Goal: Task Accomplishment & Management: Use online tool/utility

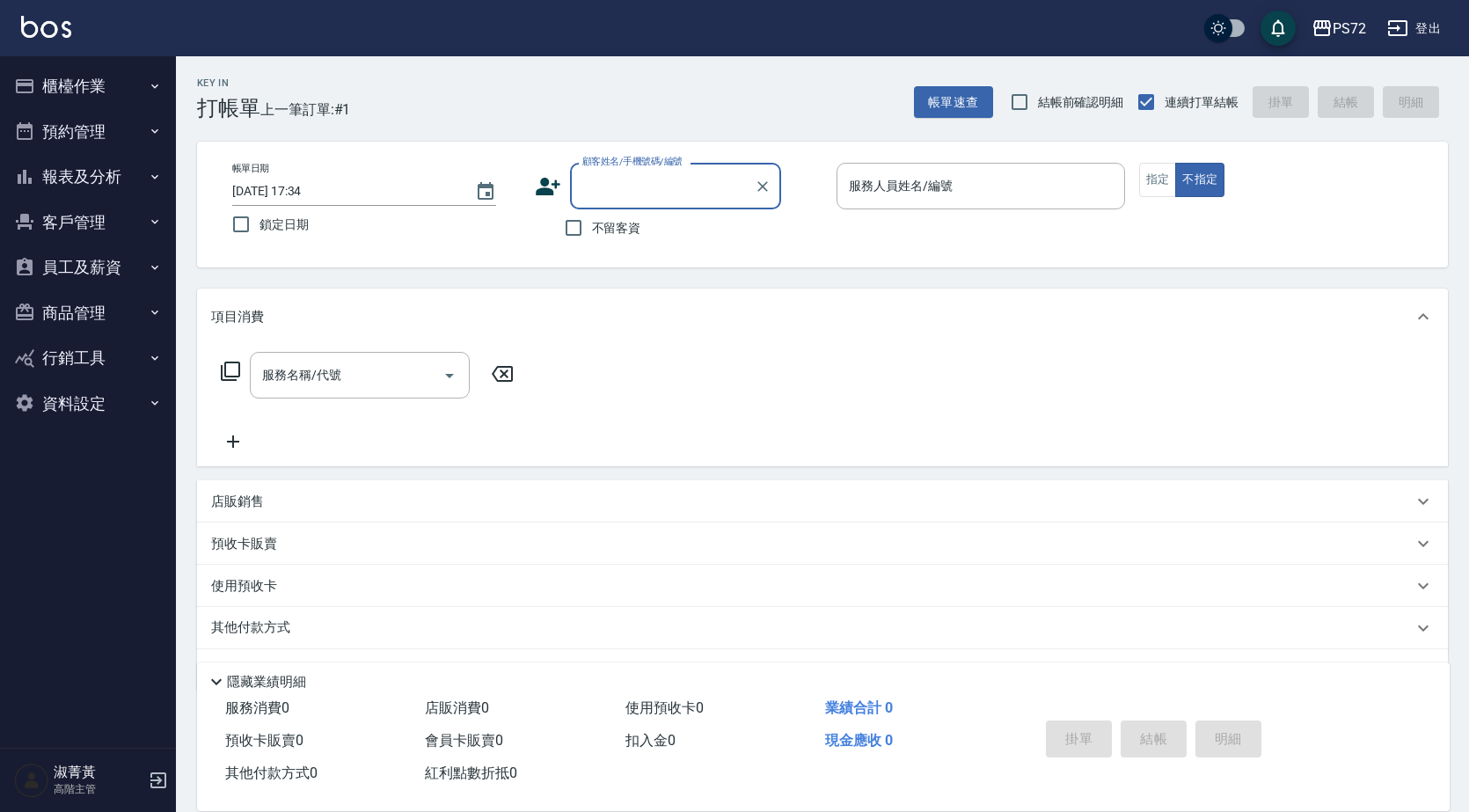
click at [619, 168] on label "顧客姓名/手機號碼/編號" at bounding box center [633, 161] width 100 height 13
click at [619, 171] on input "顧客姓名/手機號碼/編號" at bounding box center [662, 185] width 169 height 30
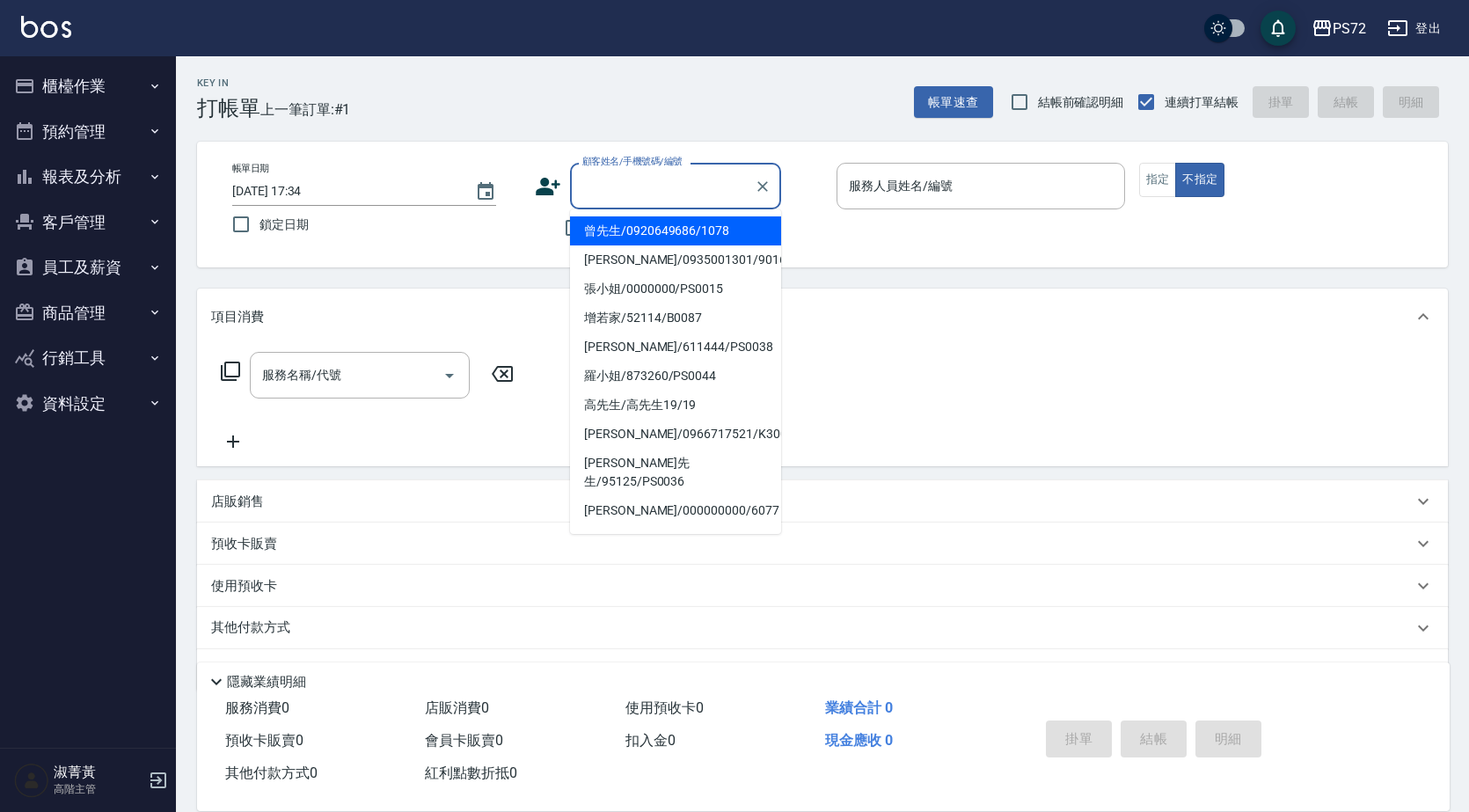
click at [607, 175] on input "顧客姓名/手機號碼/編號" at bounding box center [662, 185] width 169 height 30
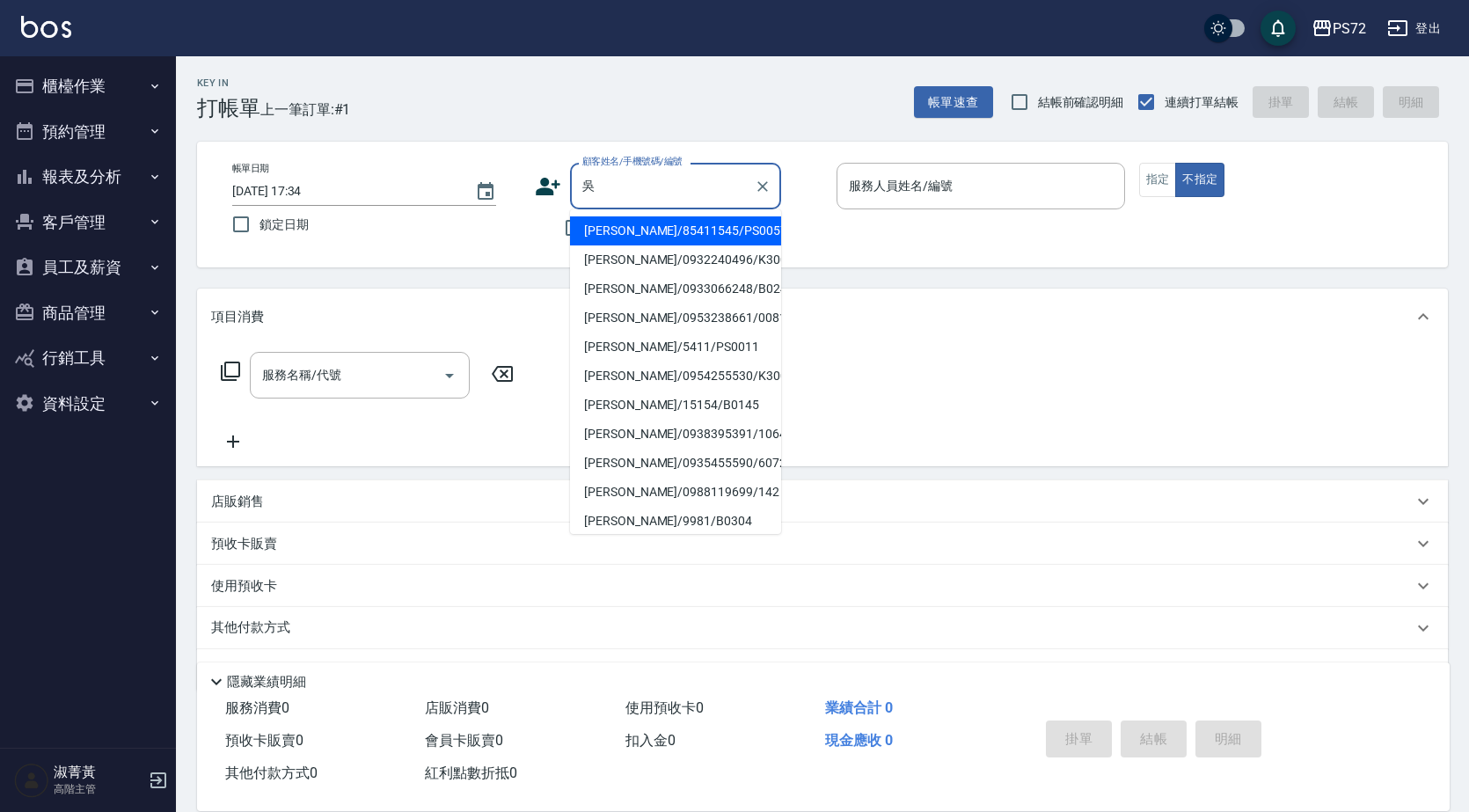
click at [670, 234] on li "[PERSON_NAME]/85411545/PS0057" at bounding box center [675, 231] width 211 height 29
type input "[PERSON_NAME]/85411545/PS0057"
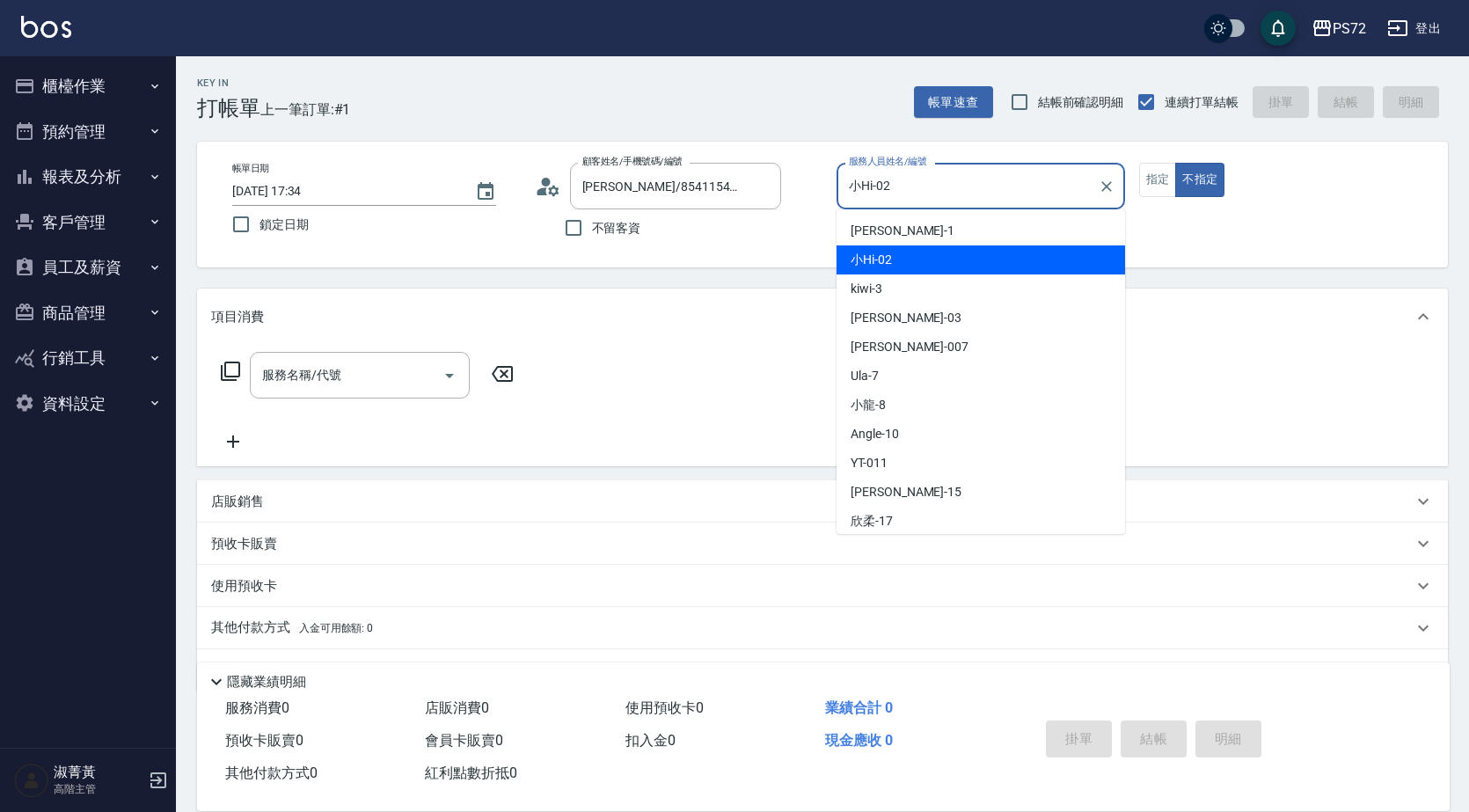
click at [917, 189] on input "小Hi-02" at bounding box center [967, 185] width 246 height 30
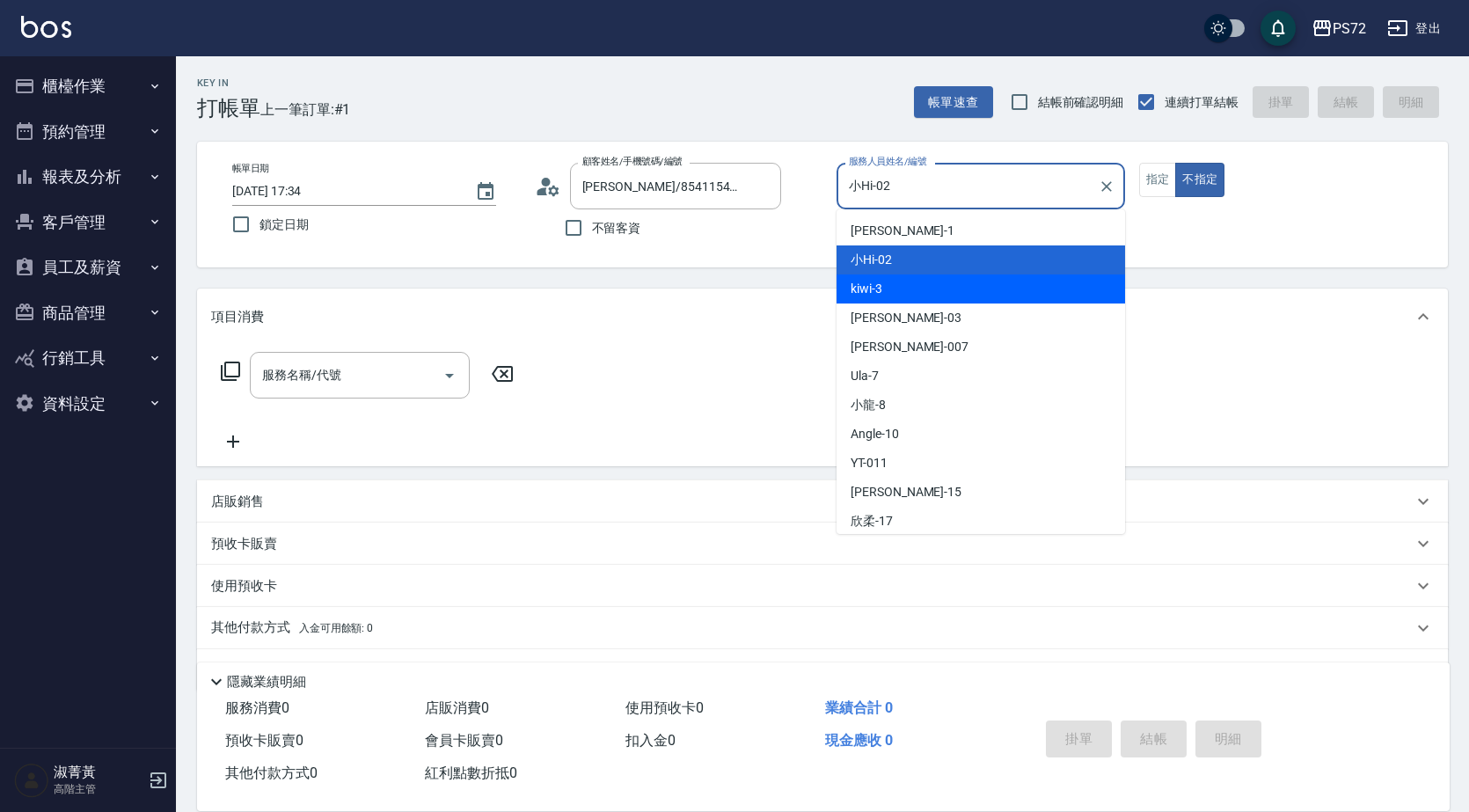
click at [923, 295] on div "kiwi -3" at bounding box center [981, 289] width 288 height 29
type input "kiwi-3"
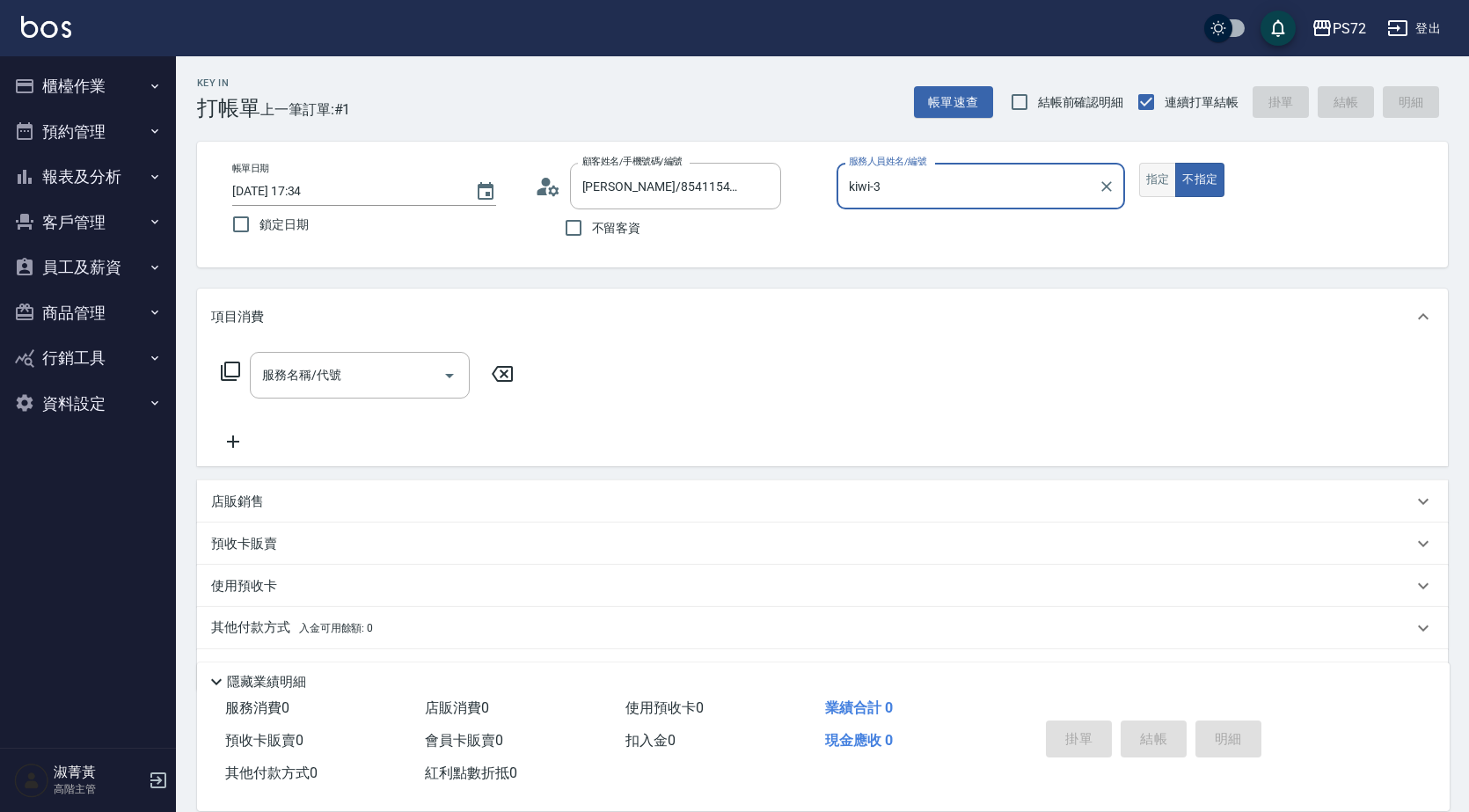
click at [1152, 192] on button "指定" at bounding box center [1157, 179] width 38 height 34
click at [412, 369] on input "服務名稱/代號" at bounding box center [346, 375] width 177 height 30
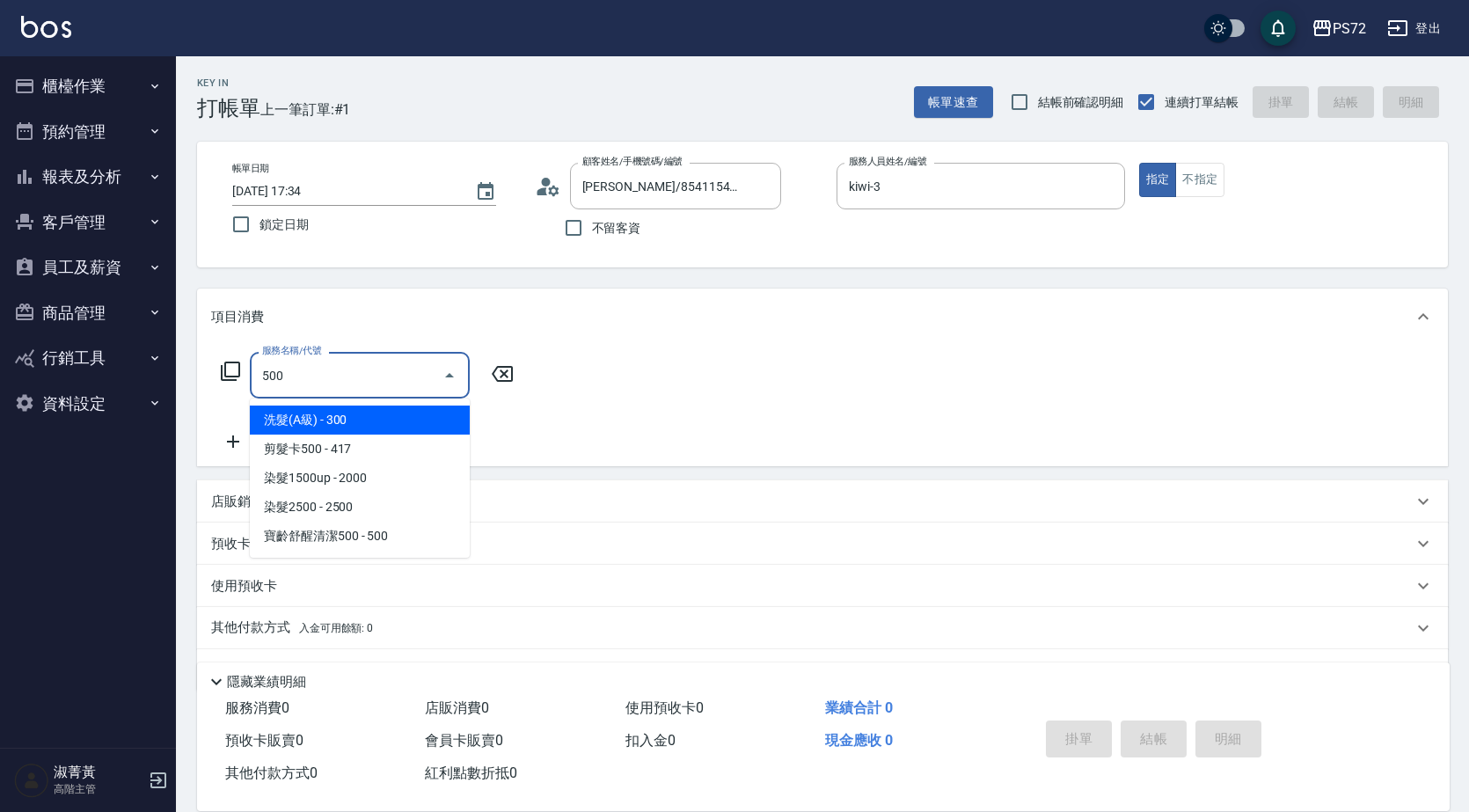
type input "洗髮(A級)(500)"
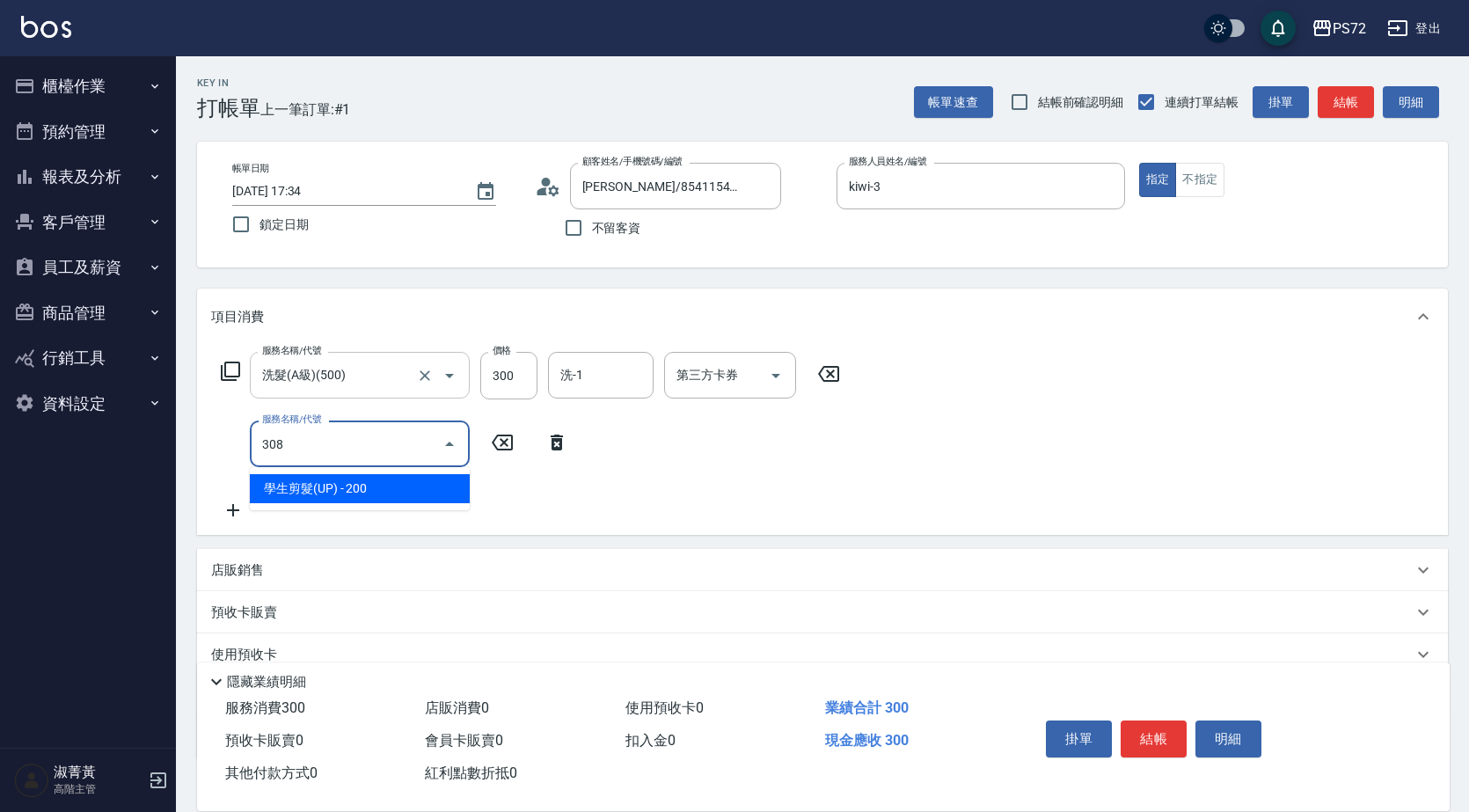
type input "學生剪髮(UP)(308)"
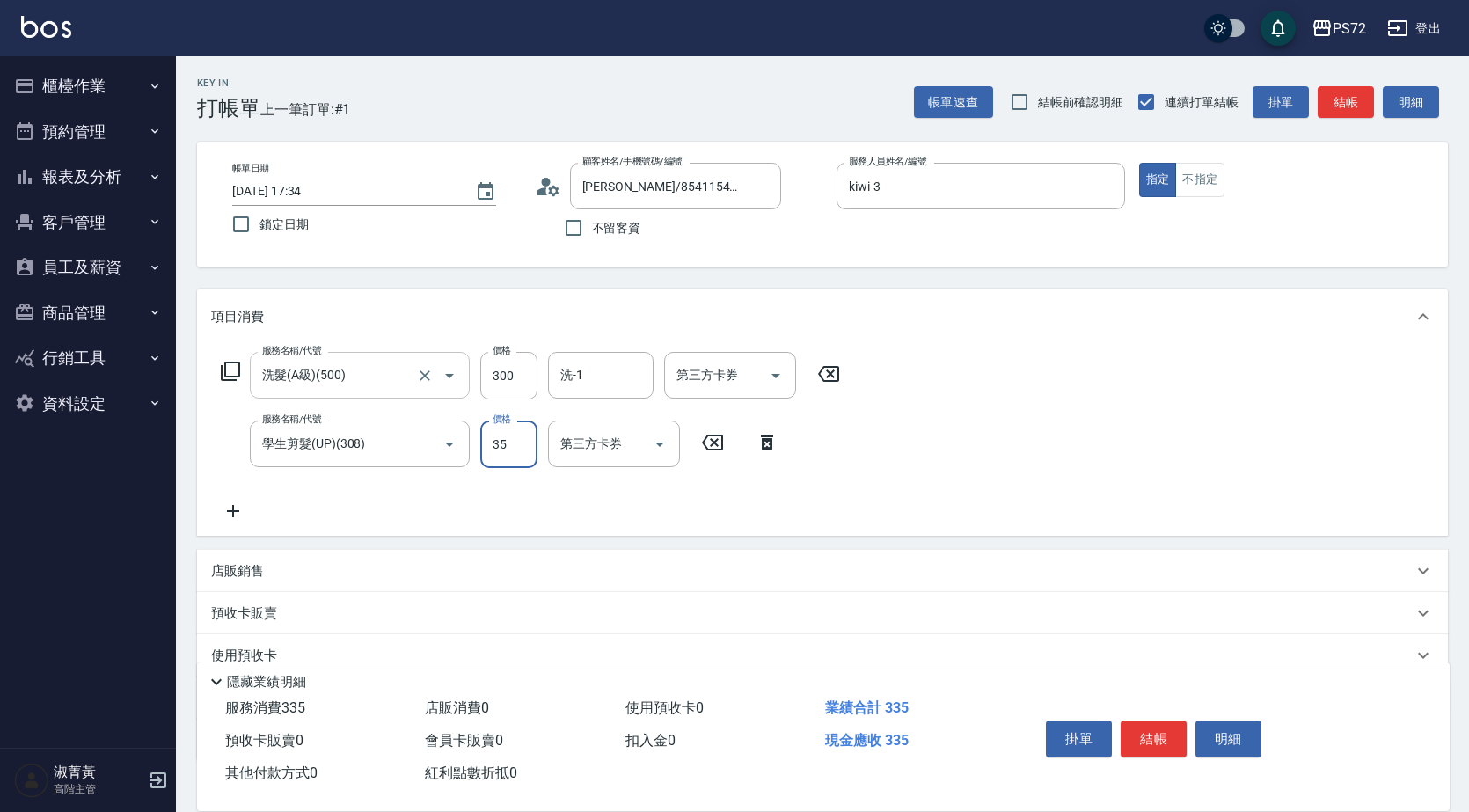
type input "350"
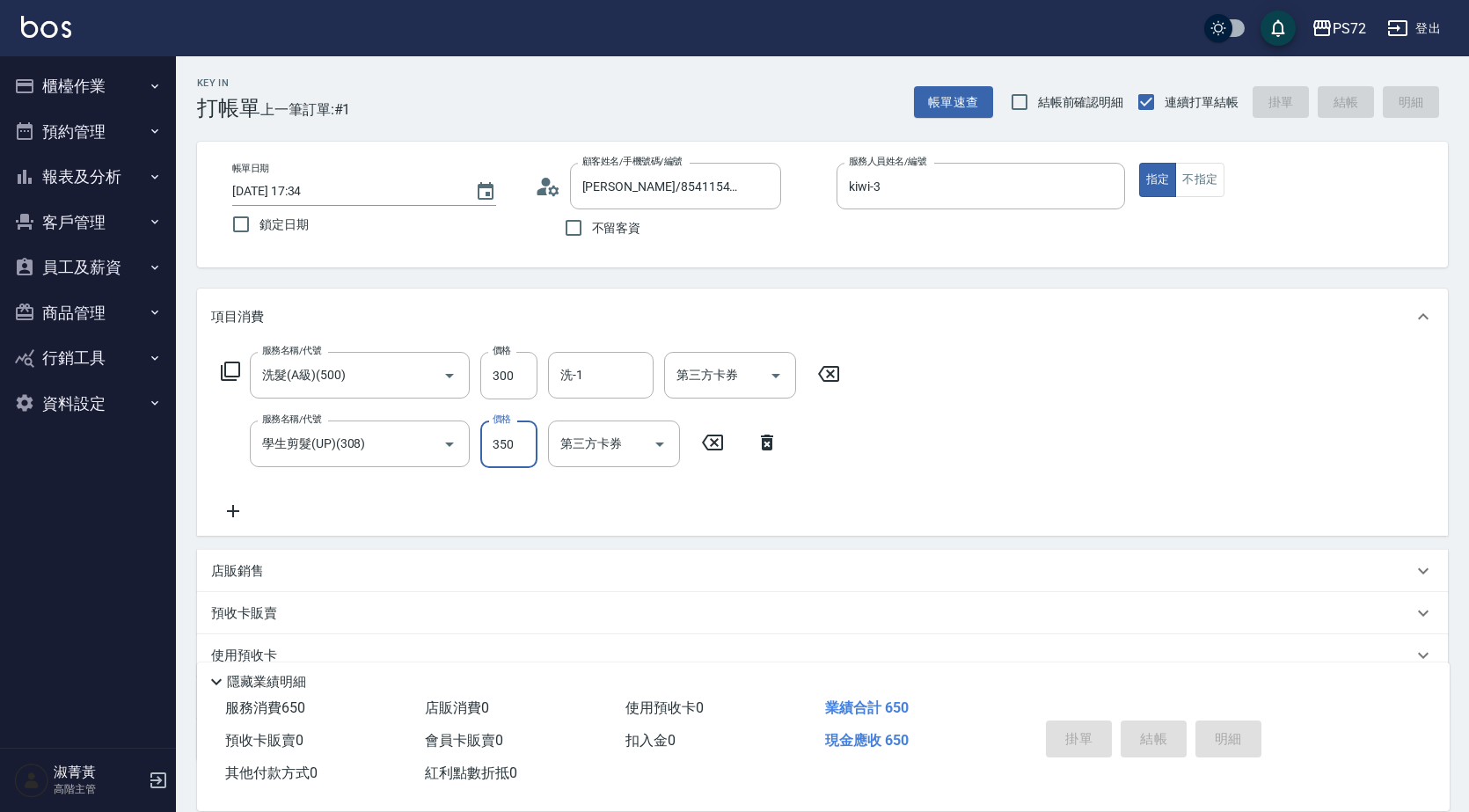
type input "2025/09/06 20:17"
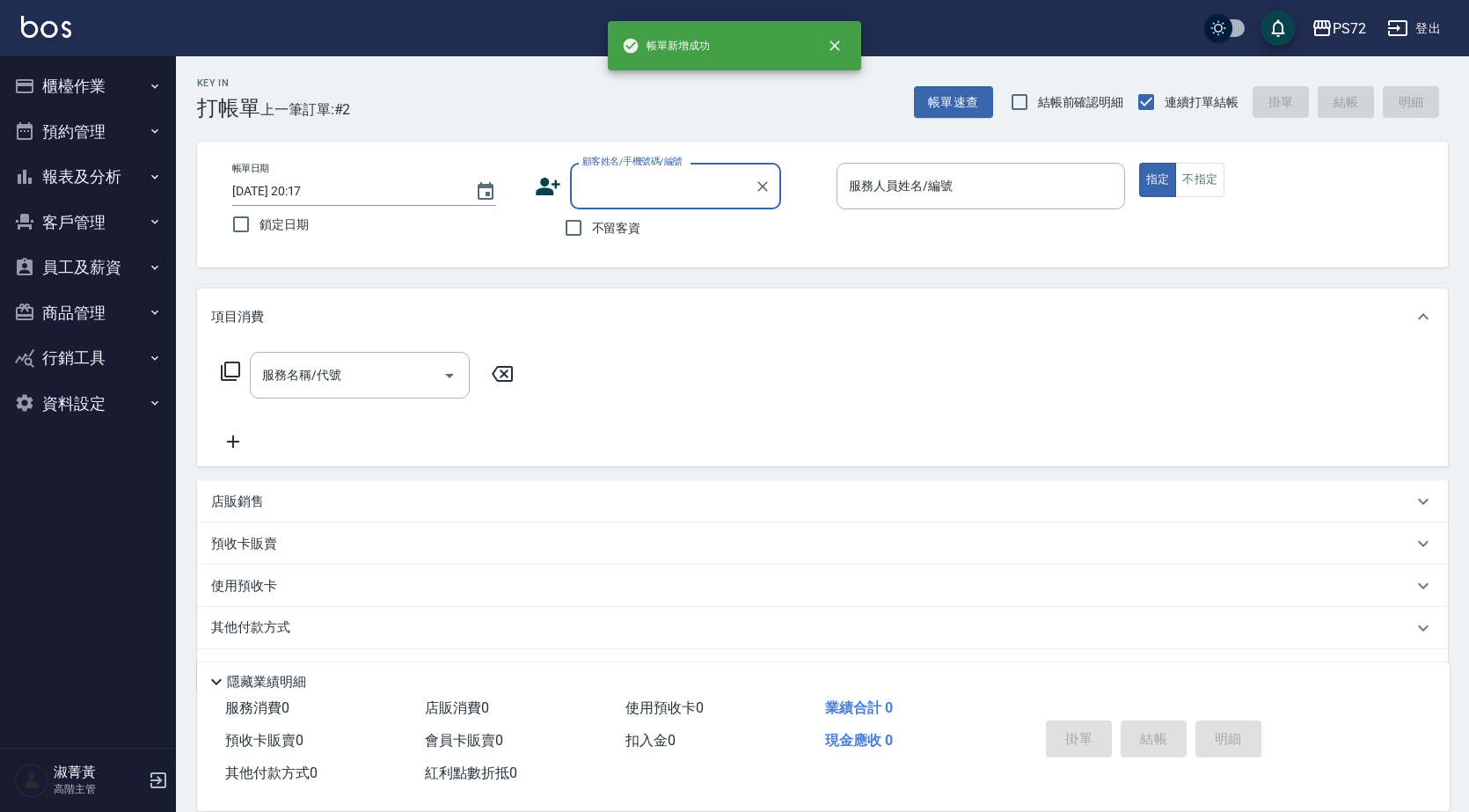
click at [639, 175] on input "顧客姓名/手機號碼/編號" at bounding box center [662, 185] width 169 height 30
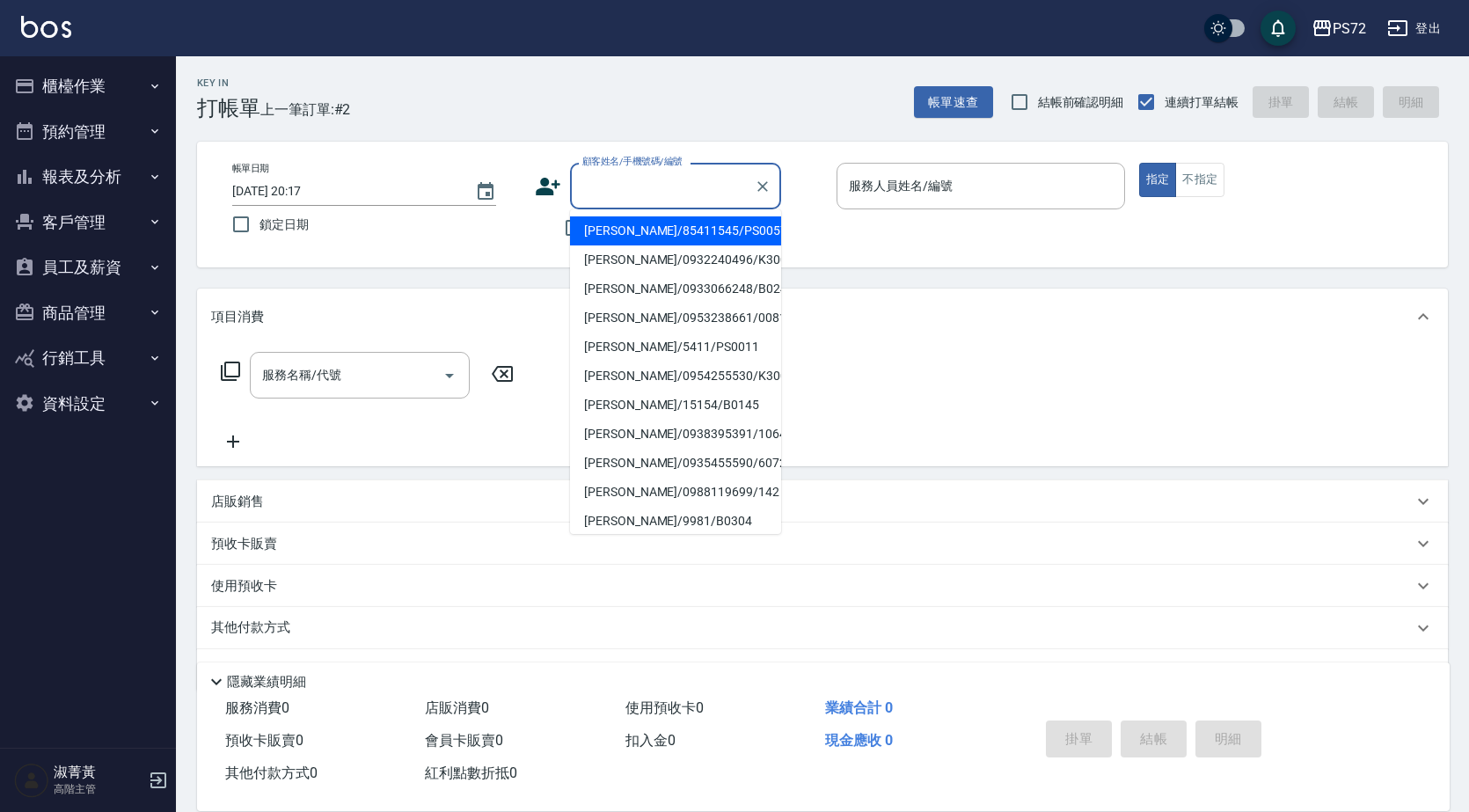
click at [777, 193] on div "顧客姓名/手機號碼/編號" at bounding box center [675, 186] width 211 height 47
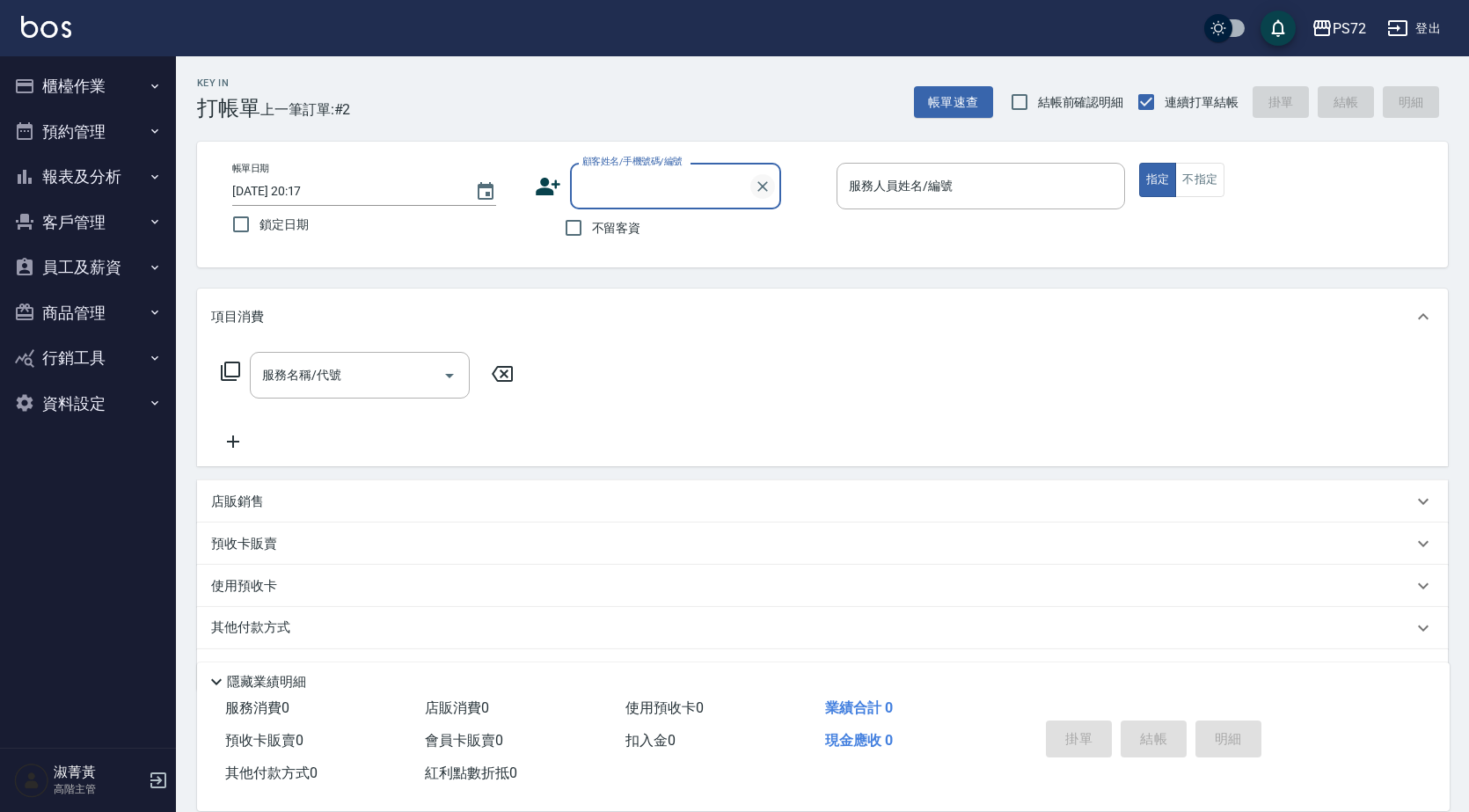
click at [767, 182] on icon "Clear" at bounding box center [762, 186] width 11 height 11
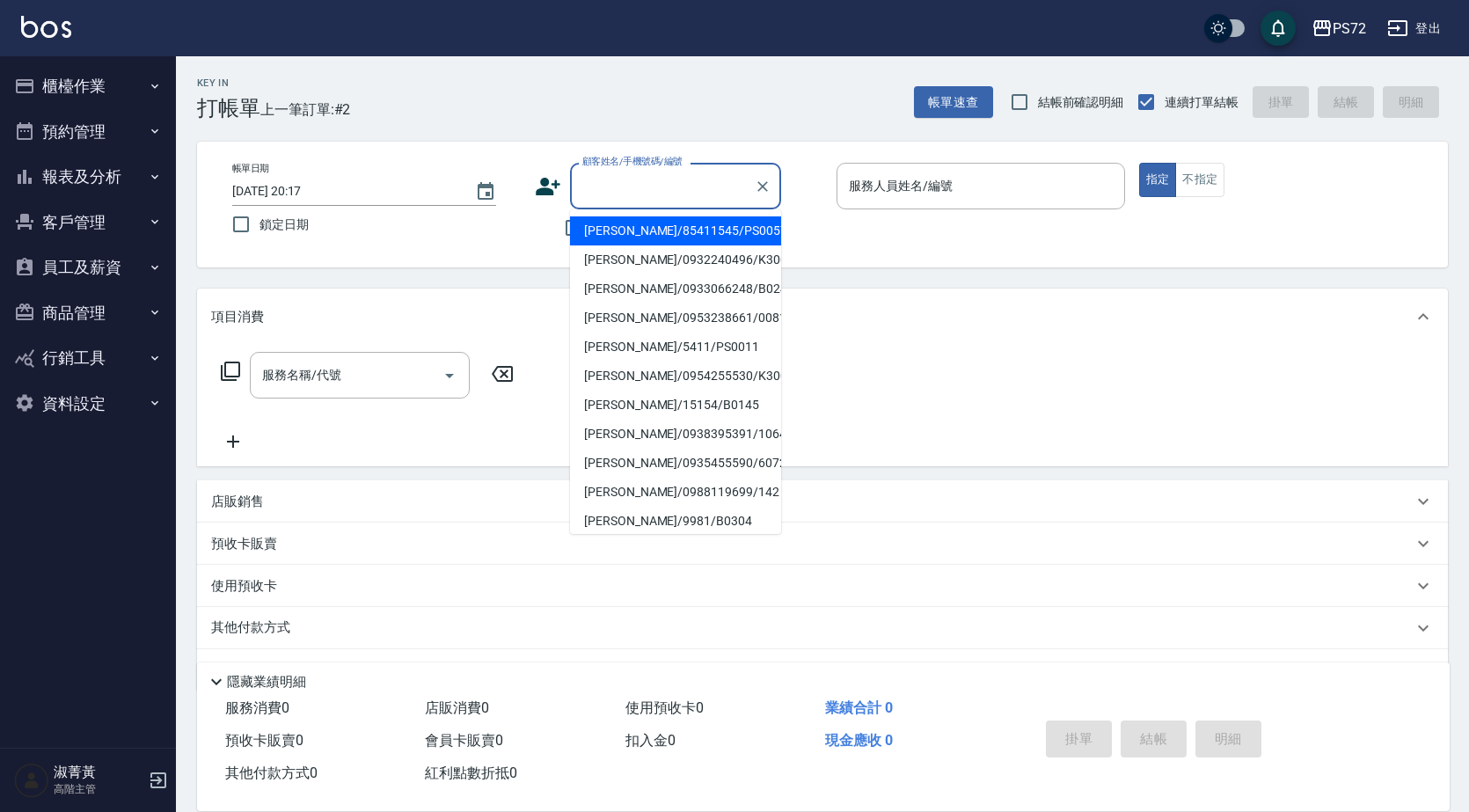
click at [650, 190] on input "顧客姓名/手機號碼/編號" at bounding box center [662, 185] width 169 height 30
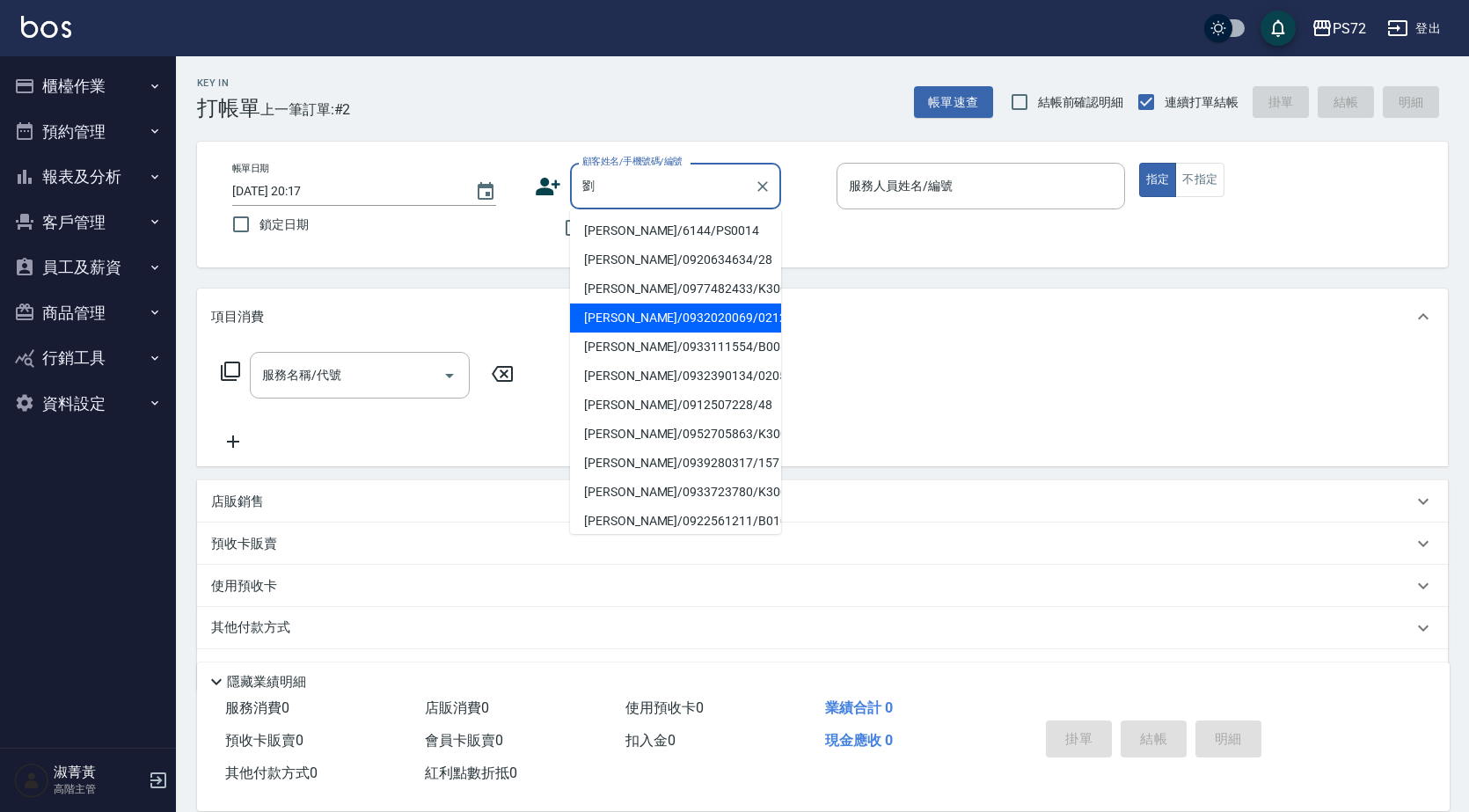
click at [720, 314] on li "[PERSON_NAME]/0932020069/0212" at bounding box center [675, 318] width 211 height 29
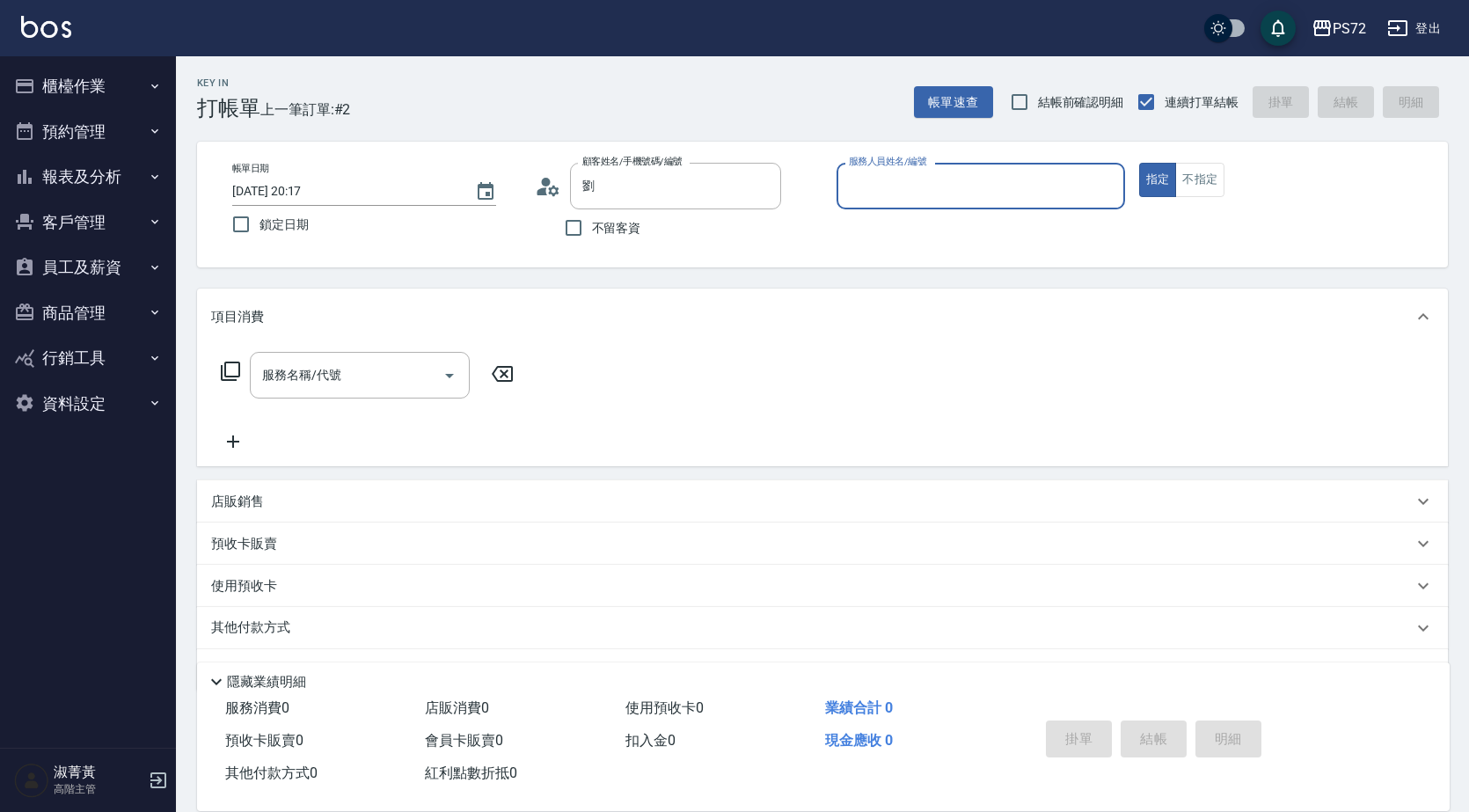
type input "[PERSON_NAME]/0932020069/0212"
click at [862, 200] on input "服務人員姓名/編號" at bounding box center [981, 185] width 273 height 30
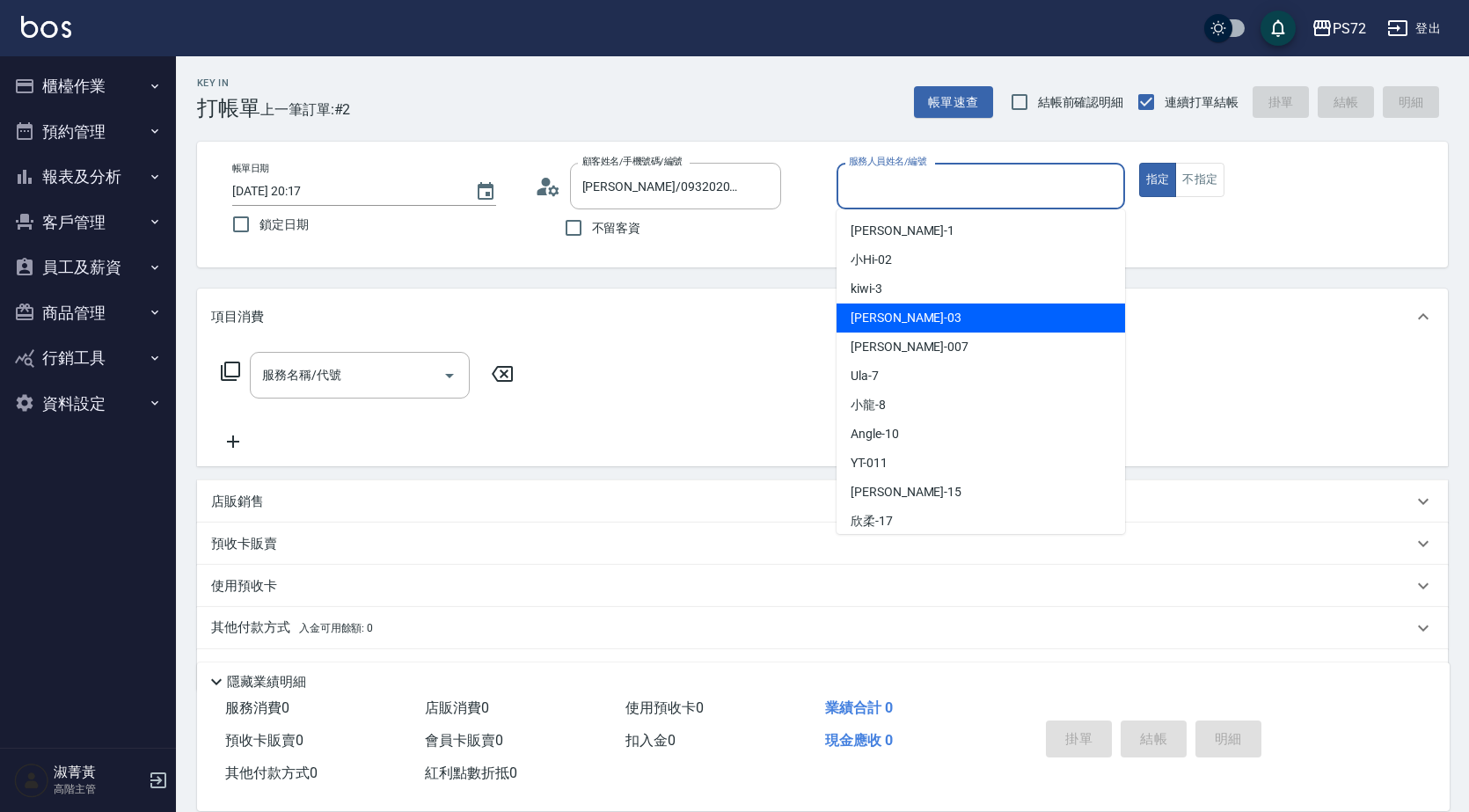
click at [886, 305] on div "郭忠翰 -03" at bounding box center [981, 318] width 288 height 29
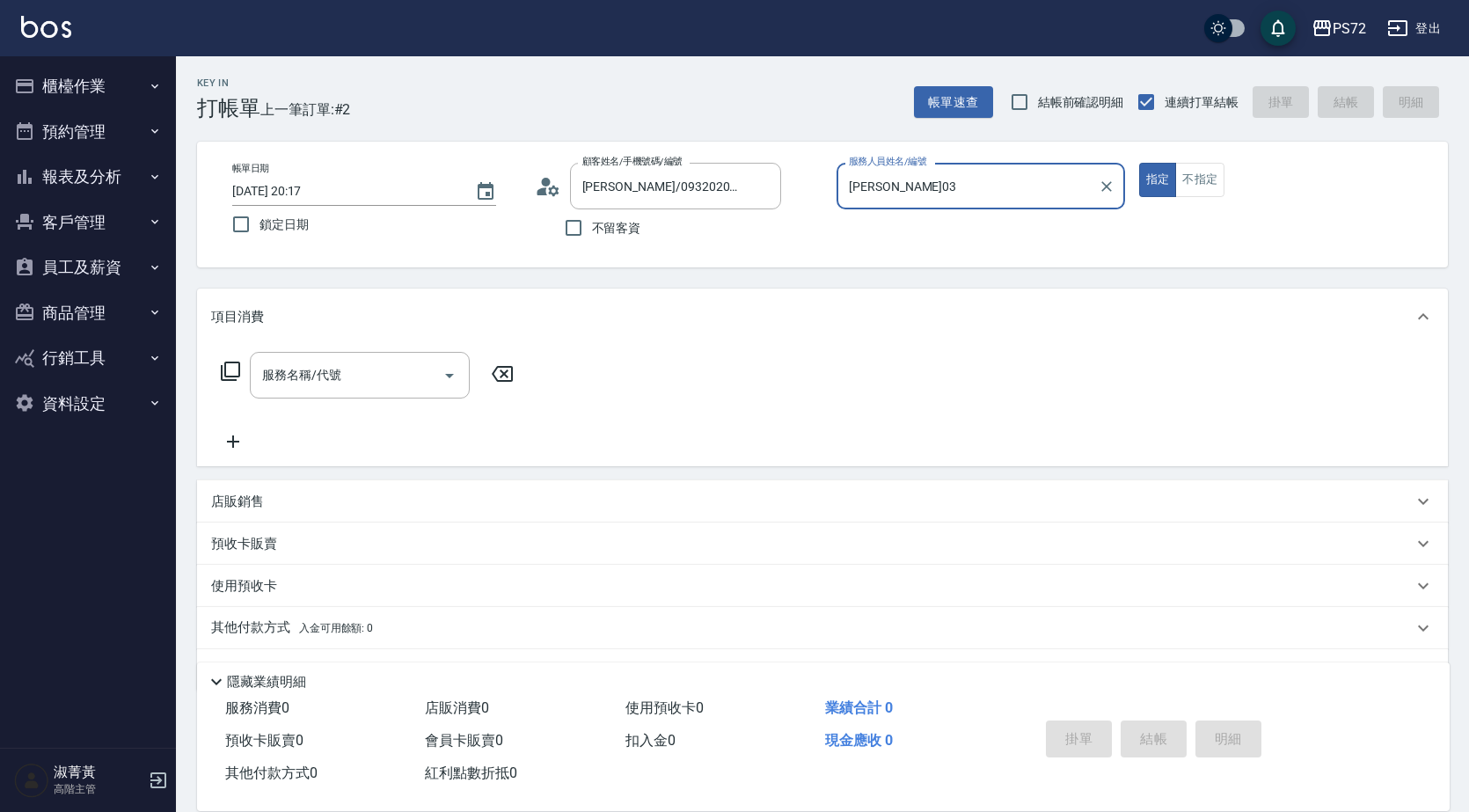
click at [899, 188] on input "郭忠翰-03" at bounding box center [967, 185] width 246 height 30
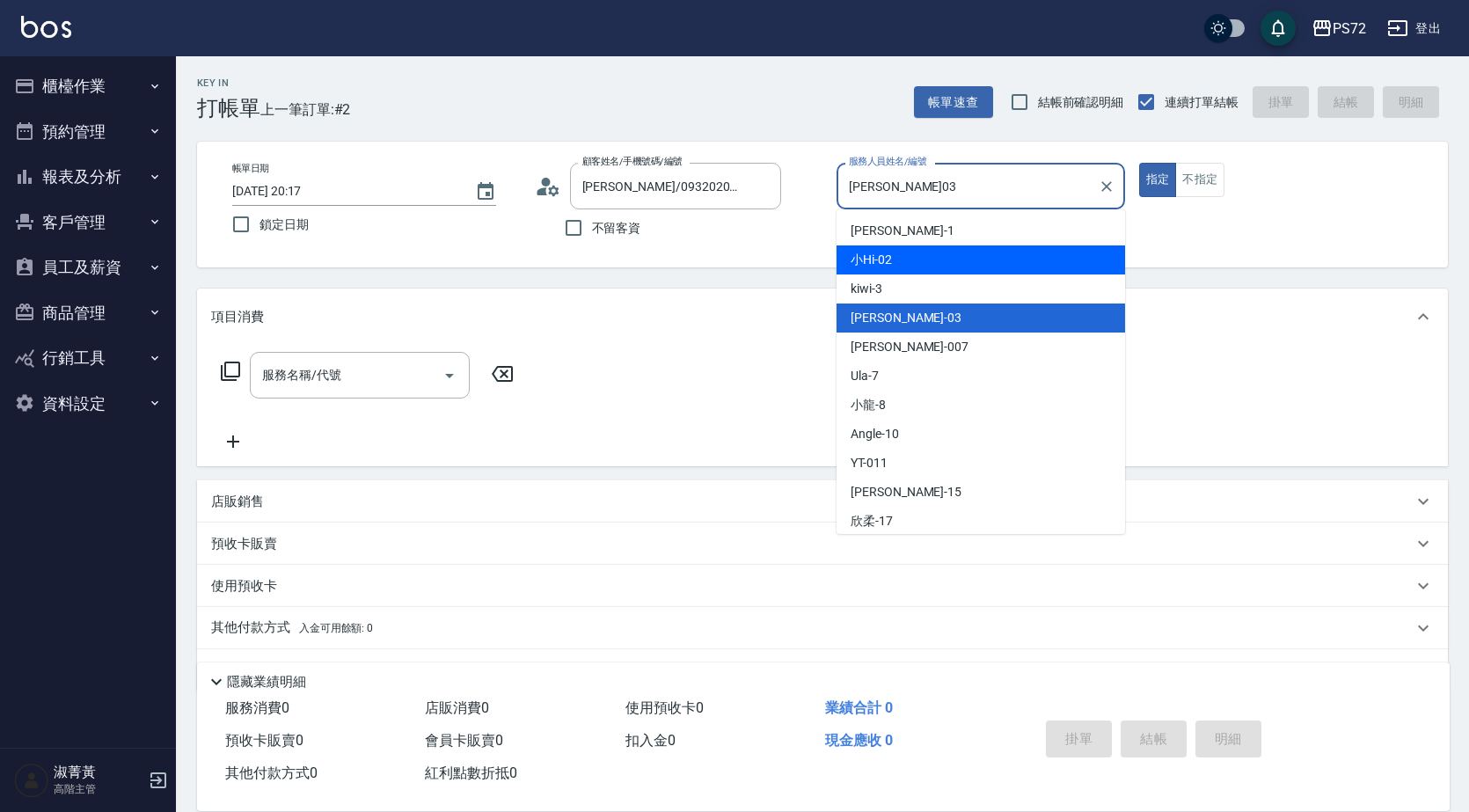
click at [901, 285] on div "kiwi -3" at bounding box center [981, 289] width 288 height 29
type input "kiwi-3"
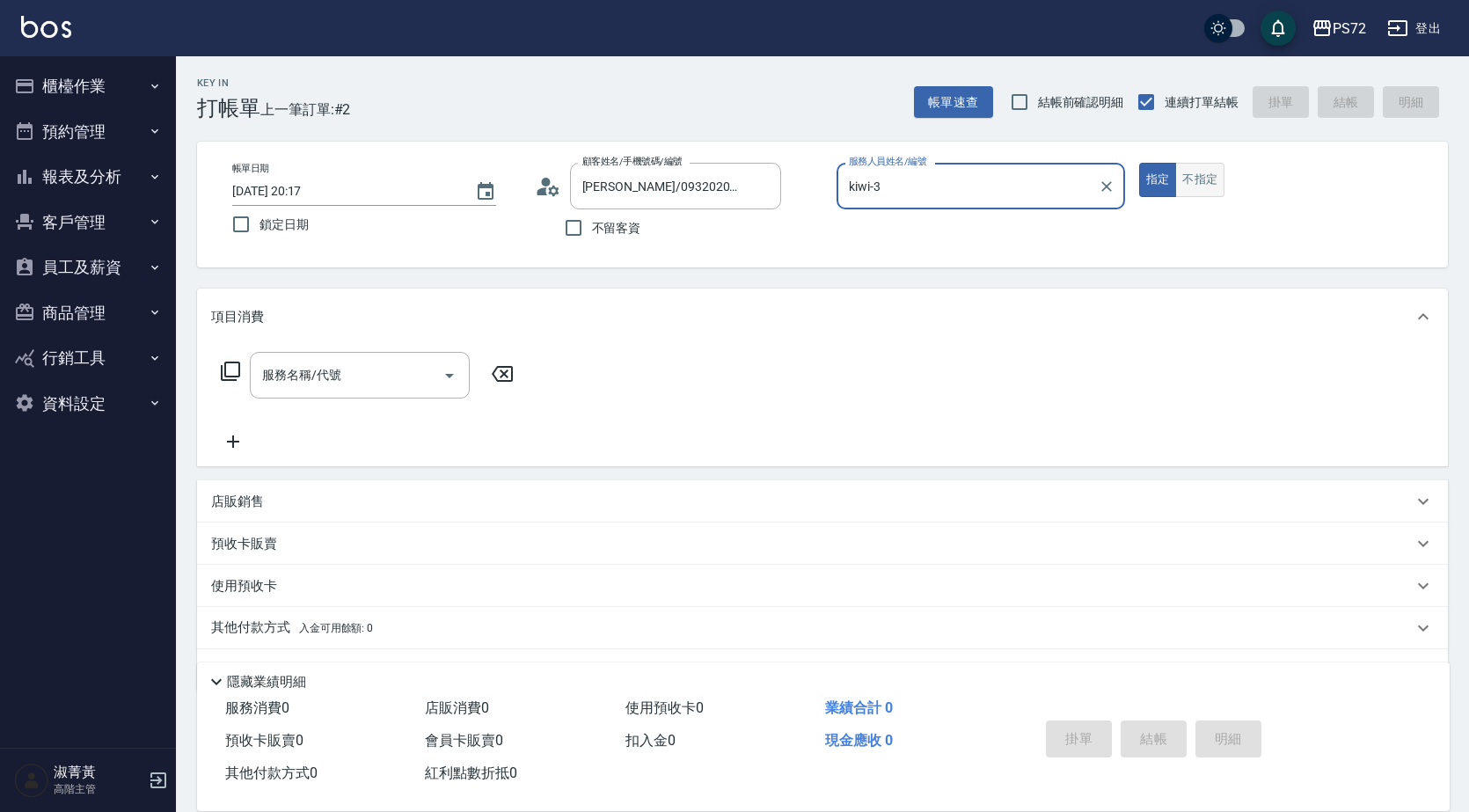
click at [1188, 186] on button "不指定" at bounding box center [1199, 179] width 49 height 34
click at [354, 391] on div "服務名稱/代號" at bounding box center [360, 376] width 220 height 47
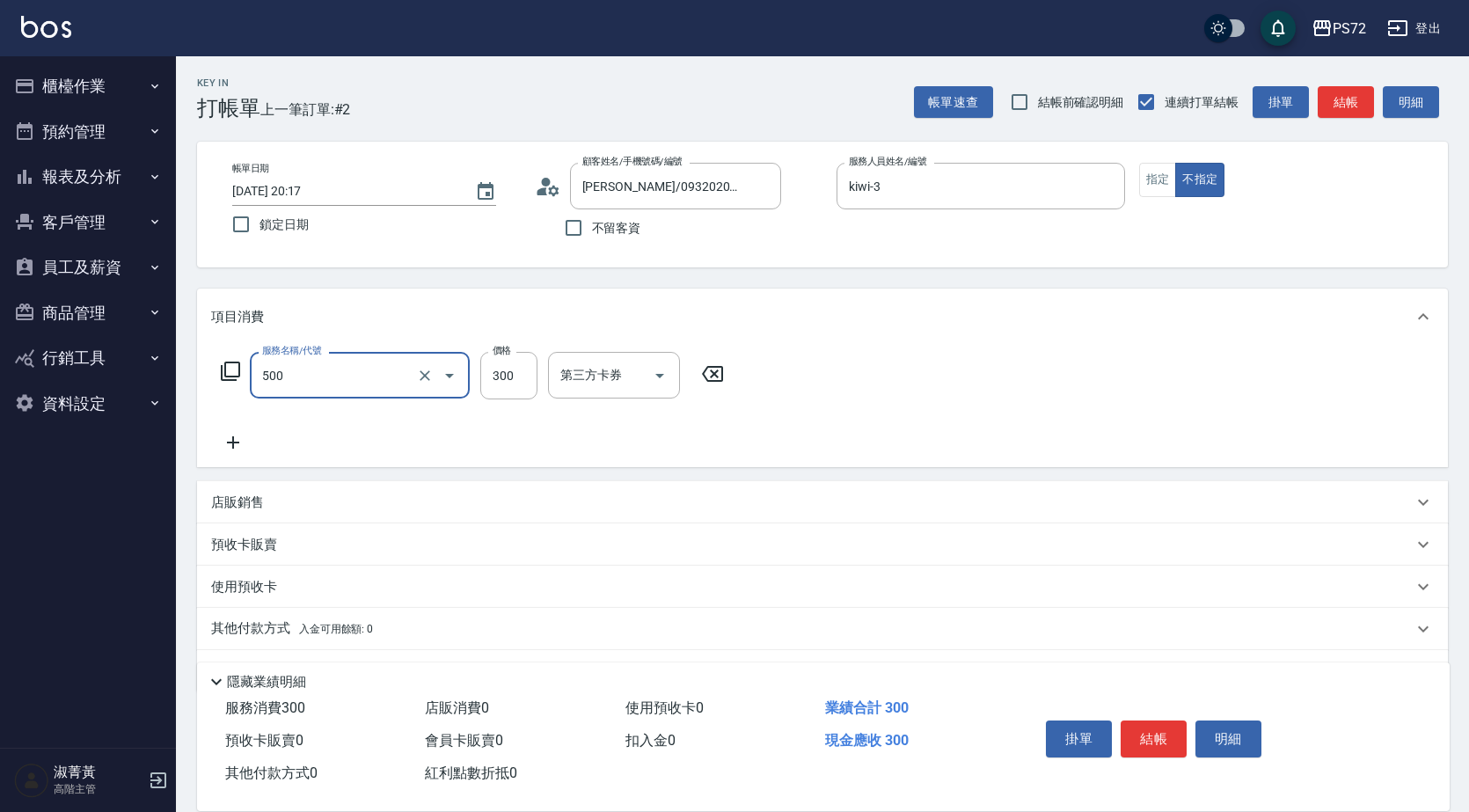
type input "洗髮(A級)(500)"
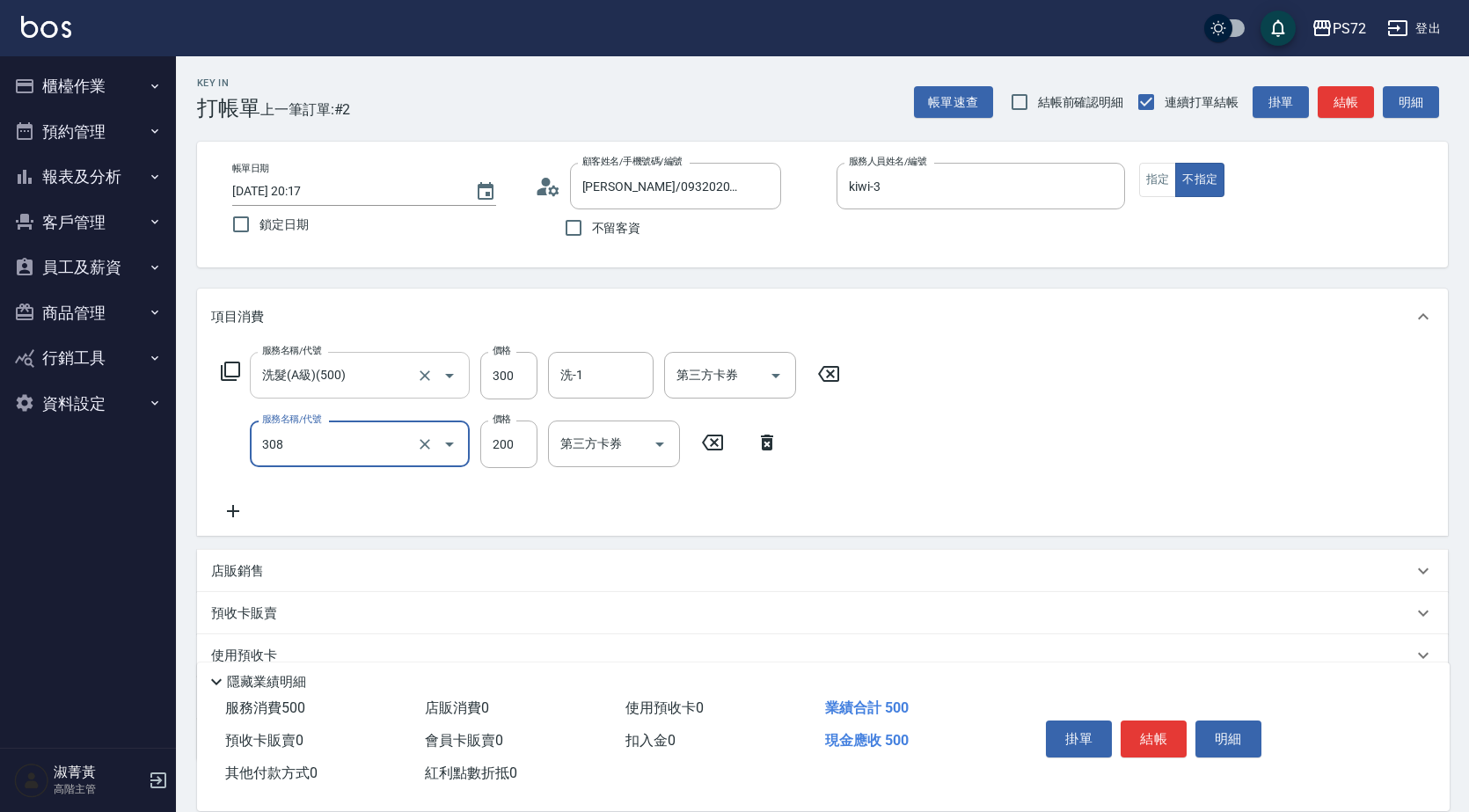
type input "學生剪髮(UP)(308)"
type input "350"
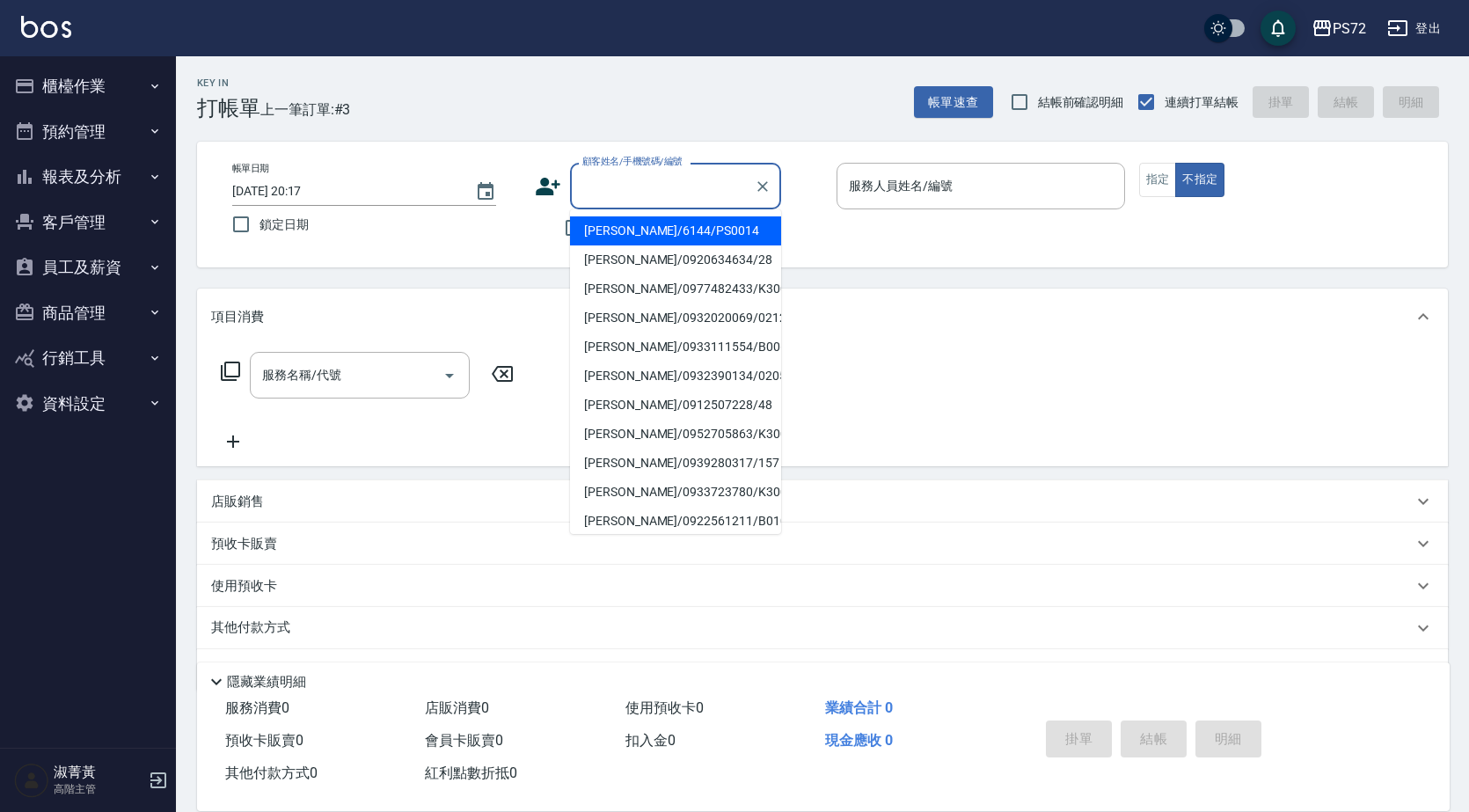
click at [618, 196] on input "顧客姓名/手機號碼/編號" at bounding box center [662, 185] width 169 height 30
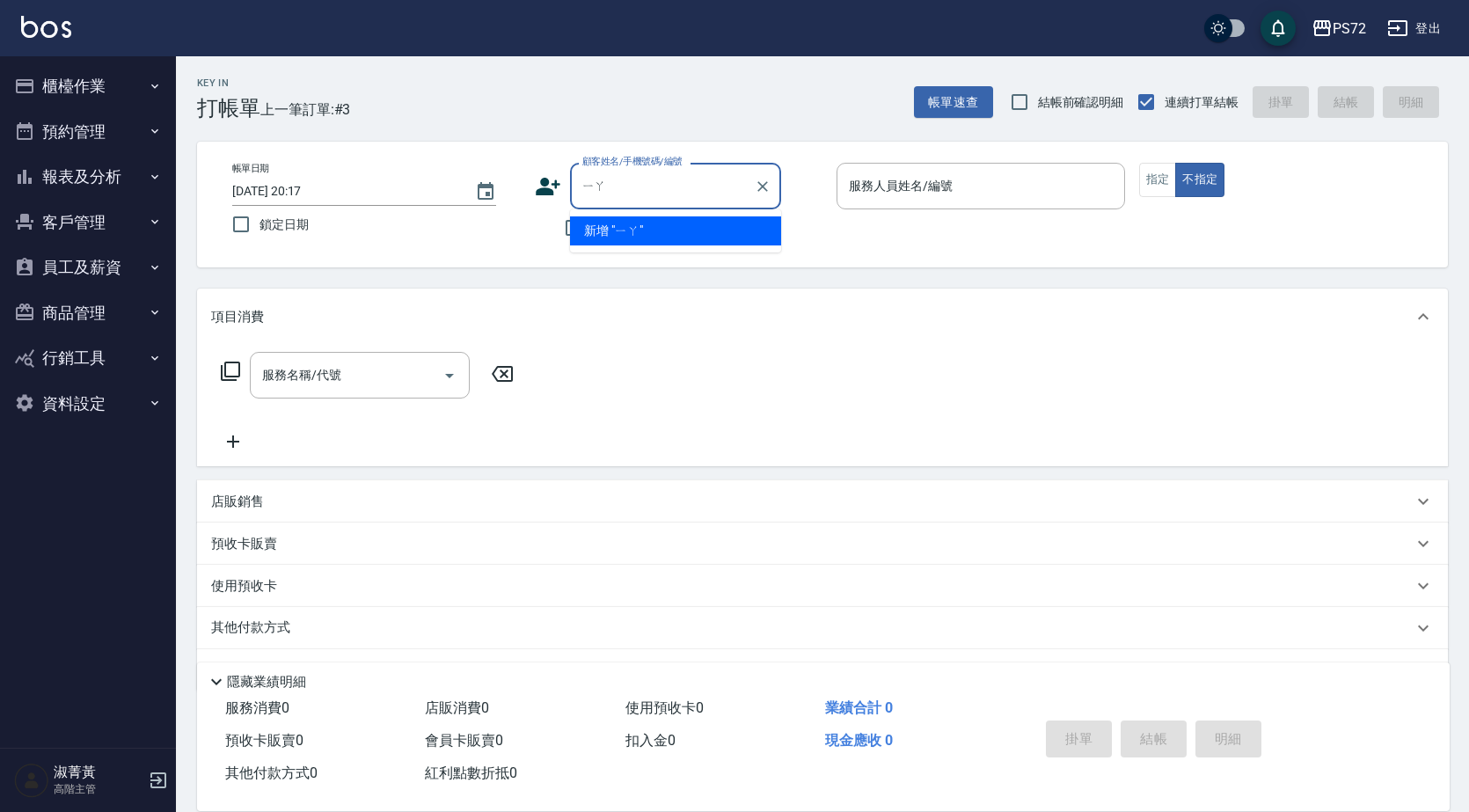
type input "牙"
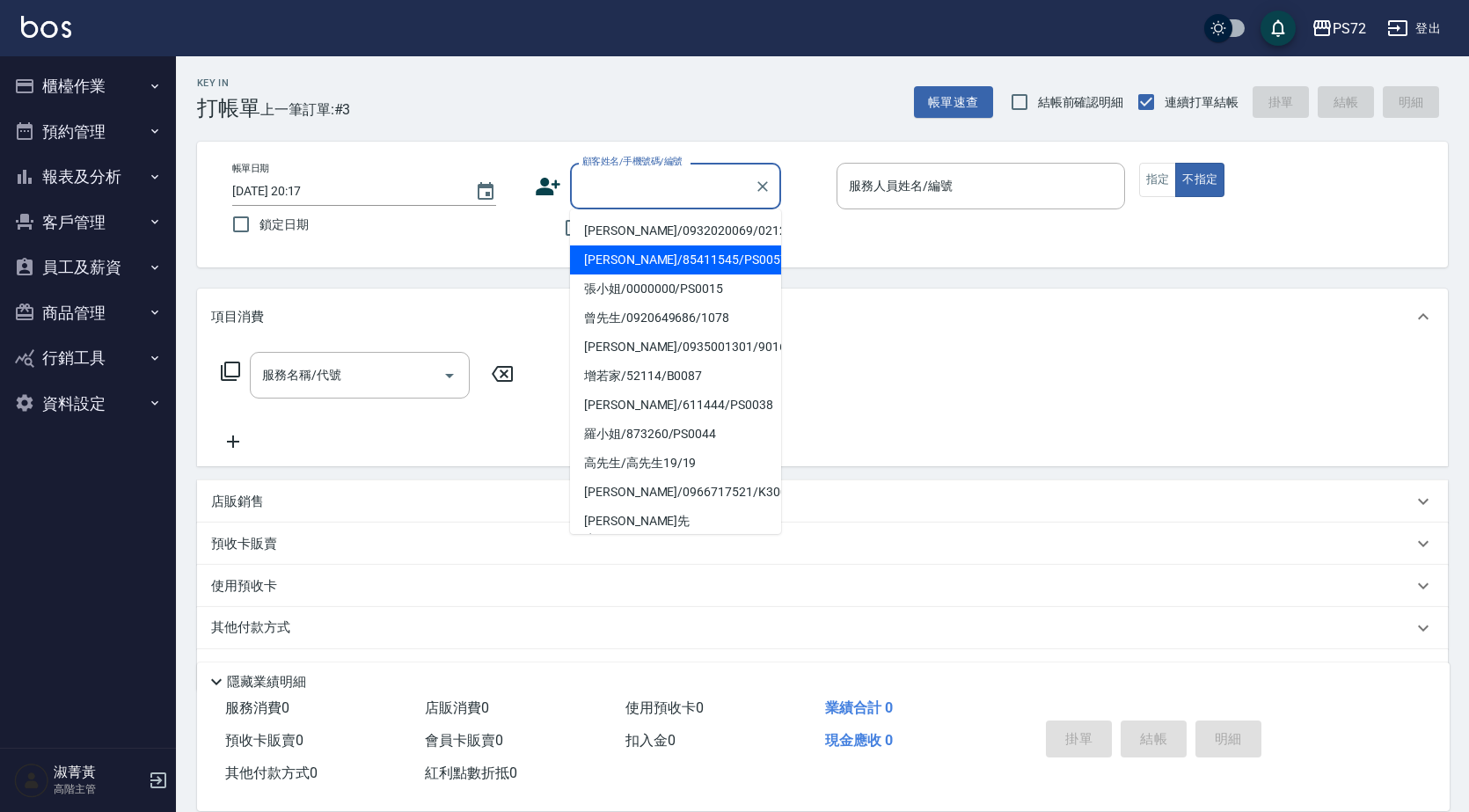
type input "ㄧ"
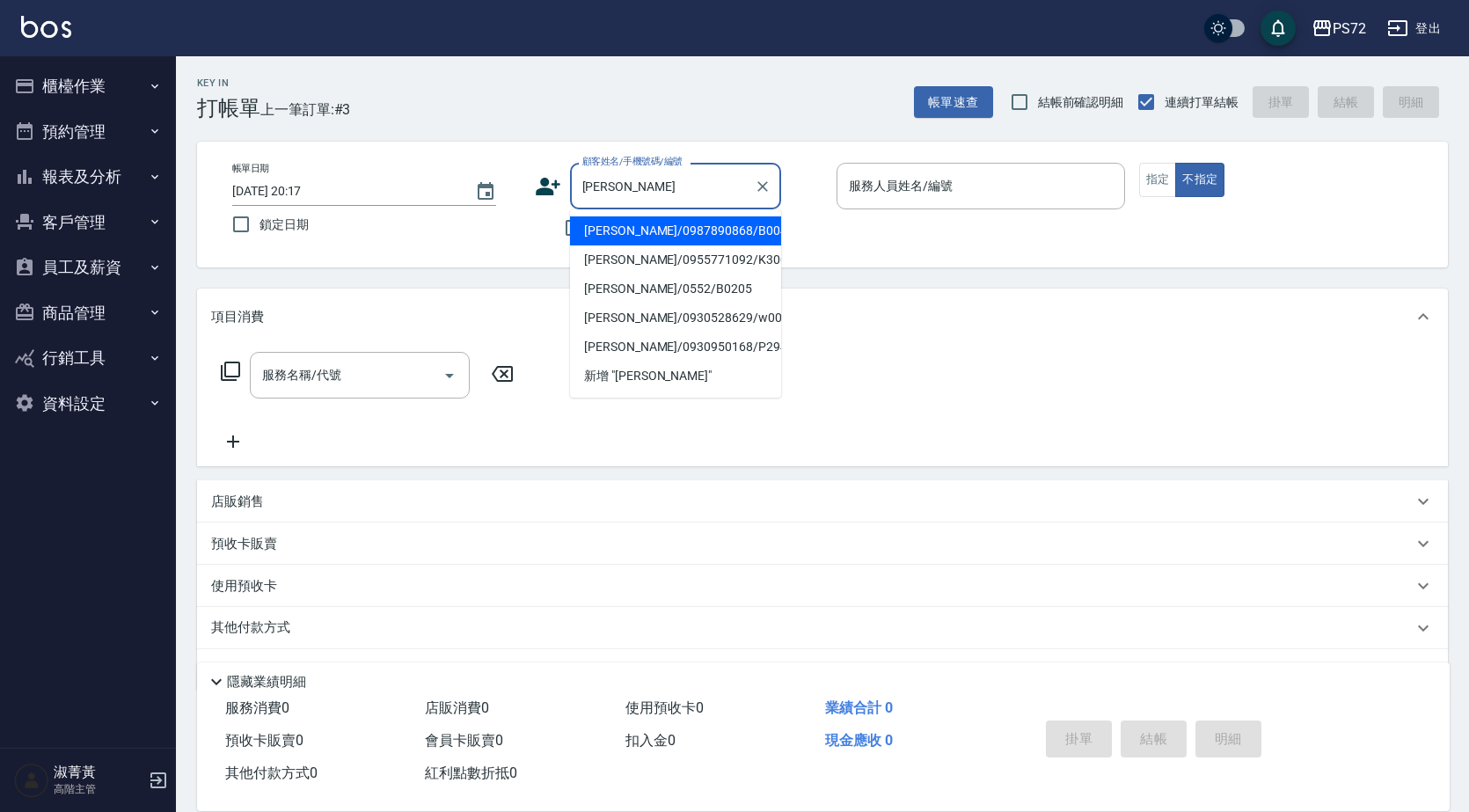
click at [708, 242] on li "[PERSON_NAME]/0987890868/B0048" at bounding box center [675, 231] width 211 height 29
type input "[PERSON_NAME]/0987890868/B0048"
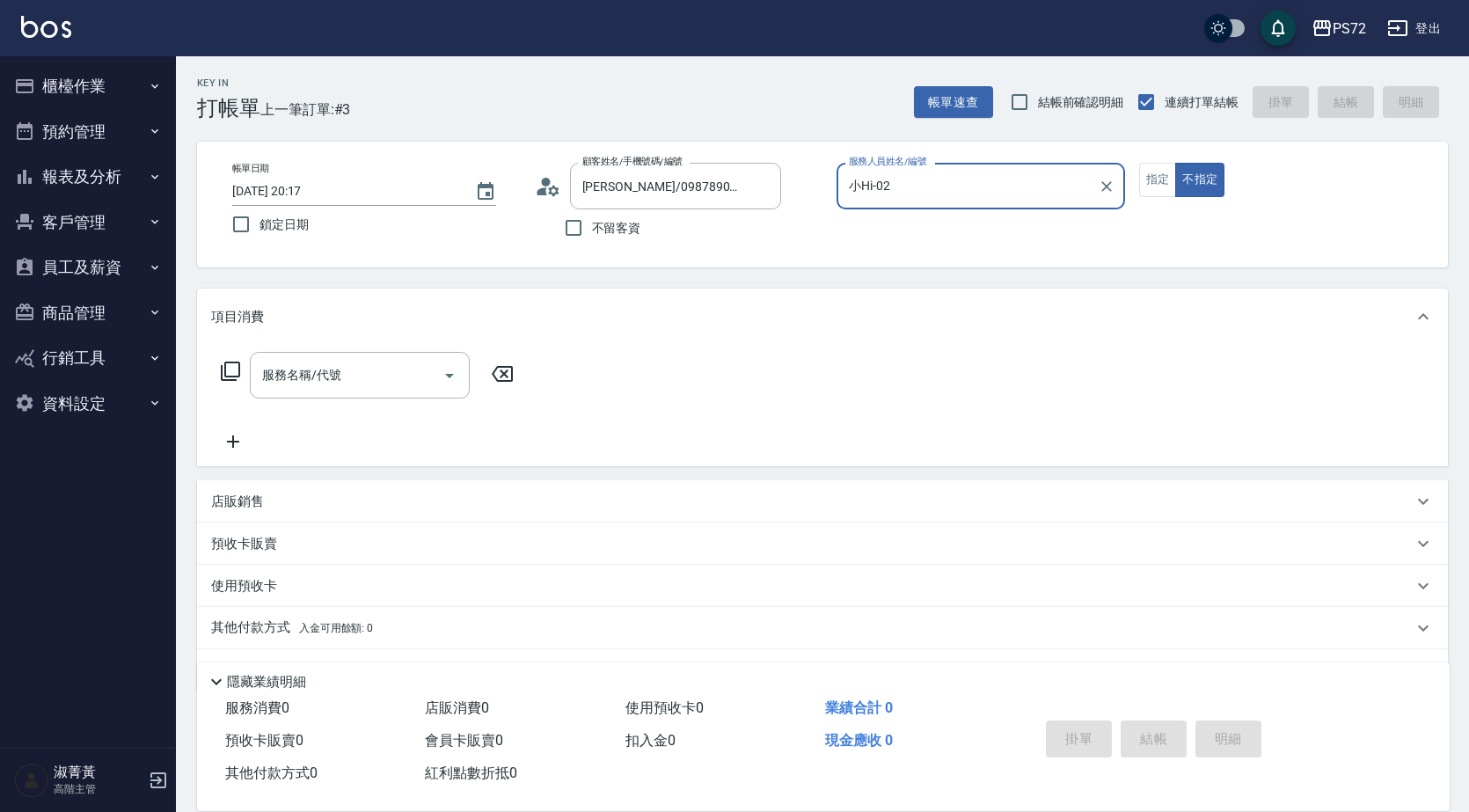
click at [938, 189] on input "小Hi-02" at bounding box center [967, 185] width 246 height 30
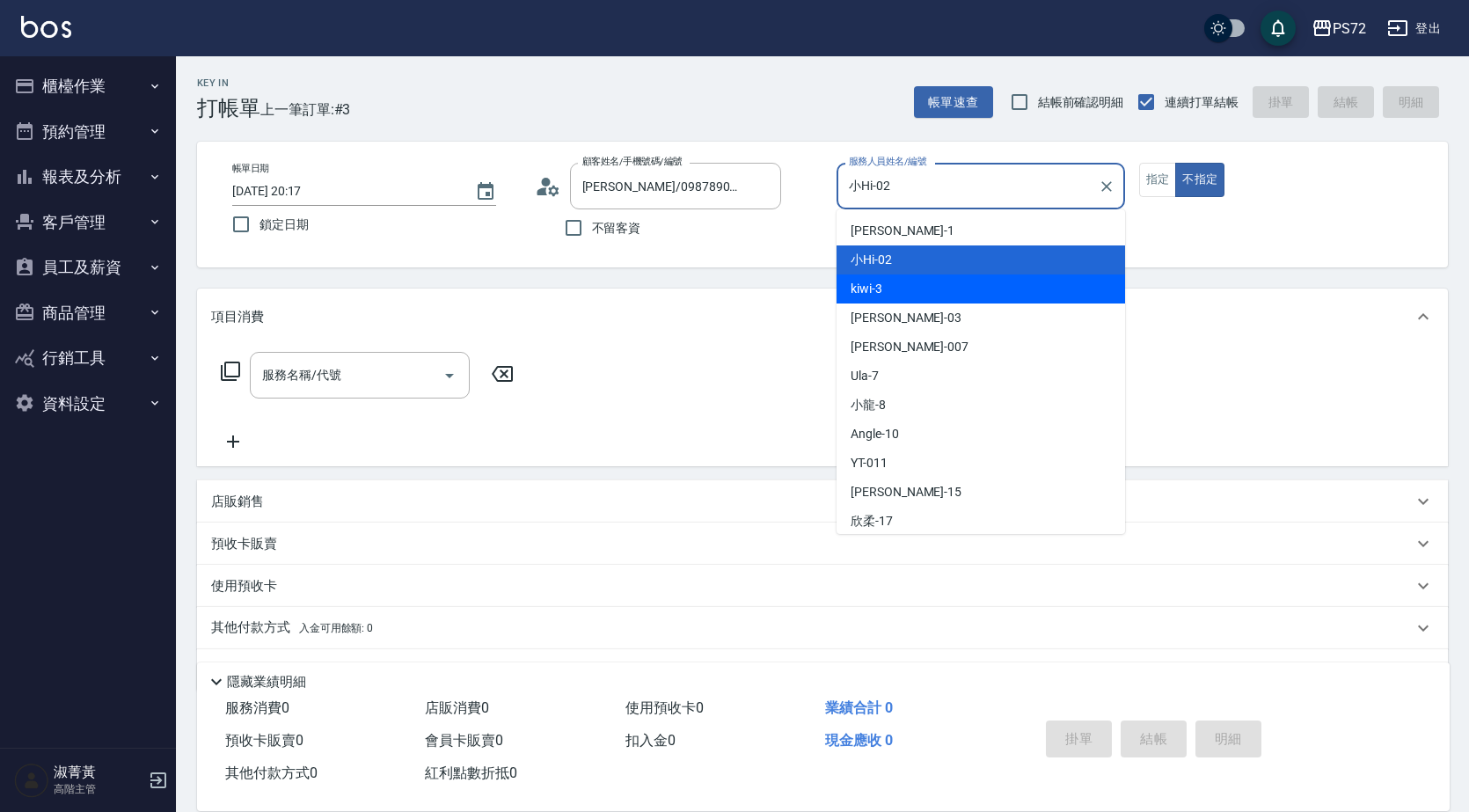
click at [902, 285] on div "kiwi -3" at bounding box center [981, 289] width 288 height 29
type input "kiwi-3"
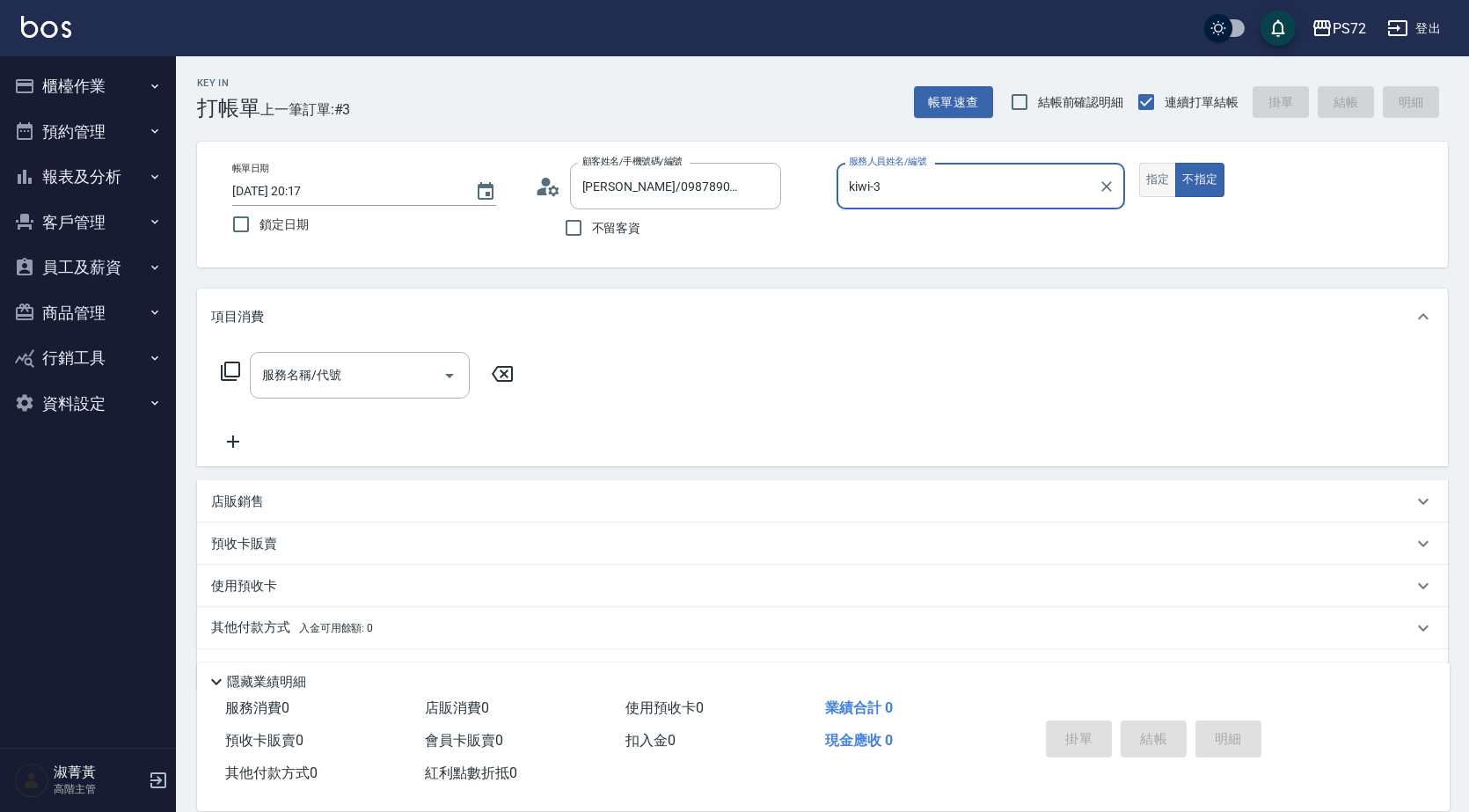
click at [1147, 183] on button "指定" at bounding box center [1157, 179] width 38 height 34
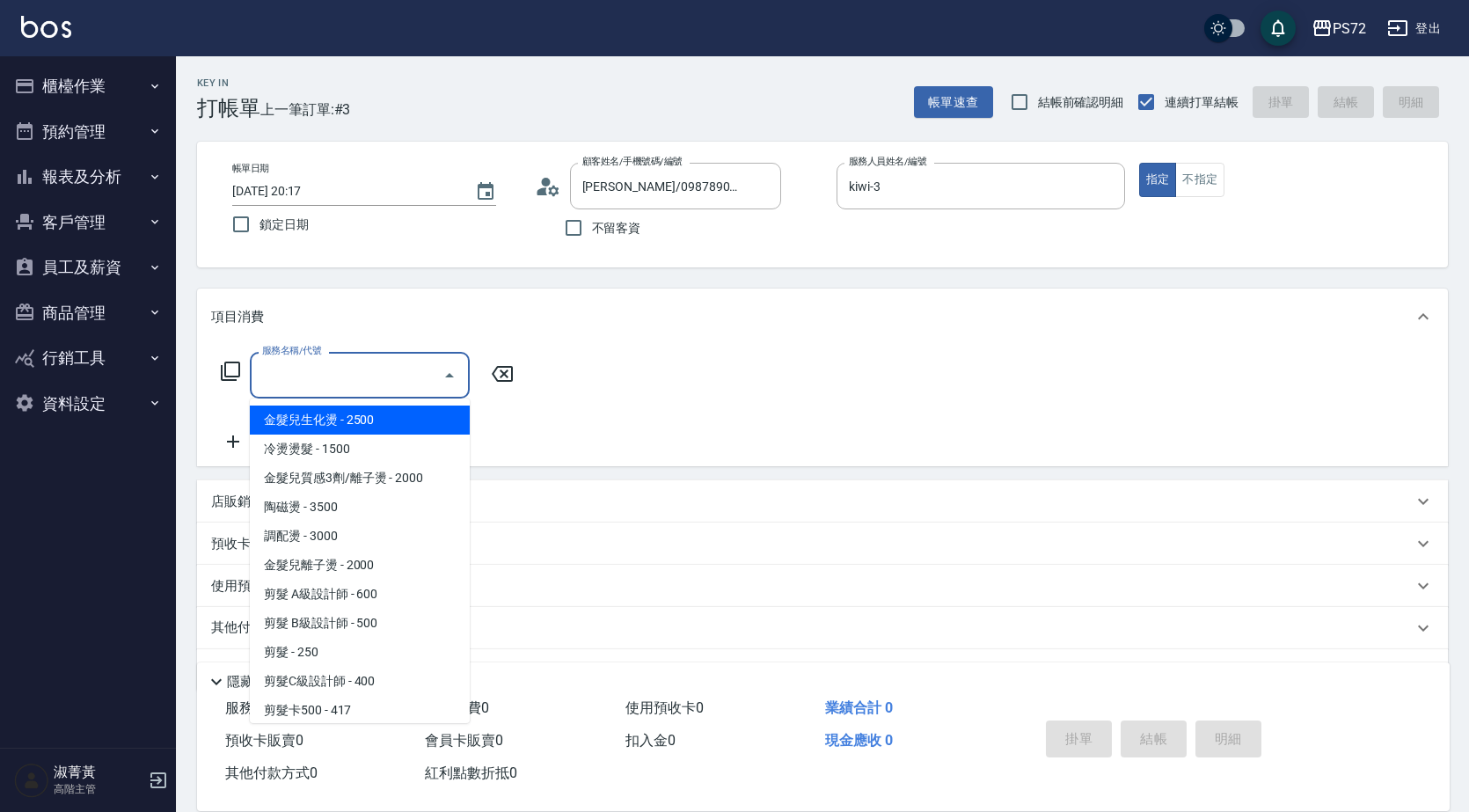
click at [320, 375] on div "服務名稱/代號 服務名稱/代號" at bounding box center [360, 376] width 220 height 47
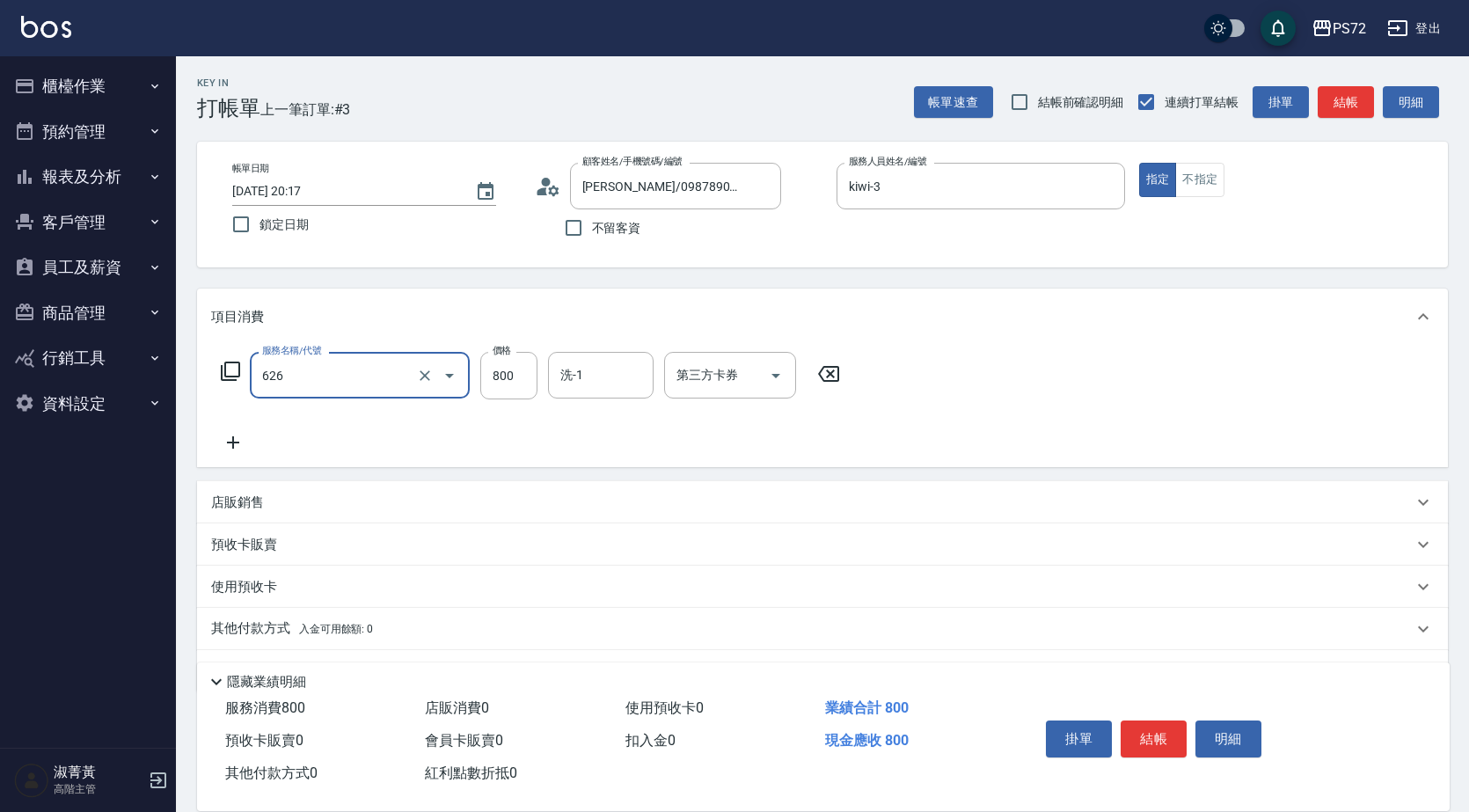
type input "去脂泥膠(626)"
type input "1000"
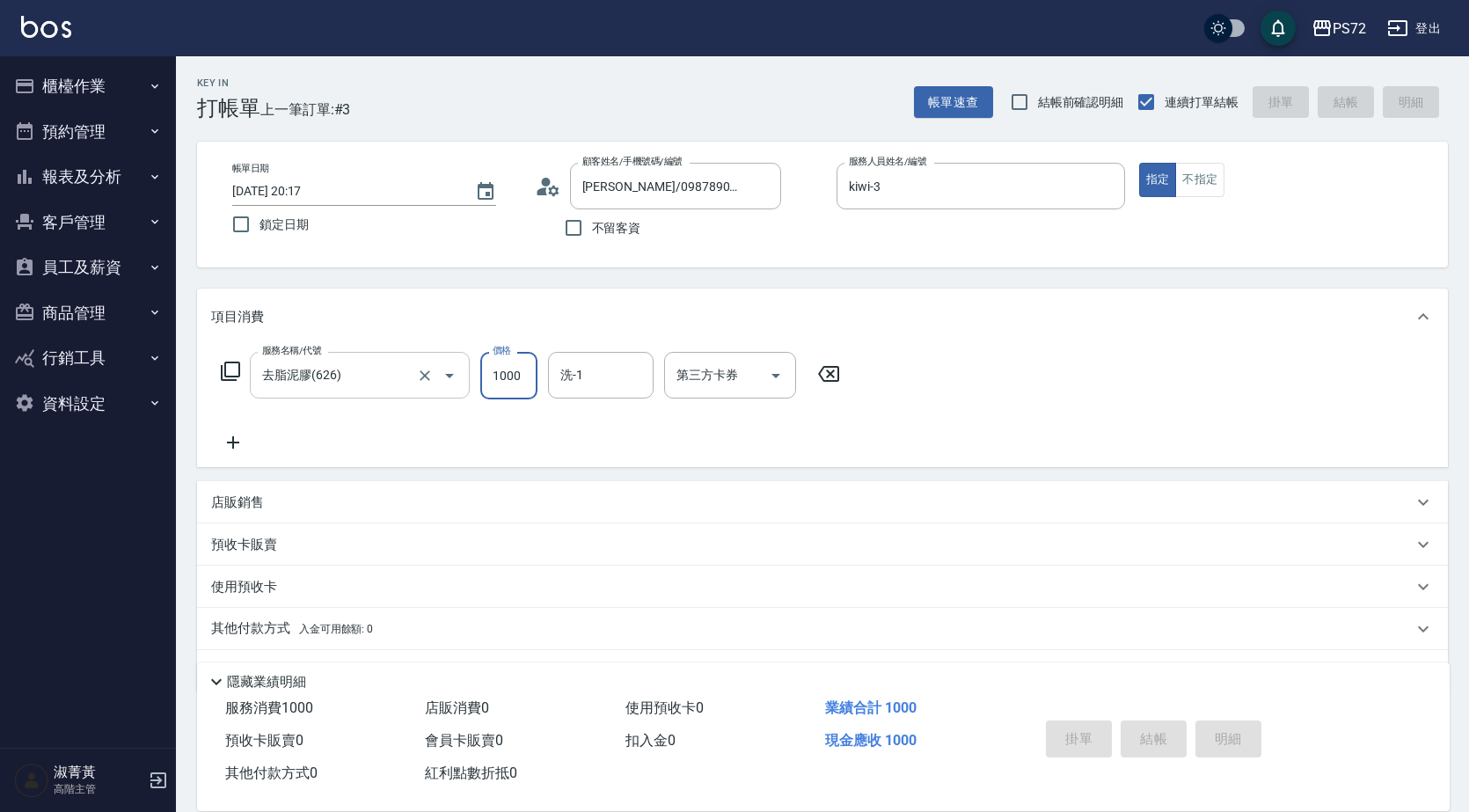
type input "2025/09/06 20:18"
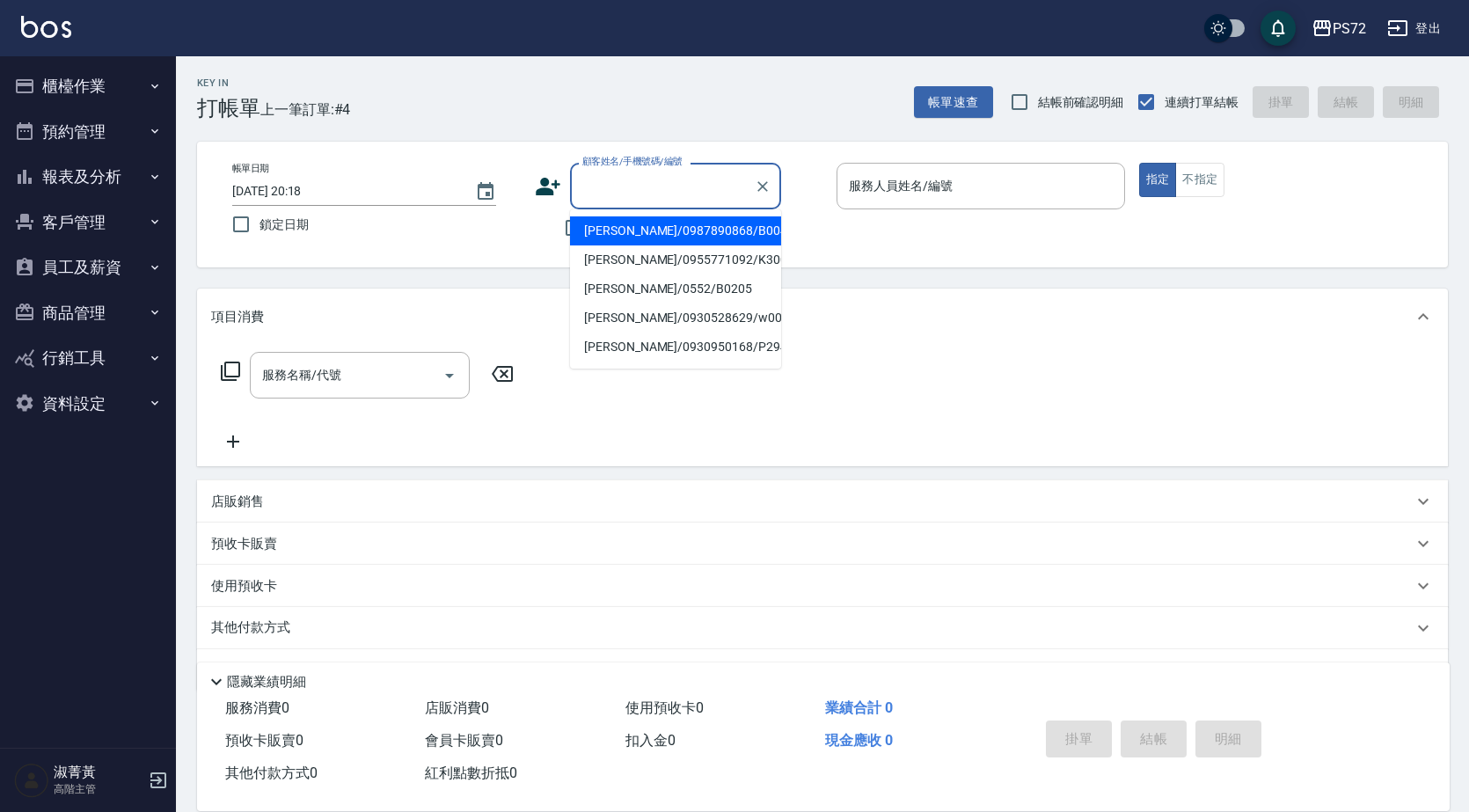
click at [595, 184] on input "顧客姓名/手機號碼/編號" at bounding box center [662, 185] width 169 height 30
click at [772, 173] on div at bounding box center [761, 186] width 23 height 47
click at [760, 183] on icon "Clear" at bounding box center [762, 186] width 11 height 11
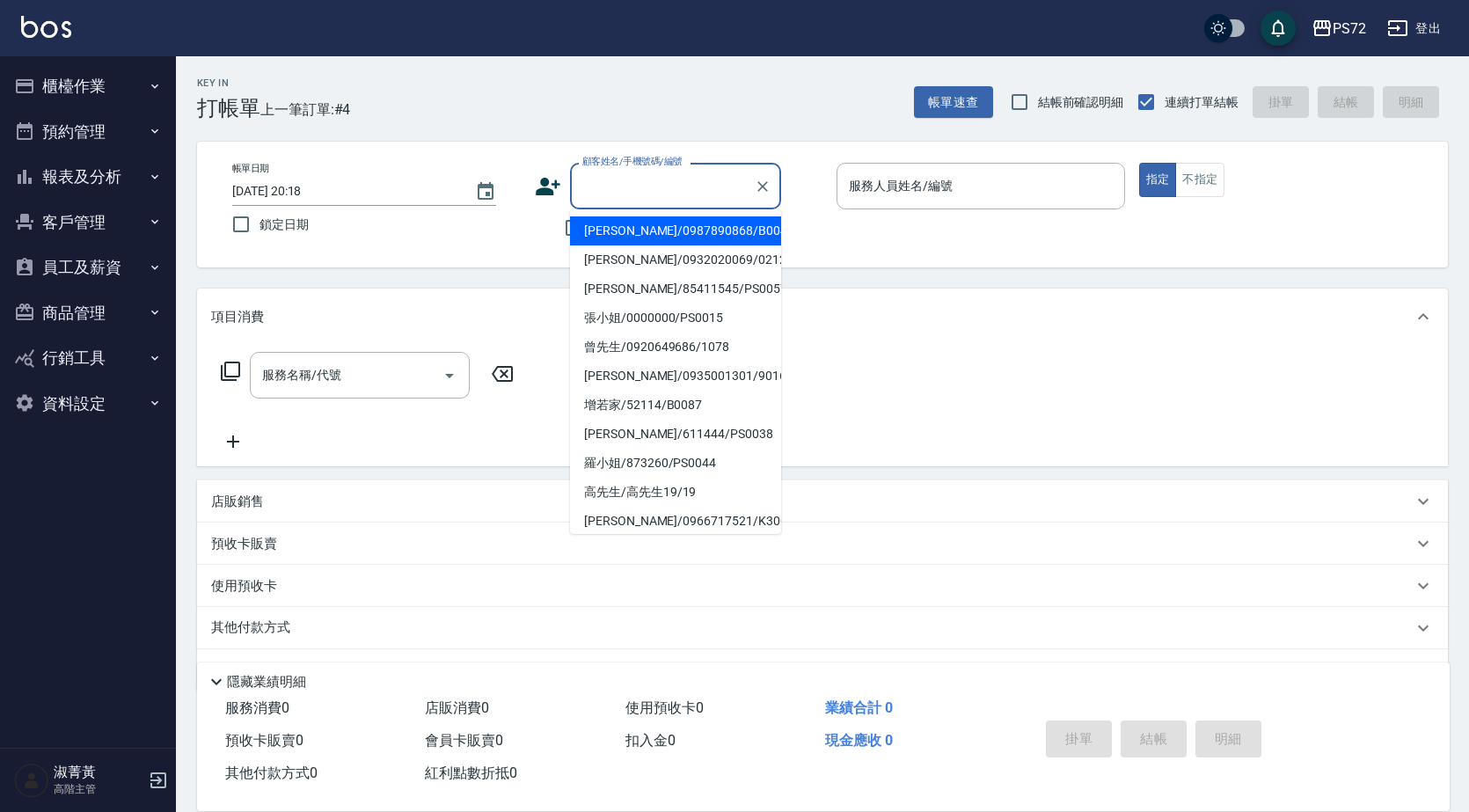
click at [696, 191] on input "顧客姓名/手機號碼/編號" at bounding box center [662, 185] width 169 height 30
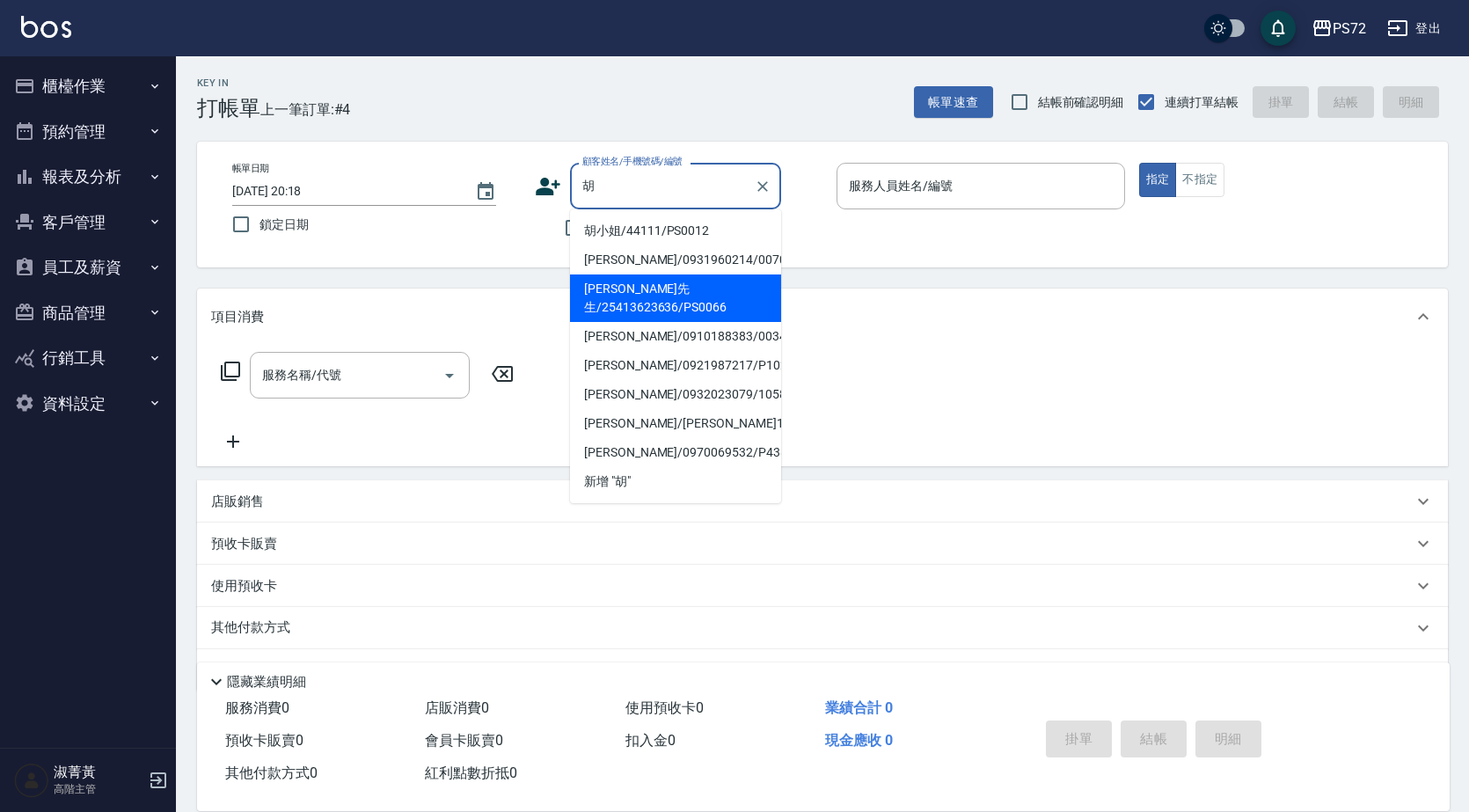
click at [669, 294] on li "[PERSON_NAME]先生/25413623636/PS0066" at bounding box center [675, 298] width 211 height 47
type input "[PERSON_NAME]先生/25413623636/PS0066"
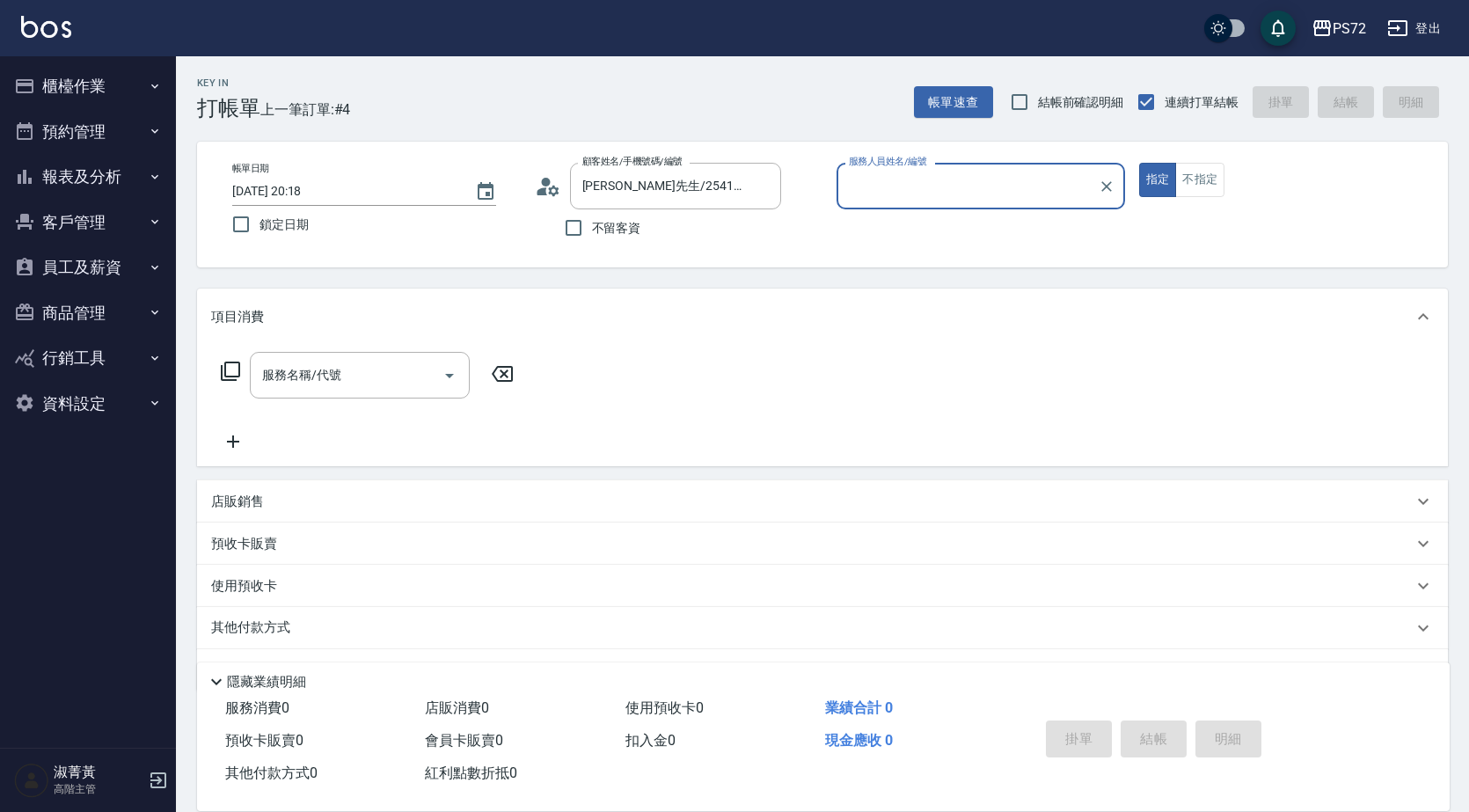
type input "kiwi-3"
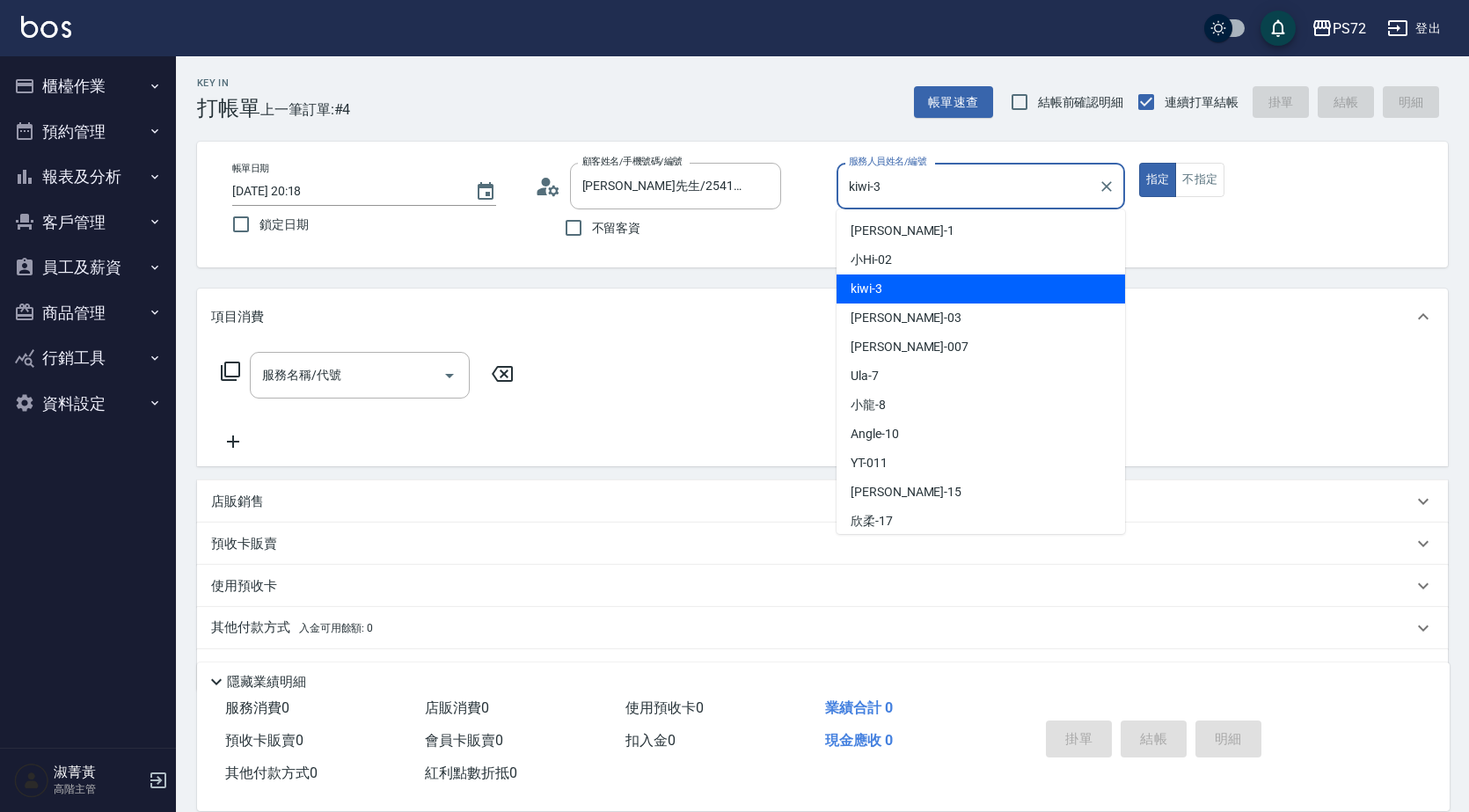
click at [870, 190] on input "kiwi-3" at bounding box center [967, 185] width 246 height 30
click at [1207, 178] on button "不指定" at bounding box center [1199, 179] width 49 height 34
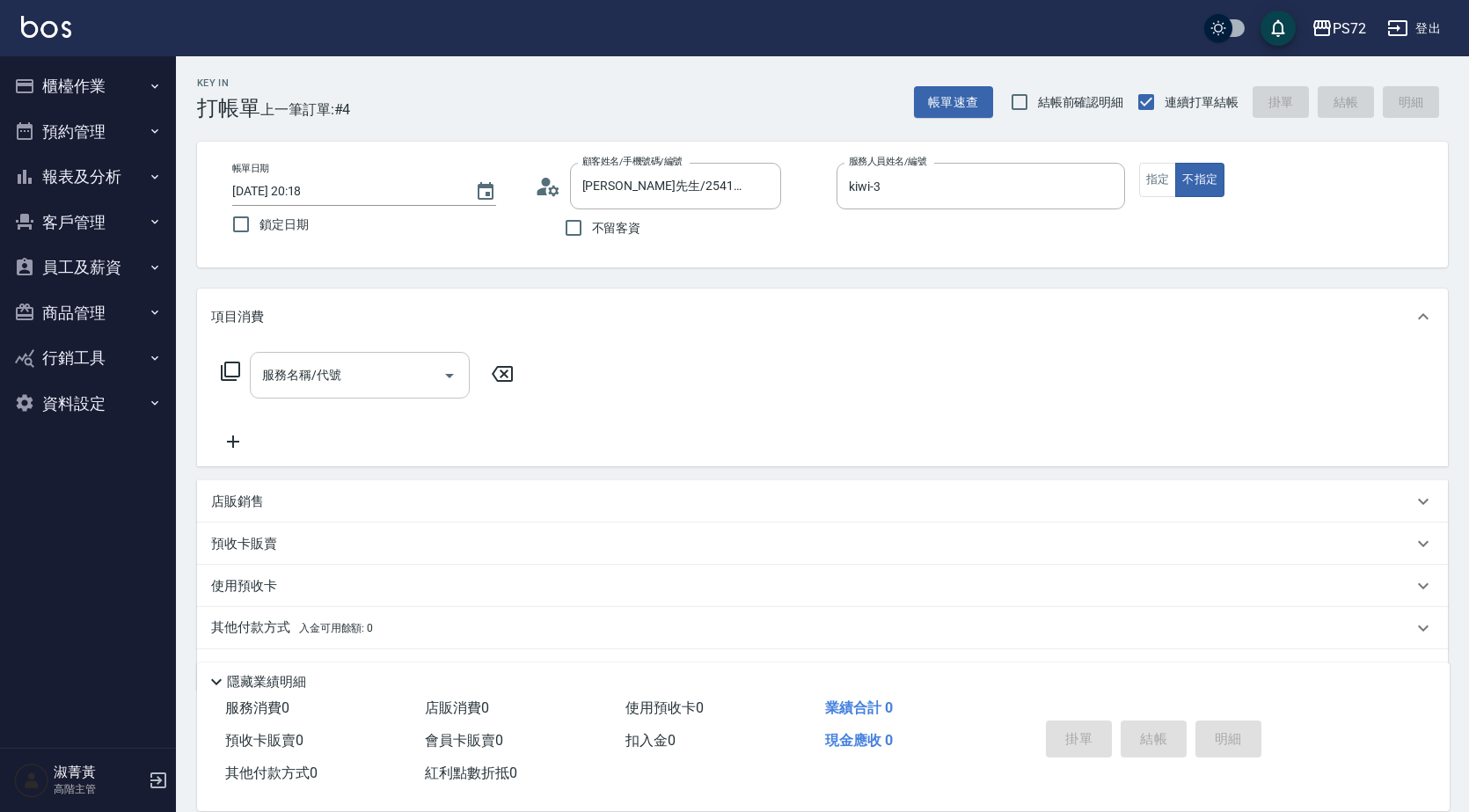
click at [366, 396] on div "服務名稱/代號" at bounding box center [360, 376] width 220 height 47
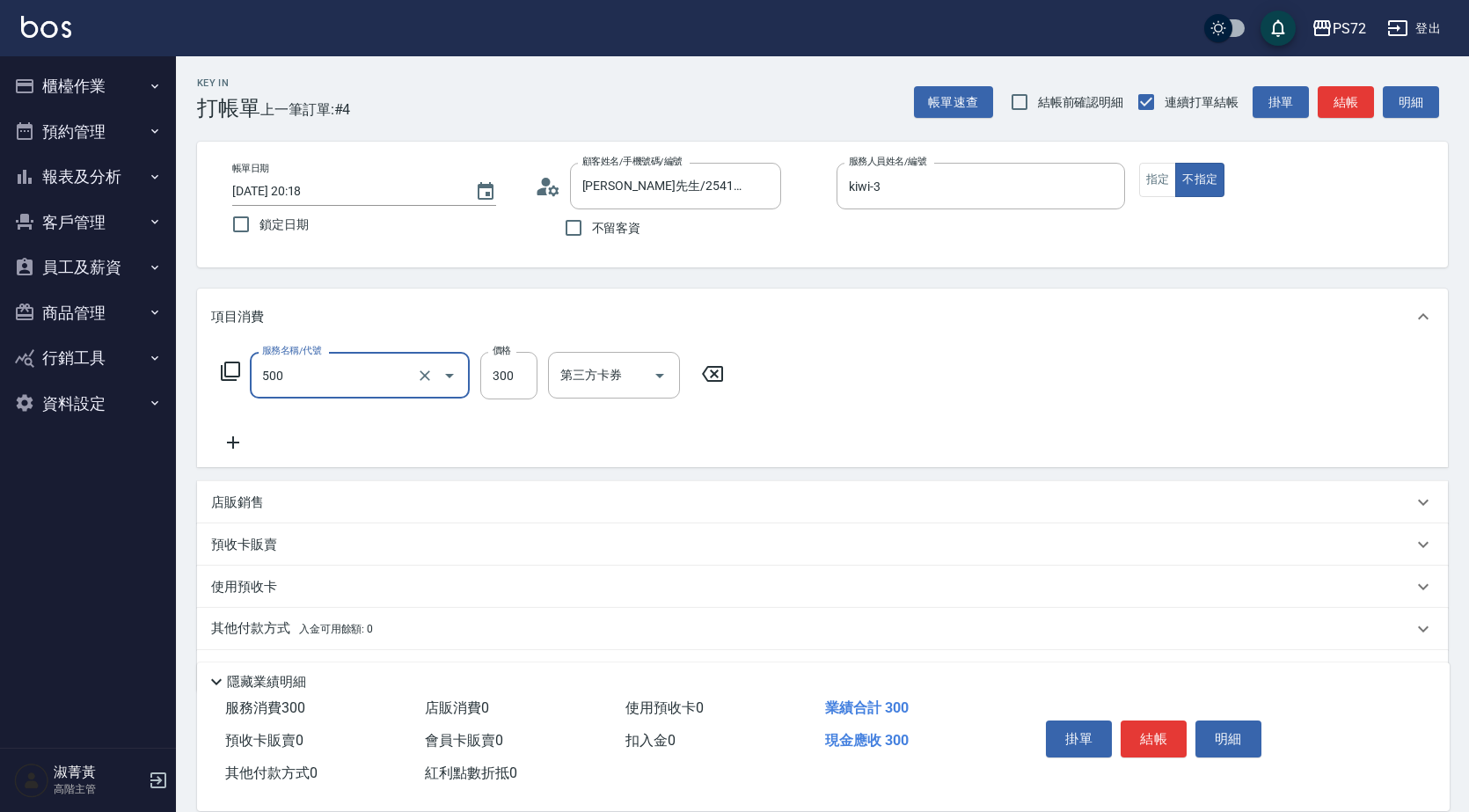
type input "洗髮(A級)(500)"
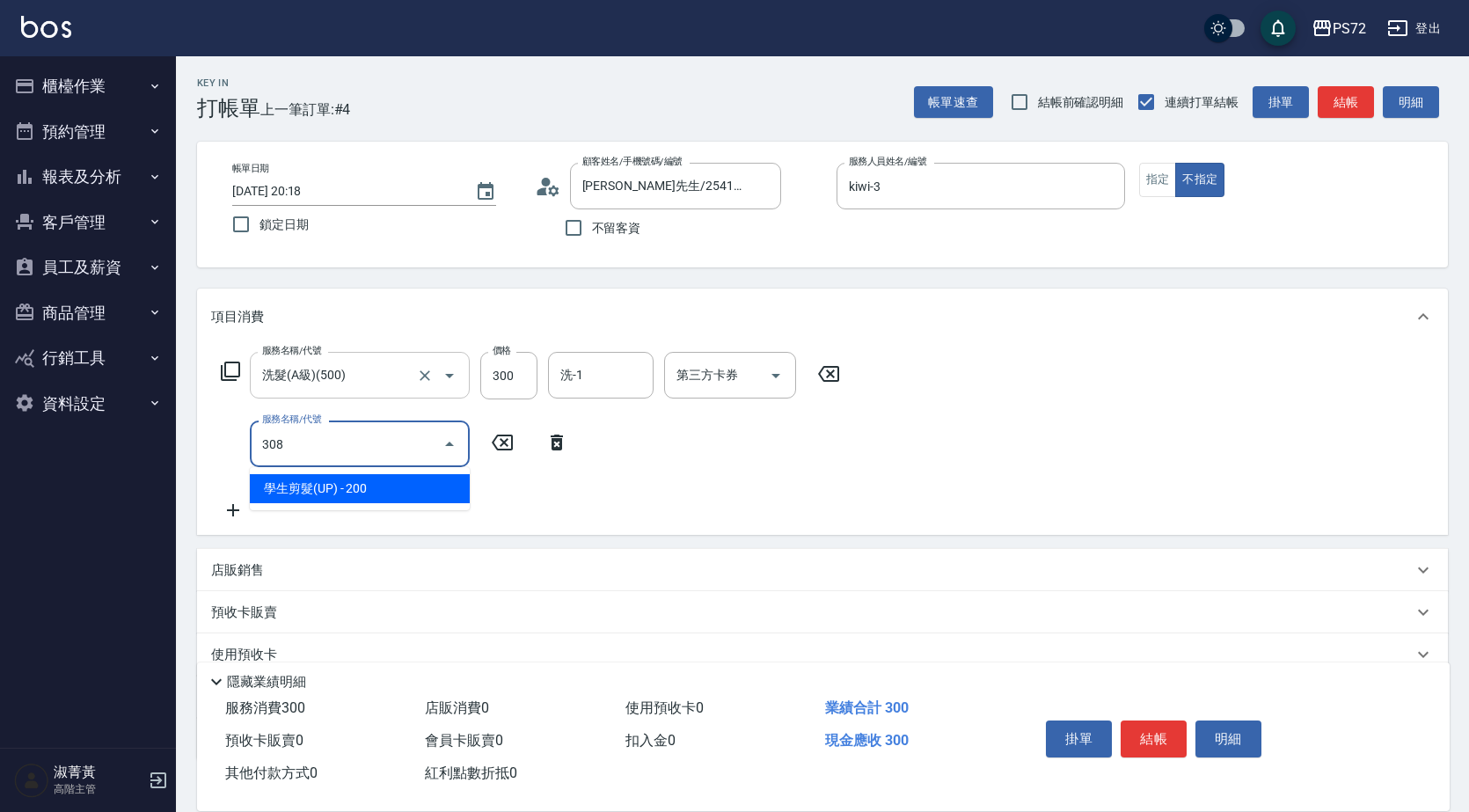
type input "學生剪髮(UP)(308)"
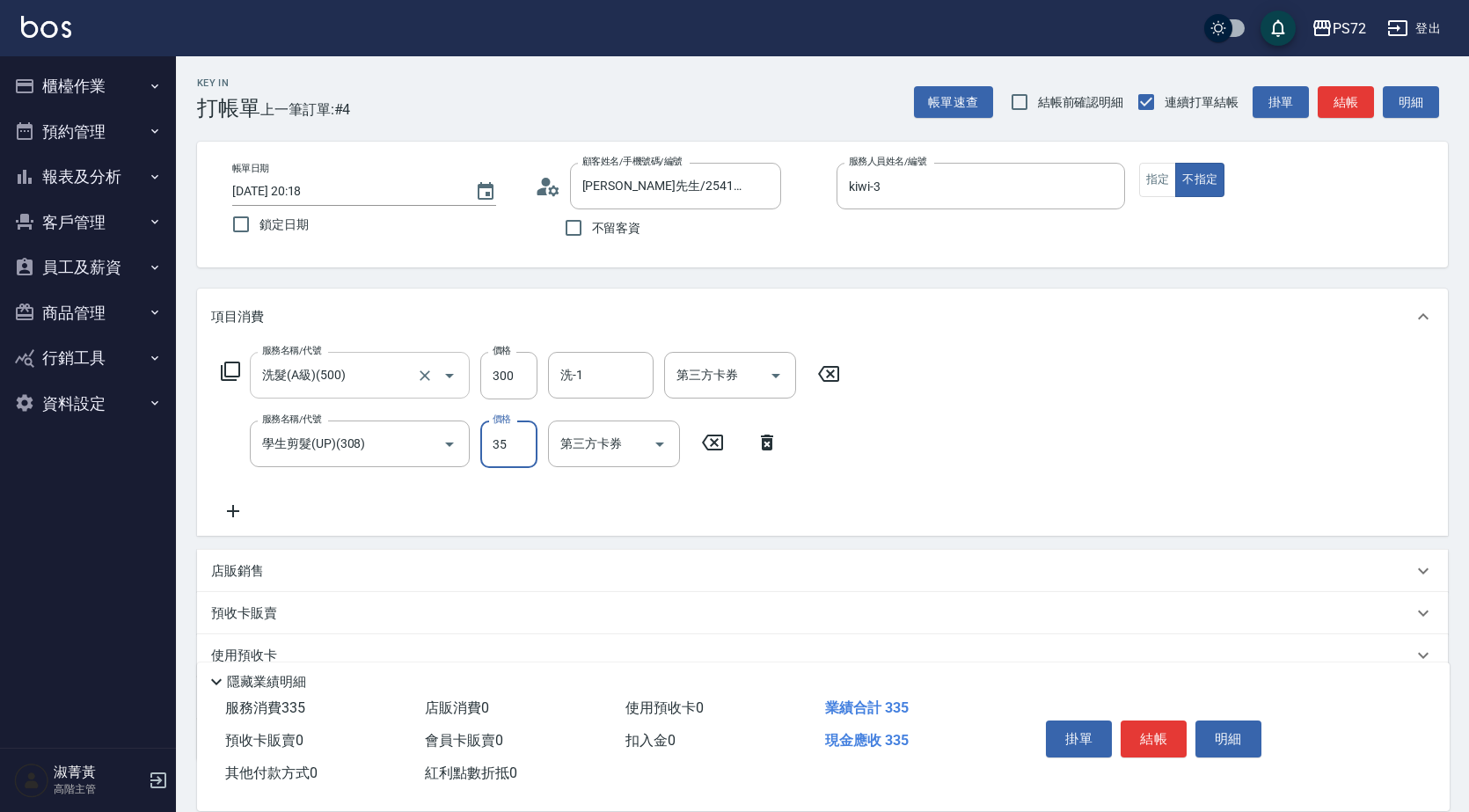
type input "350"
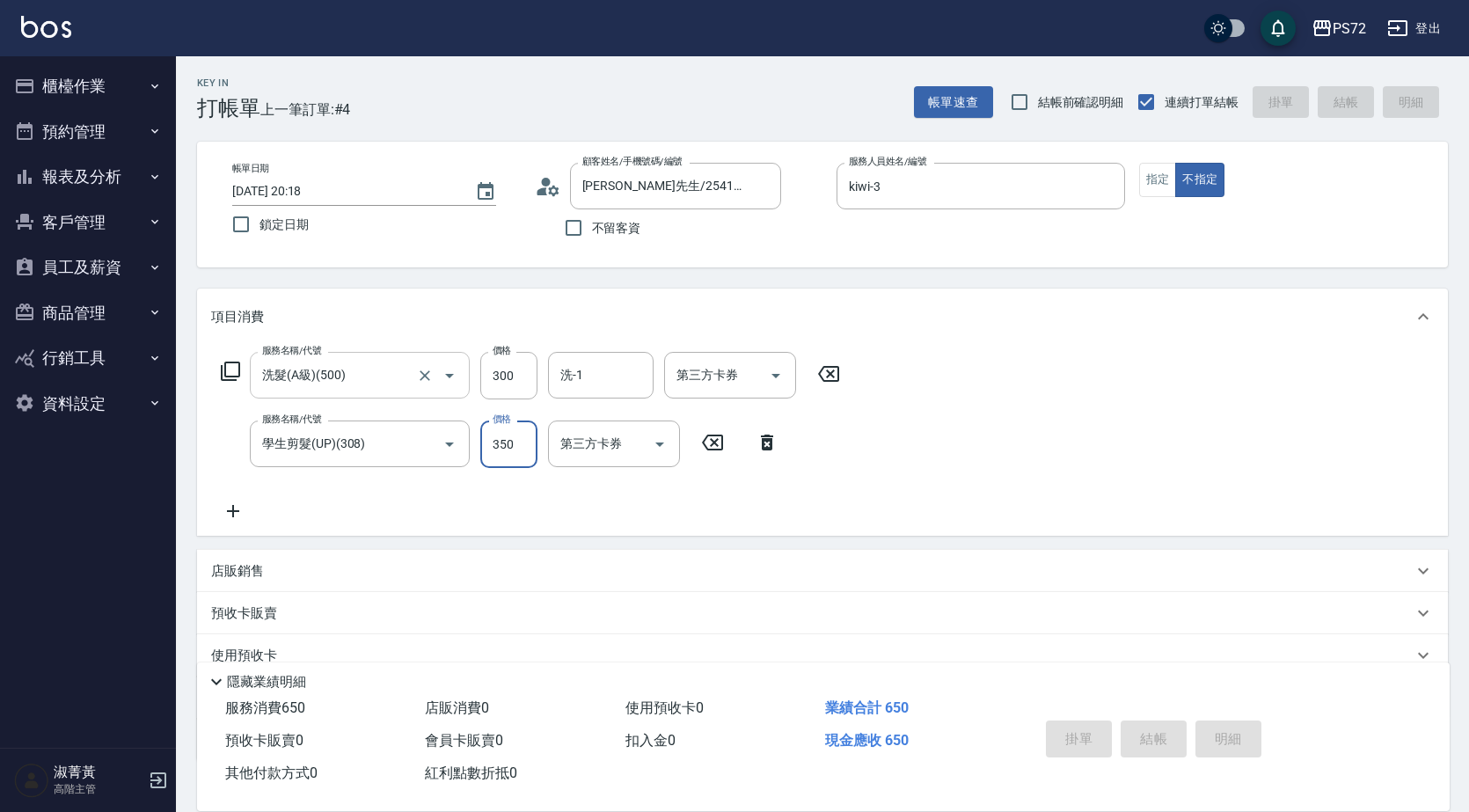
type input "2025/09/06 20:19"
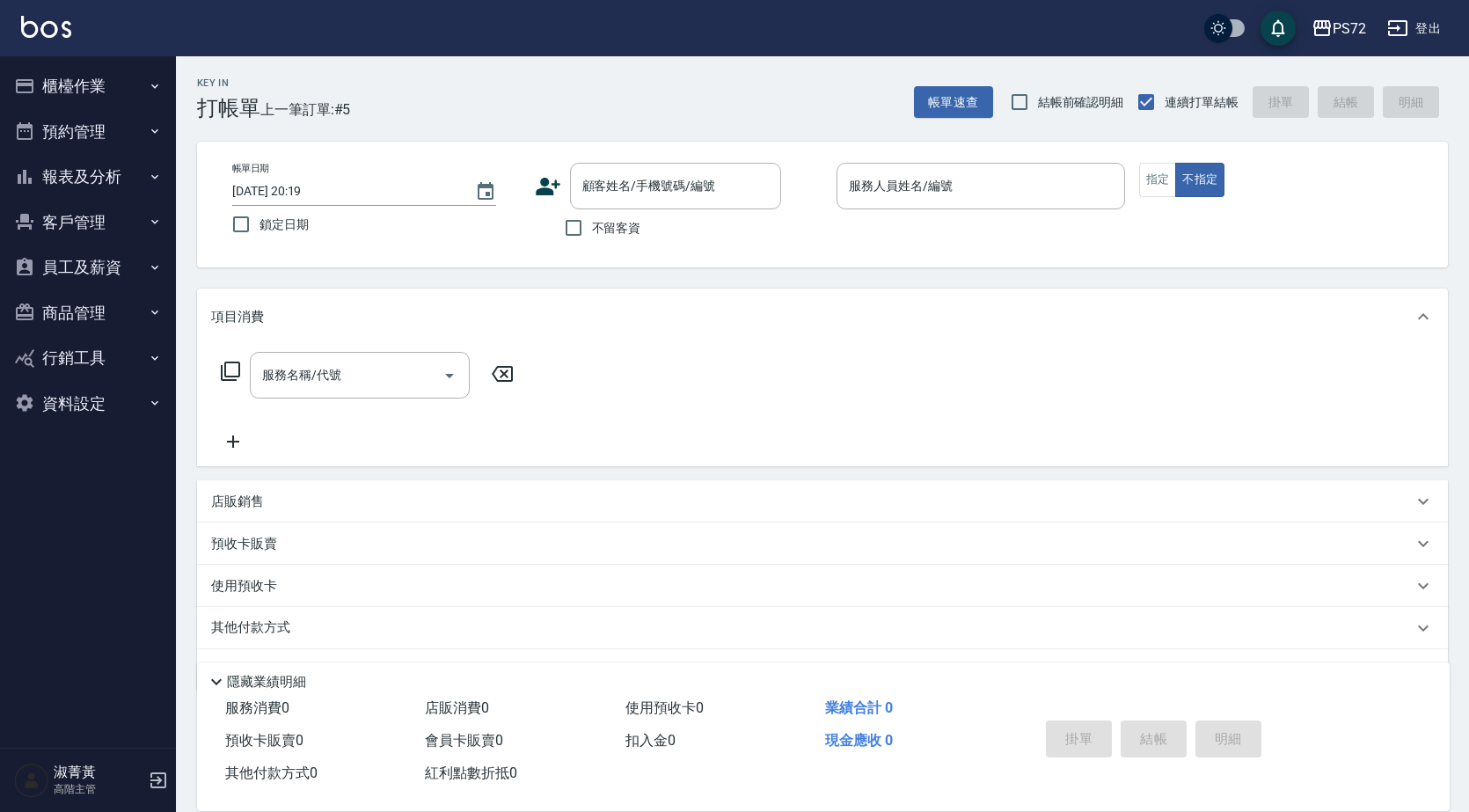
click at [624, 210] on label "不留客資" at bounding box center [598, 228] width 86 height 37
click at [592, 210] on input "不留客資" at bounding box center [574, 228] width 37 height 37
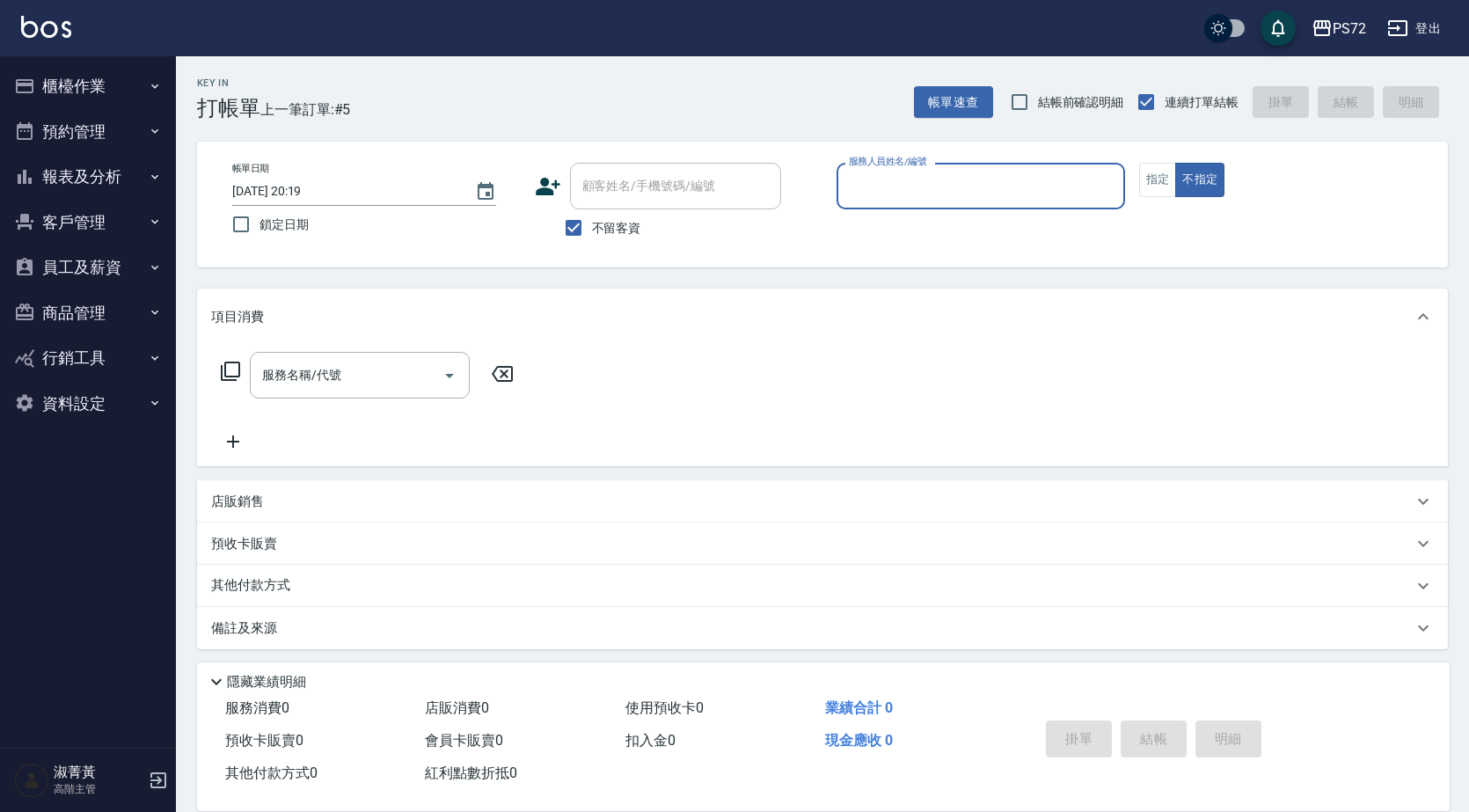
click at [618, 221] on span "不留客資" at bounding box center [617, 228] width 49 height 19
click at [592, 221] on input "不留客資" at bounding box center [574, 228] width 37 height 37
checkbox input "false"
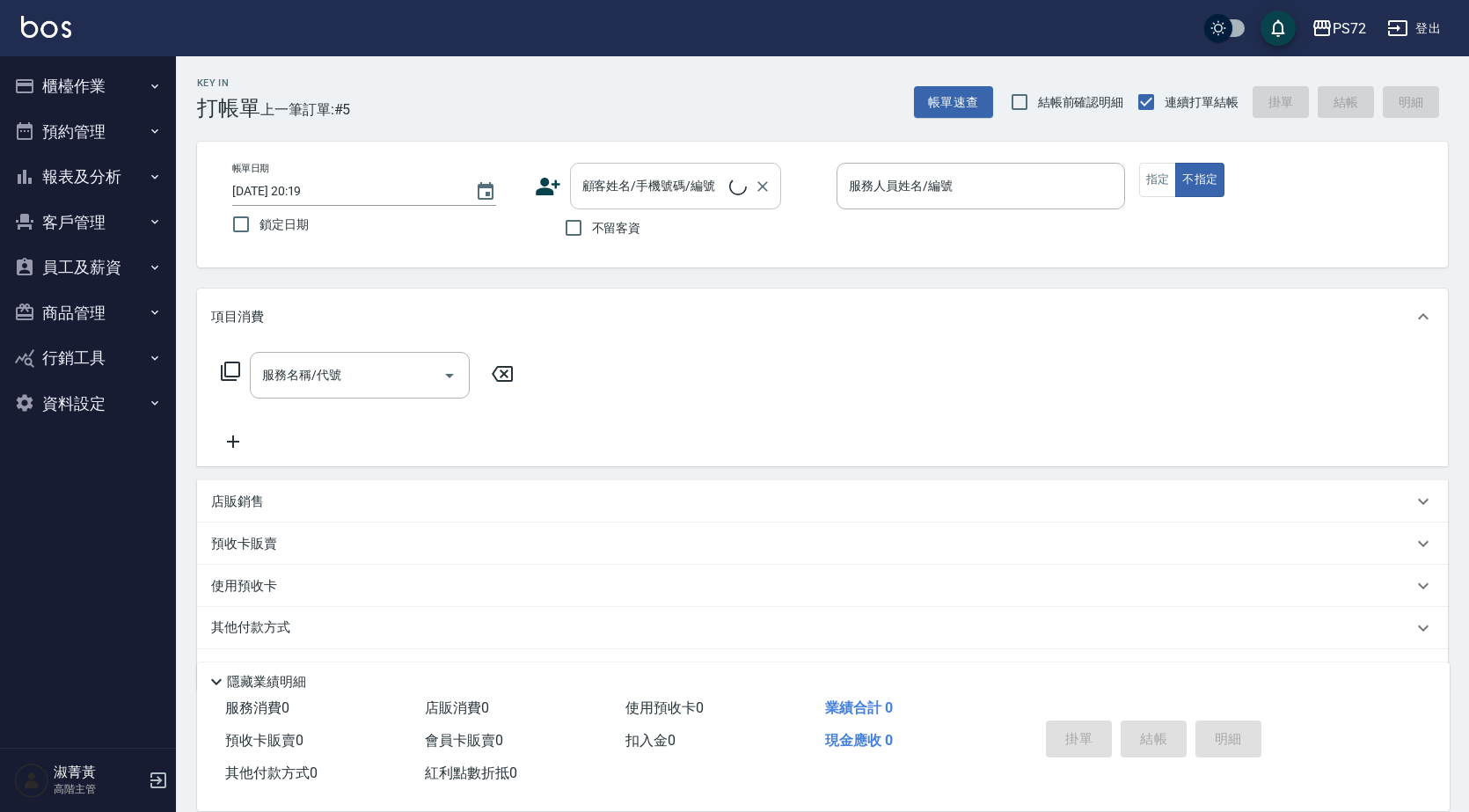
click at [624, 203] on div "顧客姓名/手機號碼/編號" at bounding box center [675, 186] width 211 height 47
click at [627, 173] on input "顧客姓名/手機號碼/編號" at bounding box center [662, 185] width 169 height 30
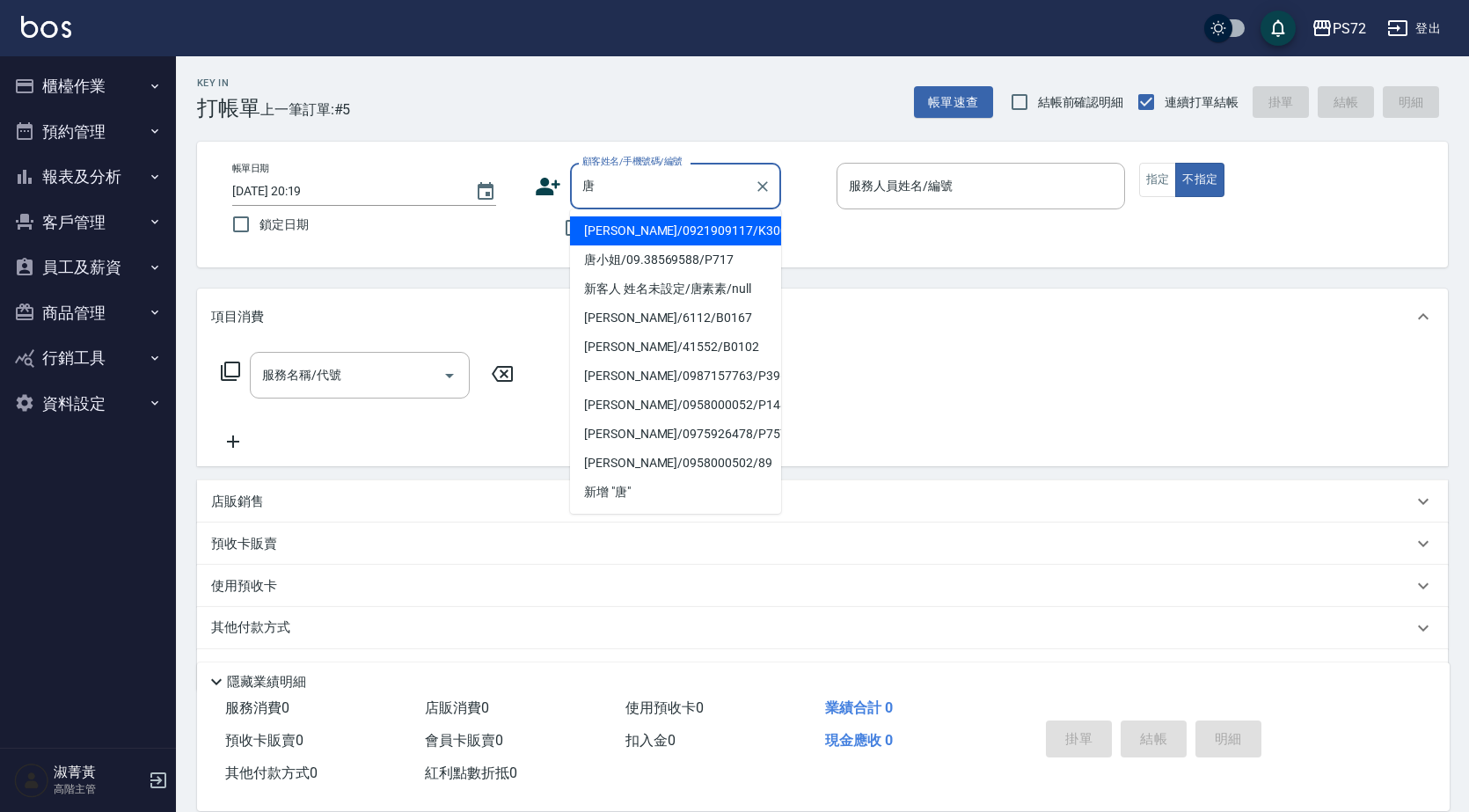
click at [668, 260] on li "唐小姐/09.38569588/P717" at bounding box center [675, 260] width 211 height 29
type input "唐小姐/09.38569588/P717"
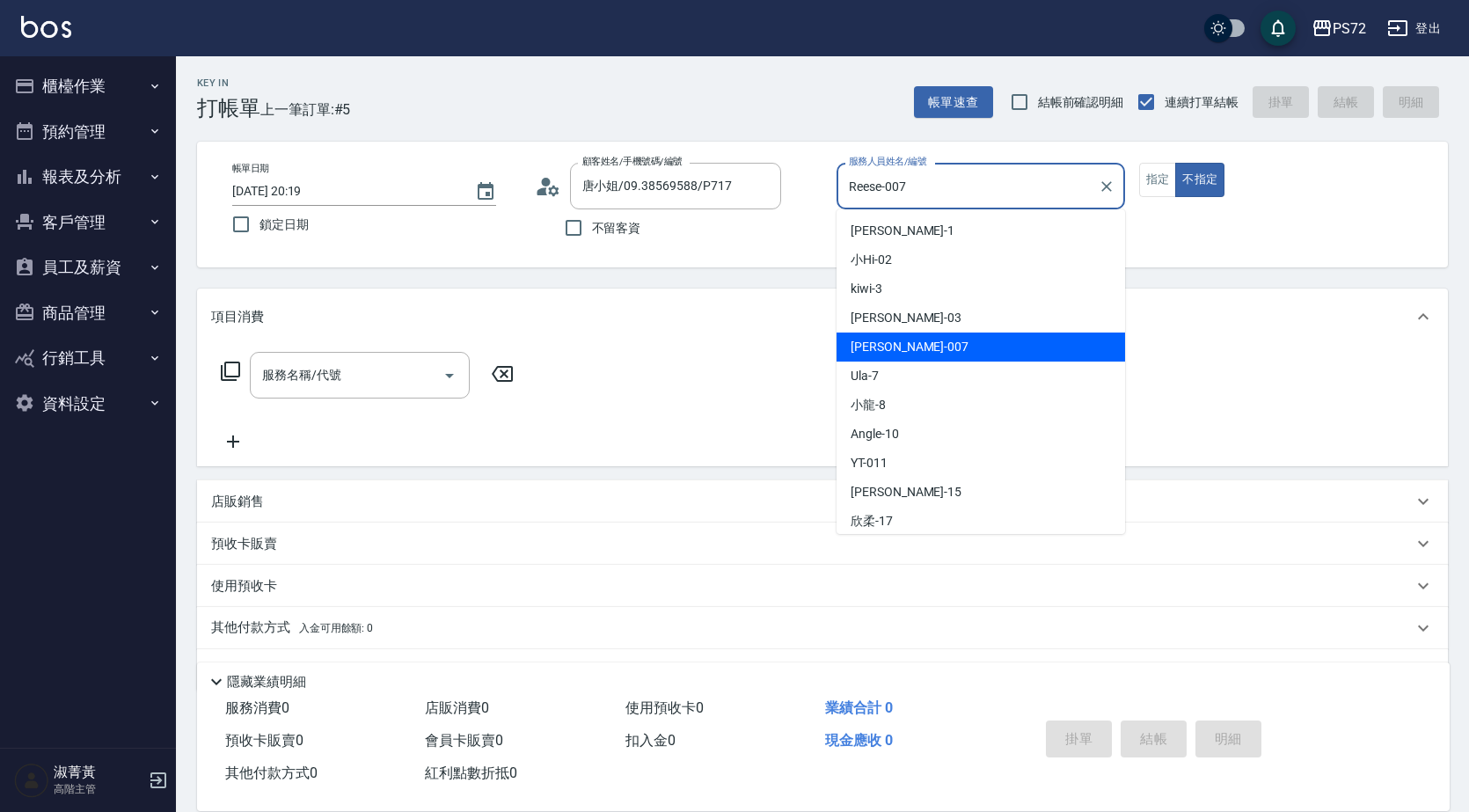
click at [884, 178] on input "Reese-007" at bounding box center [967, 185] width 246 height 30
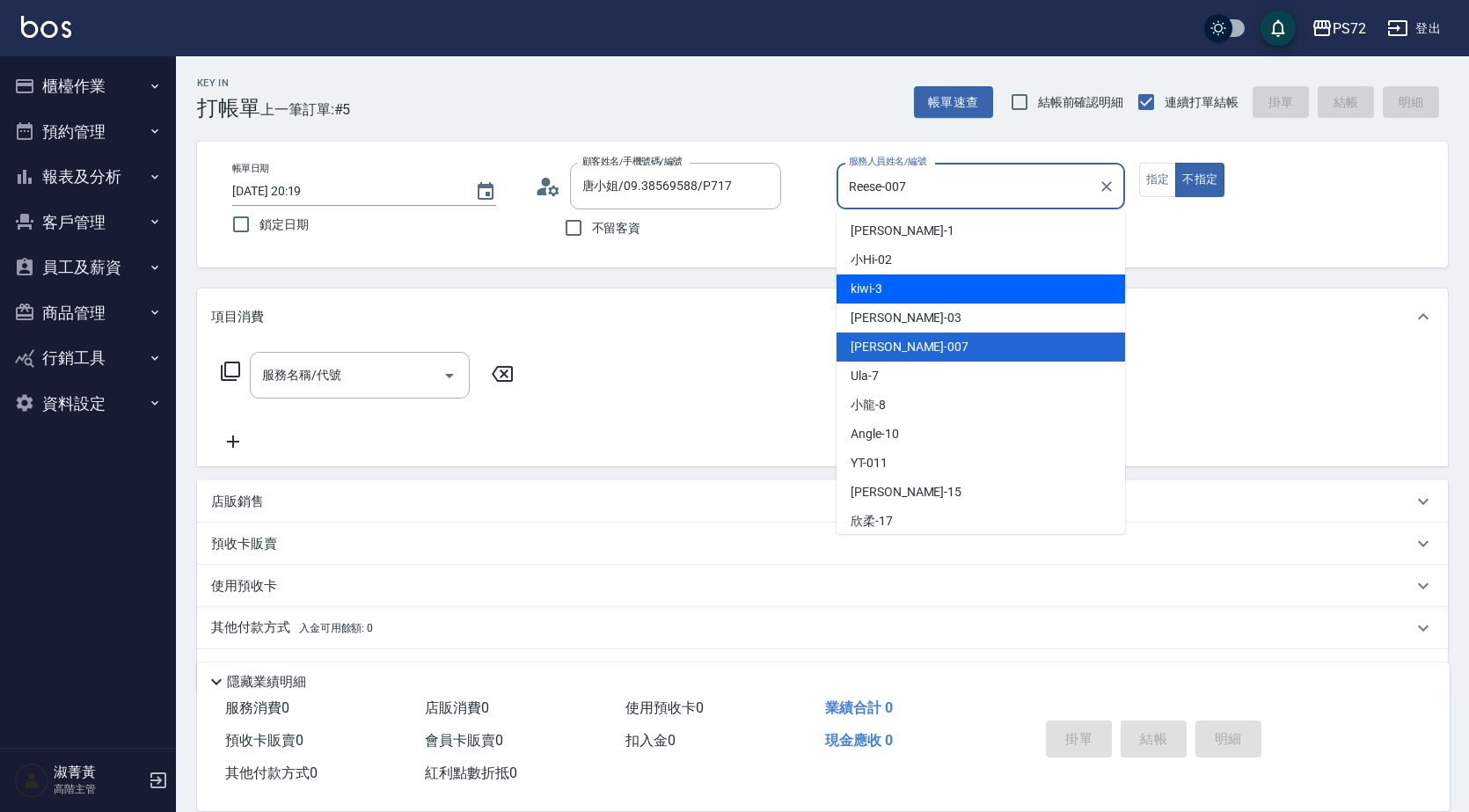
click at [885, 291] on div "kiwi -3" at bounding box center [981, 289] width 288 height 29
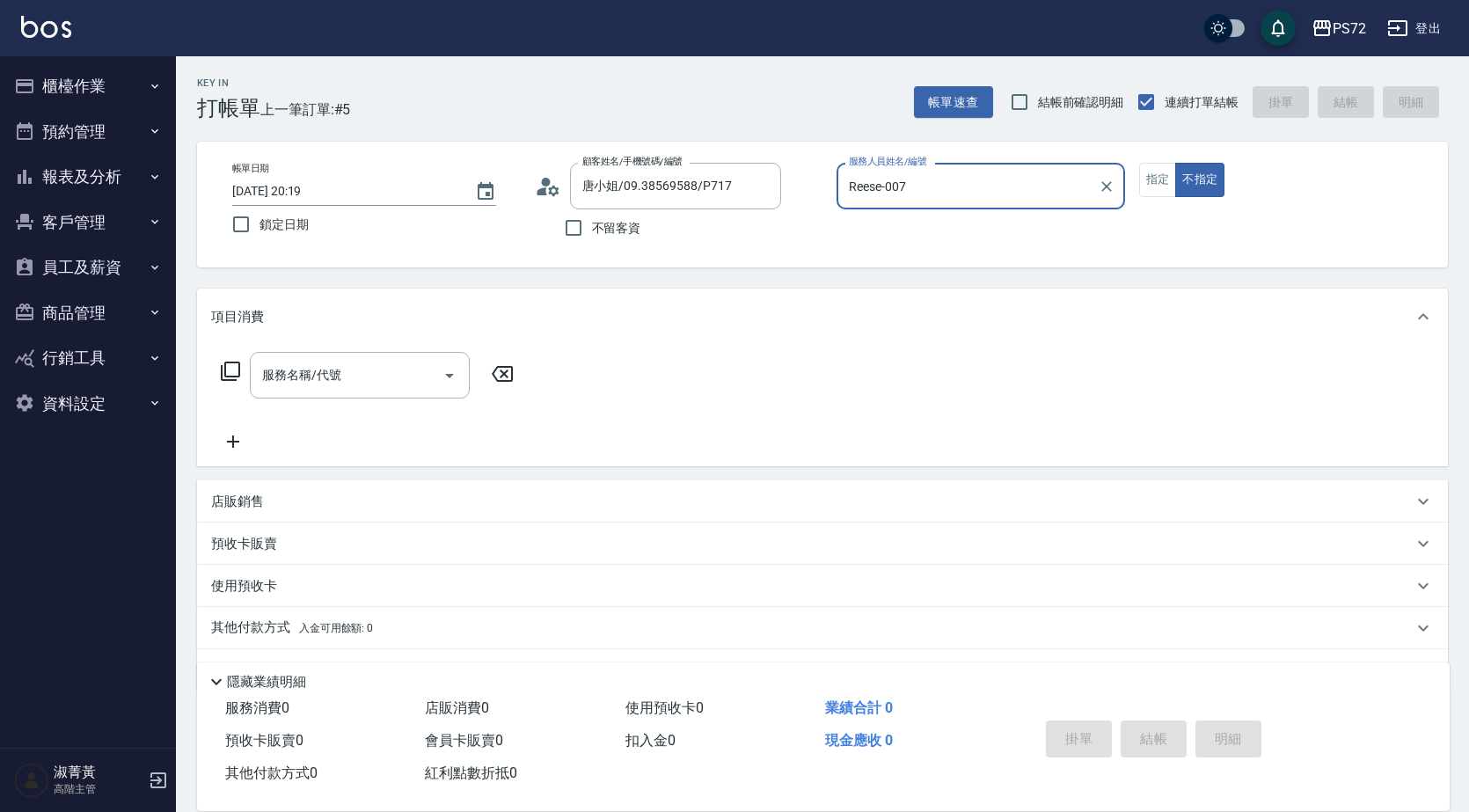
type input "kiwi-3"
click at [1157, 180] on button "指定" at bounding box center [1157, 179] width 38 height 34
click at [360, 383] on input "服務名稱/代號" at bounding box center [346, 375] width 177 height 30
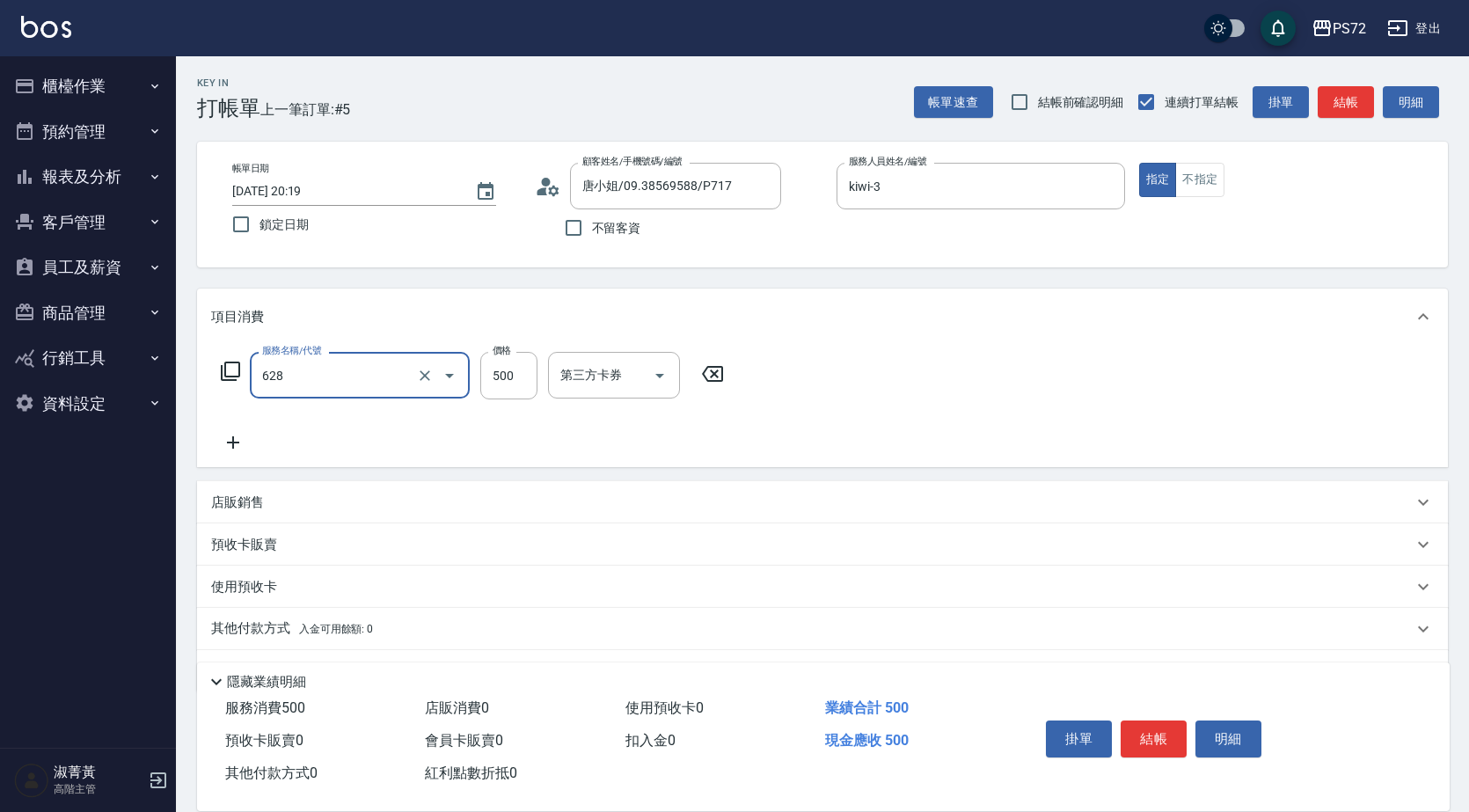
type input "寶齡舒醒清潔500(628)"
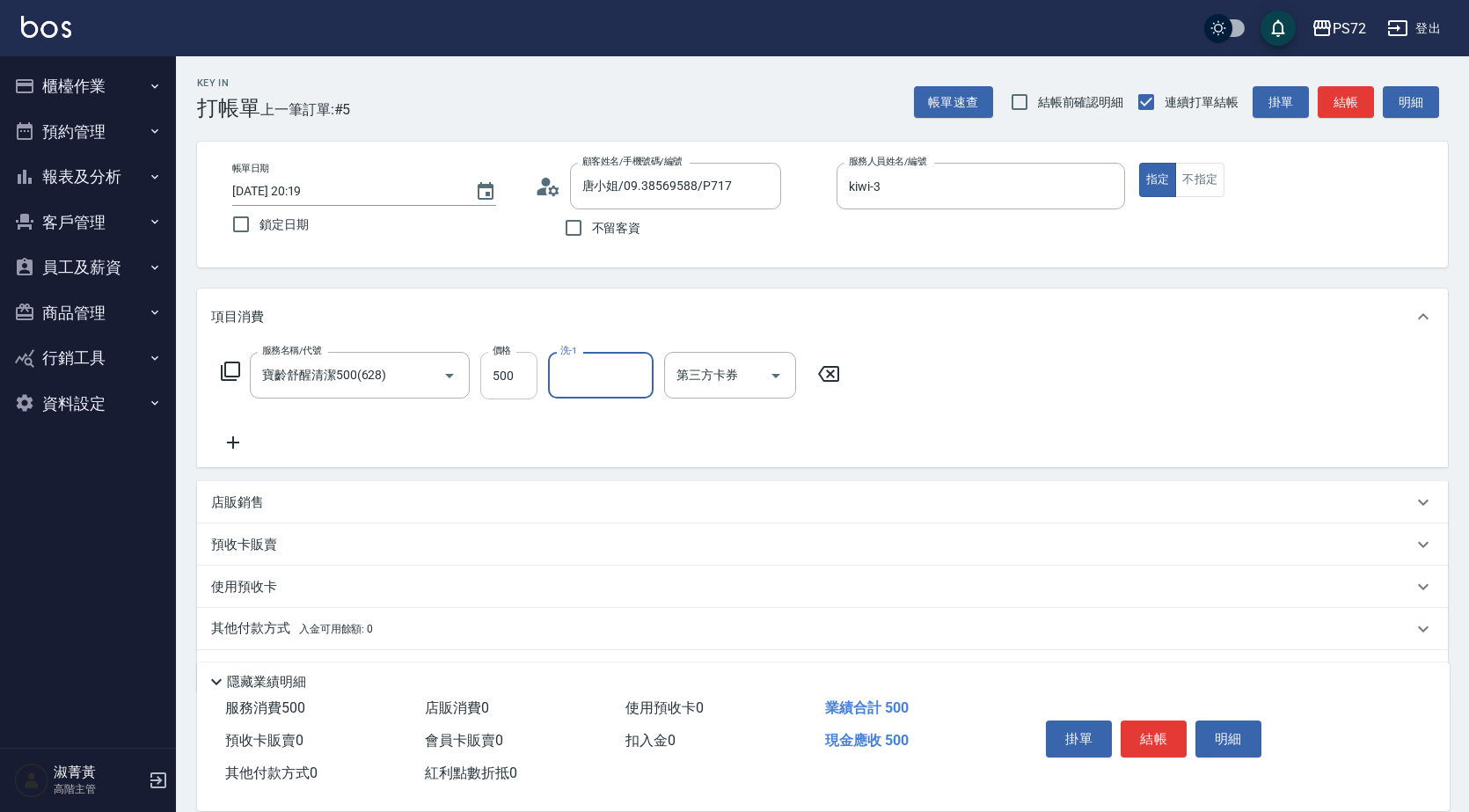
click at [490, 381] on input "500" at bounding box center [509, 376] width 57 height 47
type input "600"
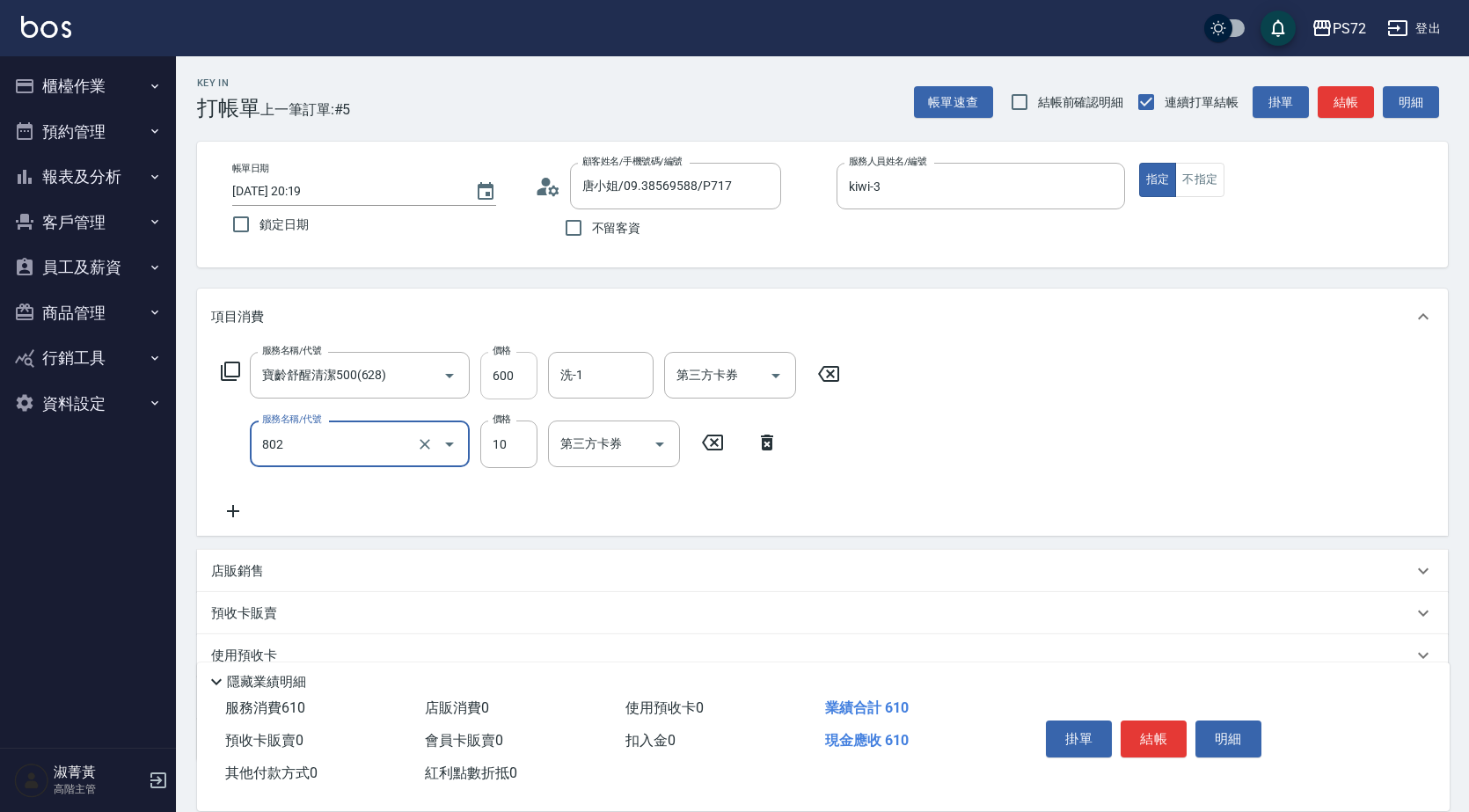
type input "潤絲(802)"
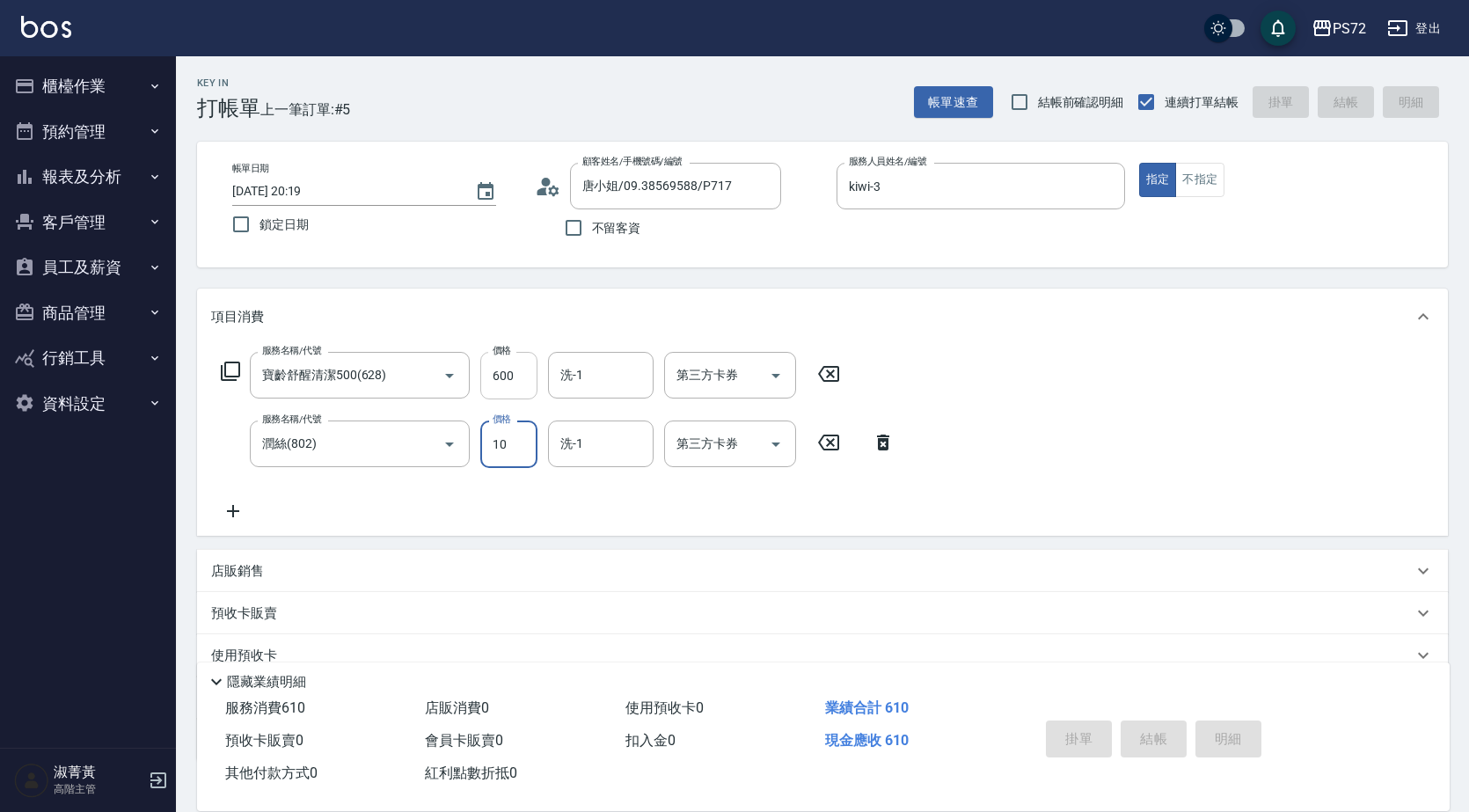
type input "2025/09/06 20:20"
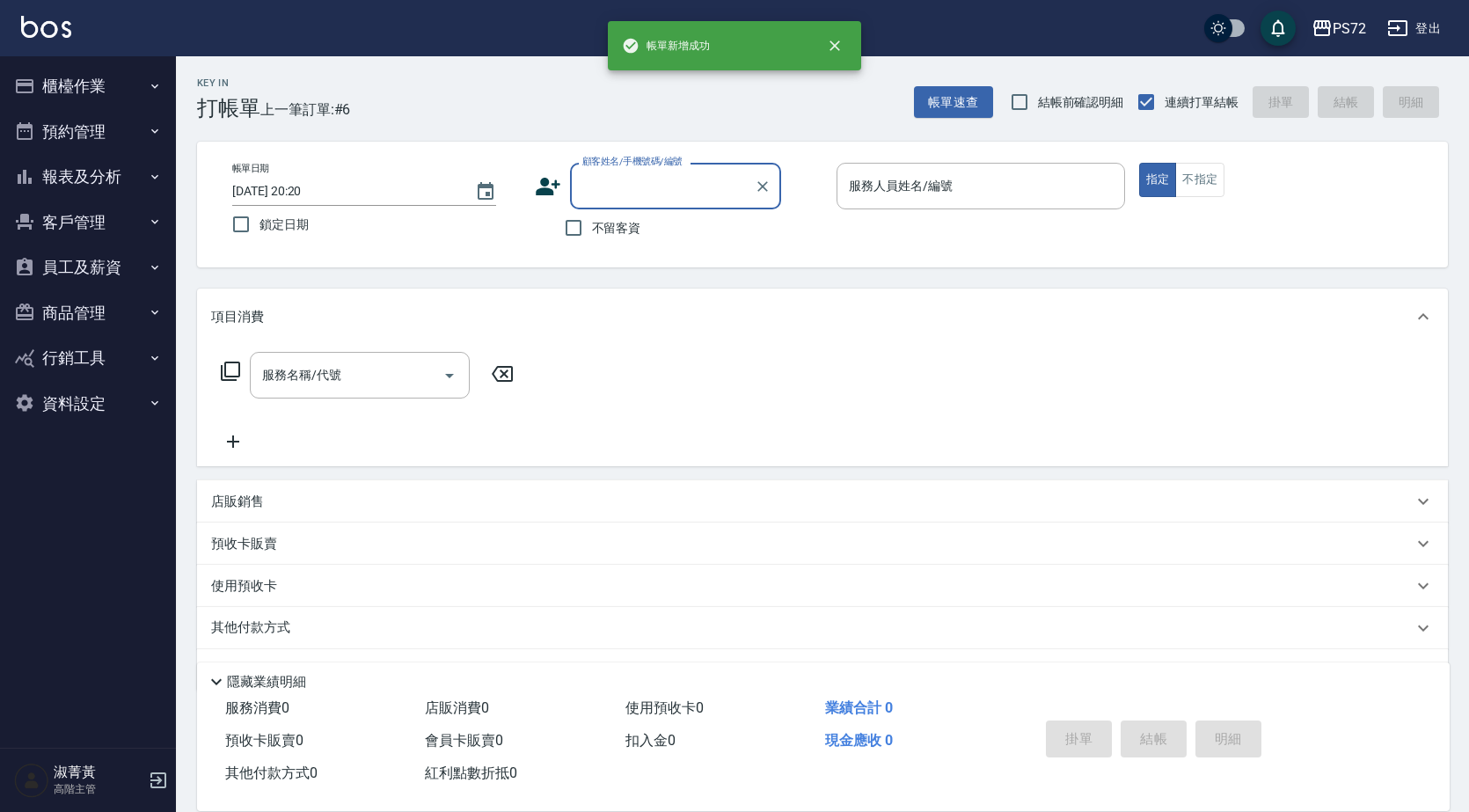
click at [678, 180] on input "顧客姓名/手機號碼/編號" at bounding box center [662, 185] width 169 height 30
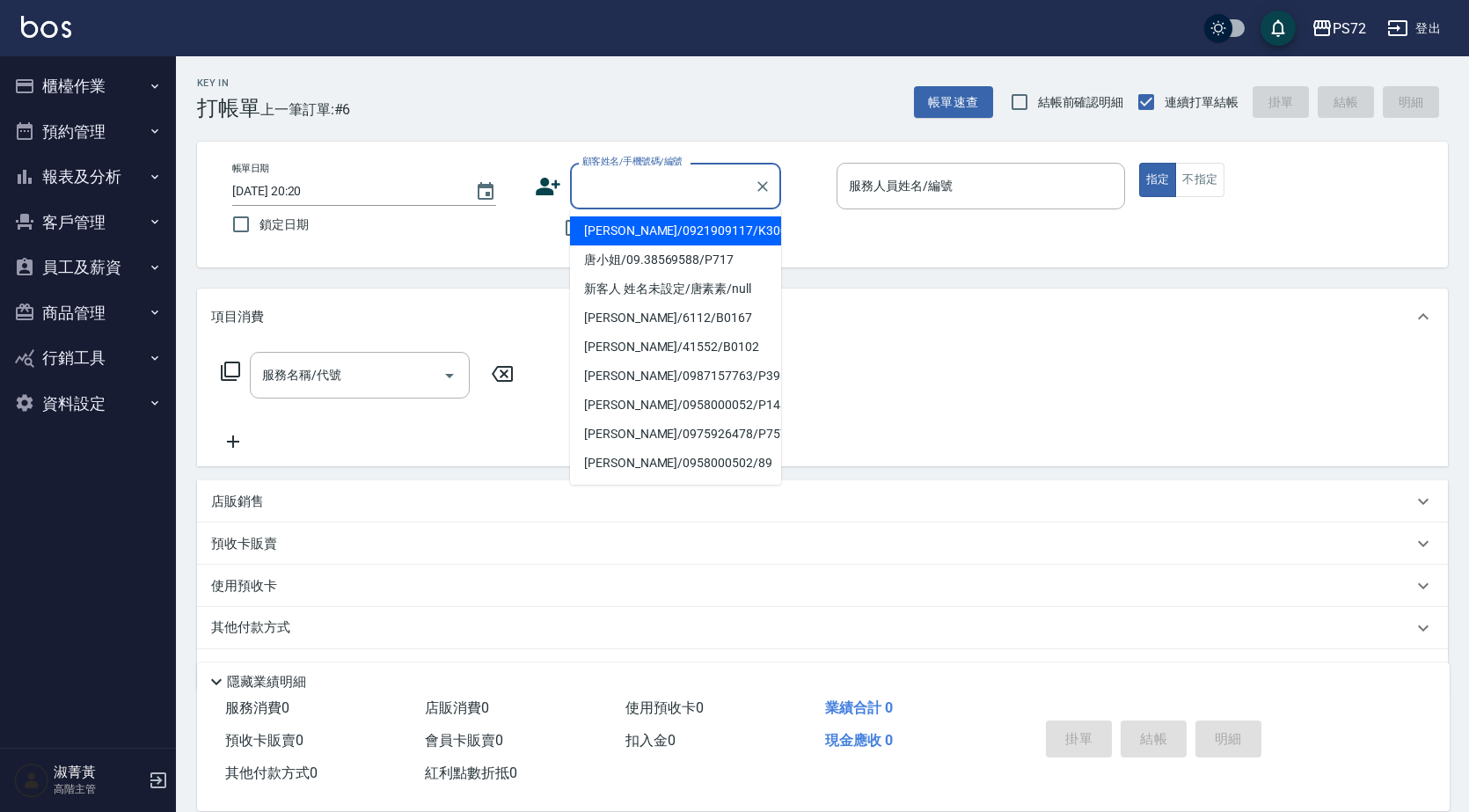
click at [760, 199] on div at bounding box center [761, 186] width 23 height 47
click at [756, 190] on icon "Clear" at bounding box center [763, 186] width 18 height 18
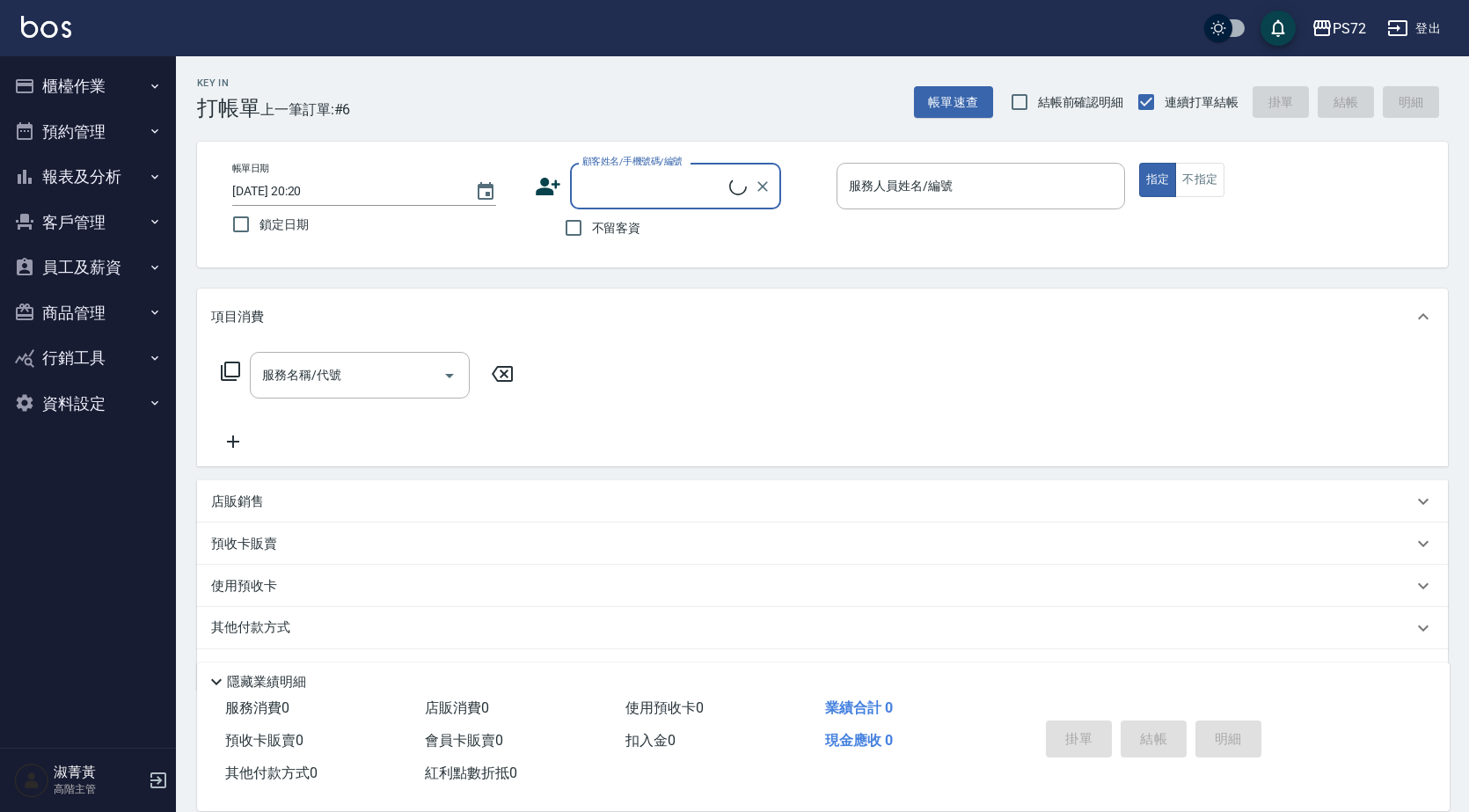
click at [703, 192] on input "顧客姓名/手機號碼/編號" at bounding box center [653, 185] width 151 height 30
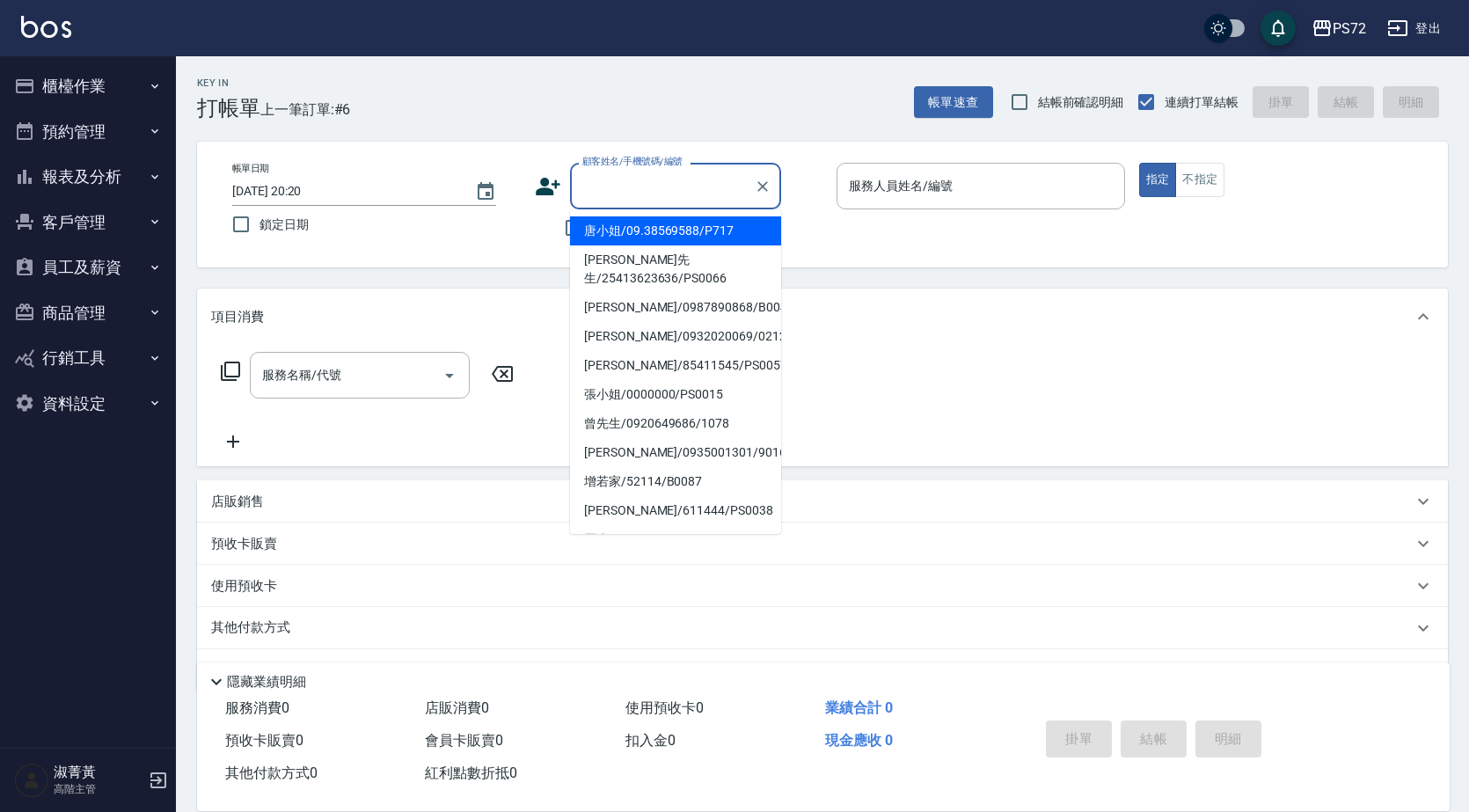
click at [703, 192] on input "顧客姓名/手機號碼/編號" at bounding box center [662, 185] width 169 height 30
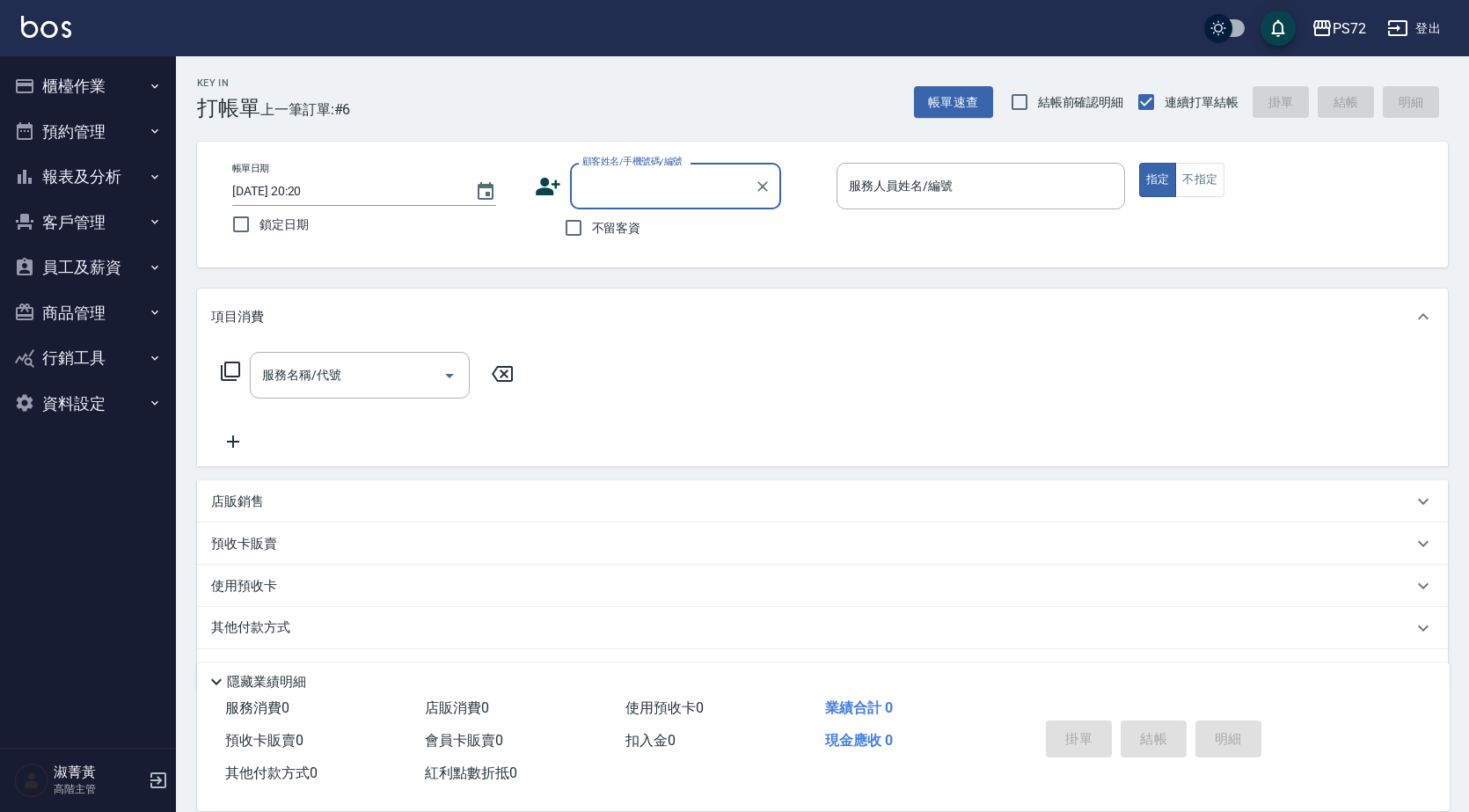
click at [696, 178] on input "顧客姓名/手機號碼/編號" at bounding box center [662, 185] width 169 height 30
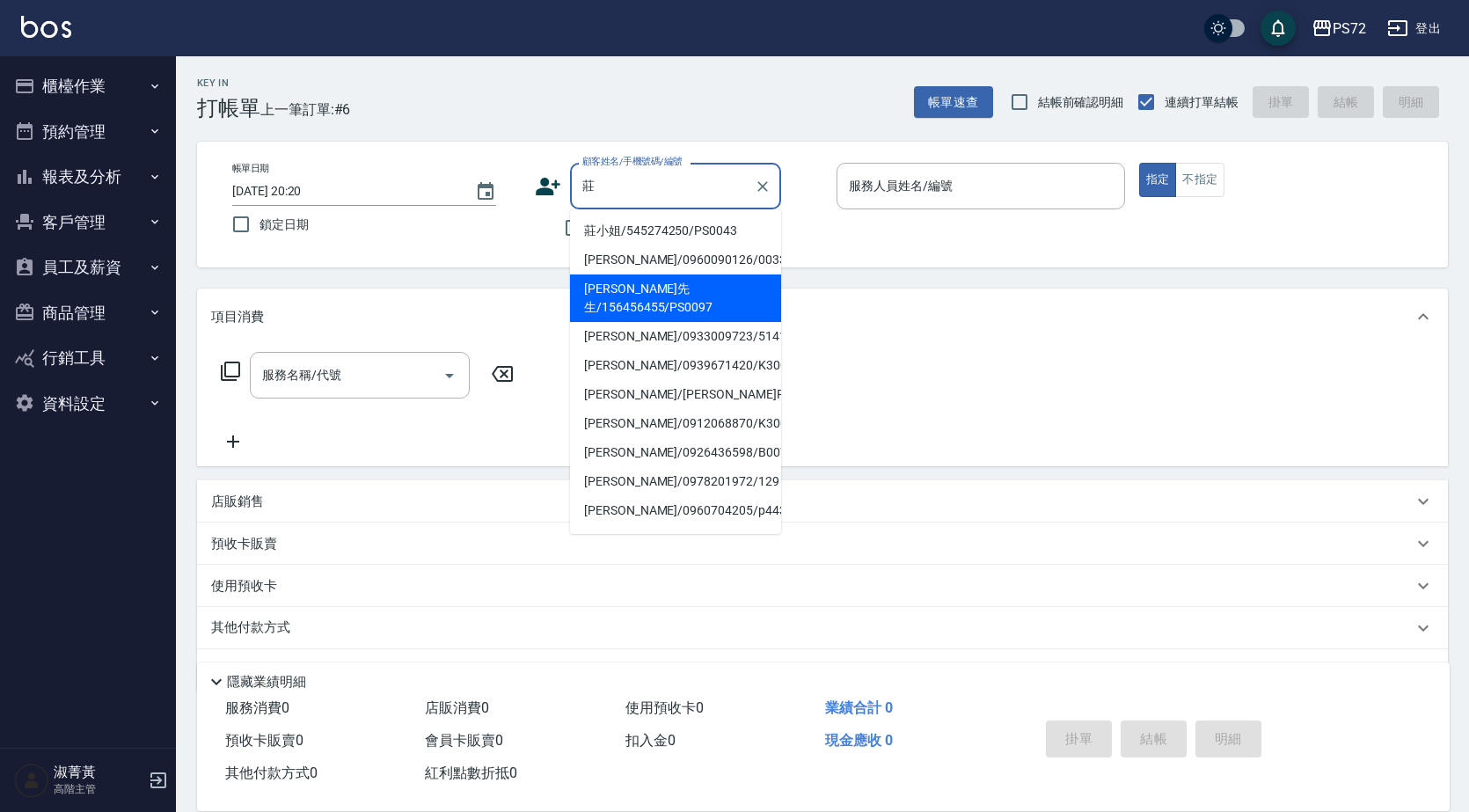
click at [661, 279] on li "[PERSON_NAME]先生/156456455/PS0097" at bounding box center [675, 298] width 211 height 47
type input "[PERSON_NAME]先生/156456455/PS0097"
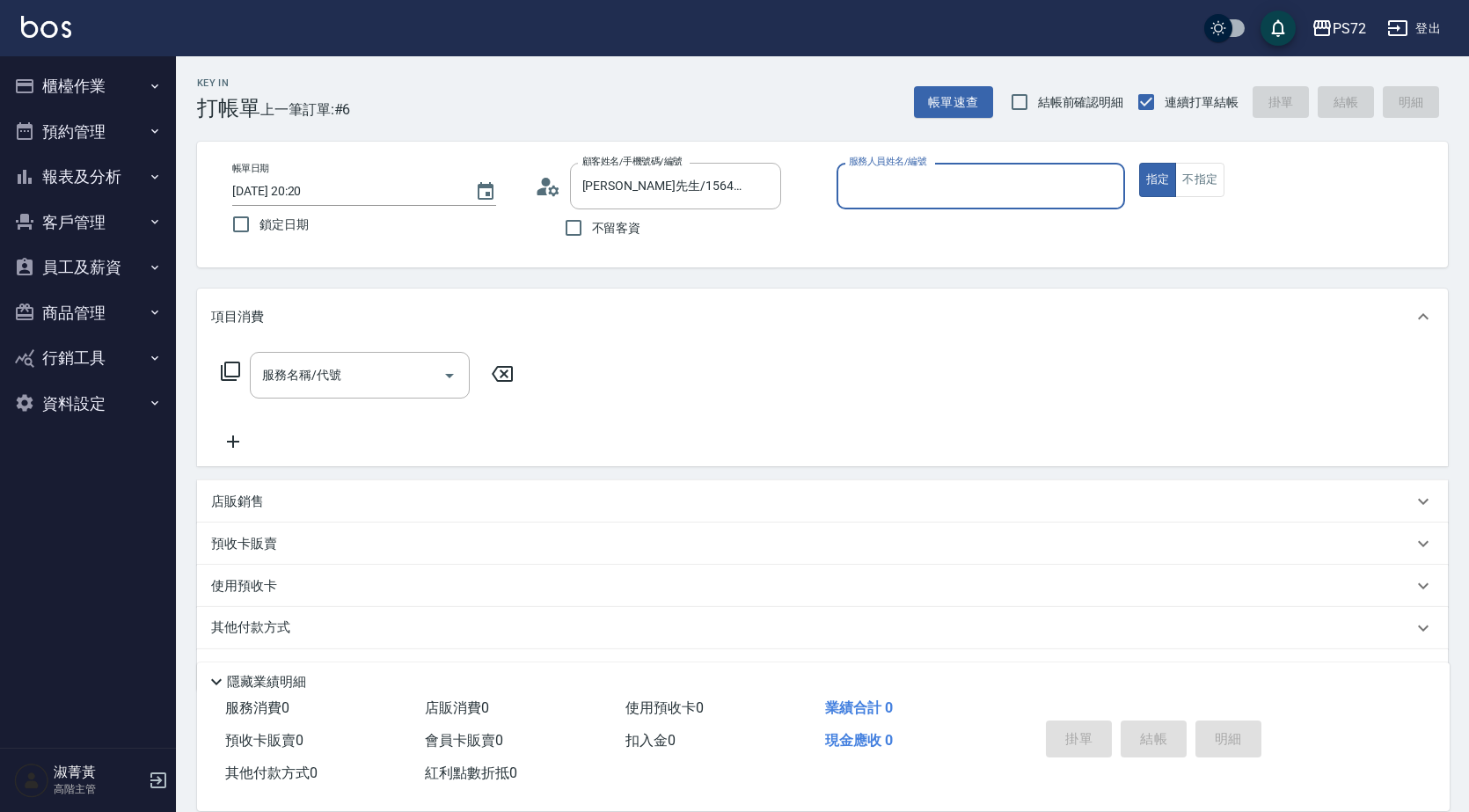
type input "kiwi-3"
click at [1196, 170] on button "不指定" at bounding box center [1199, 179] width 49 height 34
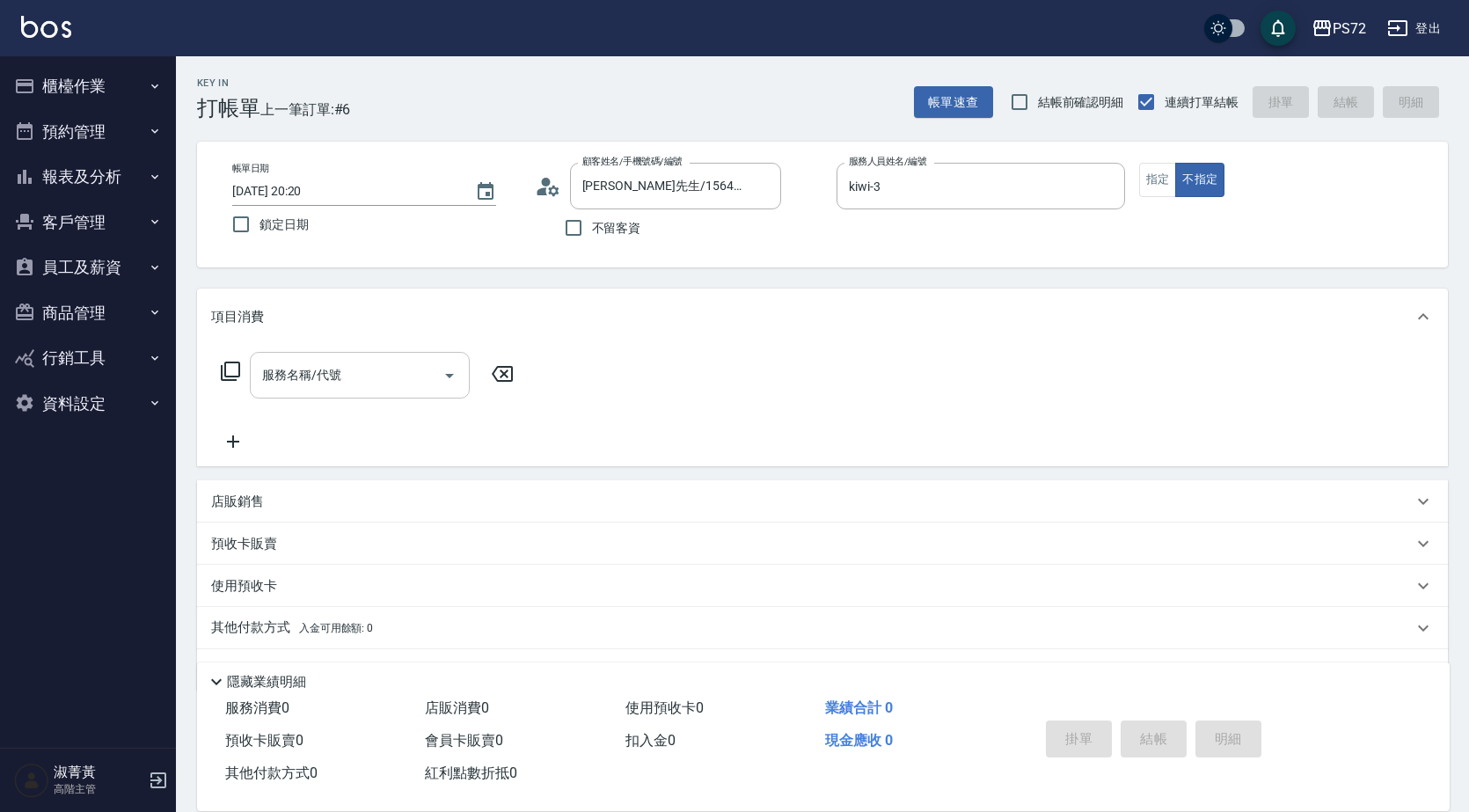
click at [397, 360] on input "服務名稱/代號" at bounding box center [346, 375] width 177 height 30
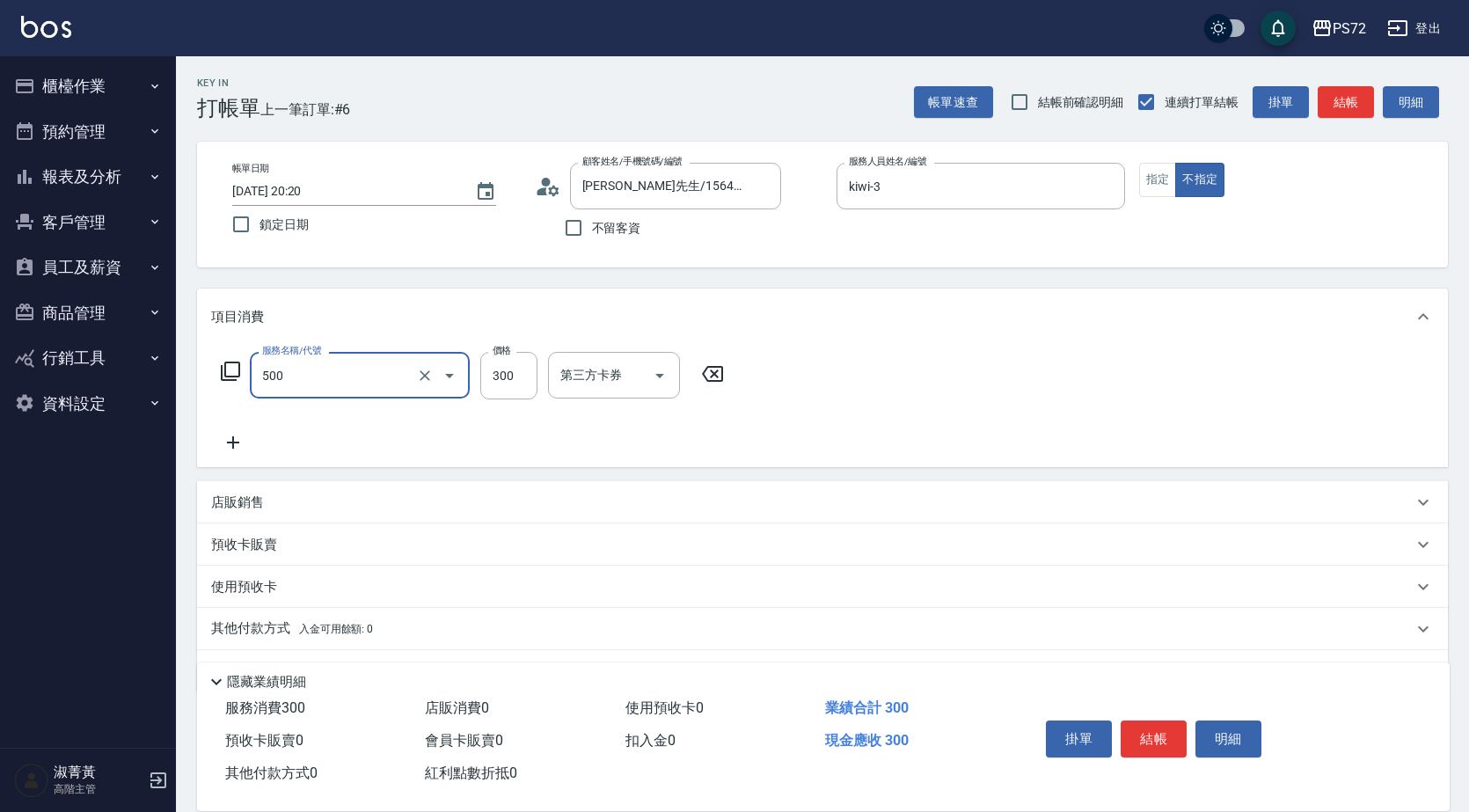
type input "洗髮(A級)(500)"
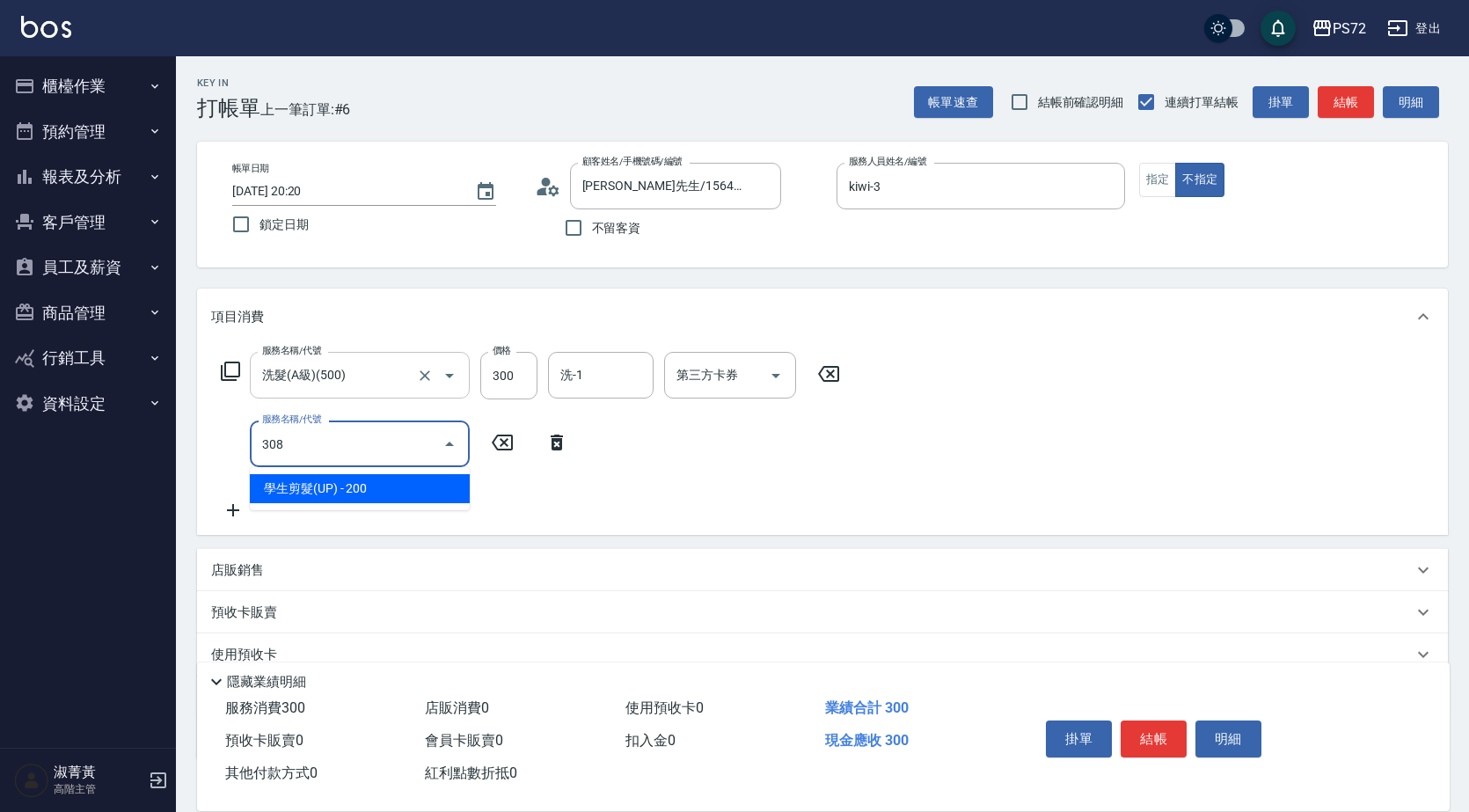
type input "學生剪髮(UP)(308)"
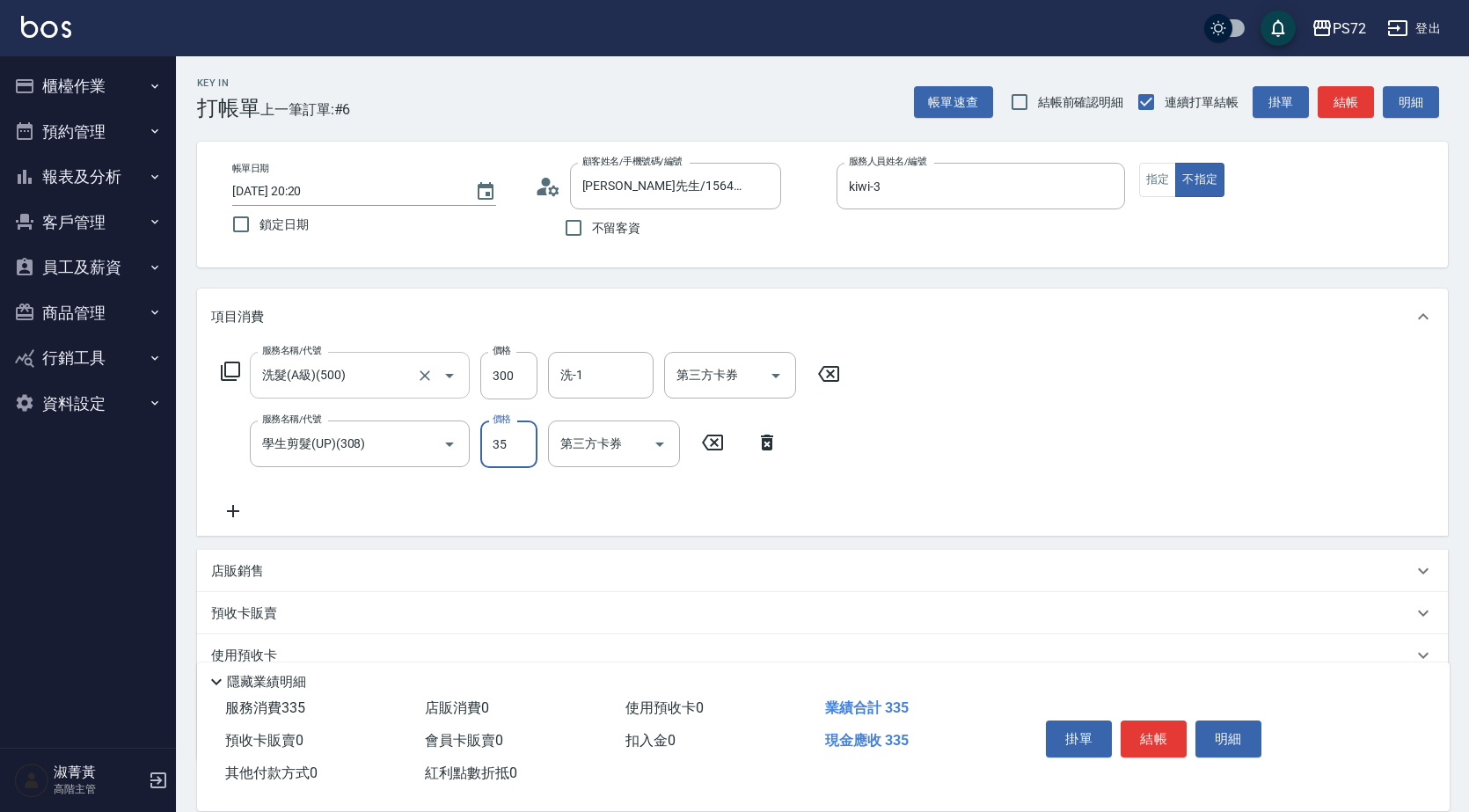
type input "350"
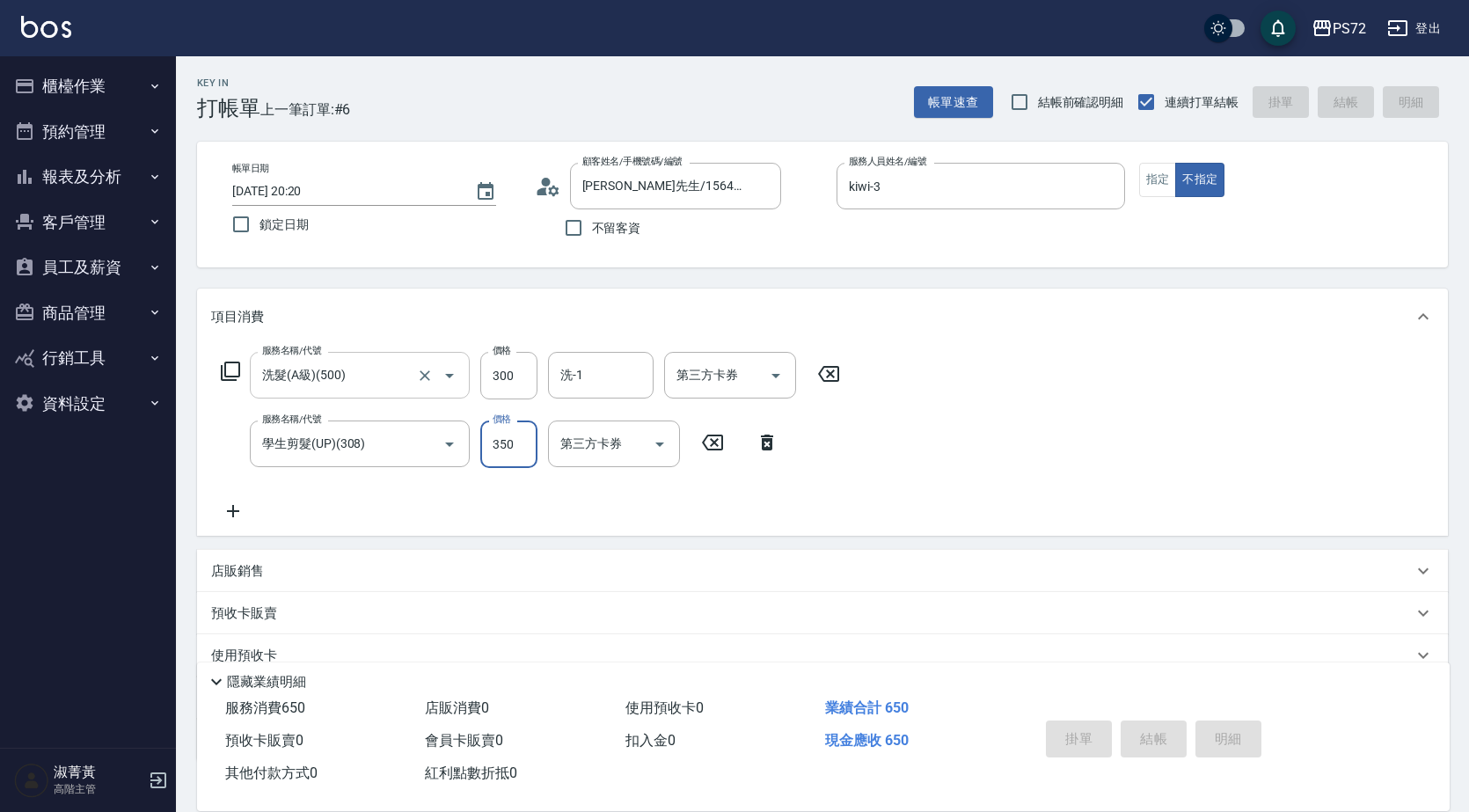
type input "2025/09/06 20:21"
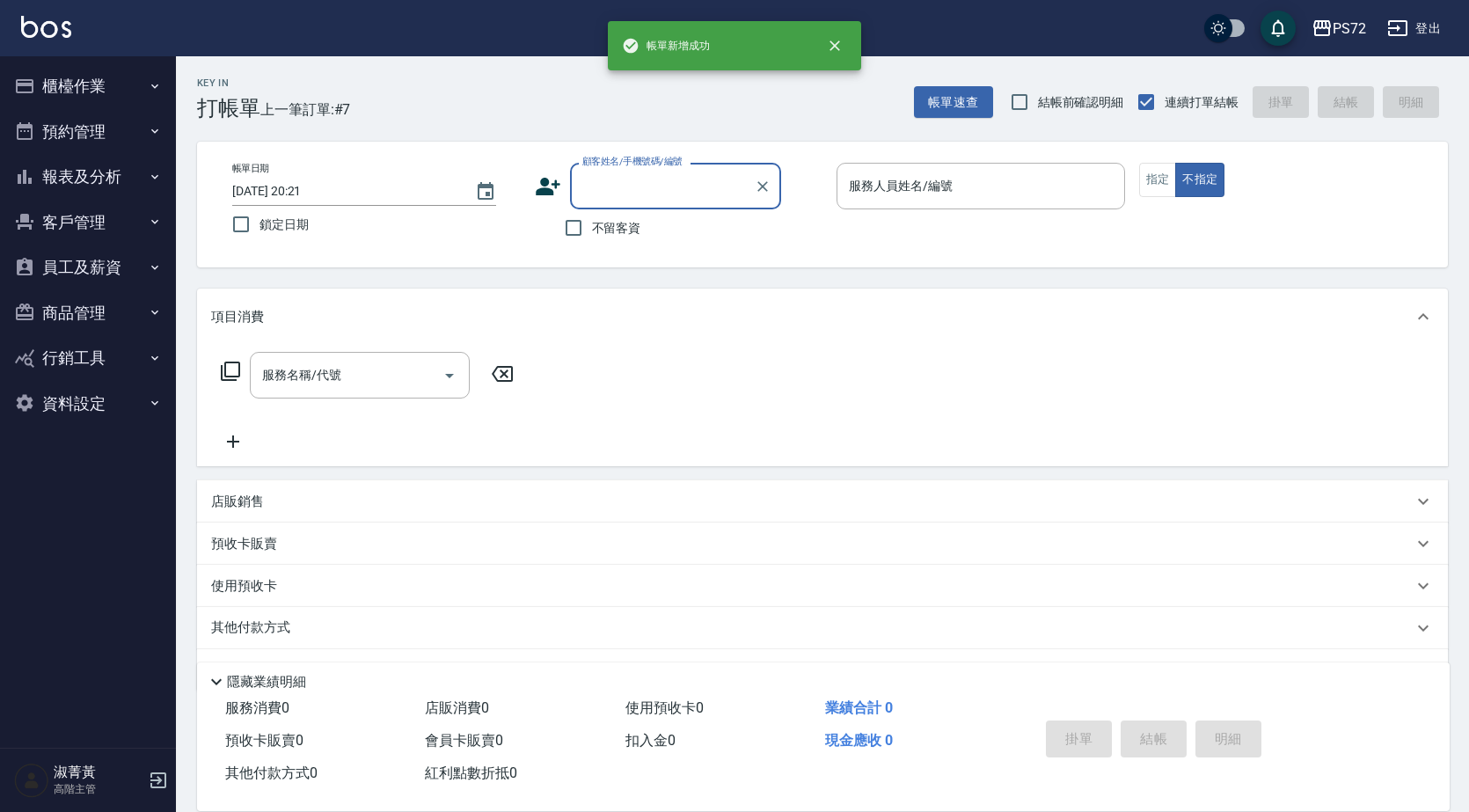
drag, startPoint x: 640, startPoint y: 160, endPoint x: 641, endPoint y: 175, distance: 15.0
click at [641, 167] on label "顧客姓名/手機號碼/編號" at bounding box center [633, 161] width 100 height 13
click at [641, 171] on input "顧客姓名/手機號碼/編號" at bounding box center [662, 185] width 169 height 30
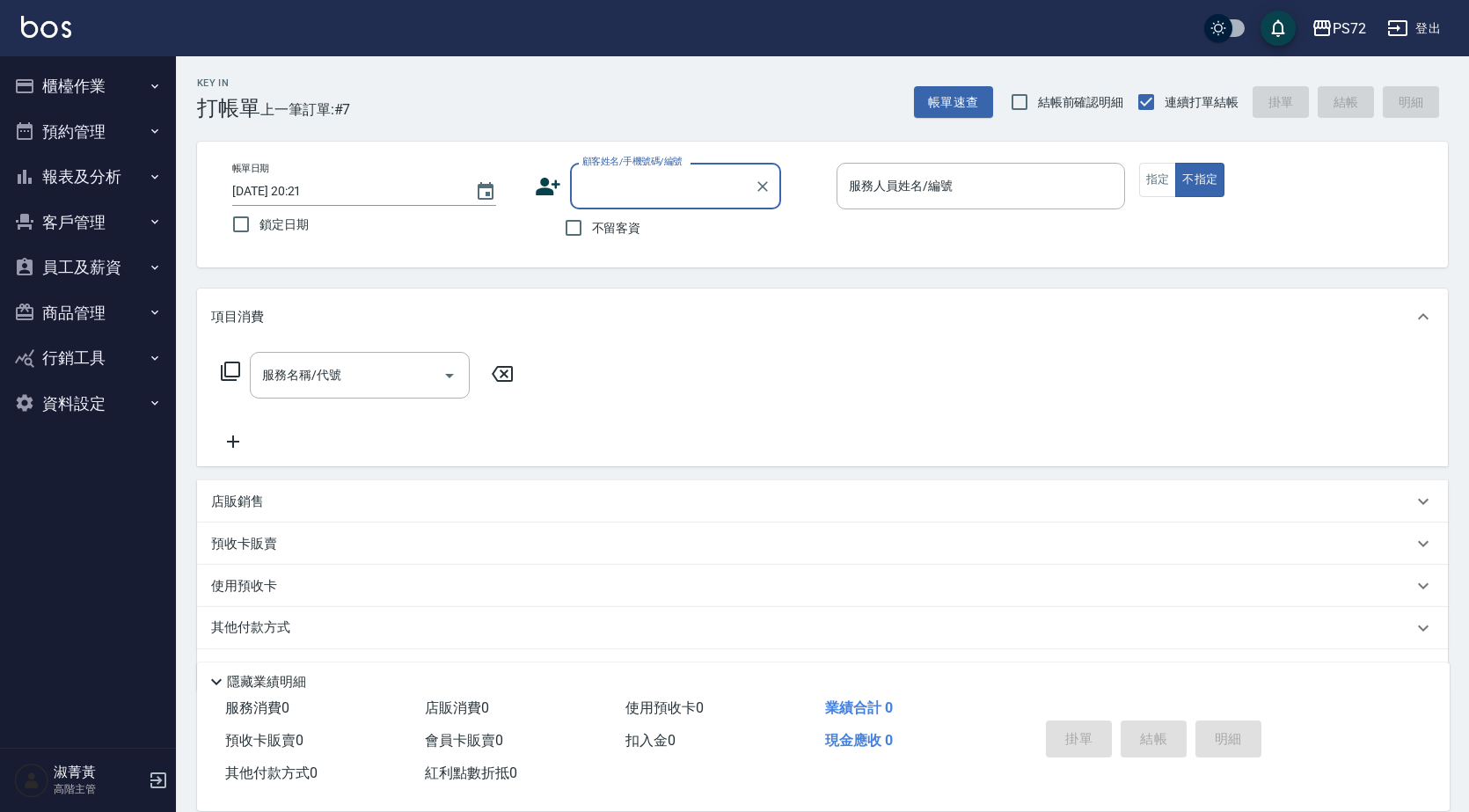
drag, startPoint x: 642, startPoint y: 183, endPoint x: 653, endPoint y: 200, distance: 20.2
click at [643, 184] on input "顧客姓名/手機號碼/編號" at bounding box center [662, 185] width 169 height 30
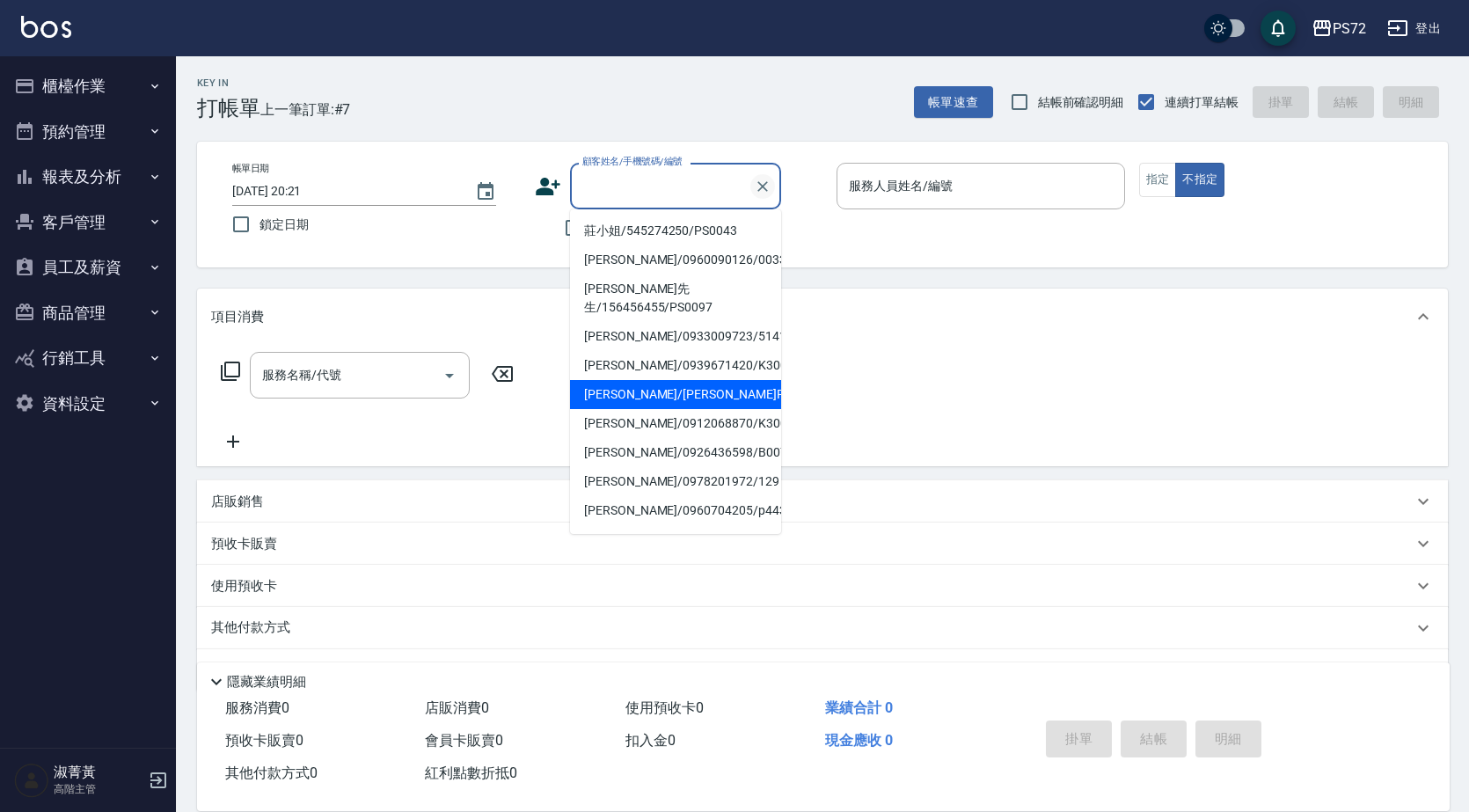
scroll to position [96, 0]
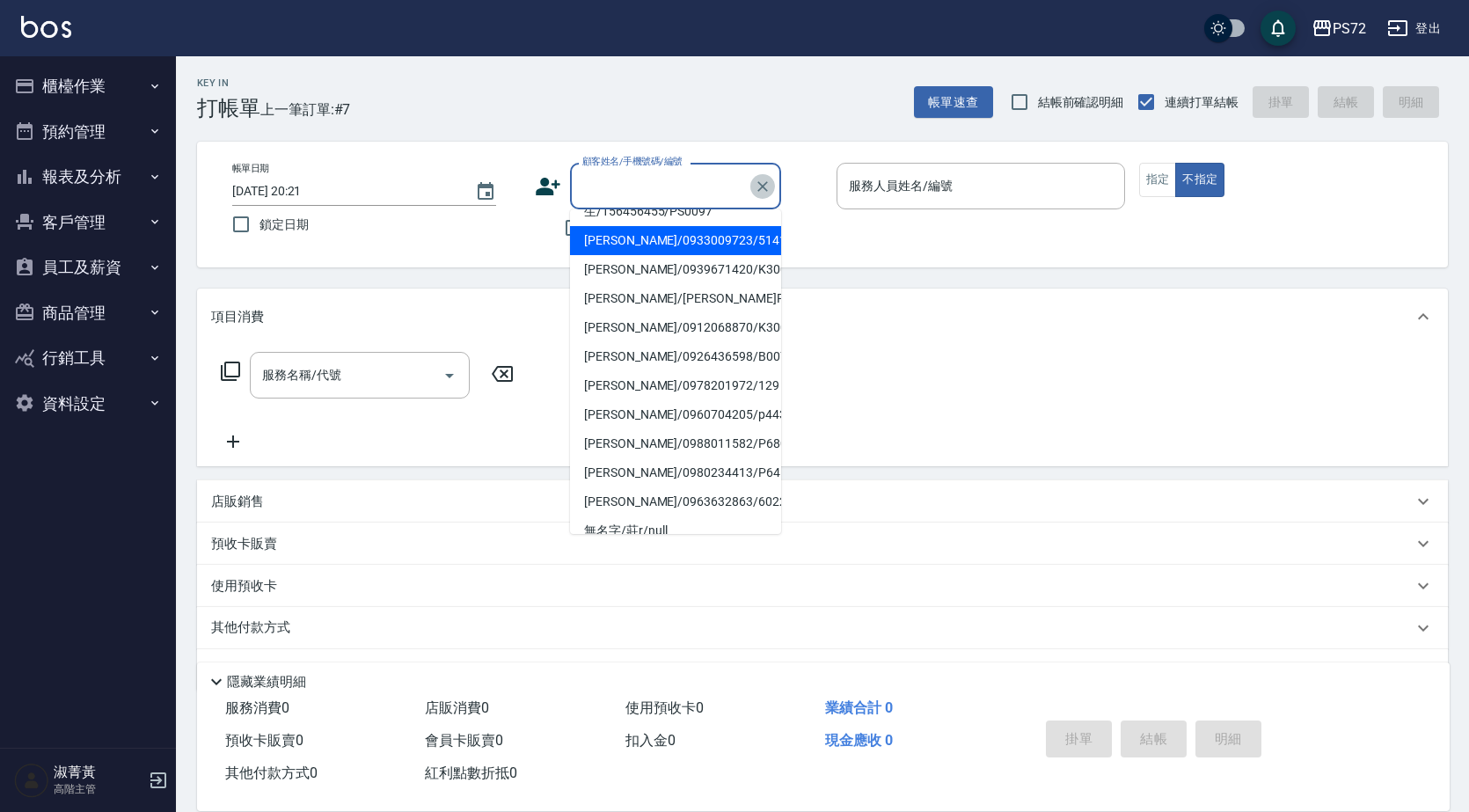
click at [770, 183] on icon "Clear" at bounding box center [763, 186] width 18 height 18
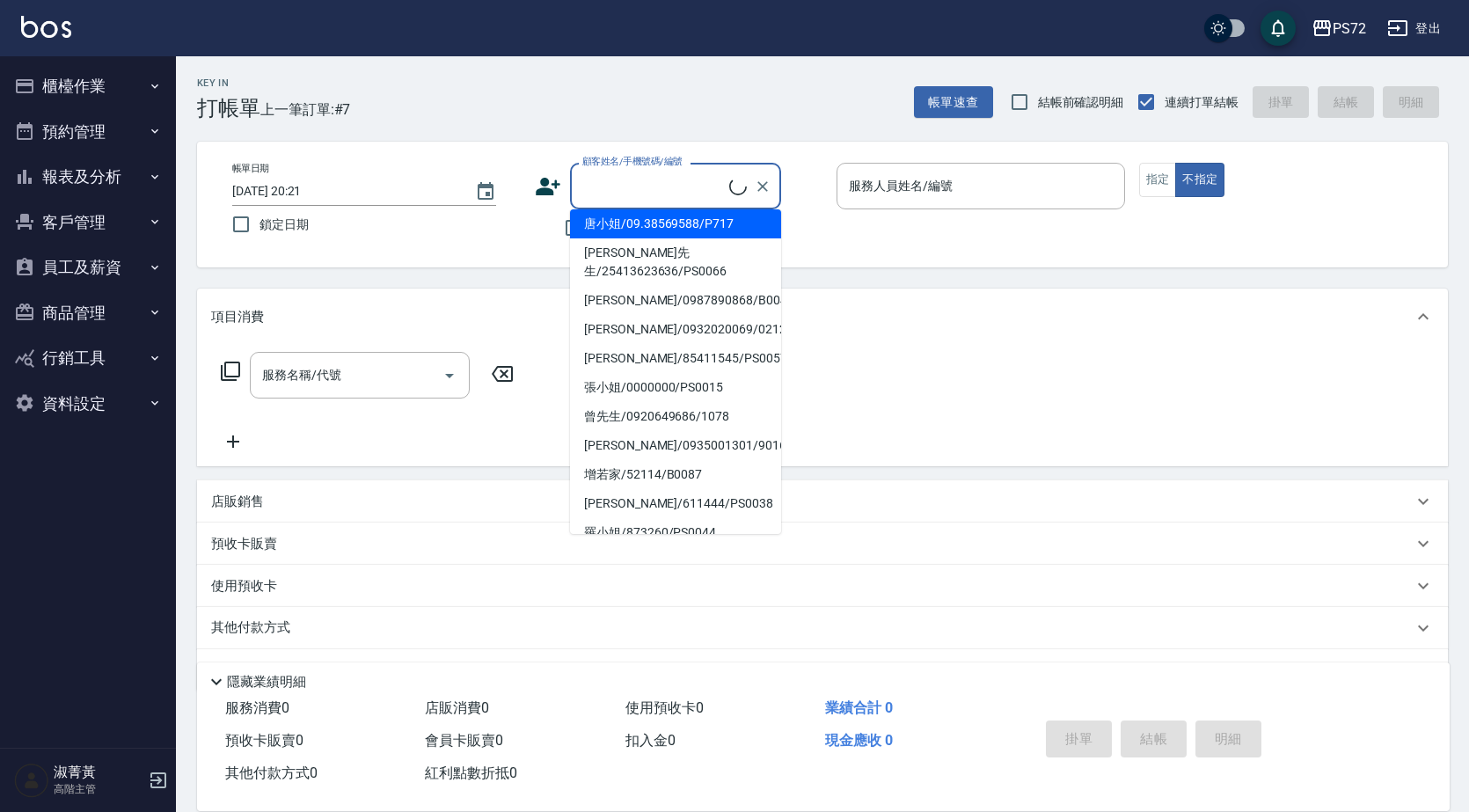
scroll to position [36, 0]
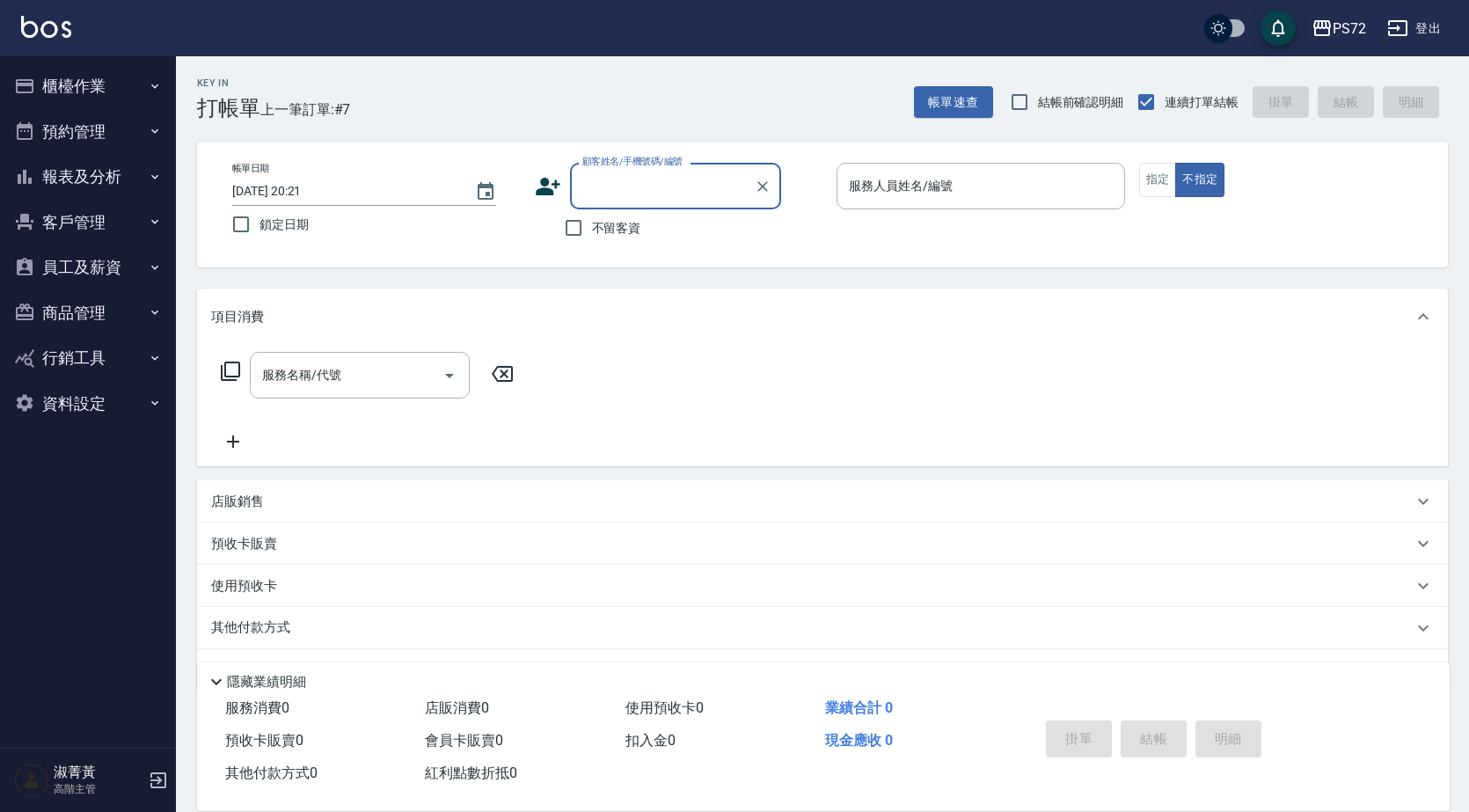
click at [678, 183] on input "顧客姓名/手機號碼/編號" at bounding box center [662, 185] width 169 height 30
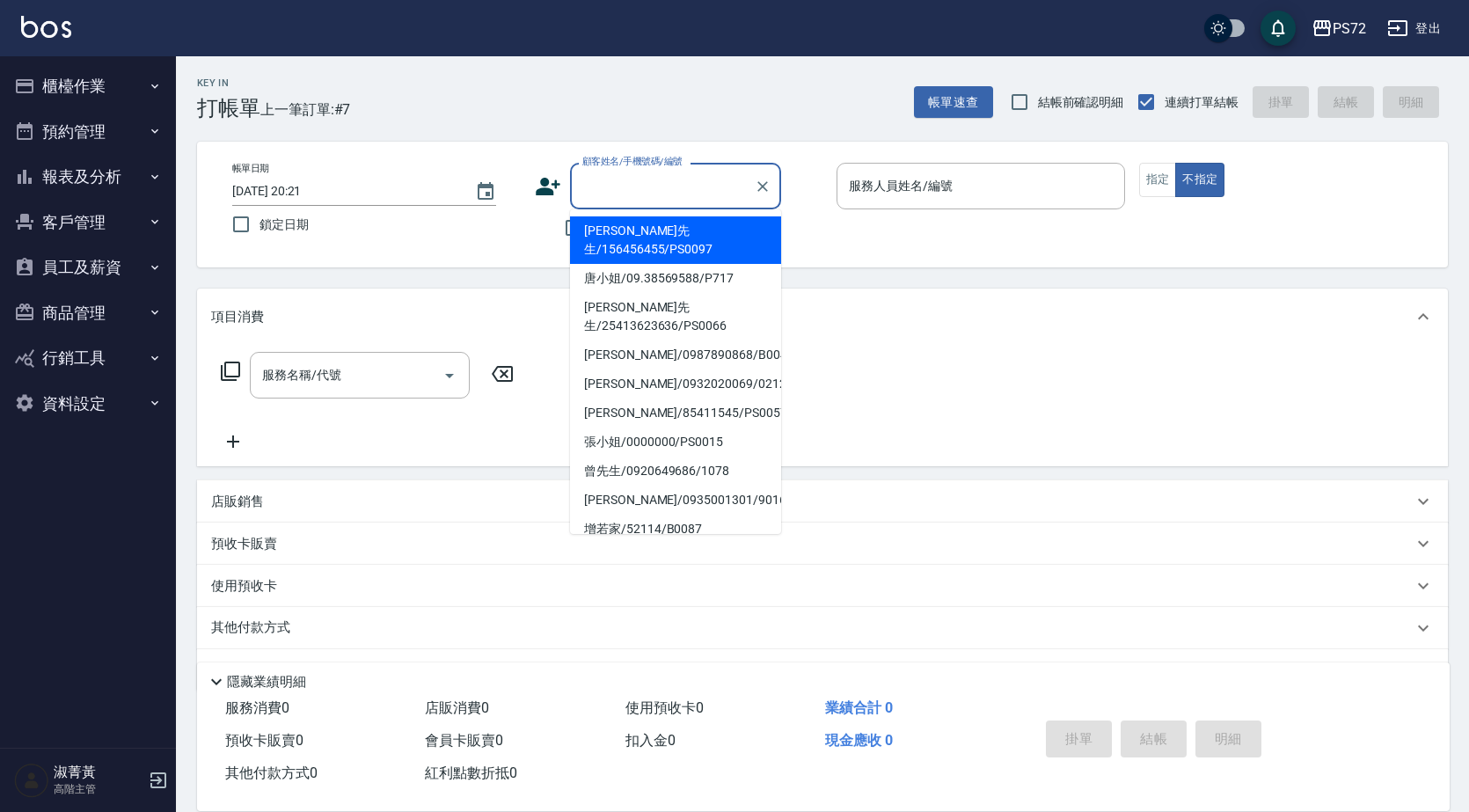
click at [678, 183] on input "顧客姓名/手機號碼/編號" at bounding box center [662, 185] width 169 height 30
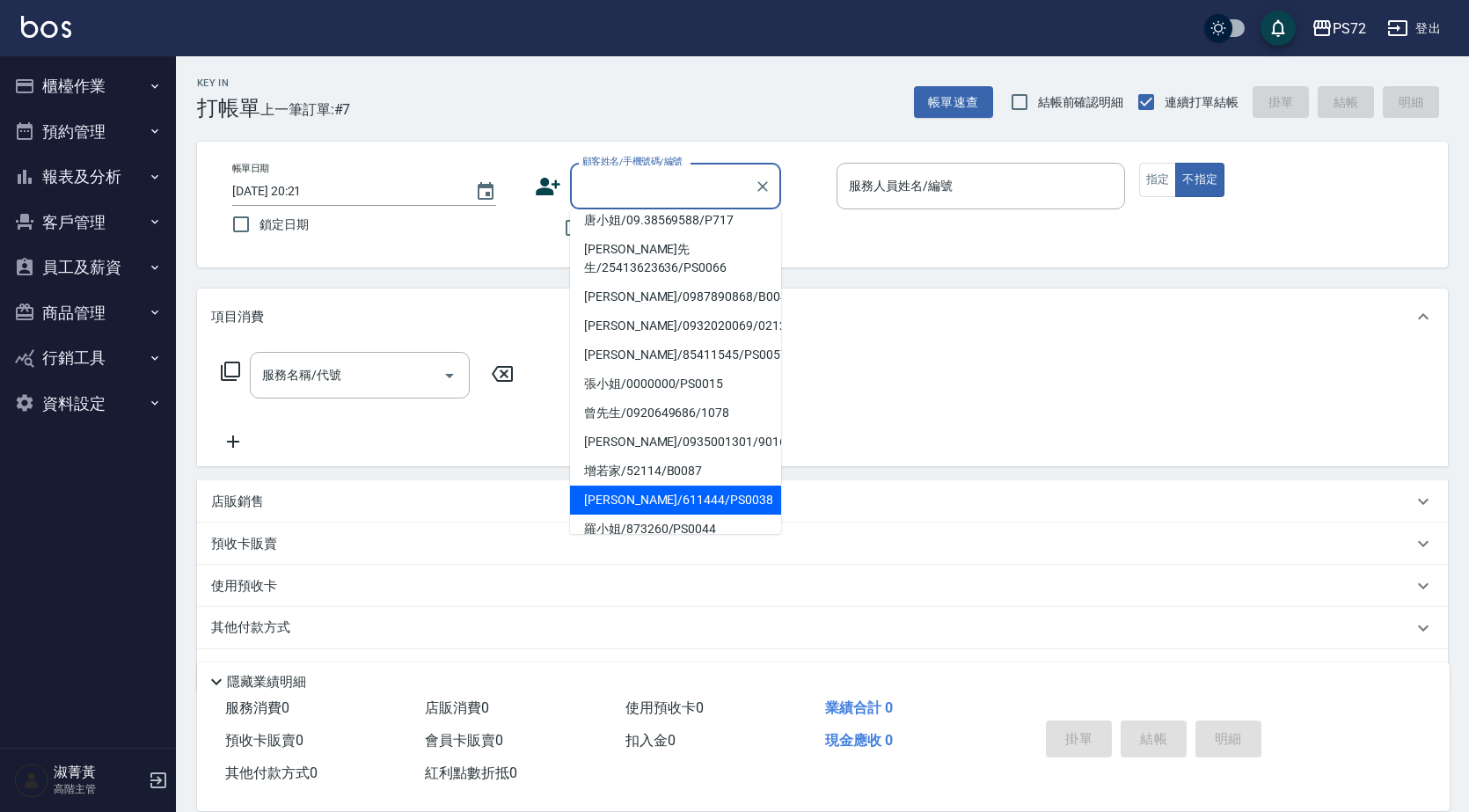
scroll to position [176, 0]
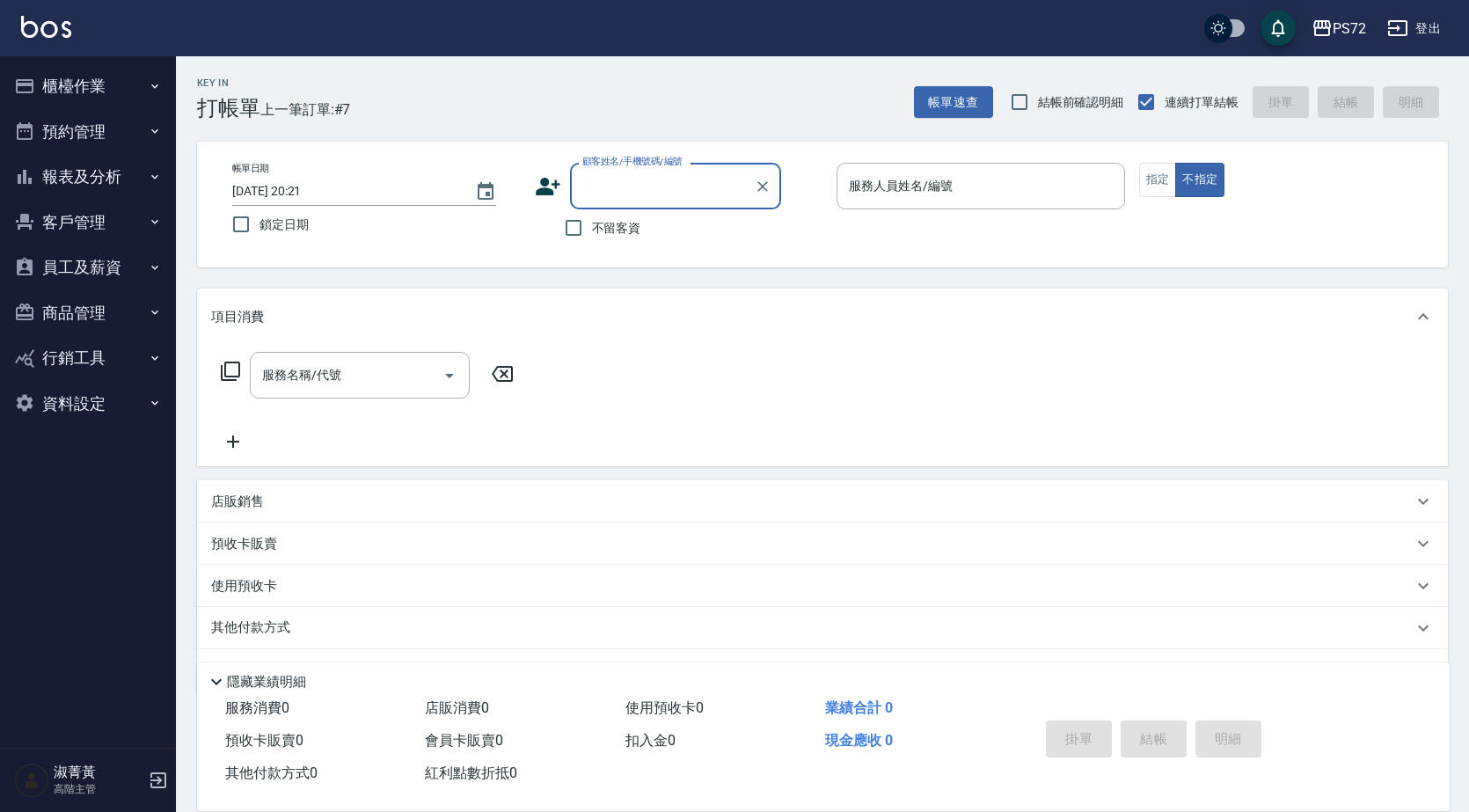
click at [610, 181] on input "顧客姓名/手機號碼/編號" at bounding box center [662, 185] width 169 height 30
type input "量"
type input "兩"
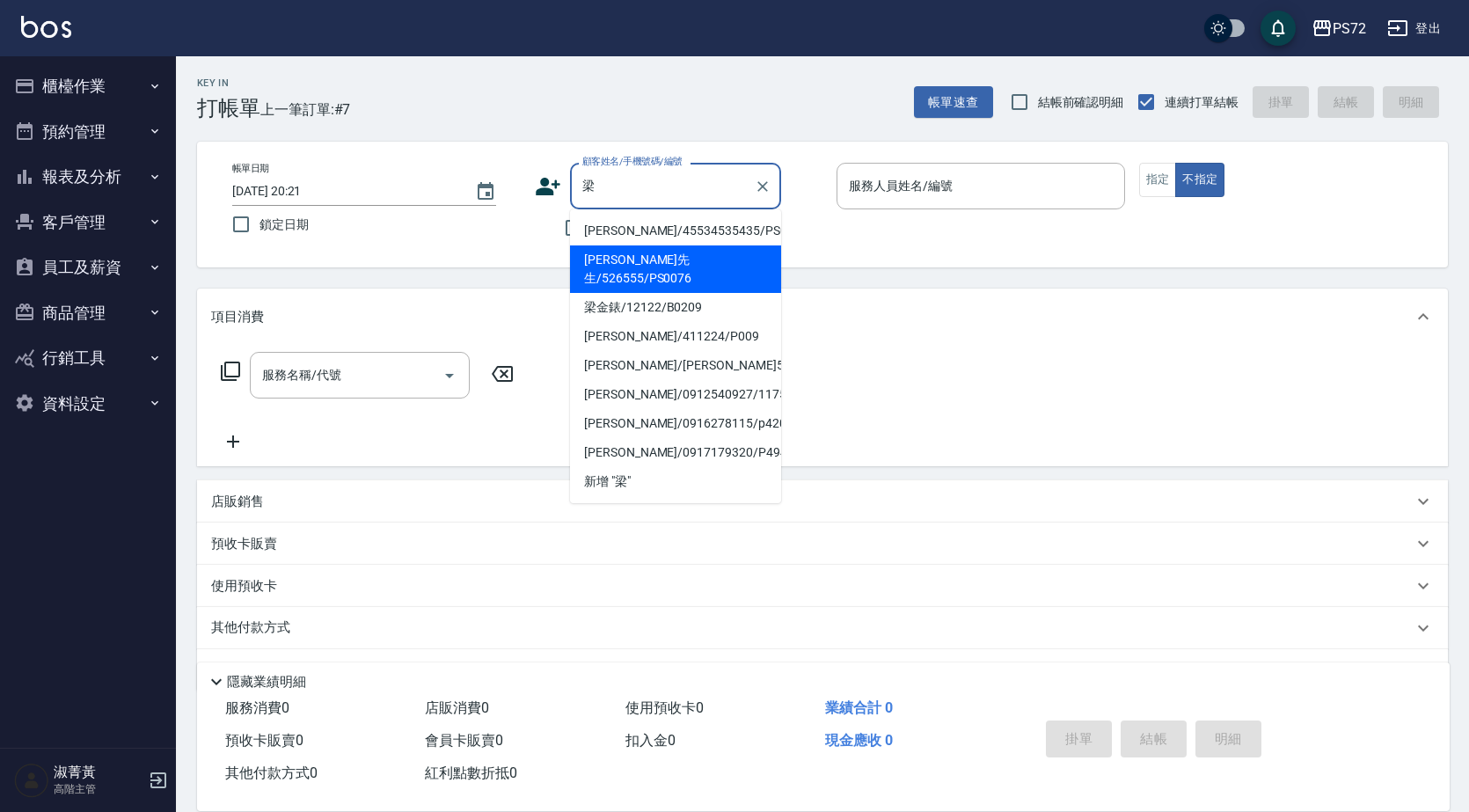
click at [663, 268] on li "[PERSON_NAME]先生/526555/PS0076" at bounding box center [675, 269] width 211 height 47
type input "[PERSON_NAME]先生/526555/PS0076"
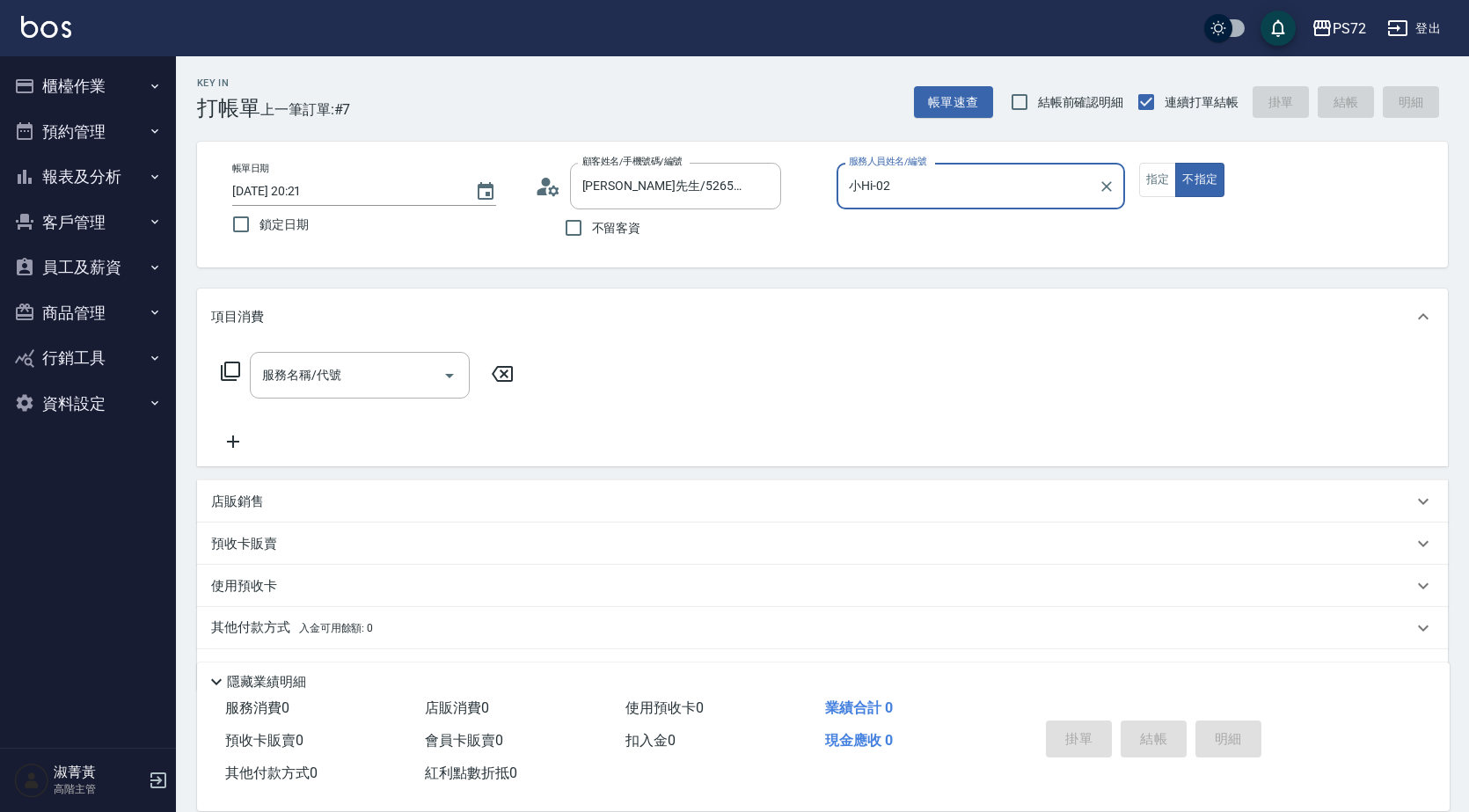
click at [992, 190] on input "小Hi-02" at bounding box center [967, 185] width 246 height 30
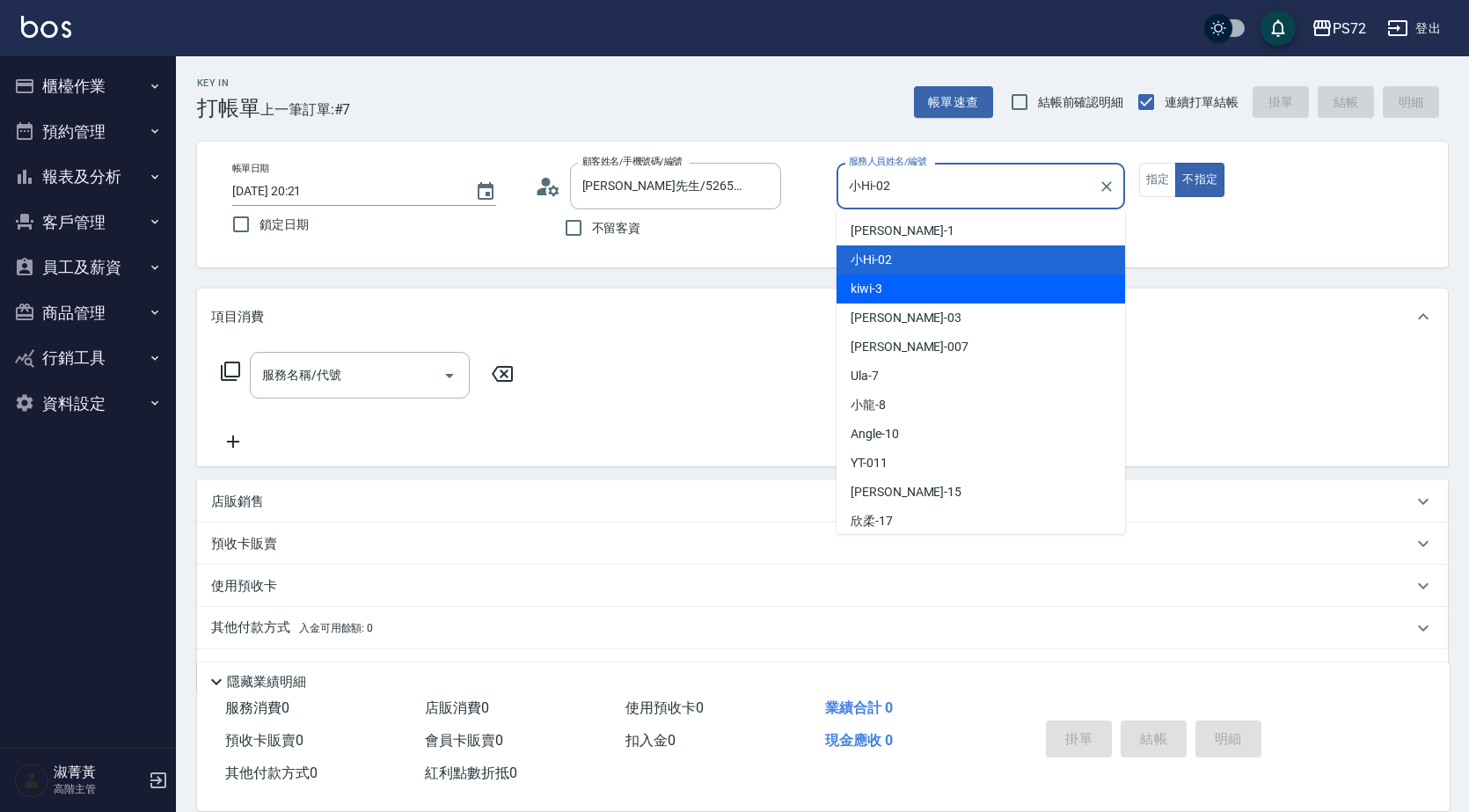
click at [933, 294] on div "kiwi -3" at bounding box center [981, 289] width 288 height 29
type input "kiwi-3"
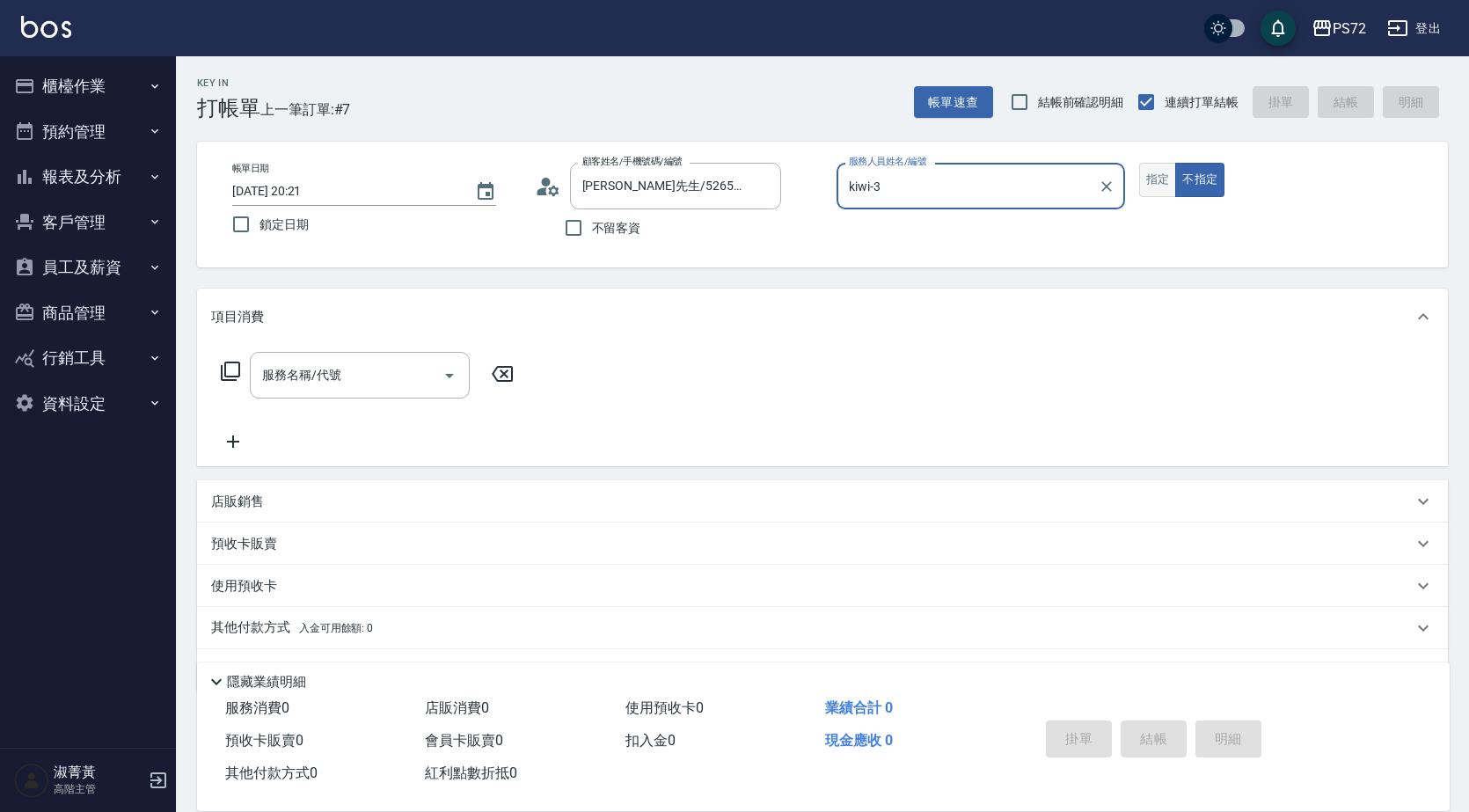
click at [1155, 175] on button "指定" at bounding box center [1157, 179] width 38 height 34
click at [1212, 190] on button "不指定" at bounding box center [1199, 179] width 49 height 34
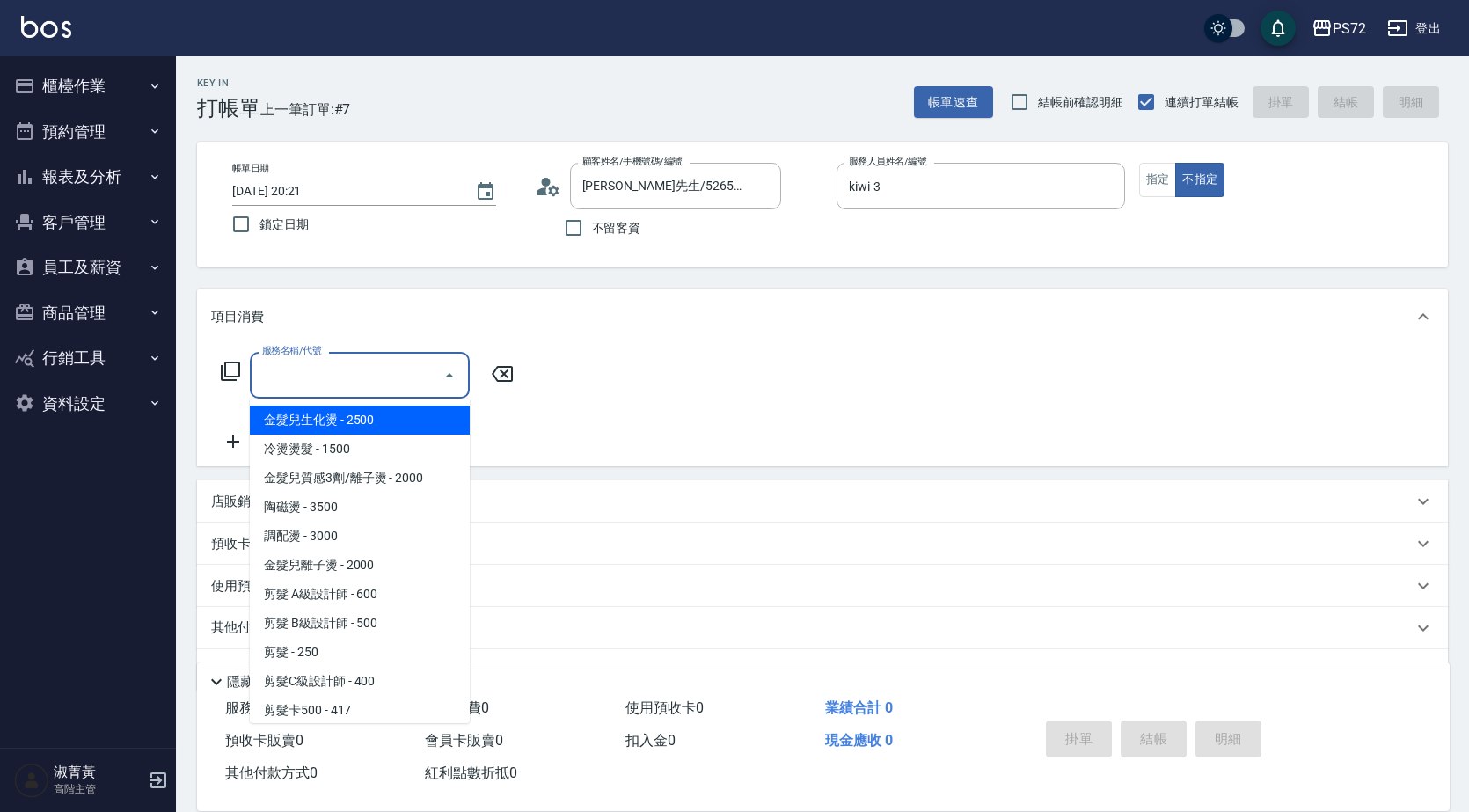
click at [273, 390] on input "服務名稱/代號" at bounding box center [346, 375] width 177 height 30
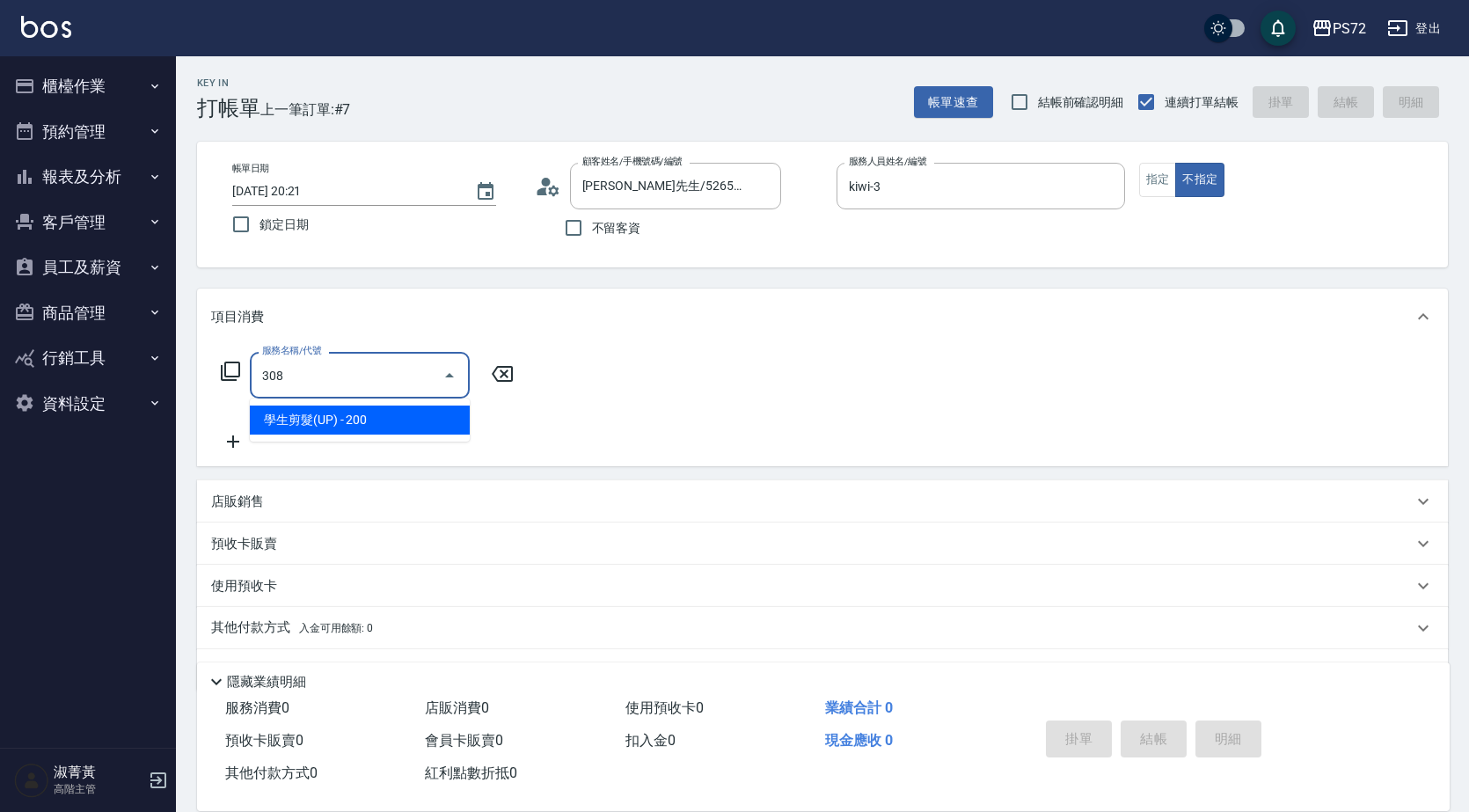
type input "學生剪髮(UP)(308)"
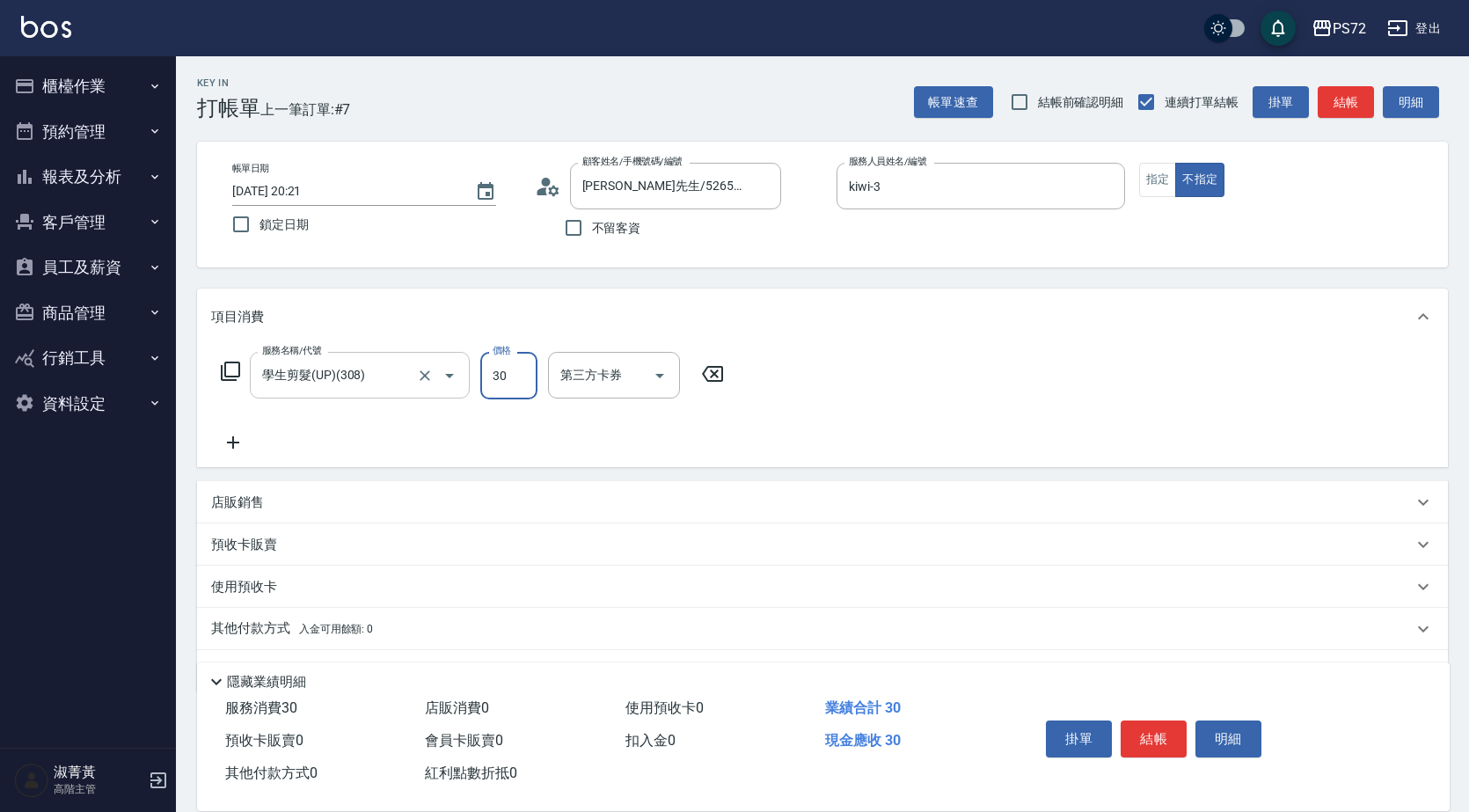
type input "300"
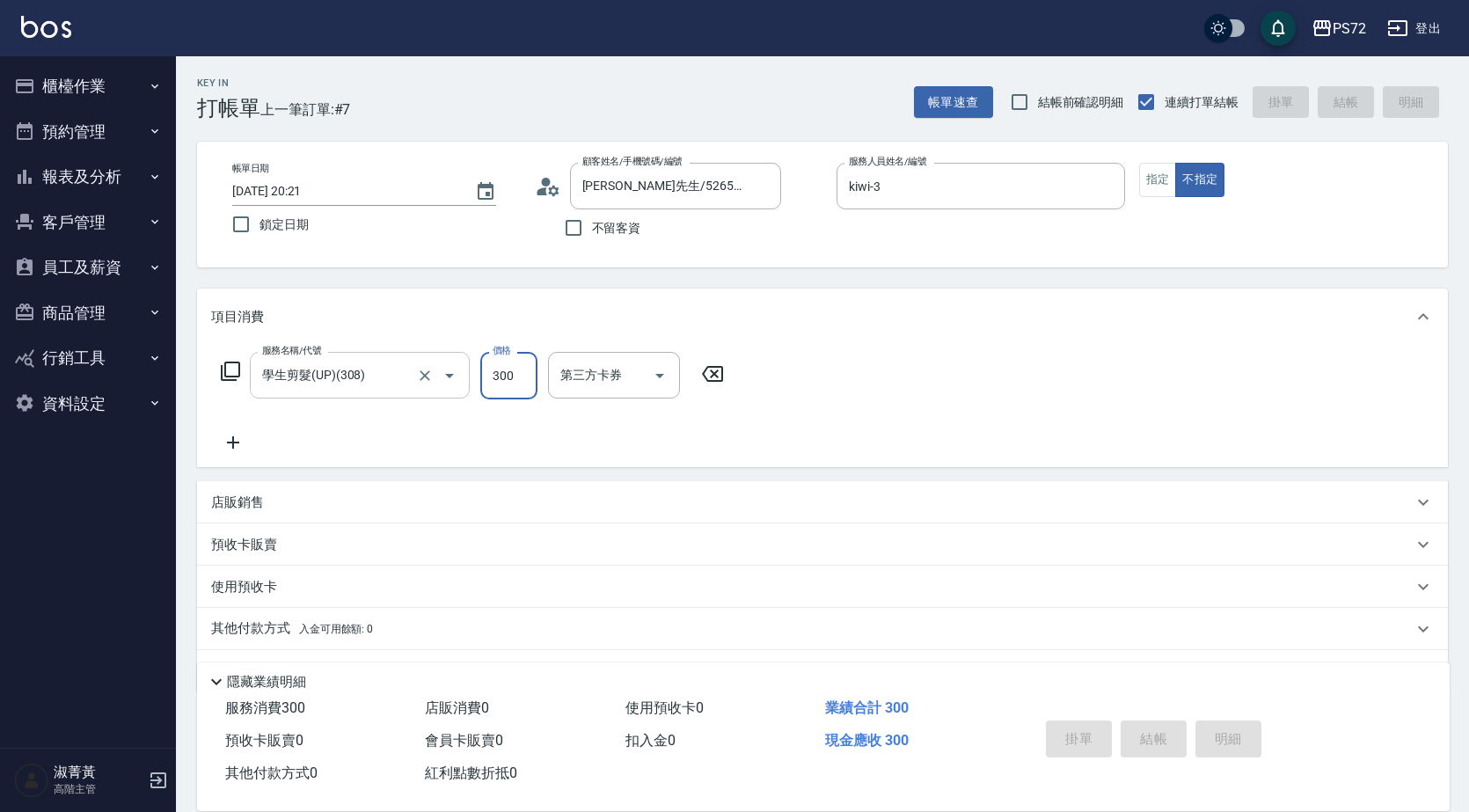
type input "2025/09/06 20:22"
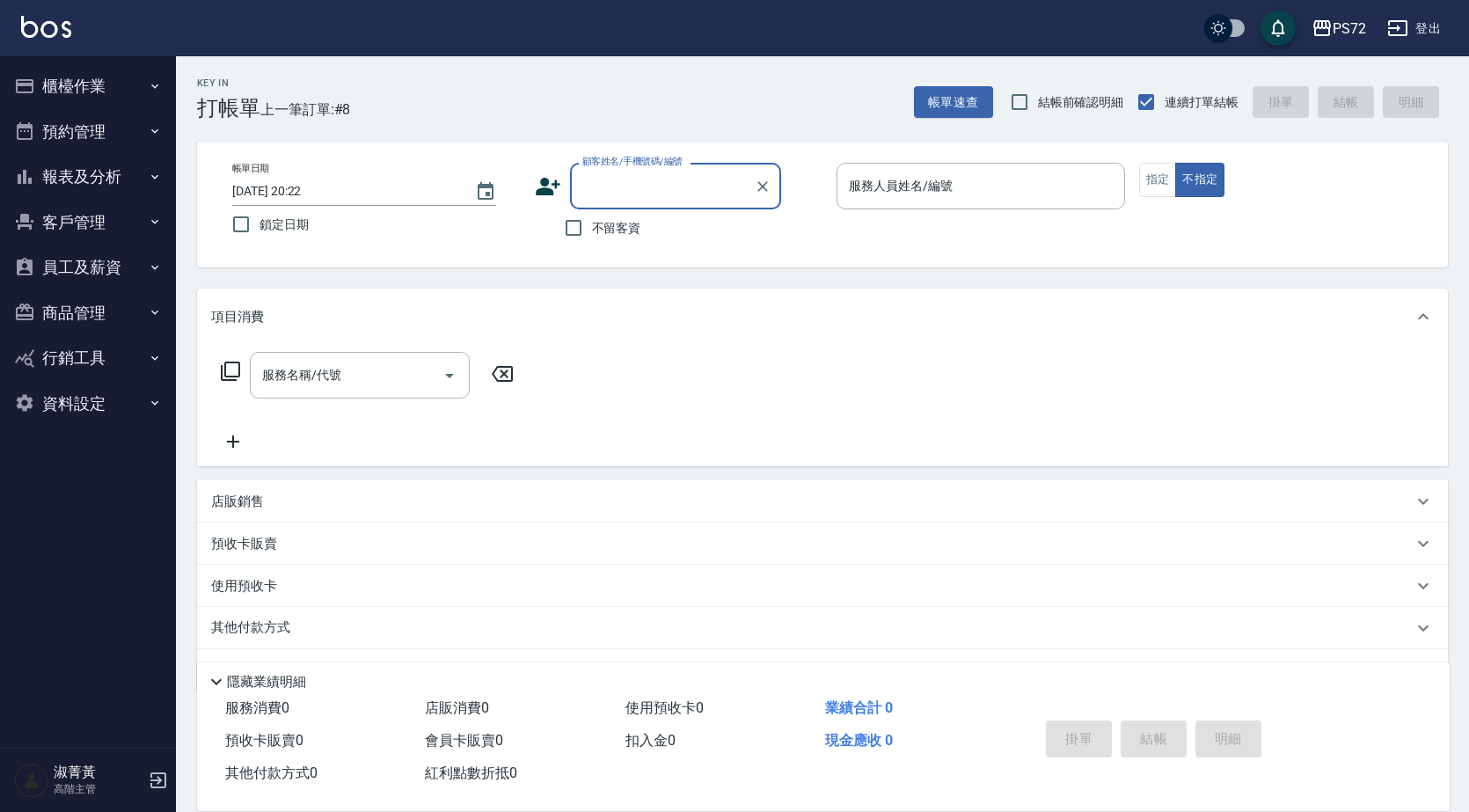
click at [102, 100] on button "櫃檯作業" at bounding box center [87, 86] width 162 height 46
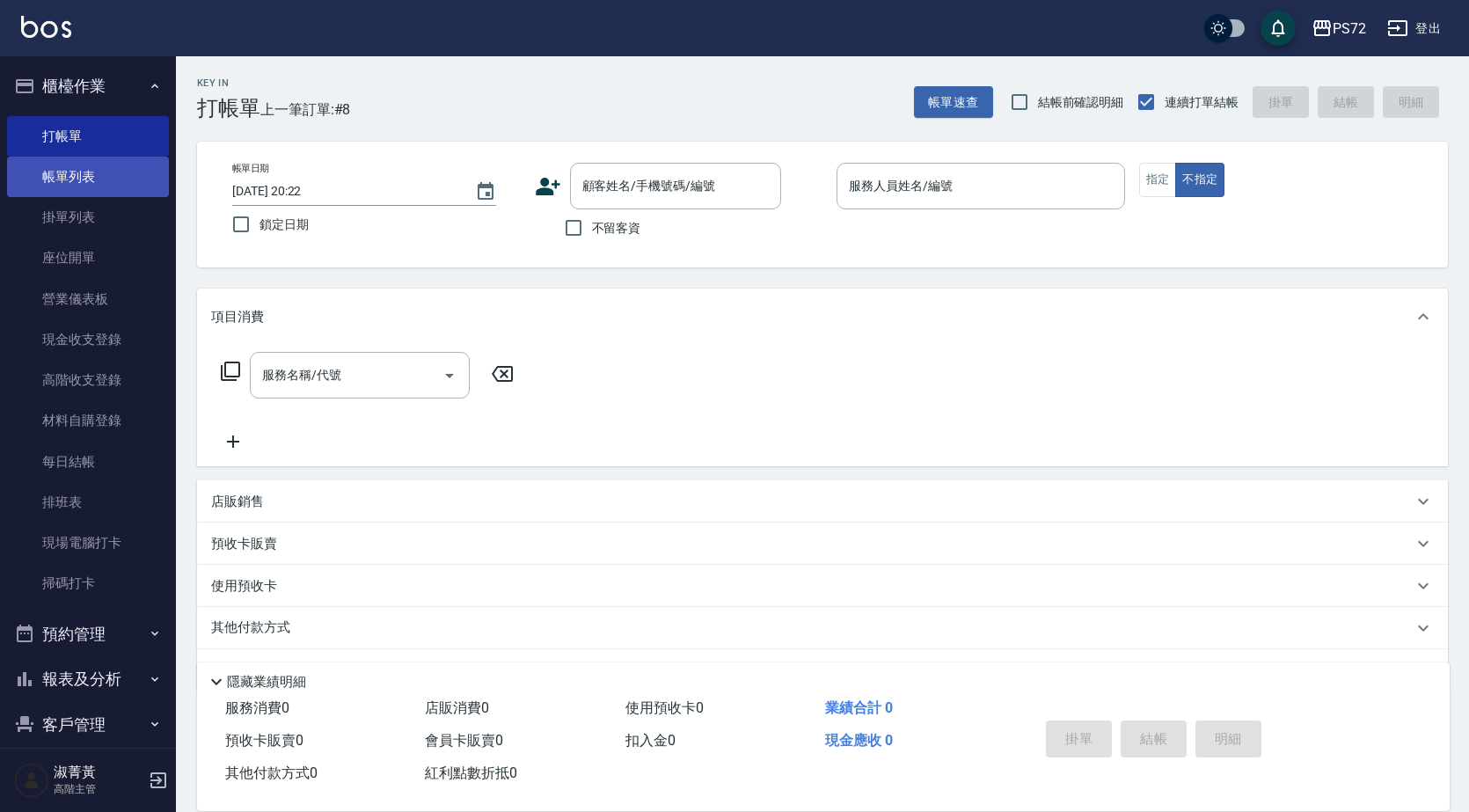
click at [104, 158] on link "帳單列表" at bounding box center [87, 177] width 162 height 40
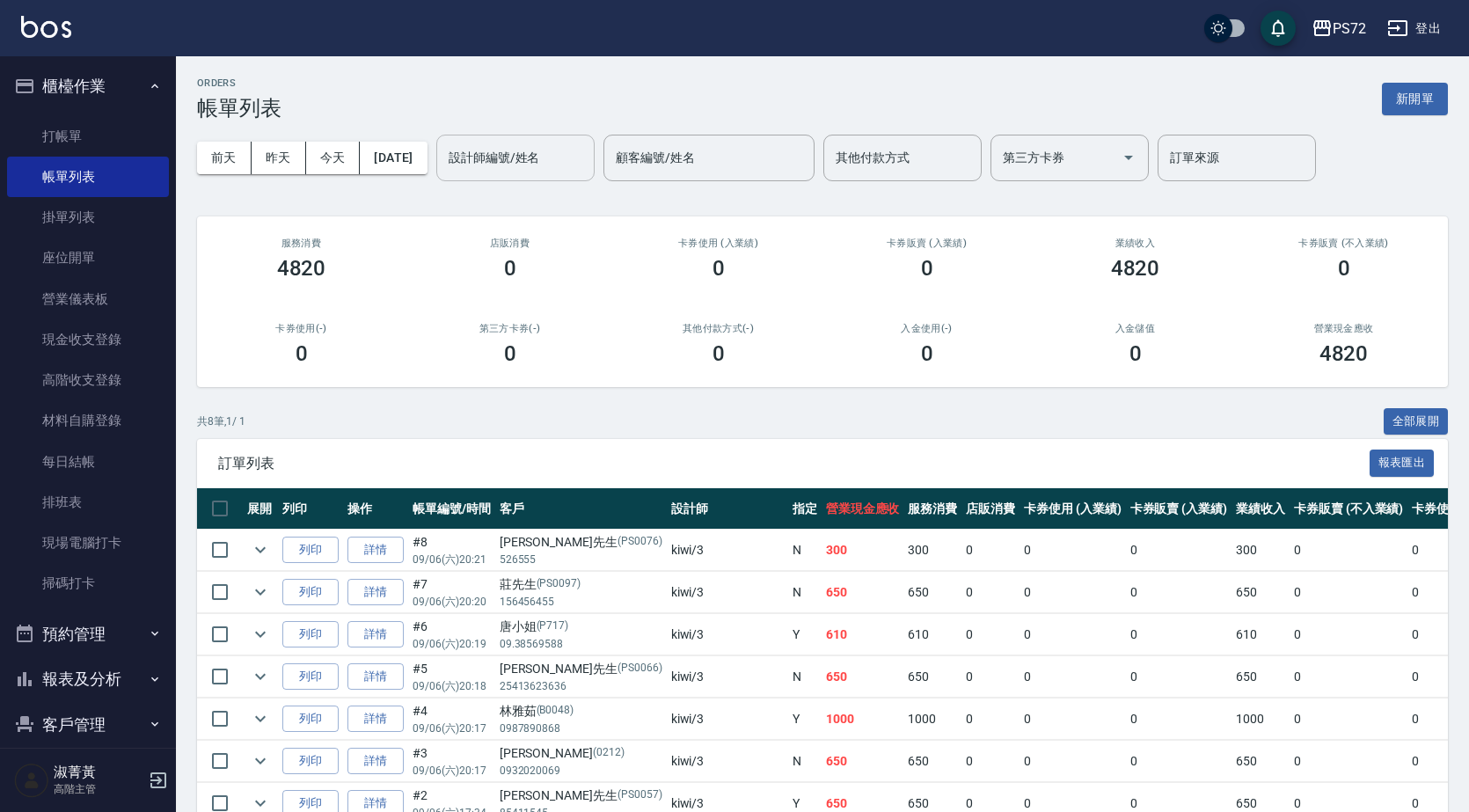
click at [503, 159] on input "設計師編號/姓名" at bounding box center [515, 157] width 142 height 30
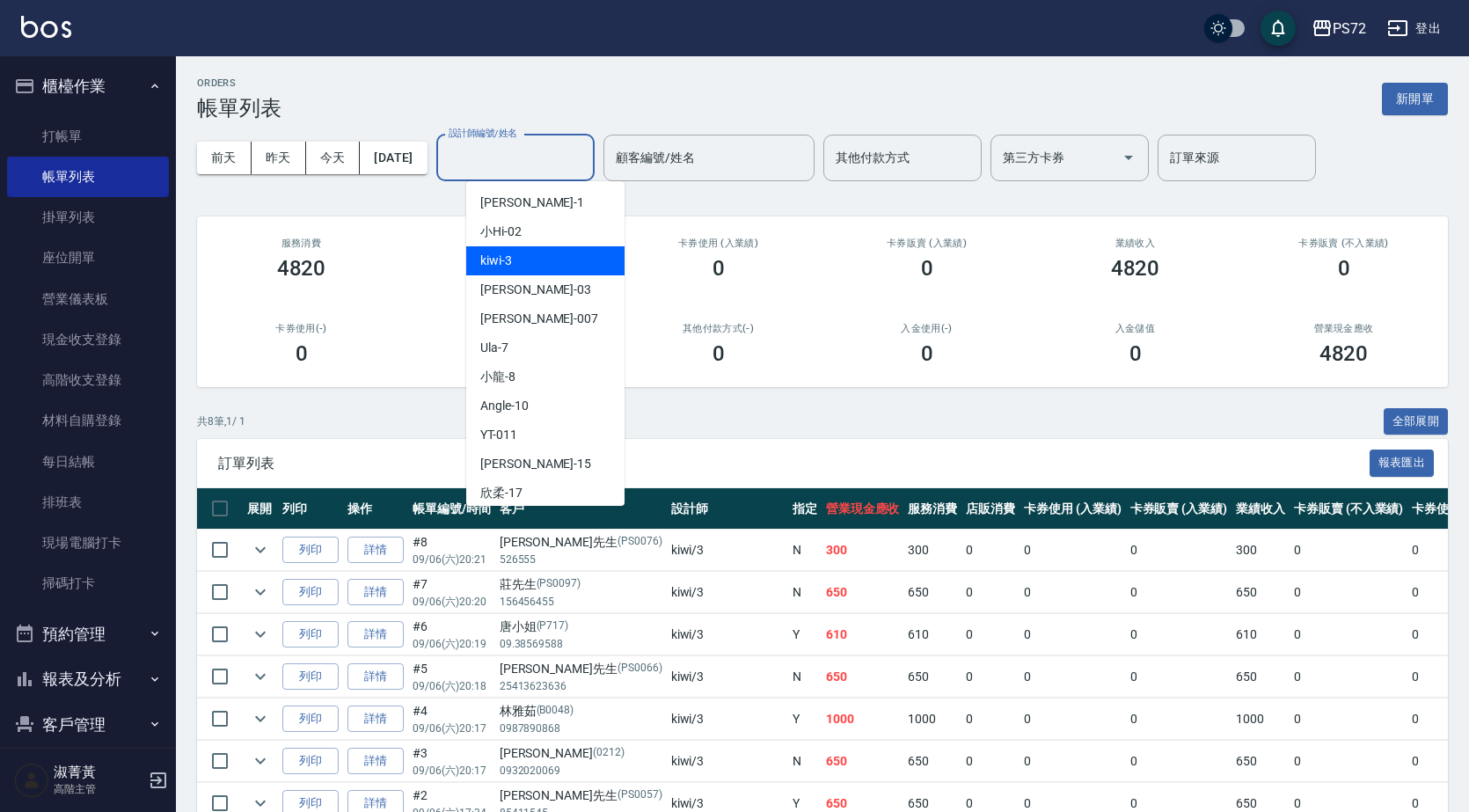
click at [548, 267] on div "kiwi -3" at bounding box center [544, 261] width 158 height 29
type input "kiwi-3"
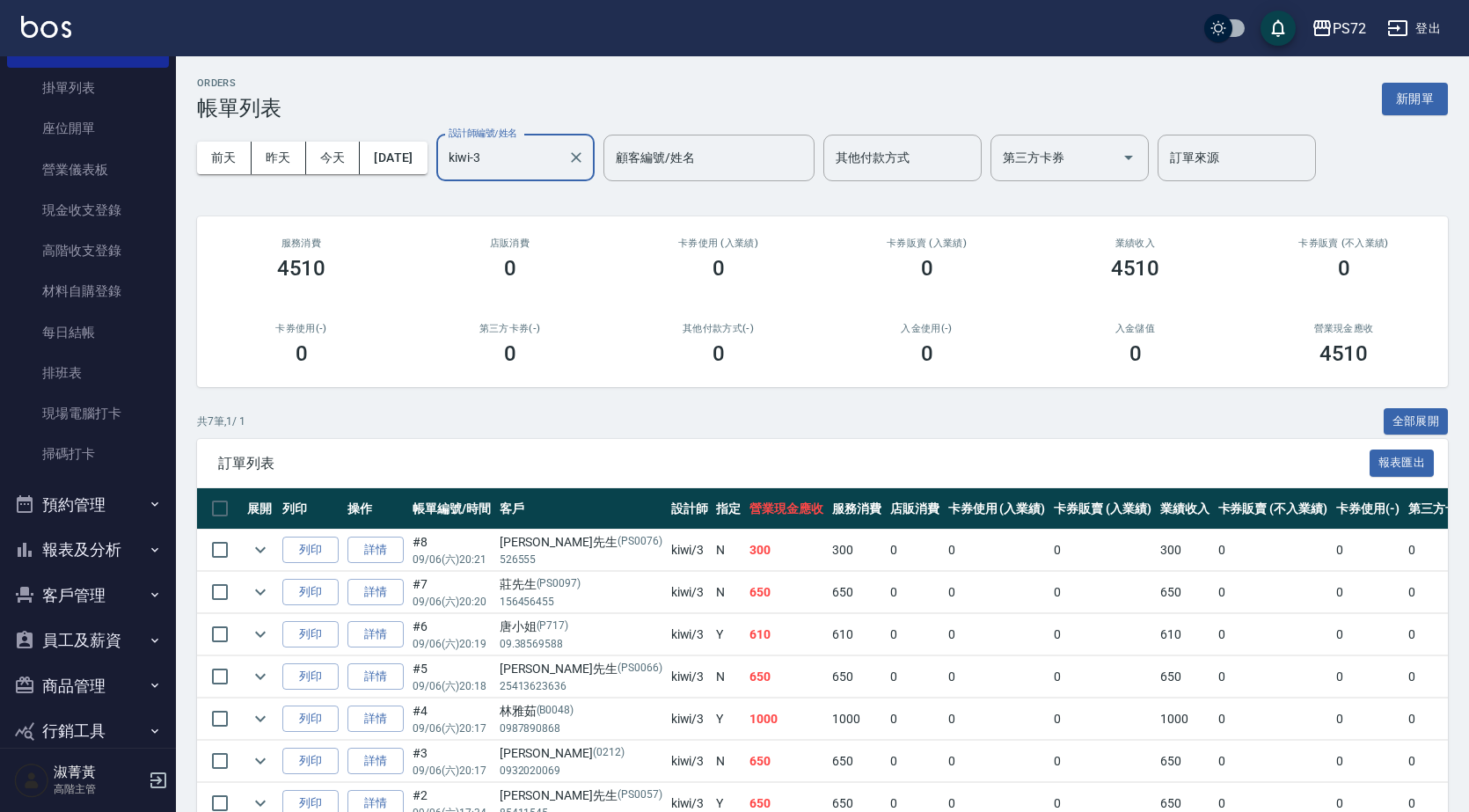
scroll to position [201, 0]
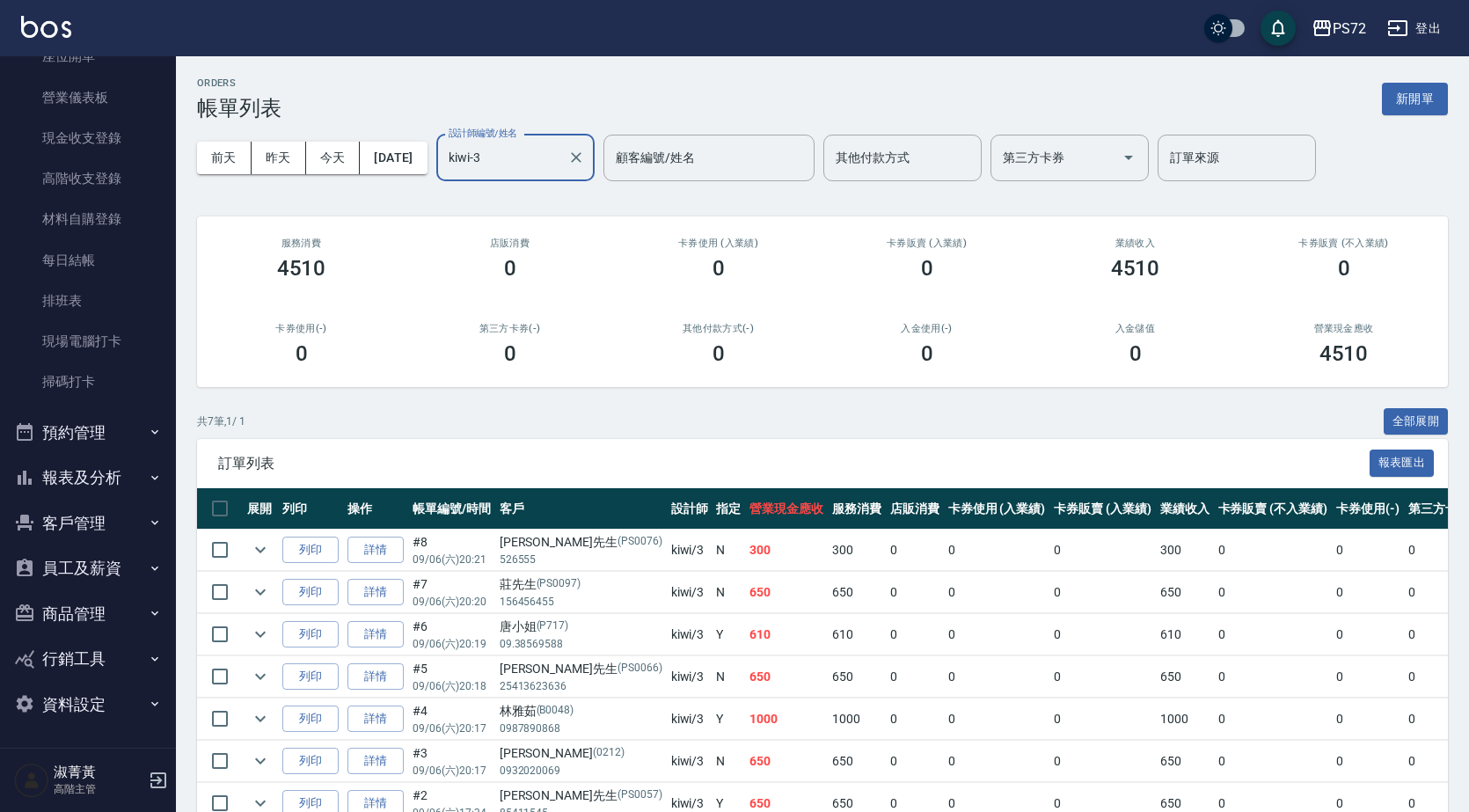
click at [79, 467] on button "報表及分析" at bounding box center [87, 478] width 162 height 46
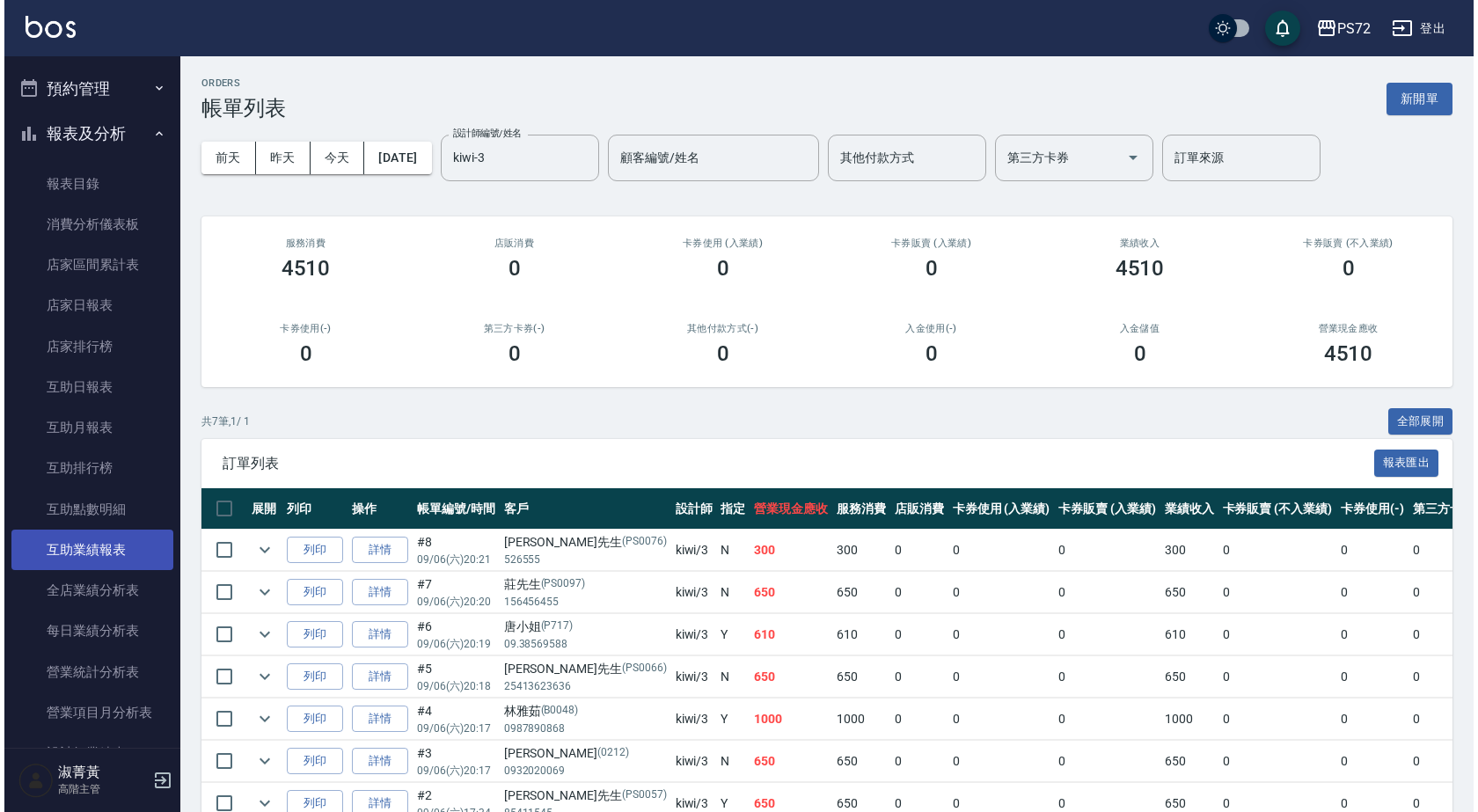
scroll to position [553, 0]
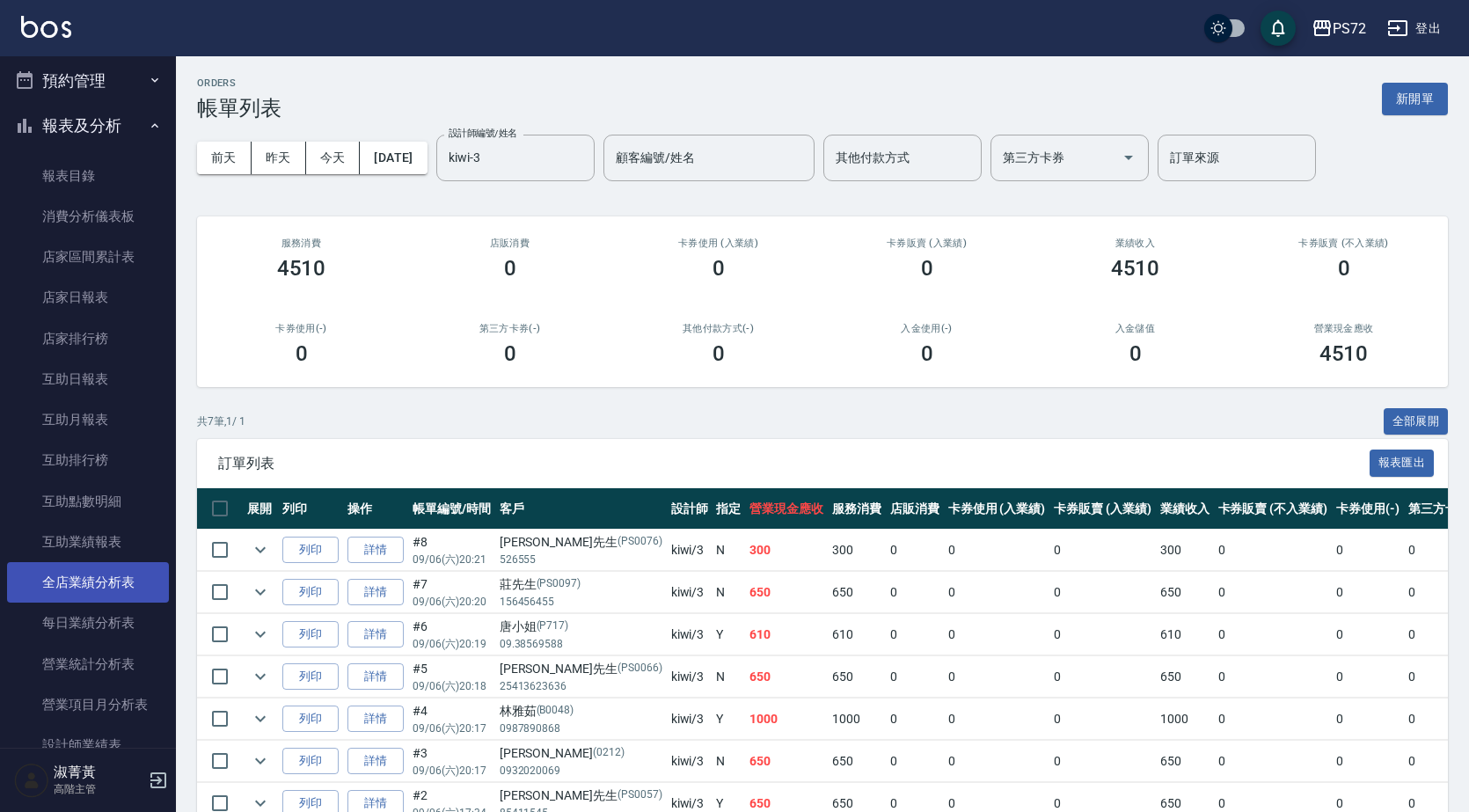
click at [91, 583] on link "全店業績分析表" at bounding box center [87, 582] width 162 height 40
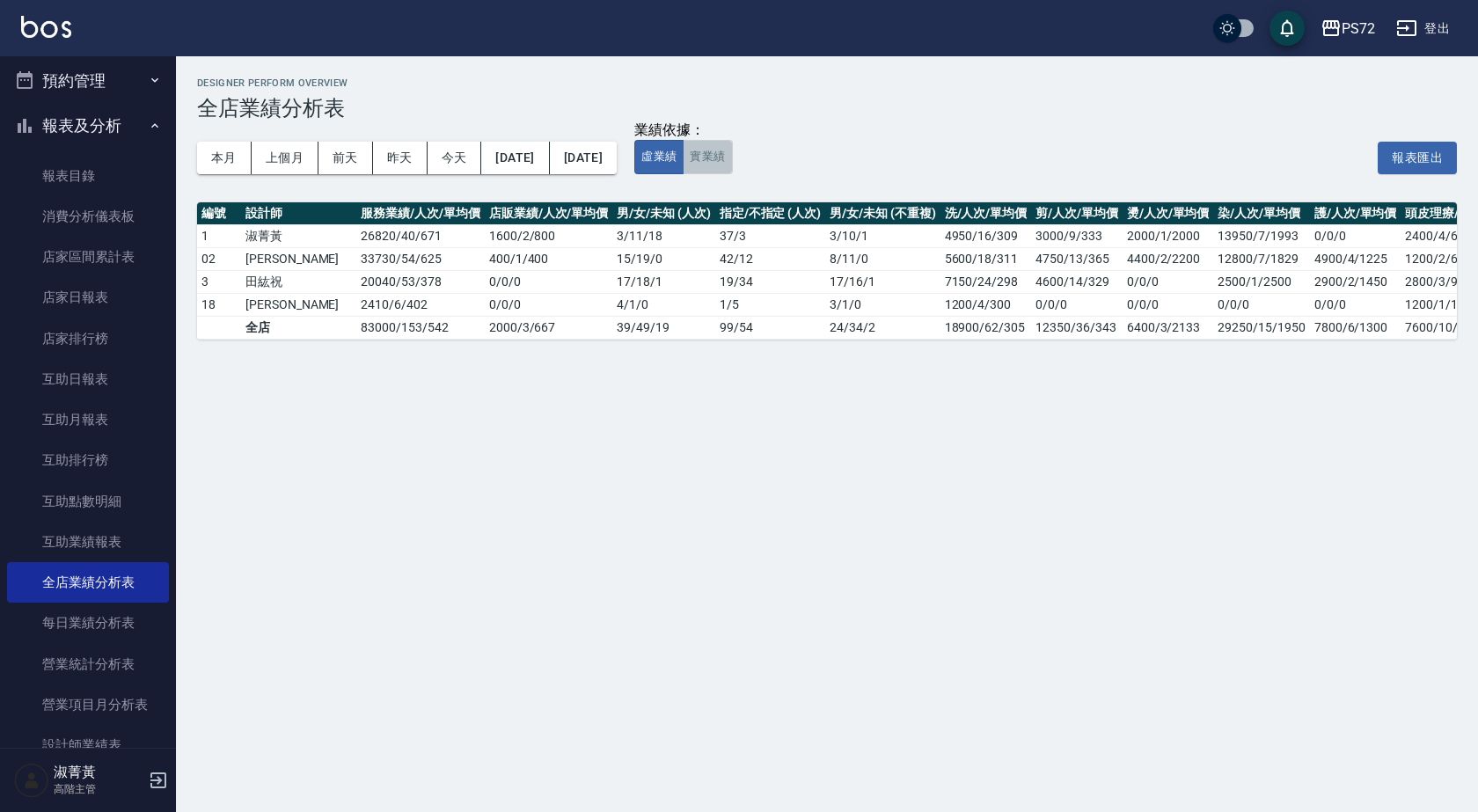
click at [732, 170] on button "實業績" at bounding box center [707, 157] width 49 height 34
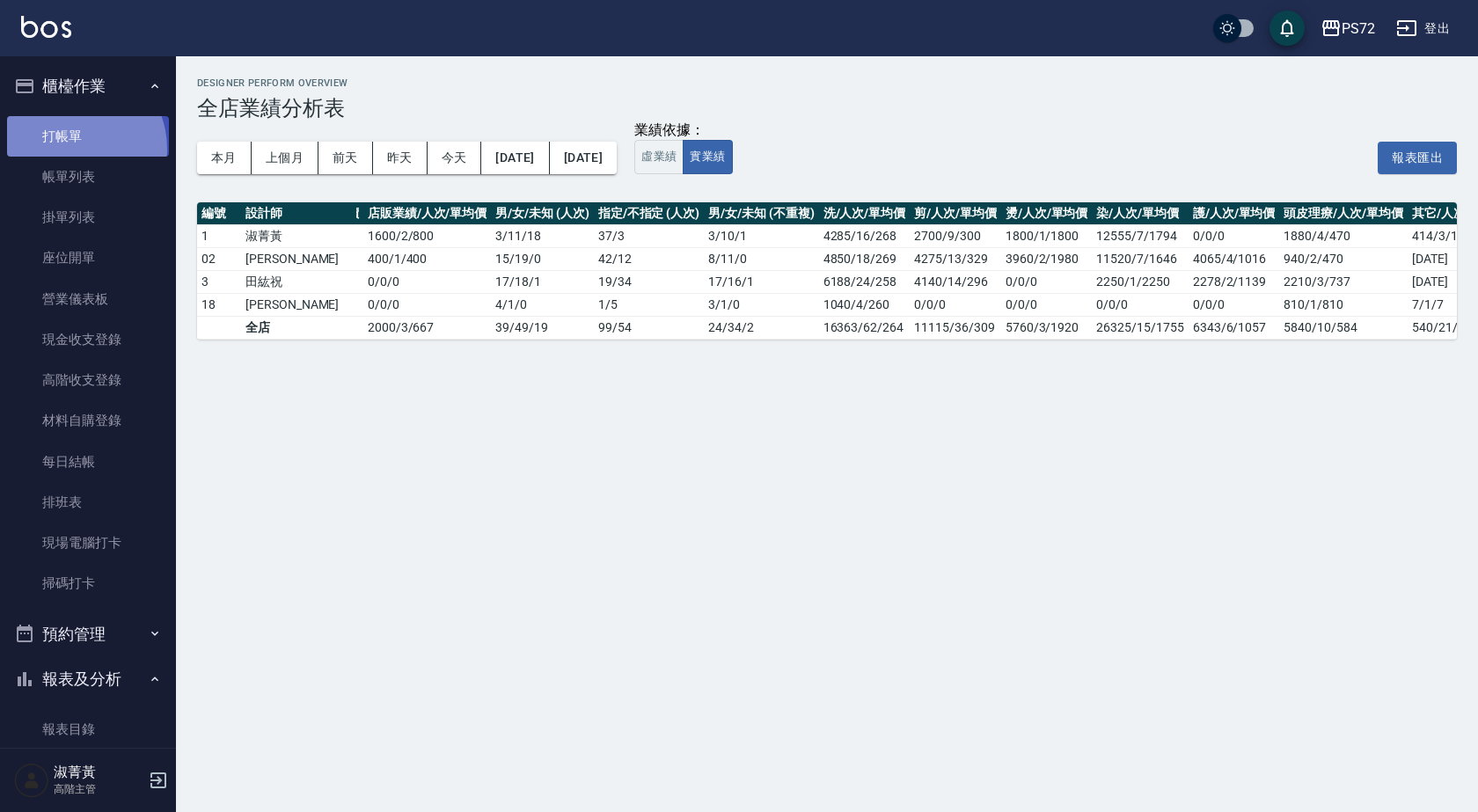
click at [71, 149] on link "打帳單" at bounding box center [87, 135] width 162 height 40
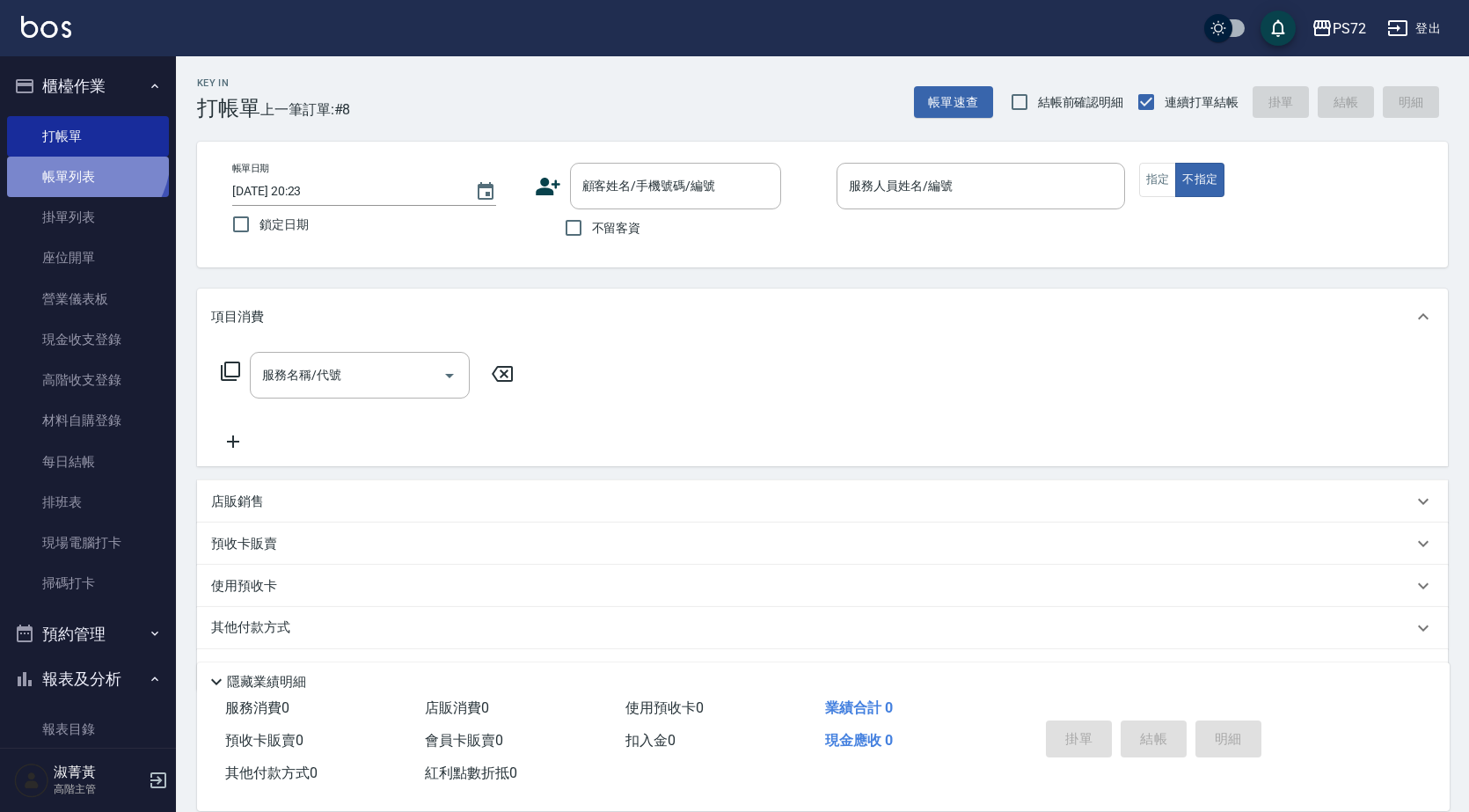
click at [75, 157] on link "帳單列表" at bounding box center [87, 177] width 162 height 40
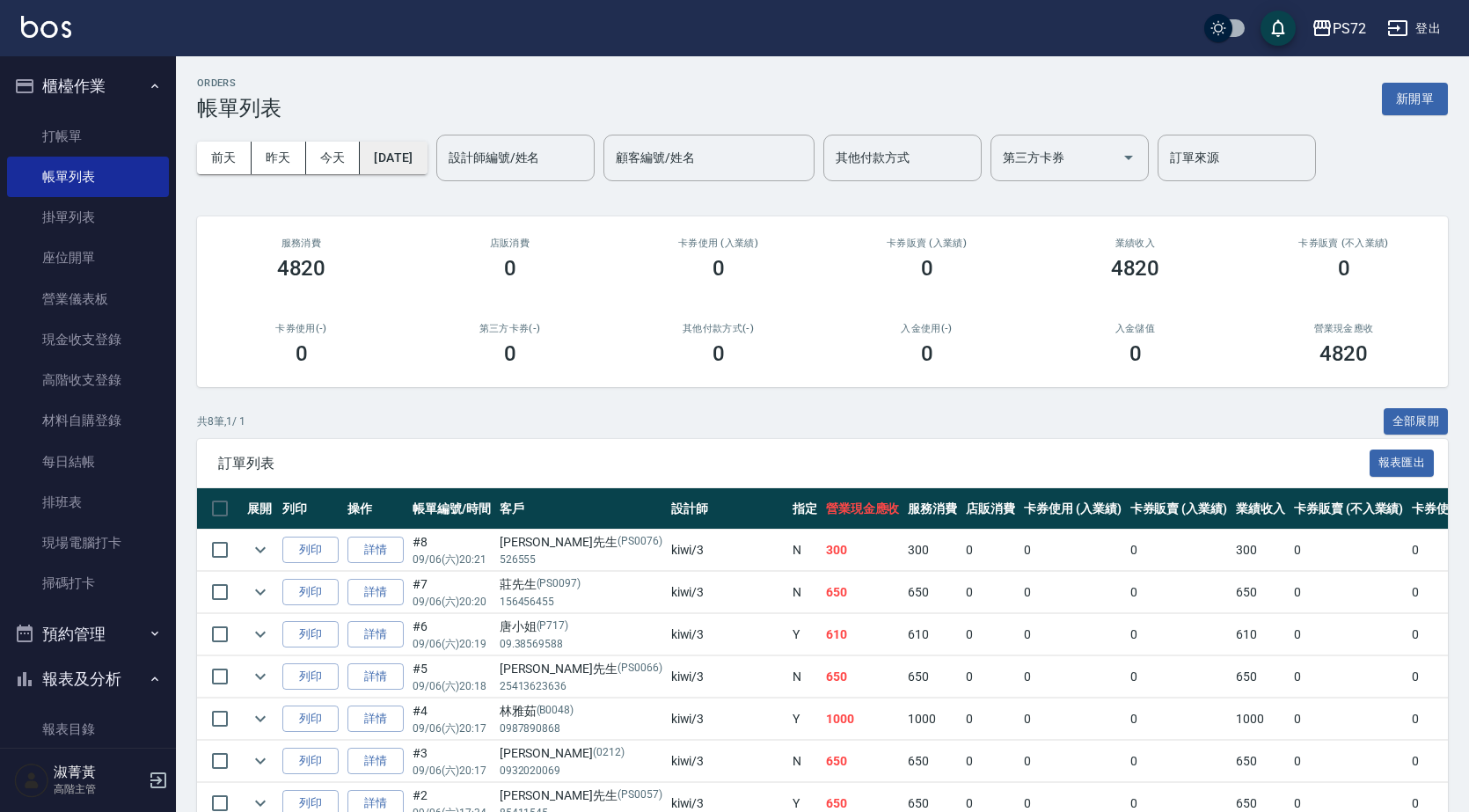
click at [371, 155] on button "[DATE]" at bounding box center [393, 157] width 67 height 32
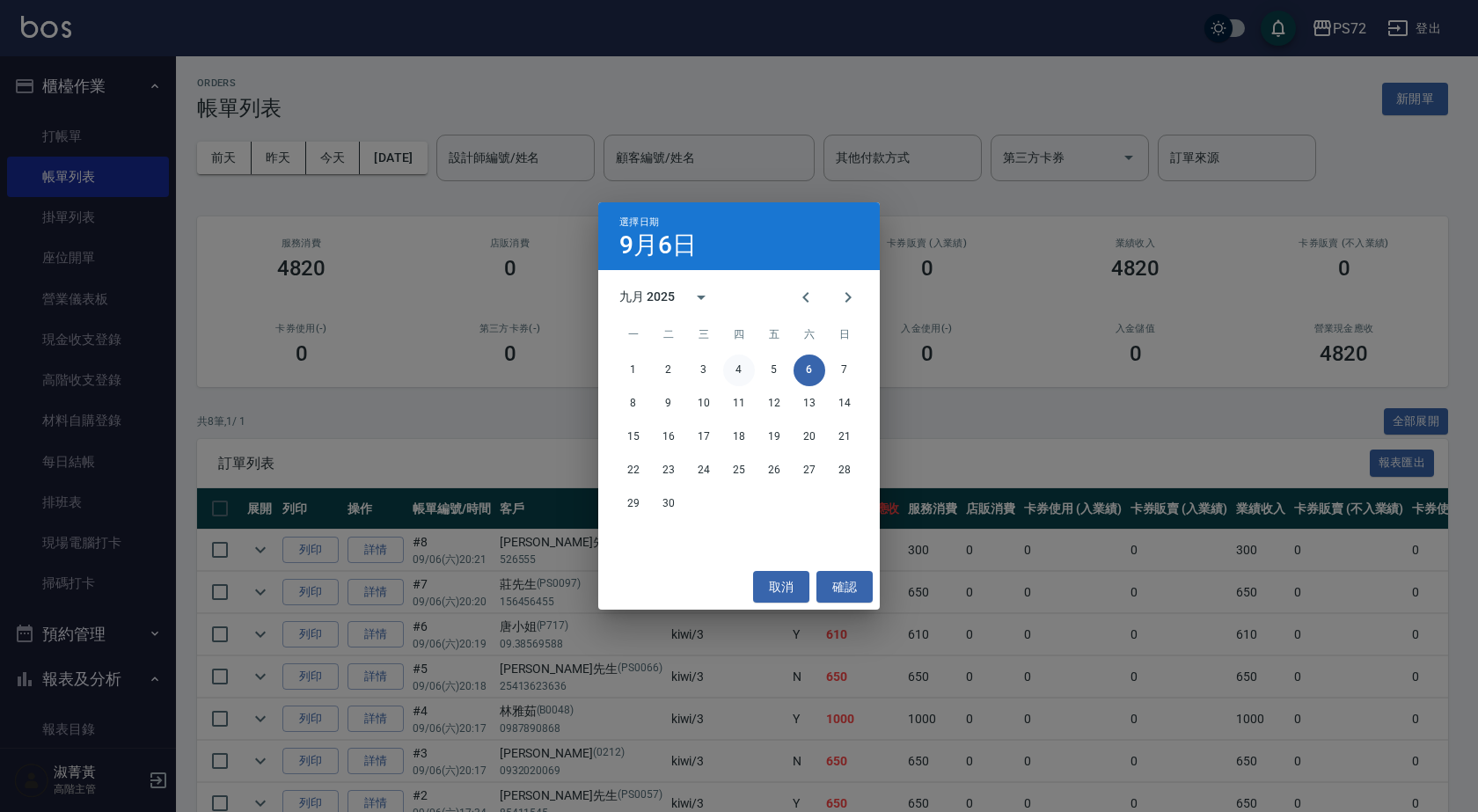
click at [745, 371] on button "4" at bounding box center [739, 370] width 31 height 31
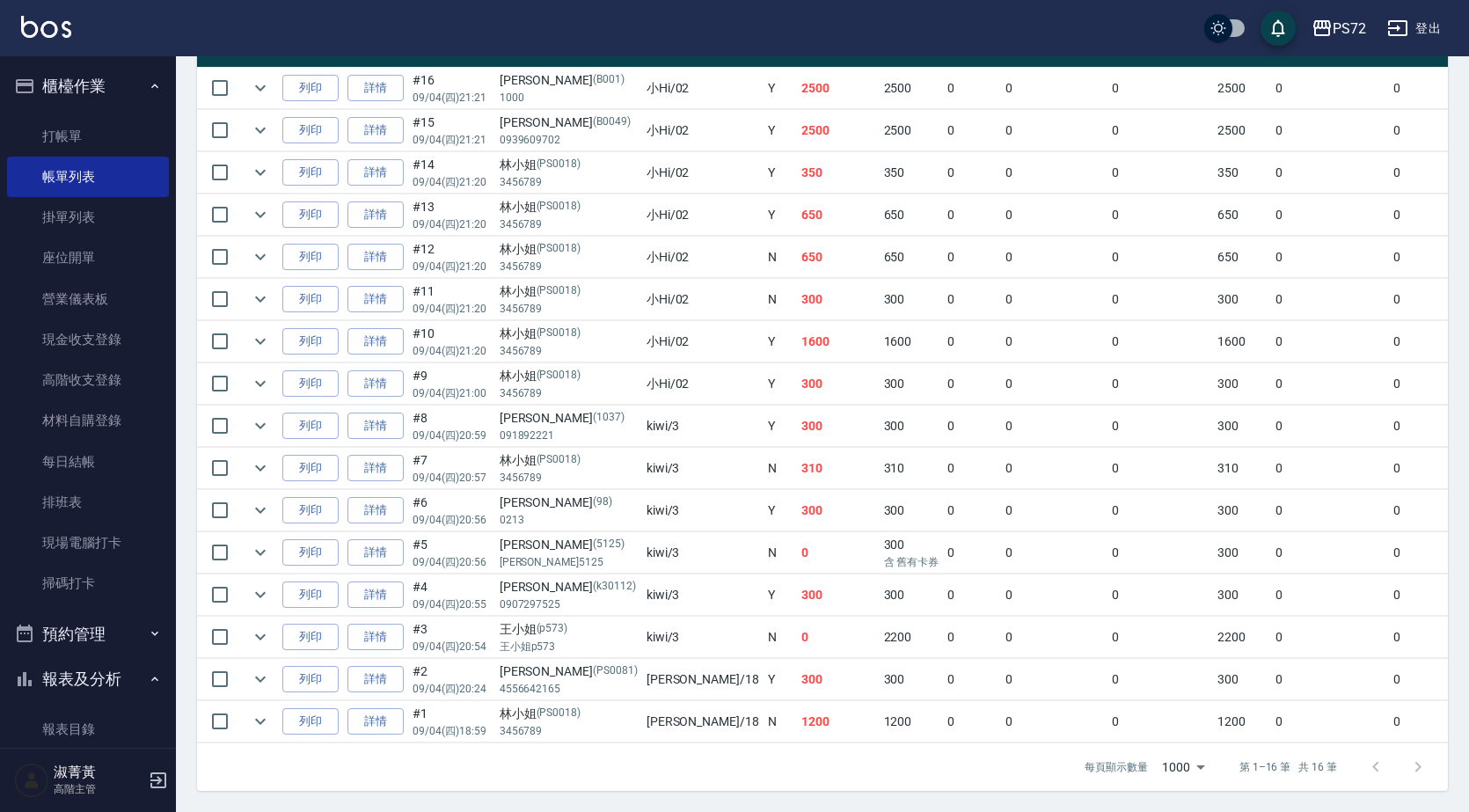
scroll to position [475, 0]
click at [370, 624] on link "詳情" at bounding box center [375, 637] width 56 height 27
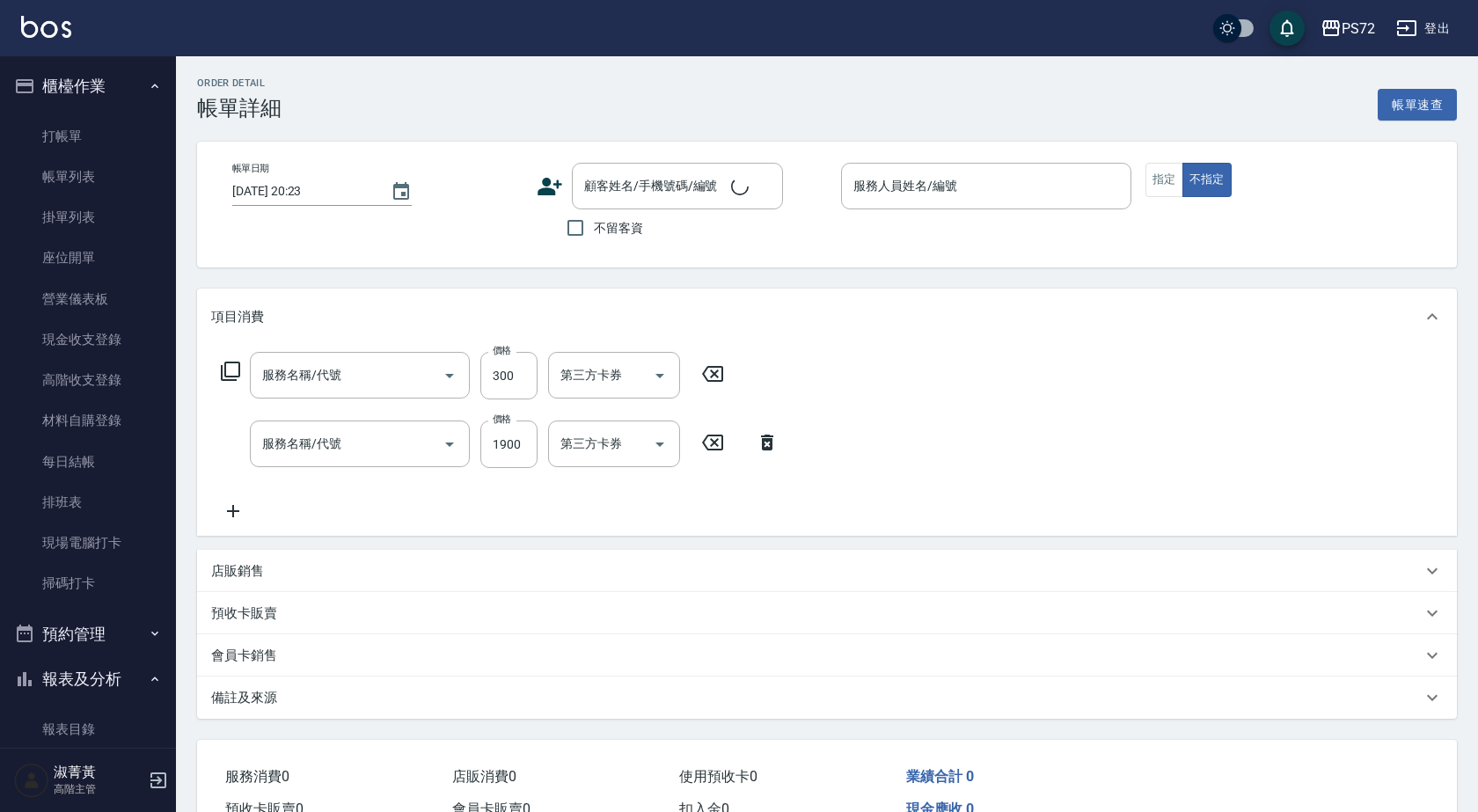
type input "2025/09/04 20:54"
type input "kiwi-3"
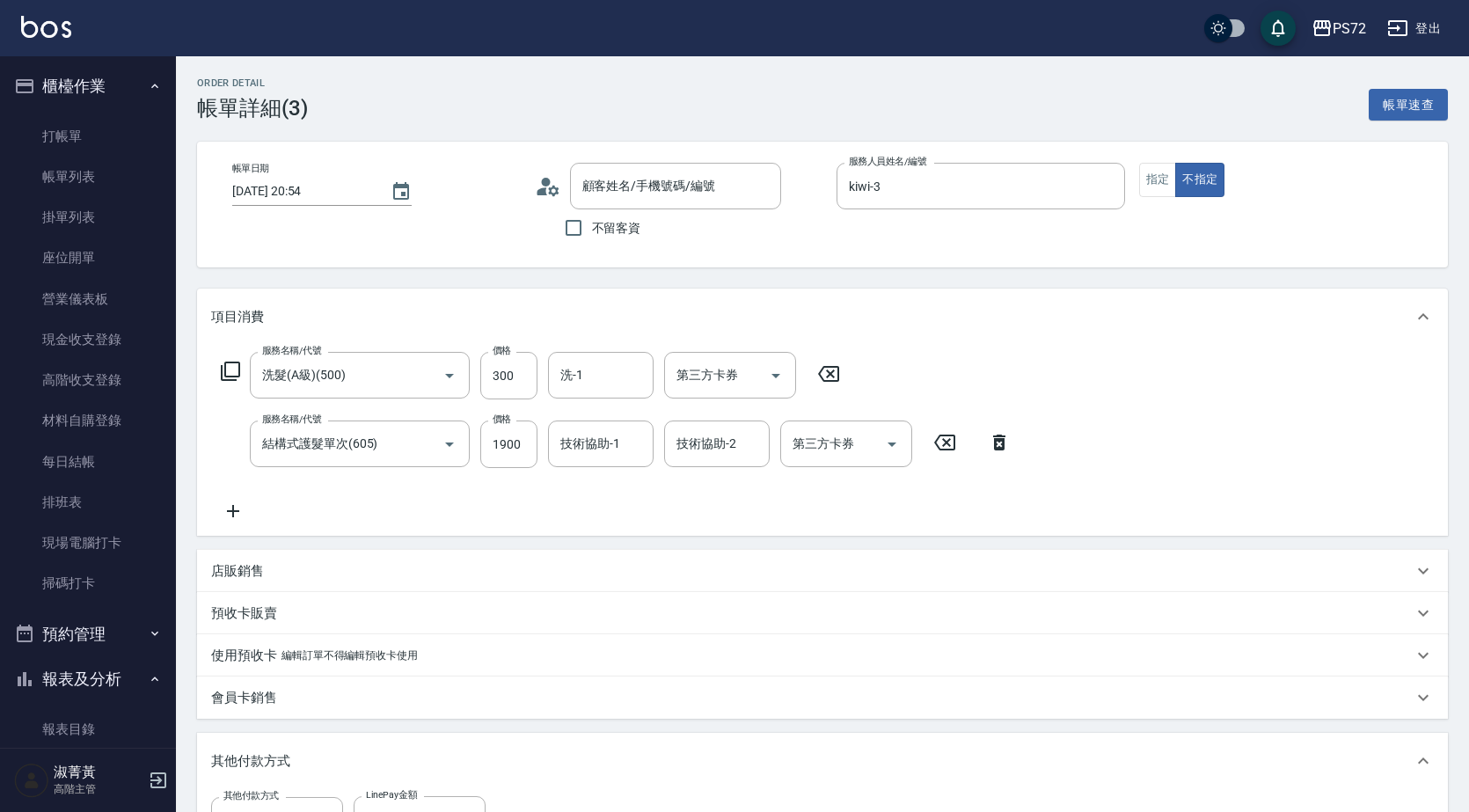
type input "洗髮(A級)(500)"
type input "結構式護髮單次(605)"
type input "王小姐/王小姐p573/p573"
click at [1157, 190] on button "指定" at bounding box center [1157, 179] width 38 height 34
type button "true"
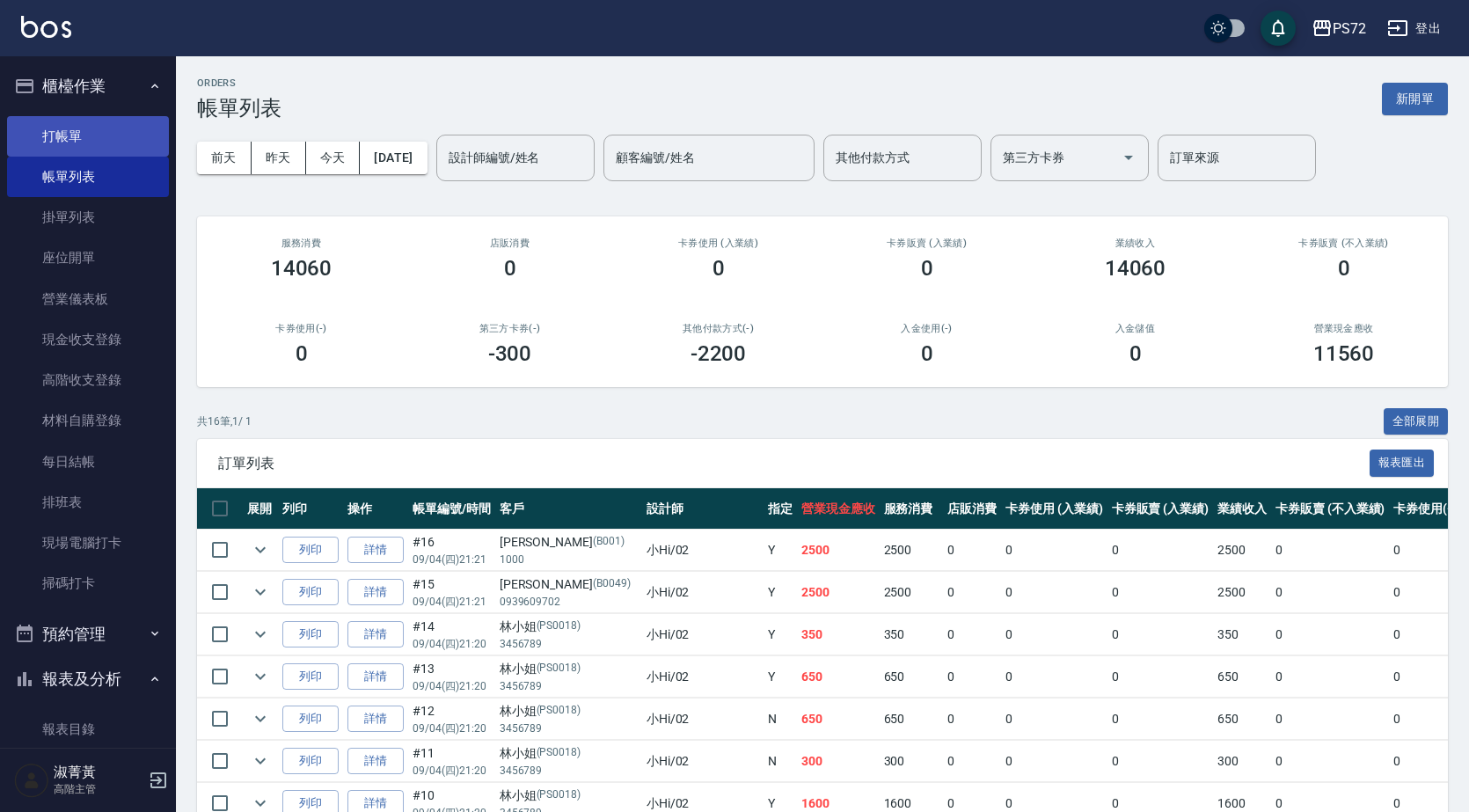
click at [112, 136] on link "打帳單" at bounding box center [87, 135] width 162 height 40
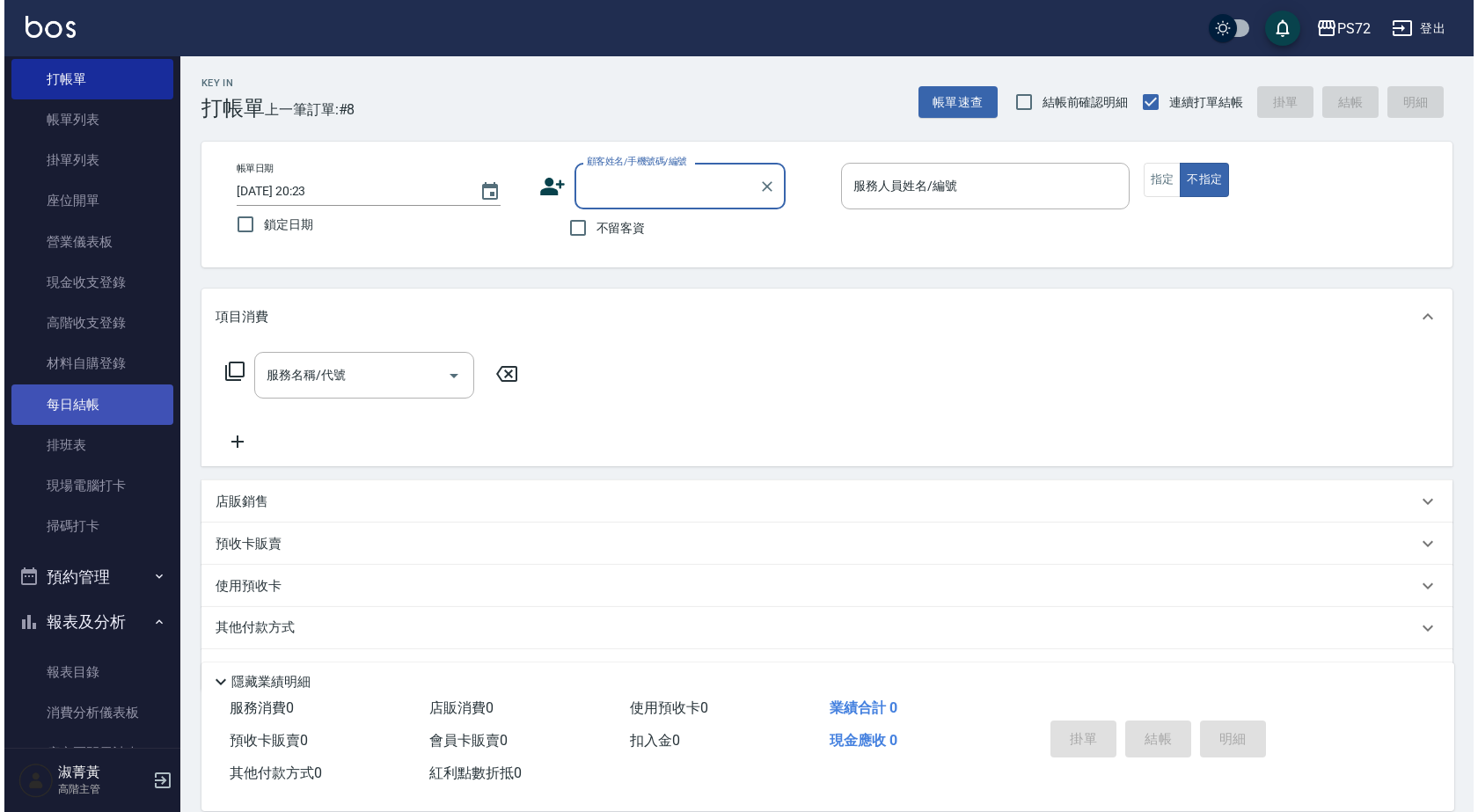
scroll to position [88, 0]
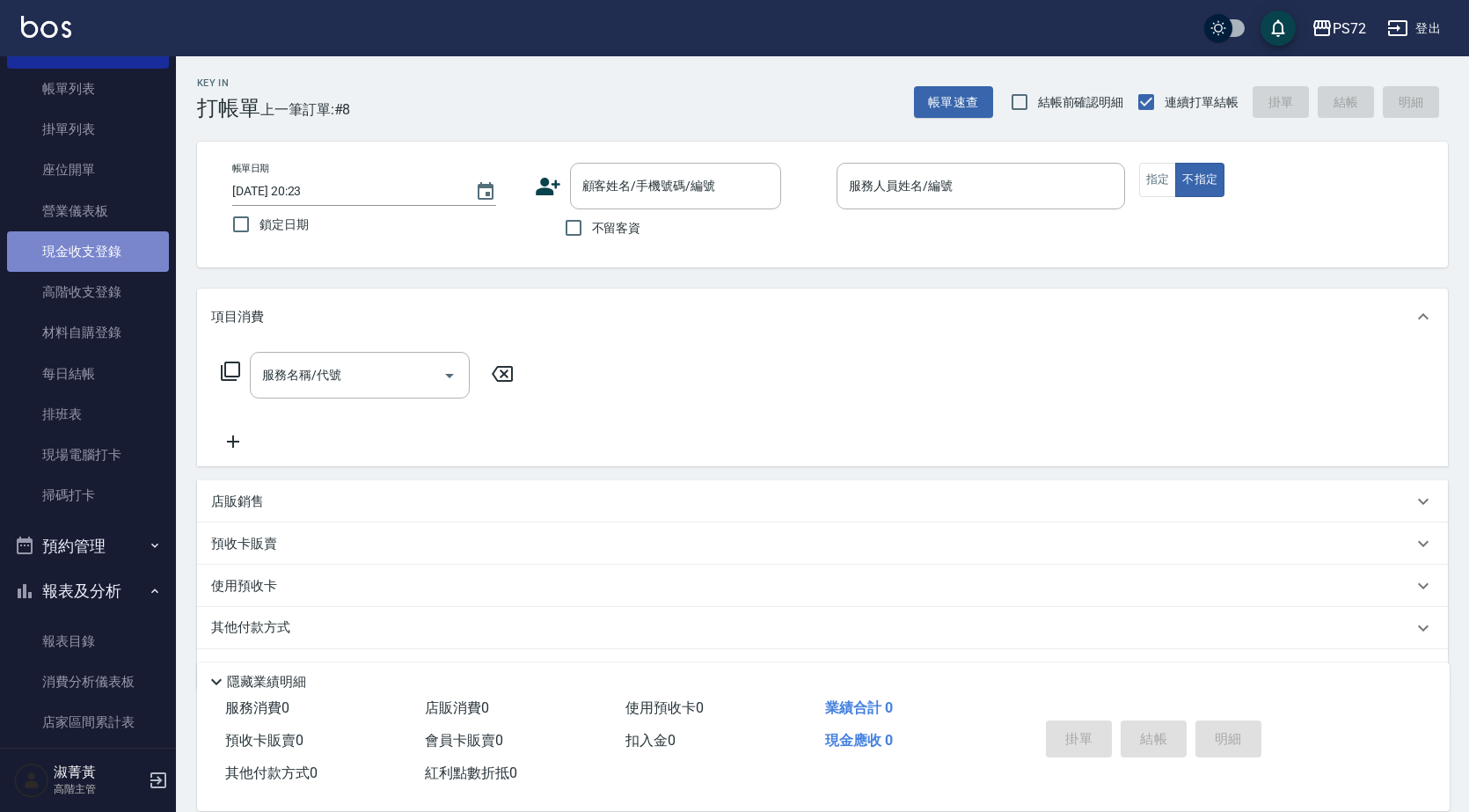
click at [115, 257] on link "現金收支登錄" at bounding box center [87, 251] width 162 height 40
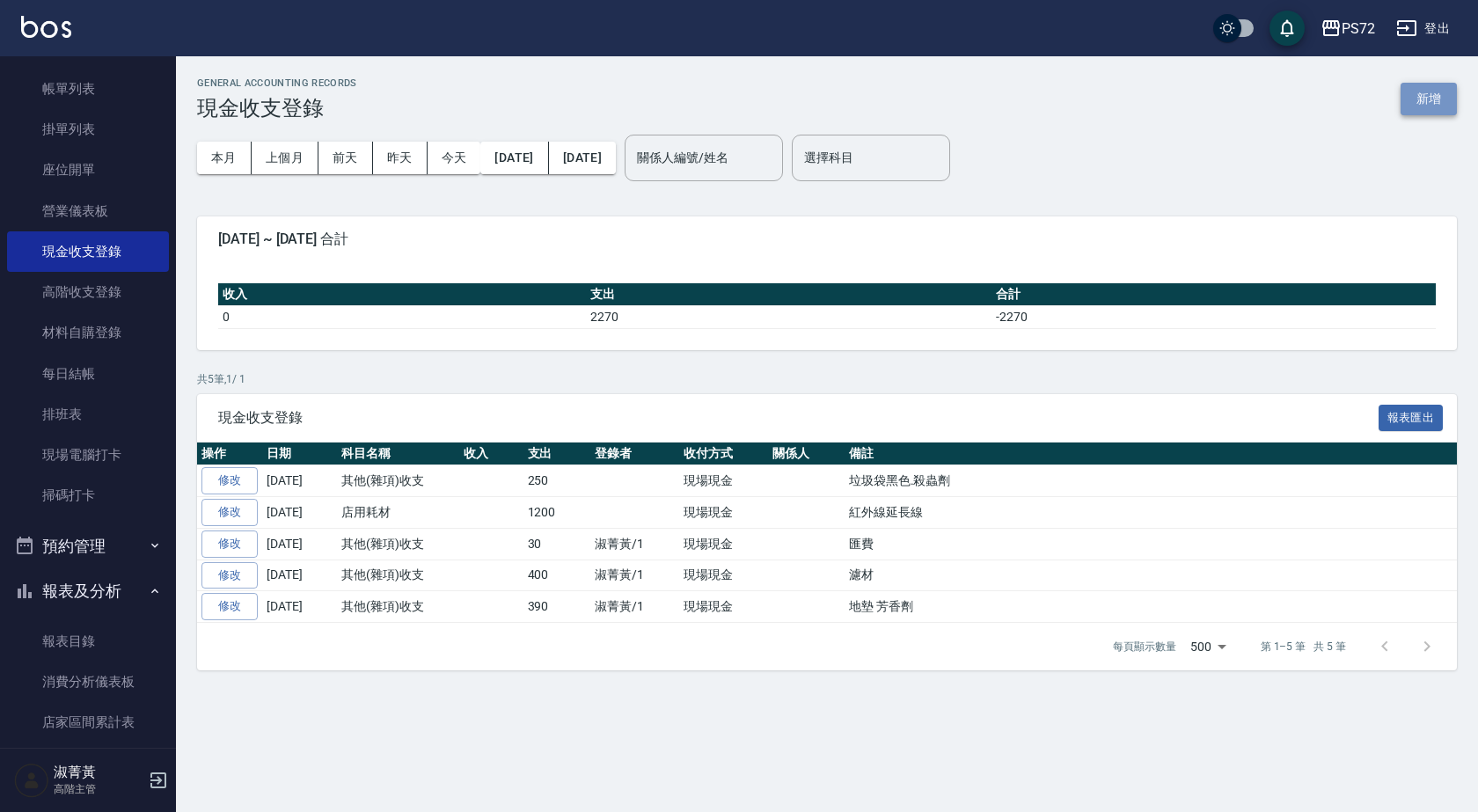
click at [1426, 102] on button "新增" at bounding box center [1428, 98] width 56 height 32
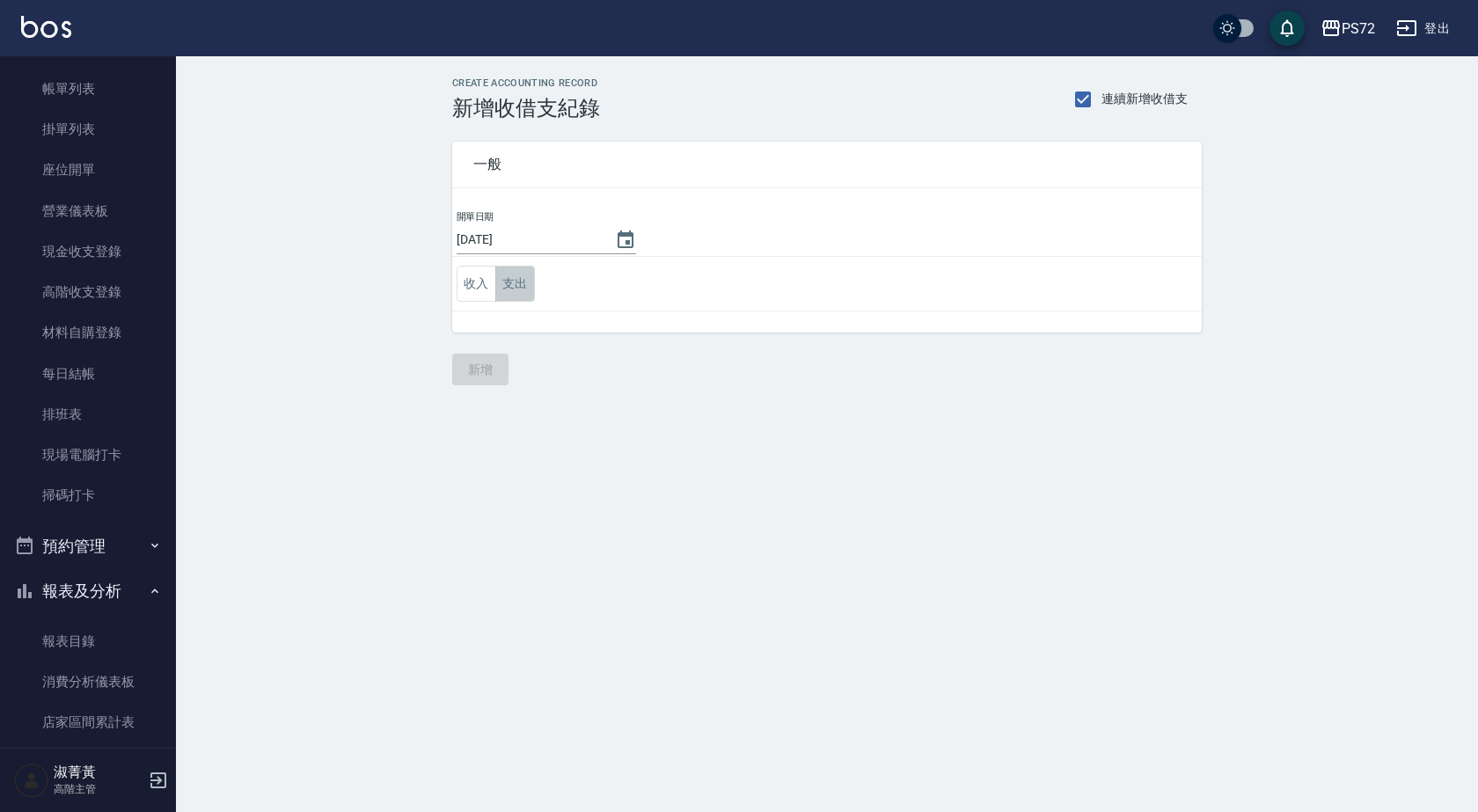
click at [517, 287] on button "支出" at bounding box center [515, 283] width 39 height 36
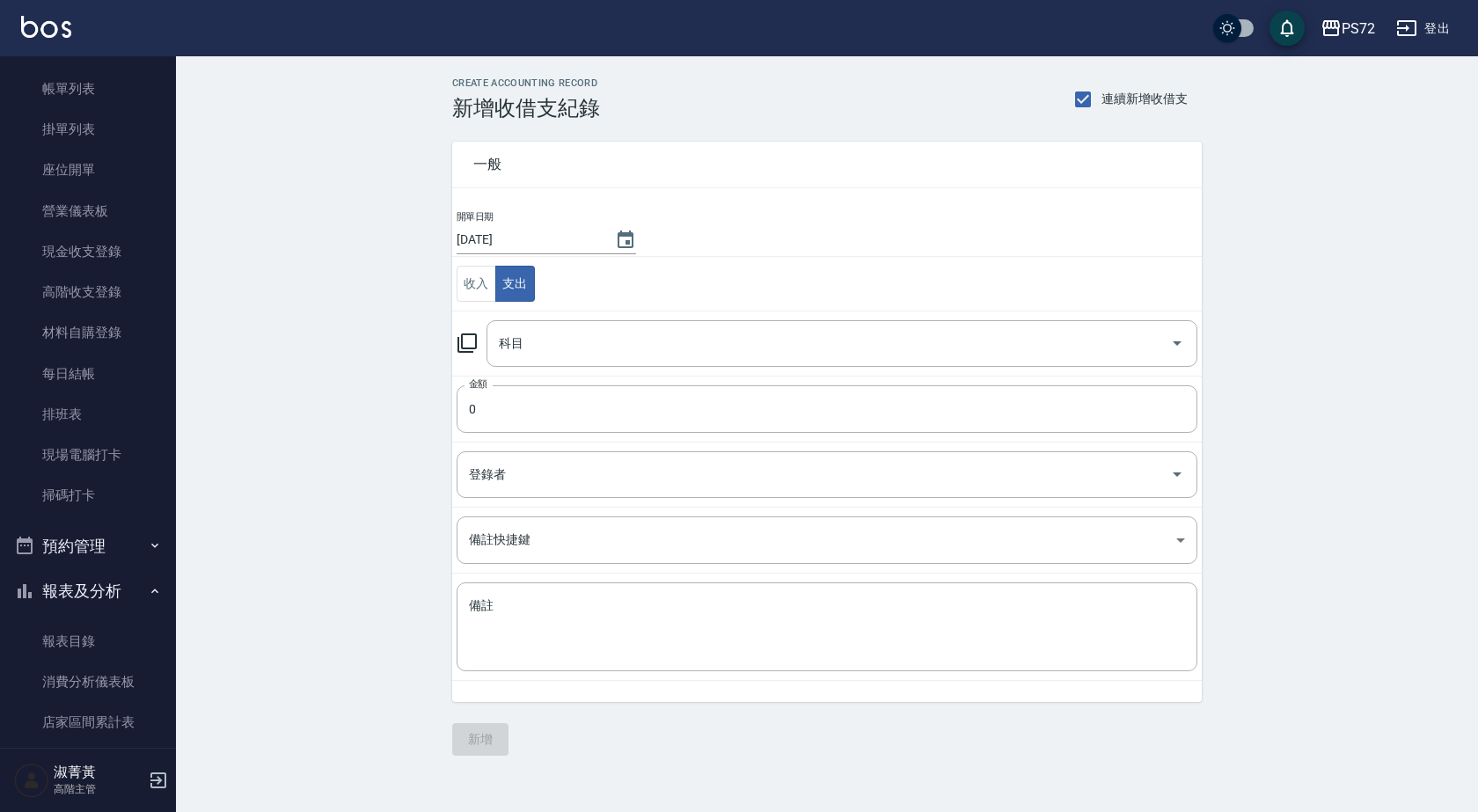
click at [466, 345] on icon at bounding box center [467, 343] width 22 height 22
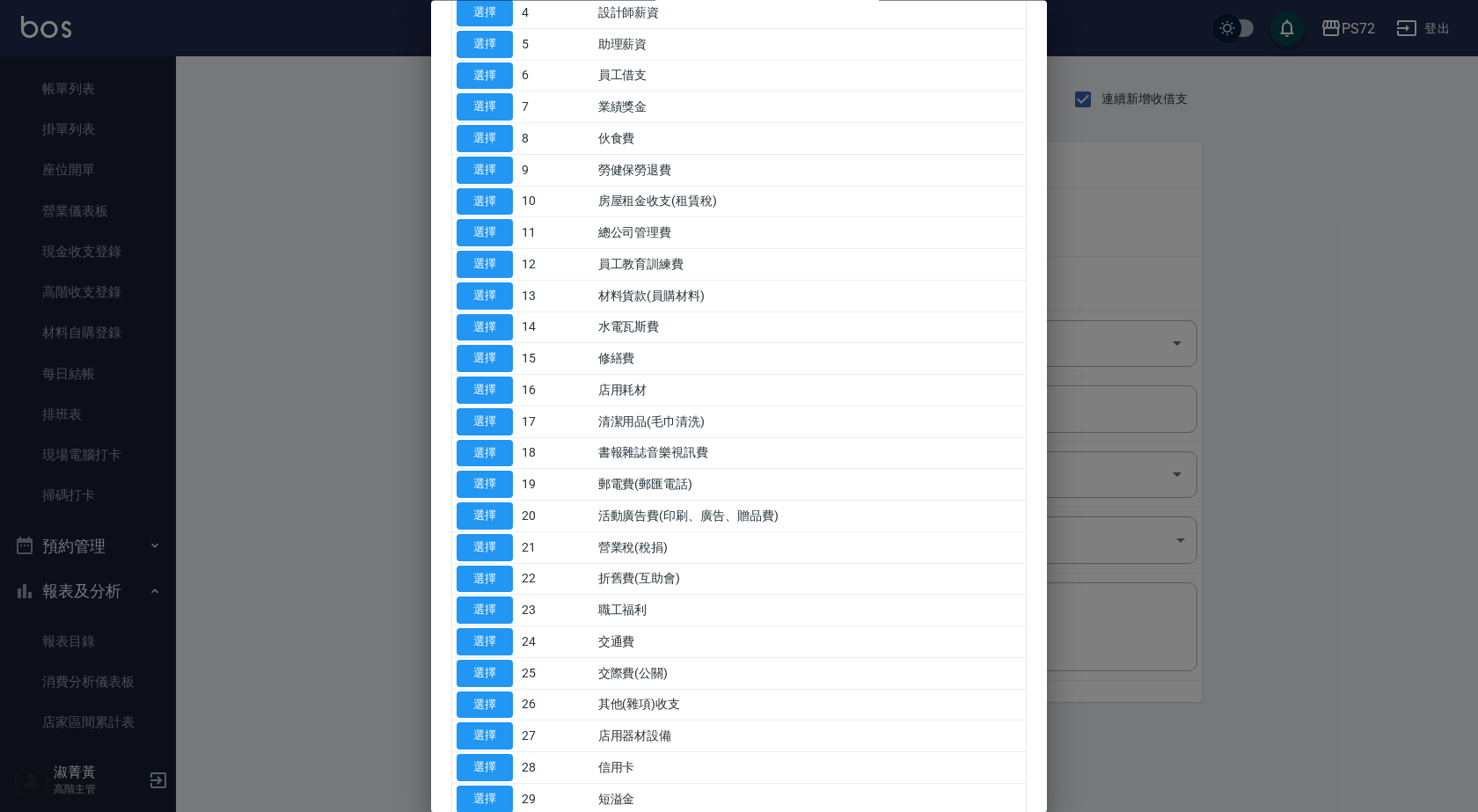
scroll to position [264, 0]
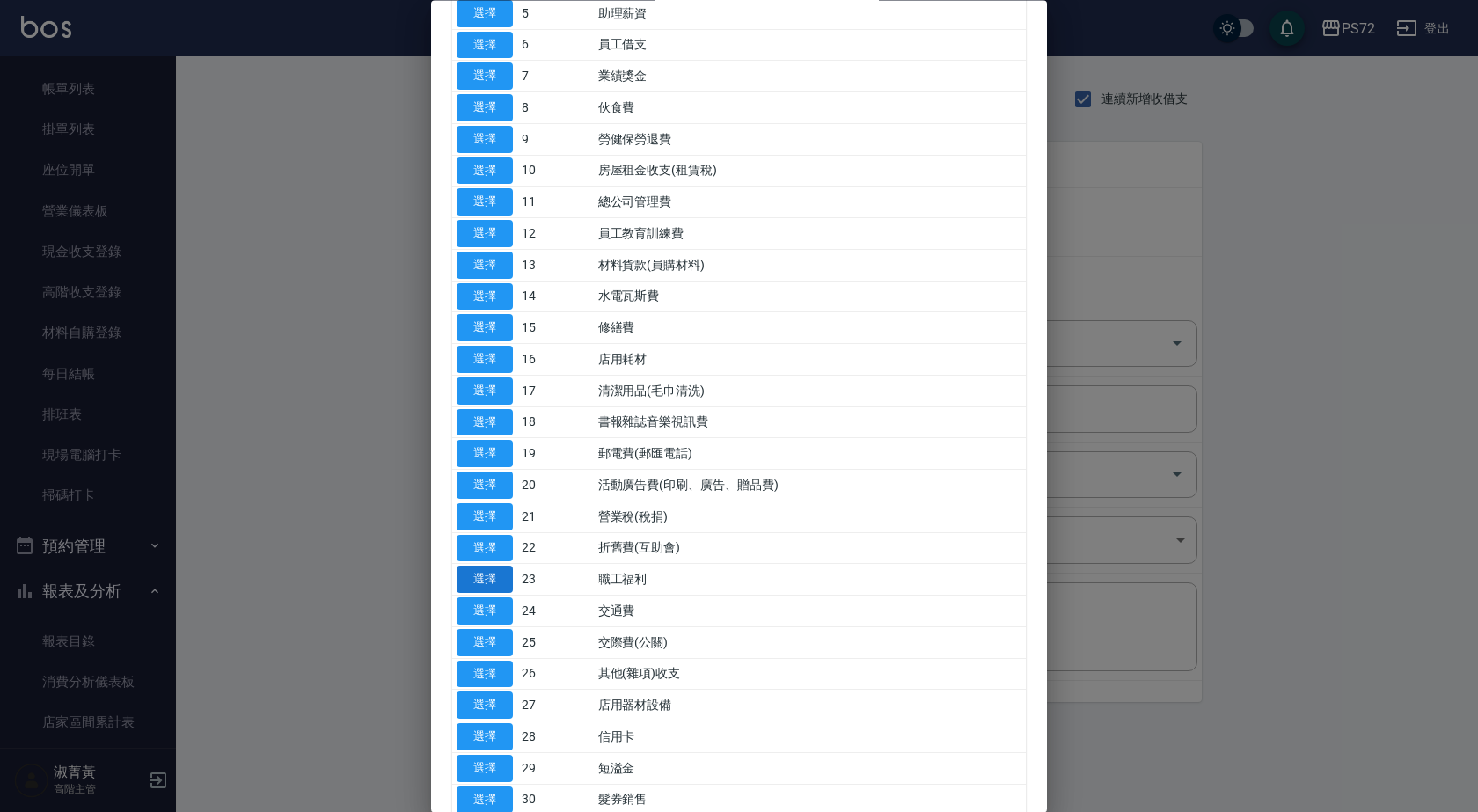
click at [490, 576] on button "選擇" at bounding box center [484, 581] width 56 height 27
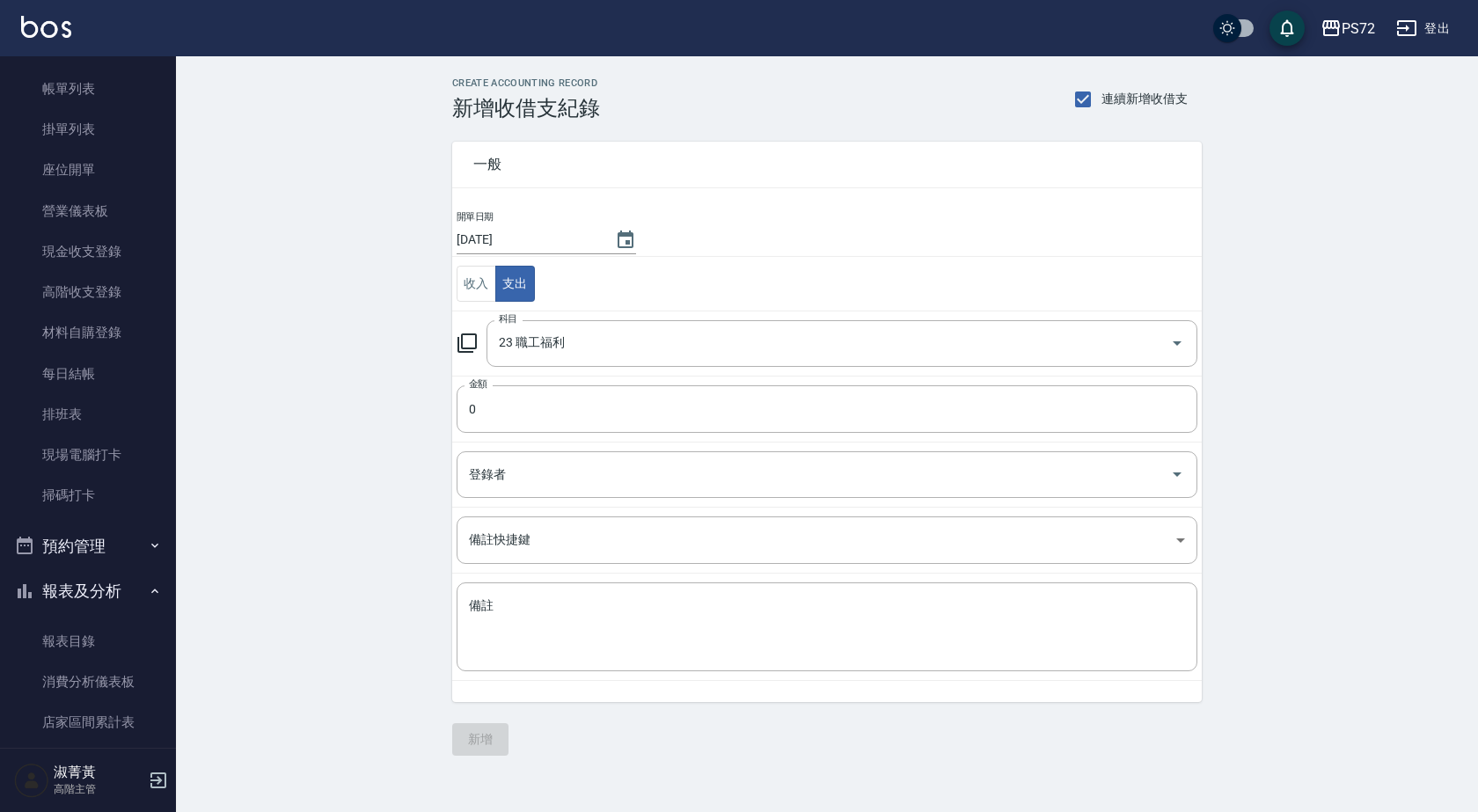
type input "23 職工福利"
click at [488, 415] on input "0" at bounding box center [826, 409] width 740 height 47
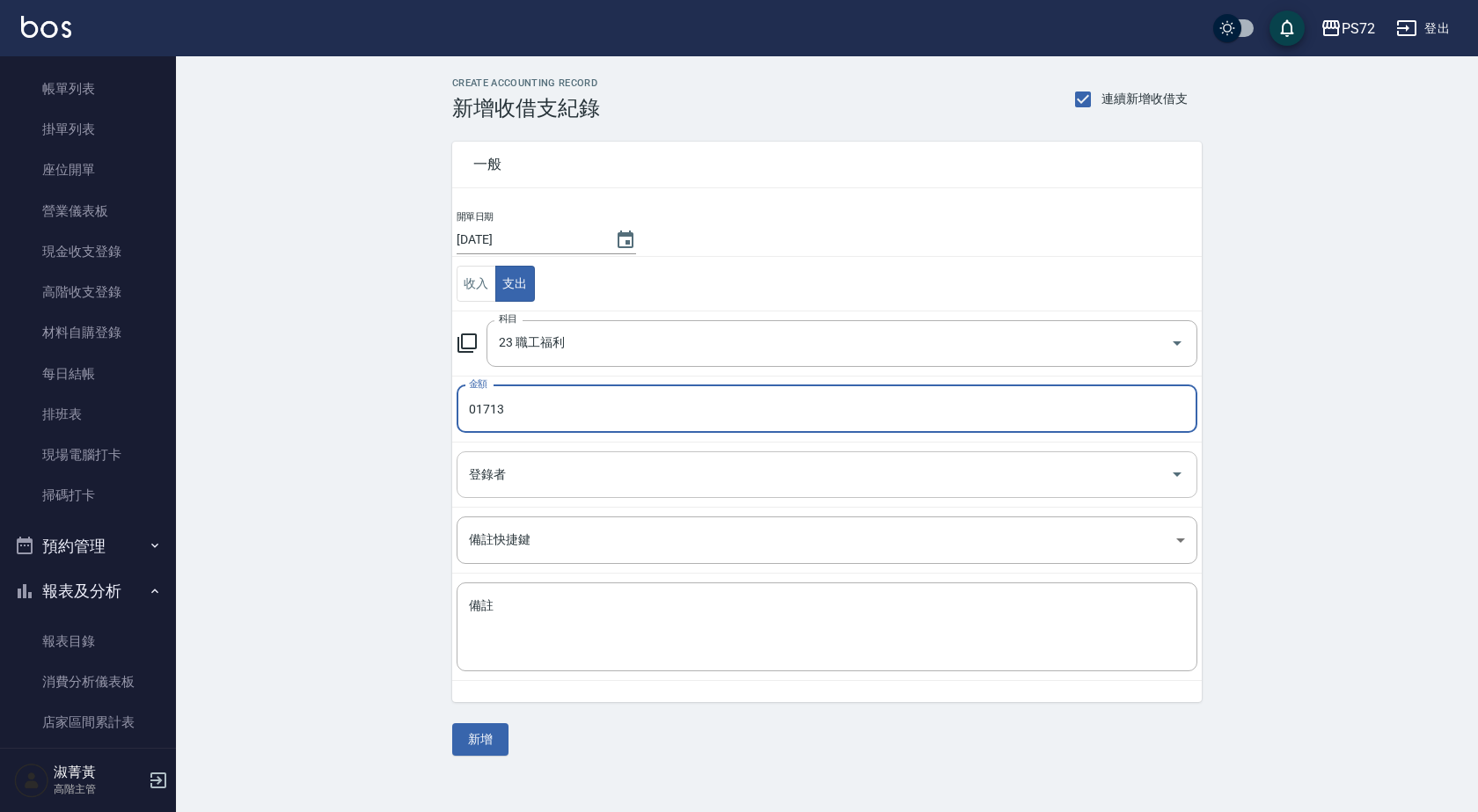
type input "01713"
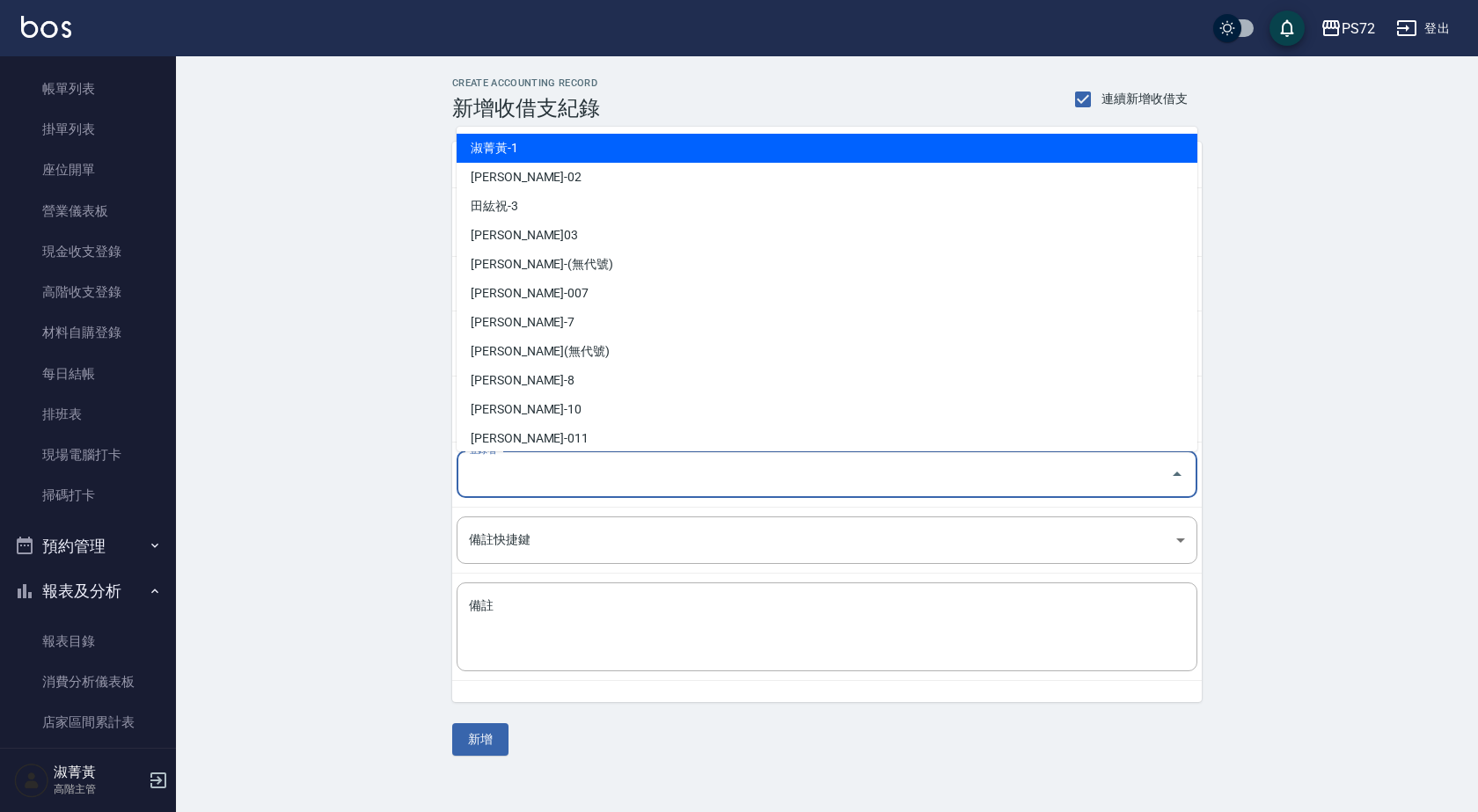
click at [525, 475] on input "登錄者" at bounding box center [814, 474] width 698 height 30
click at [668, 156] on li "淑菁黃-1" at bounding box center [826, 148] width 740 height 29
type input "淑菁黃-1"
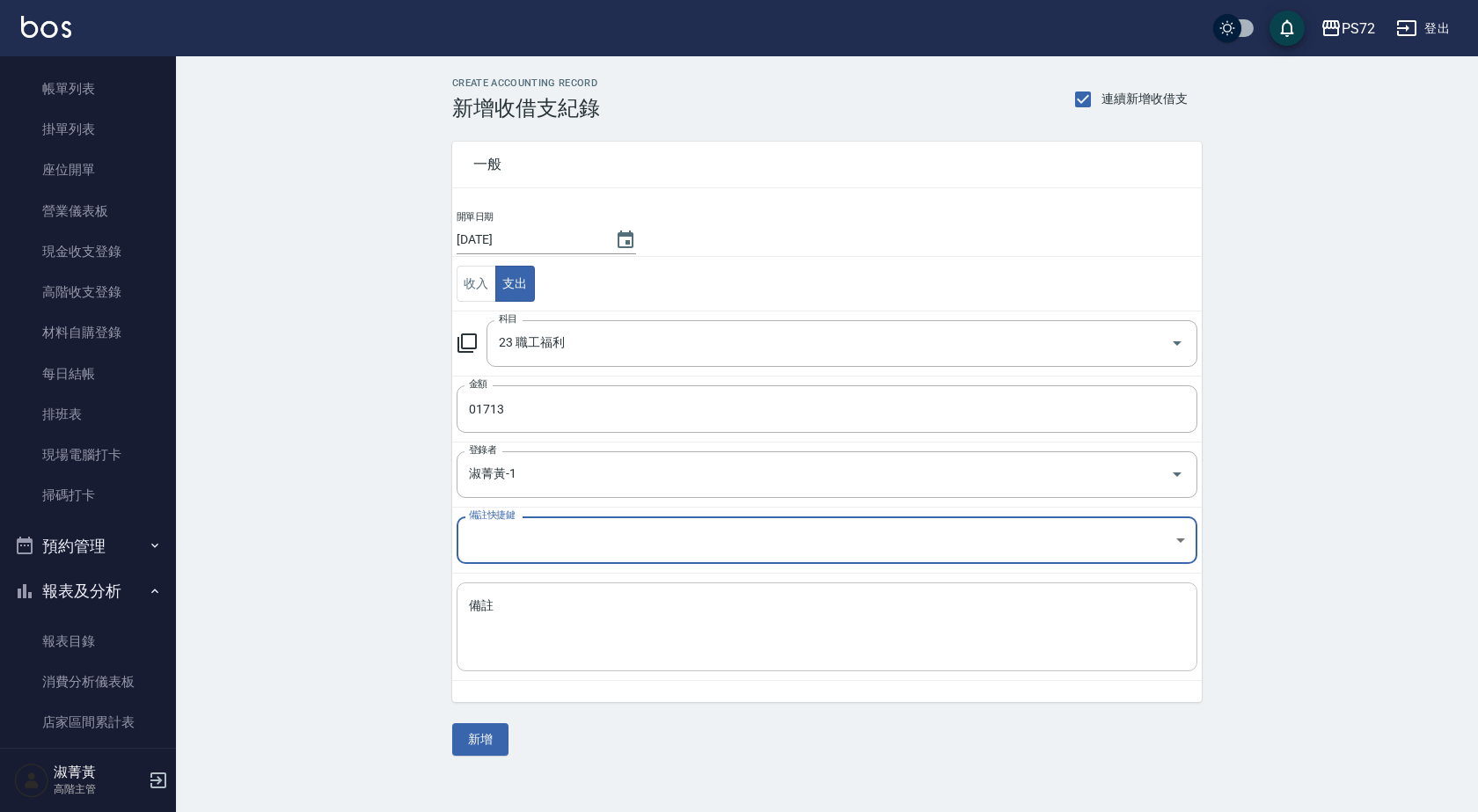
click at [597, 612] on textarea "備註" at bounding box center [827, 627] width 716 height 60
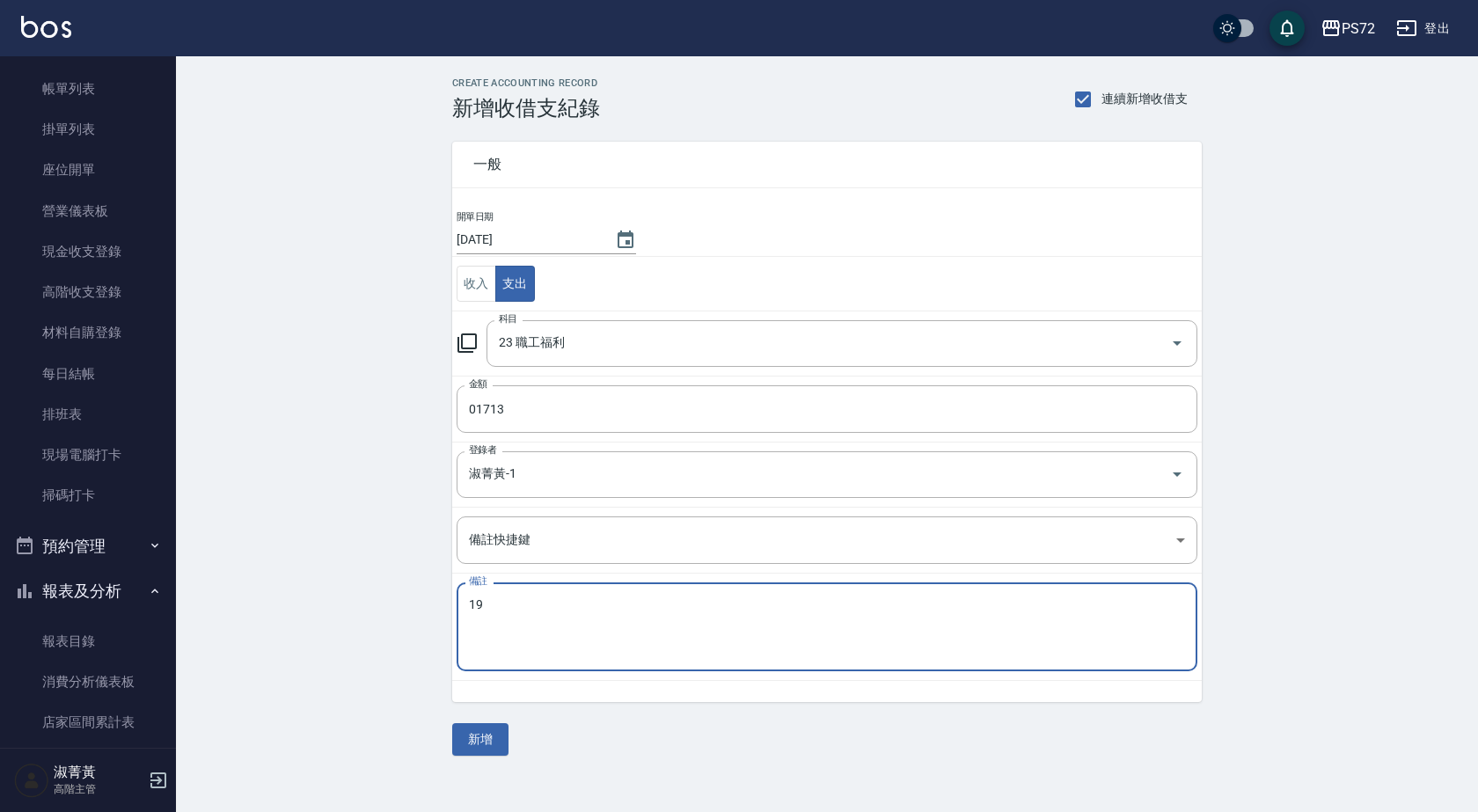
type textarea "1"
type textarea "Q"
type textarea "普渡"
click at [485, 732] on button "新增" at bounding box center [480, 738] width 56 height 32
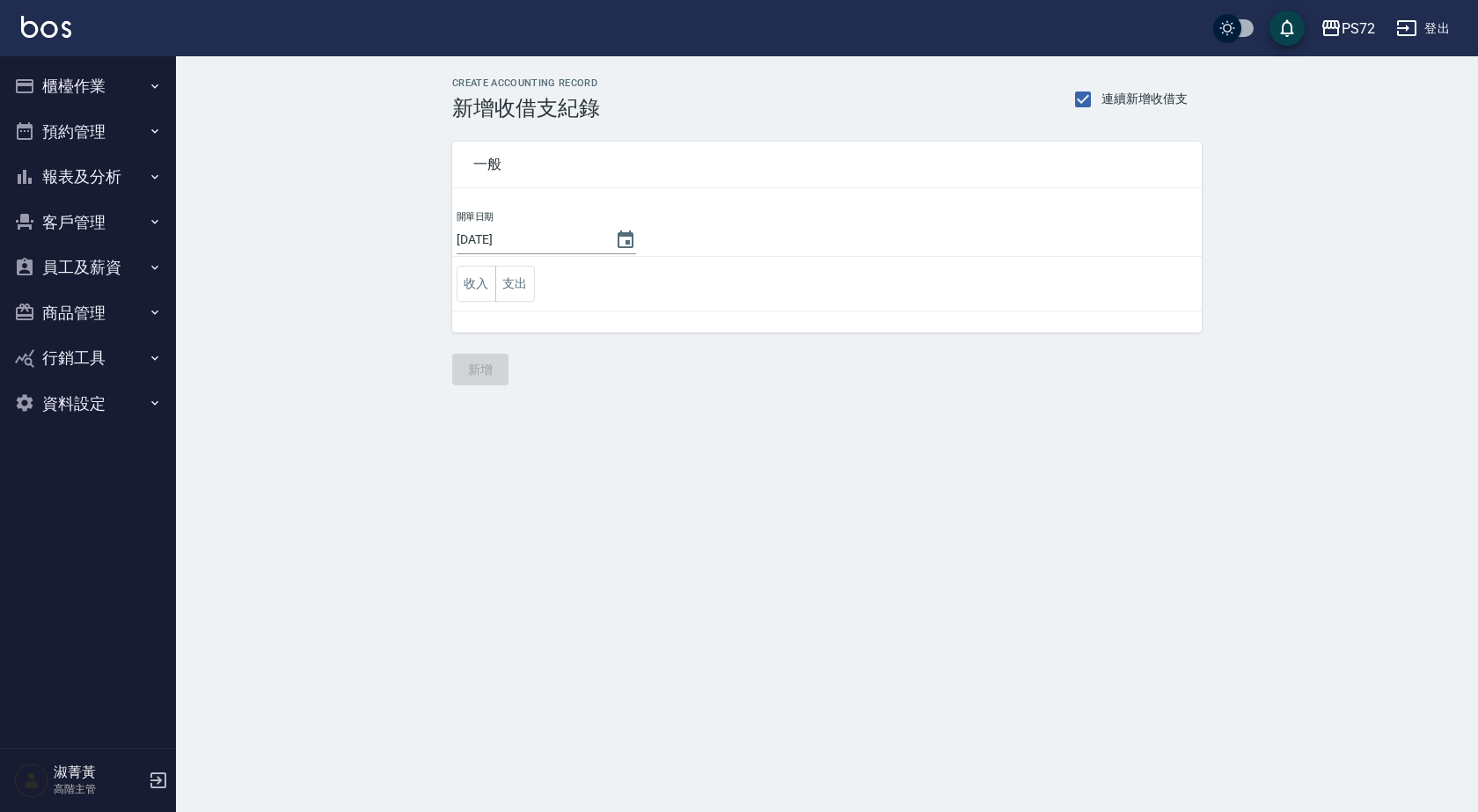
click at [112, 75] on button "櫃檯作業" at bounding box center [87, 86] width 162 height 46
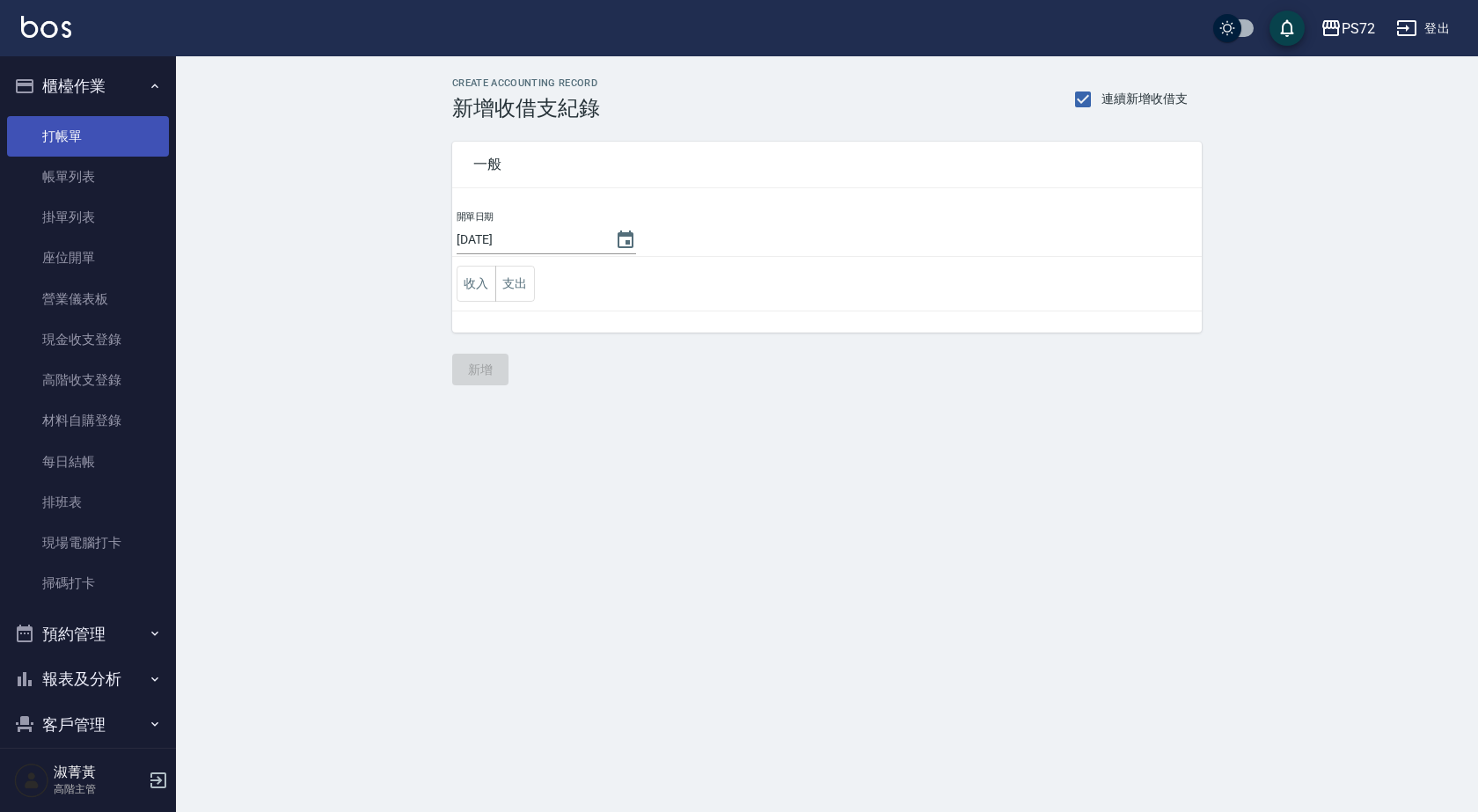
click at [97, 141] on link "打帳單" at bounding box center [87, 135] width 162 height 40
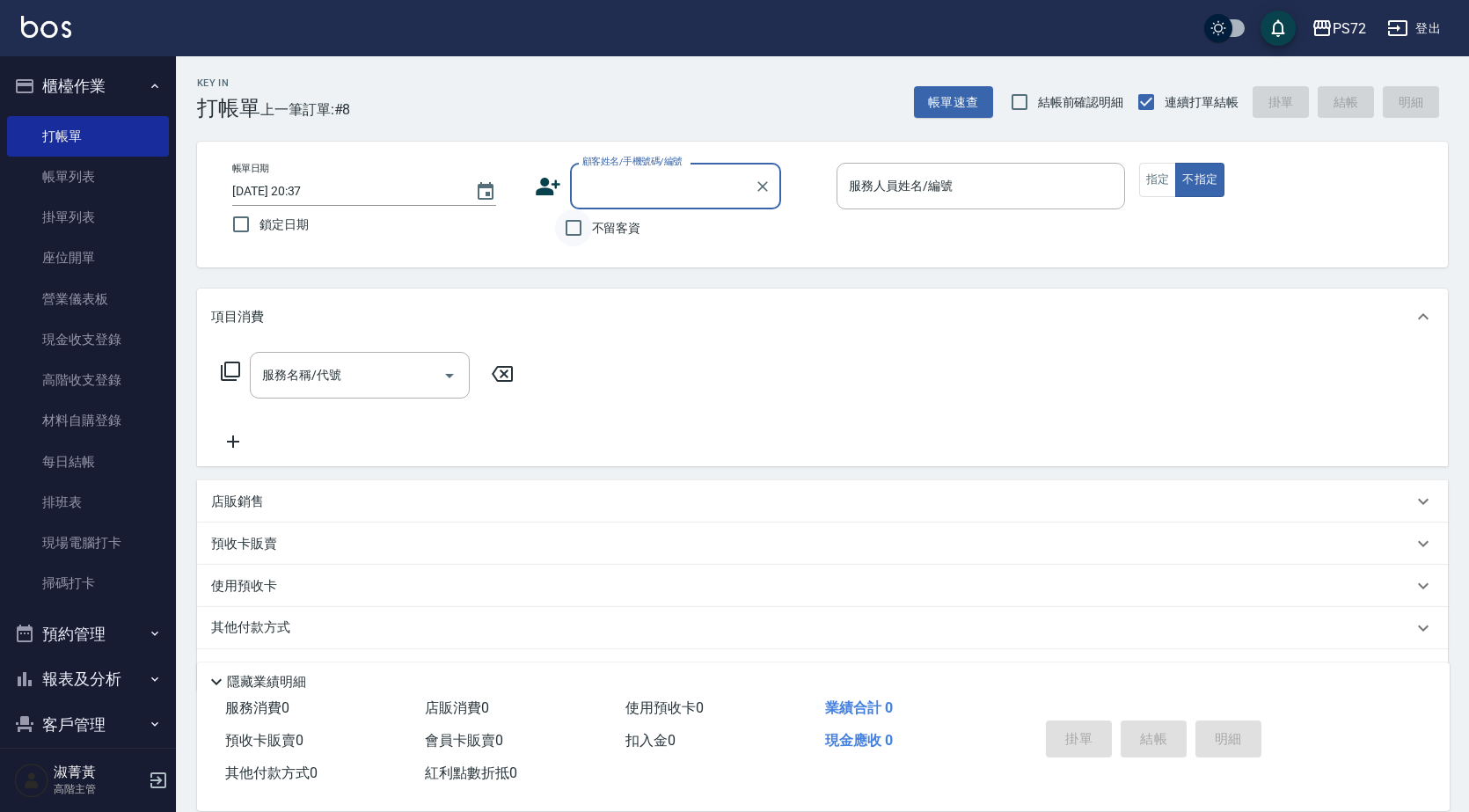
click at [567, 231] on input "不留客資" at bounding box center [574, 228] width 37 height 37
checkbox input "true"
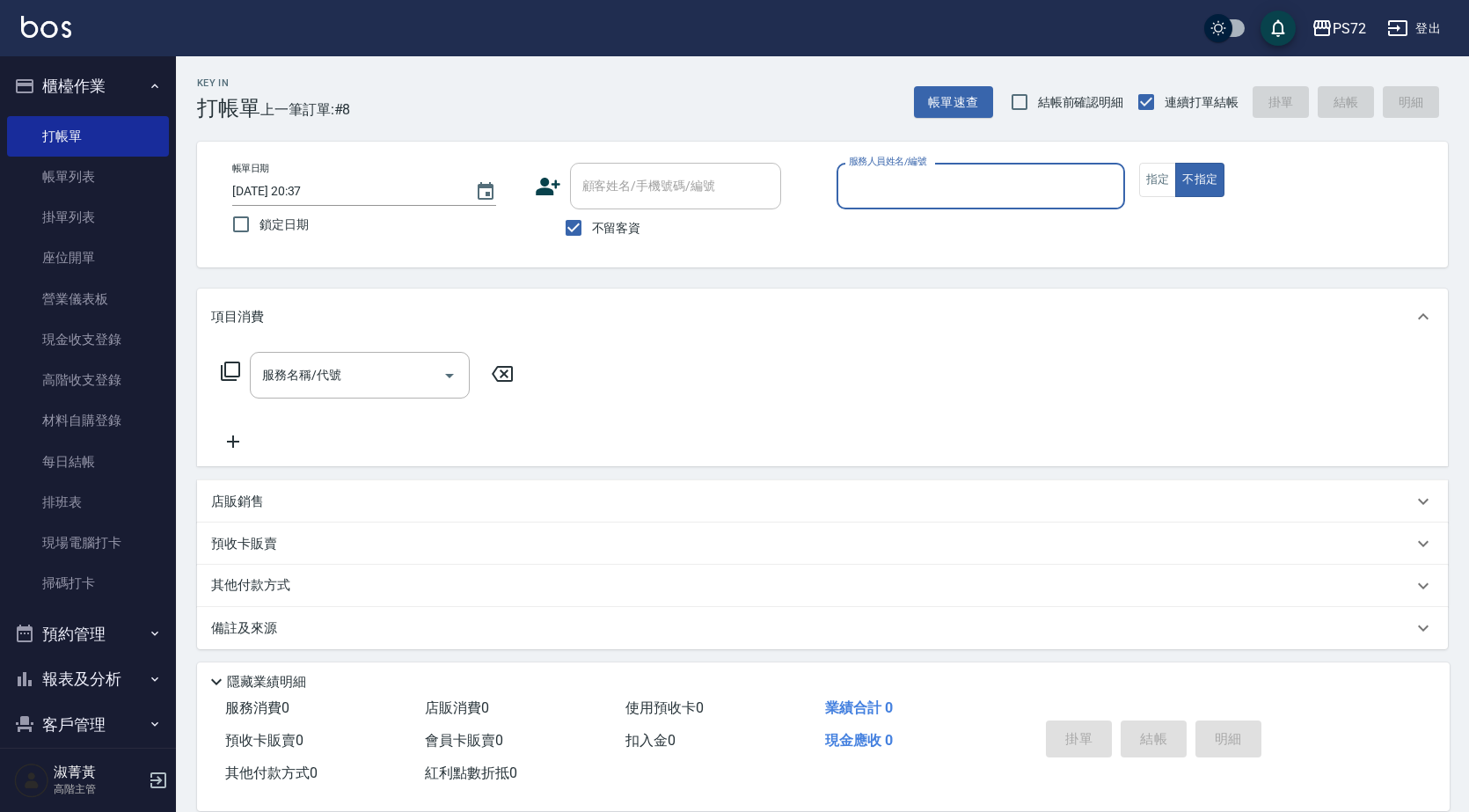
click at [931, 182] on input "服務人員姓名/編號" at bounding box center [981, 185] width 273 height 30
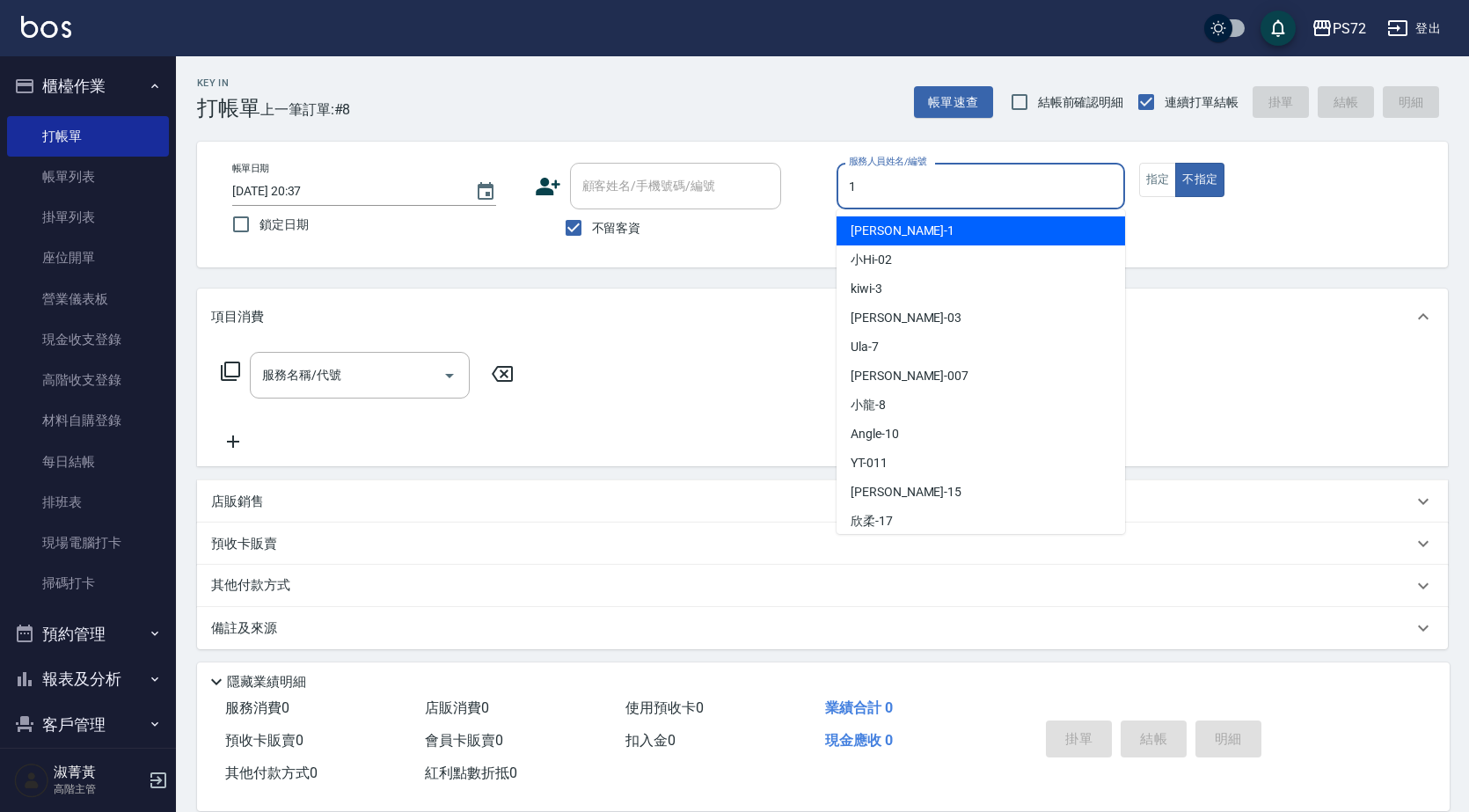
type input "1"
type button "false"
type input "[PERSON_NAME]-1"
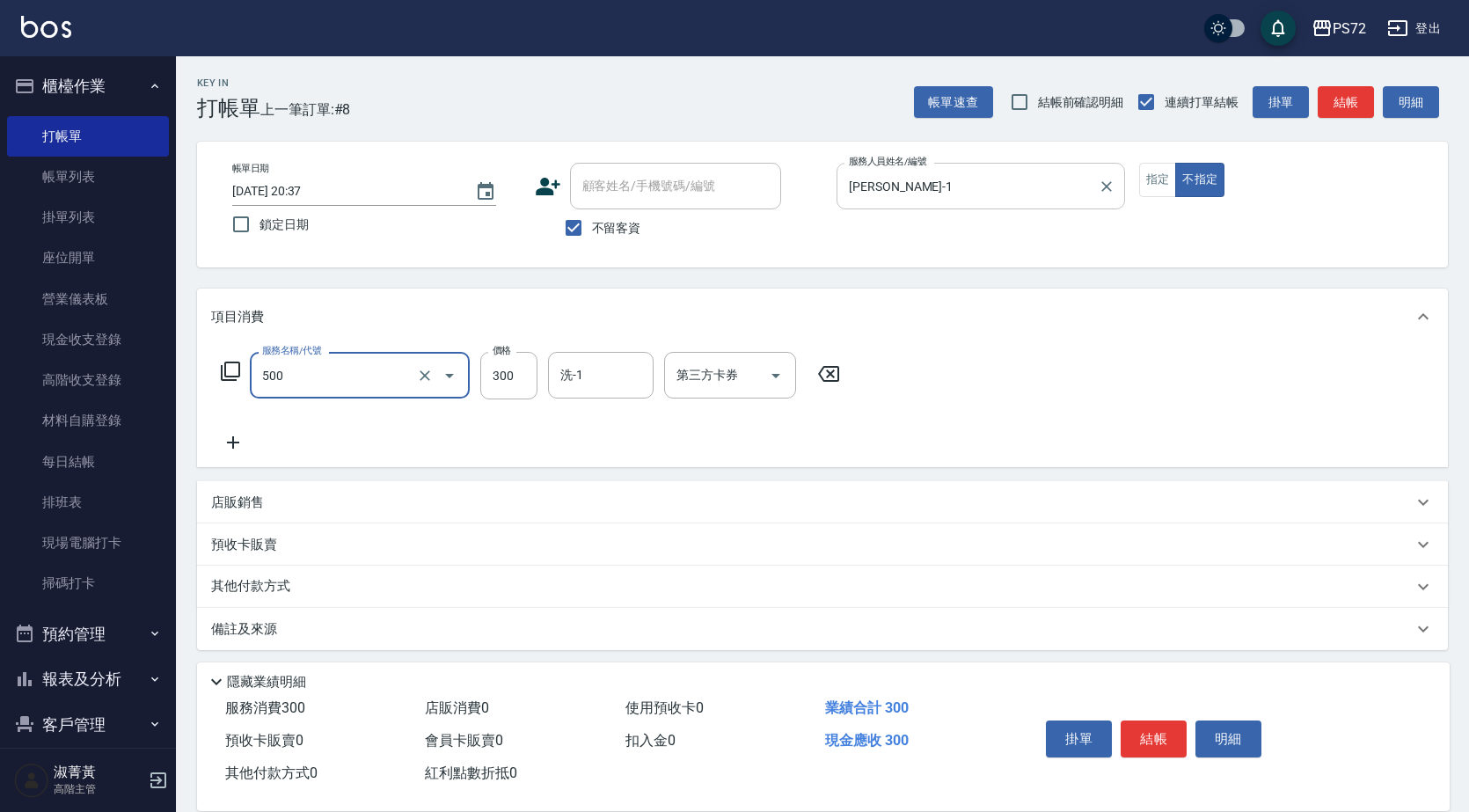
type input "洗髮(A級)(500)"
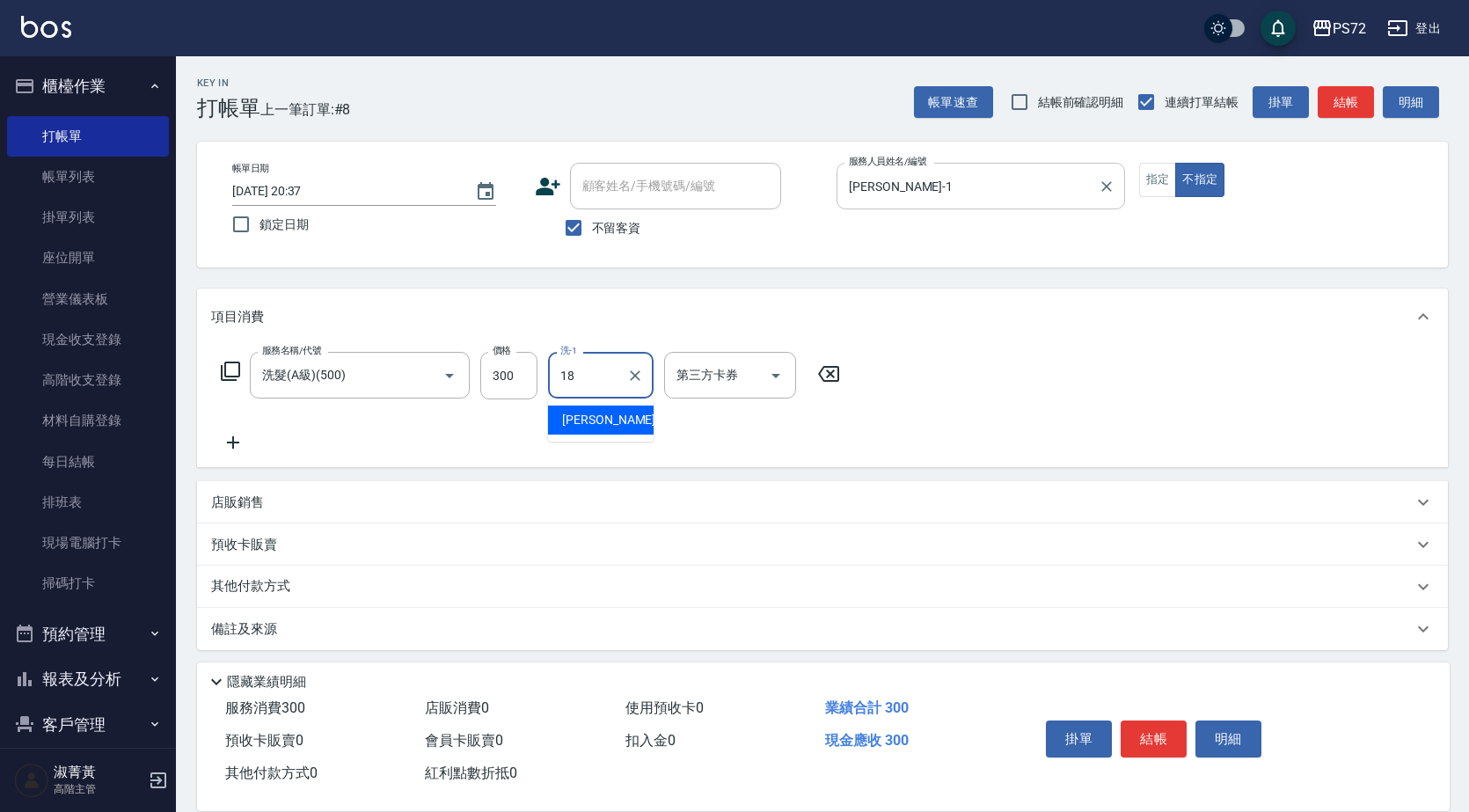
type input "[PERSON_NAME]-18"
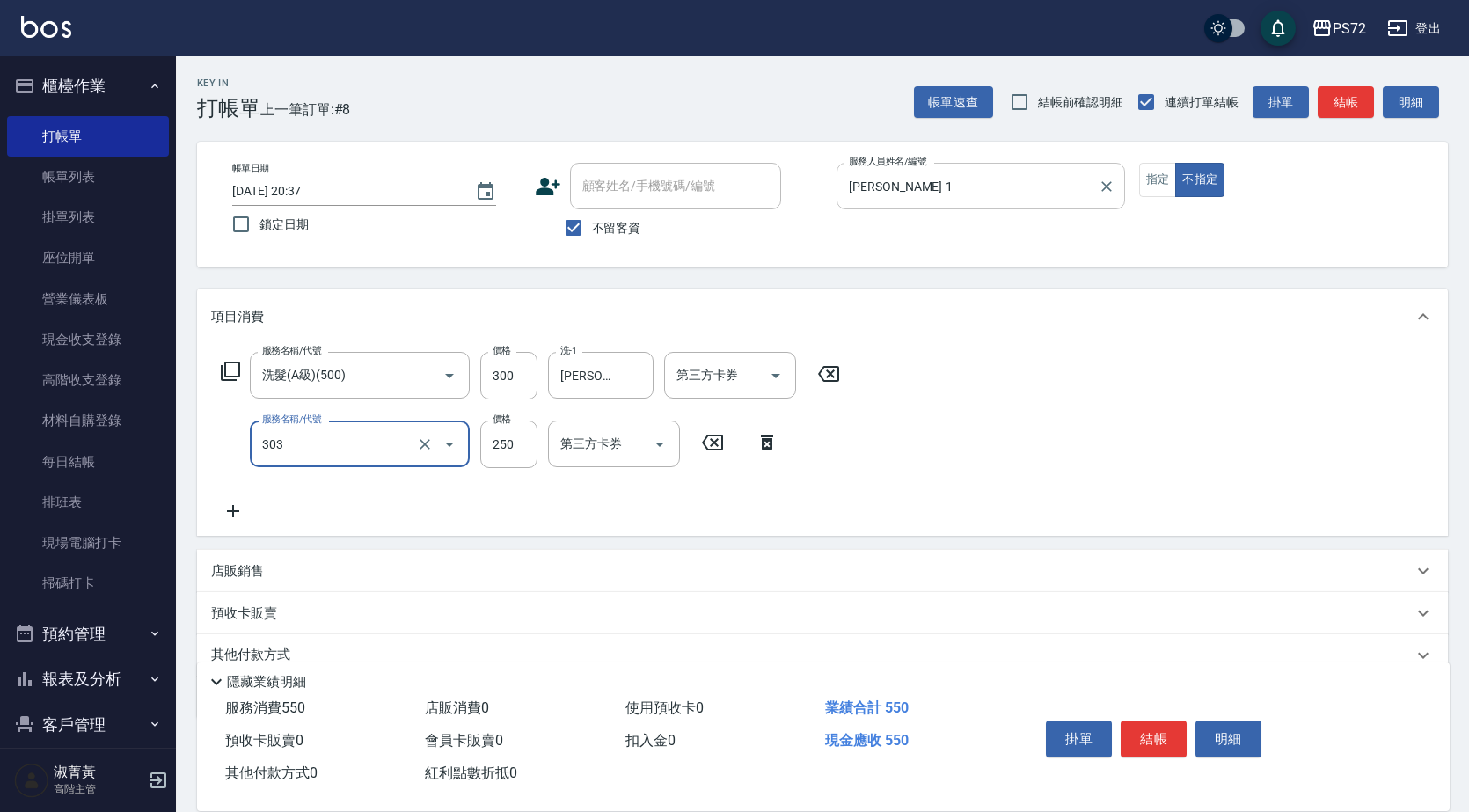
type input "剪髮(303)"
type input "350"
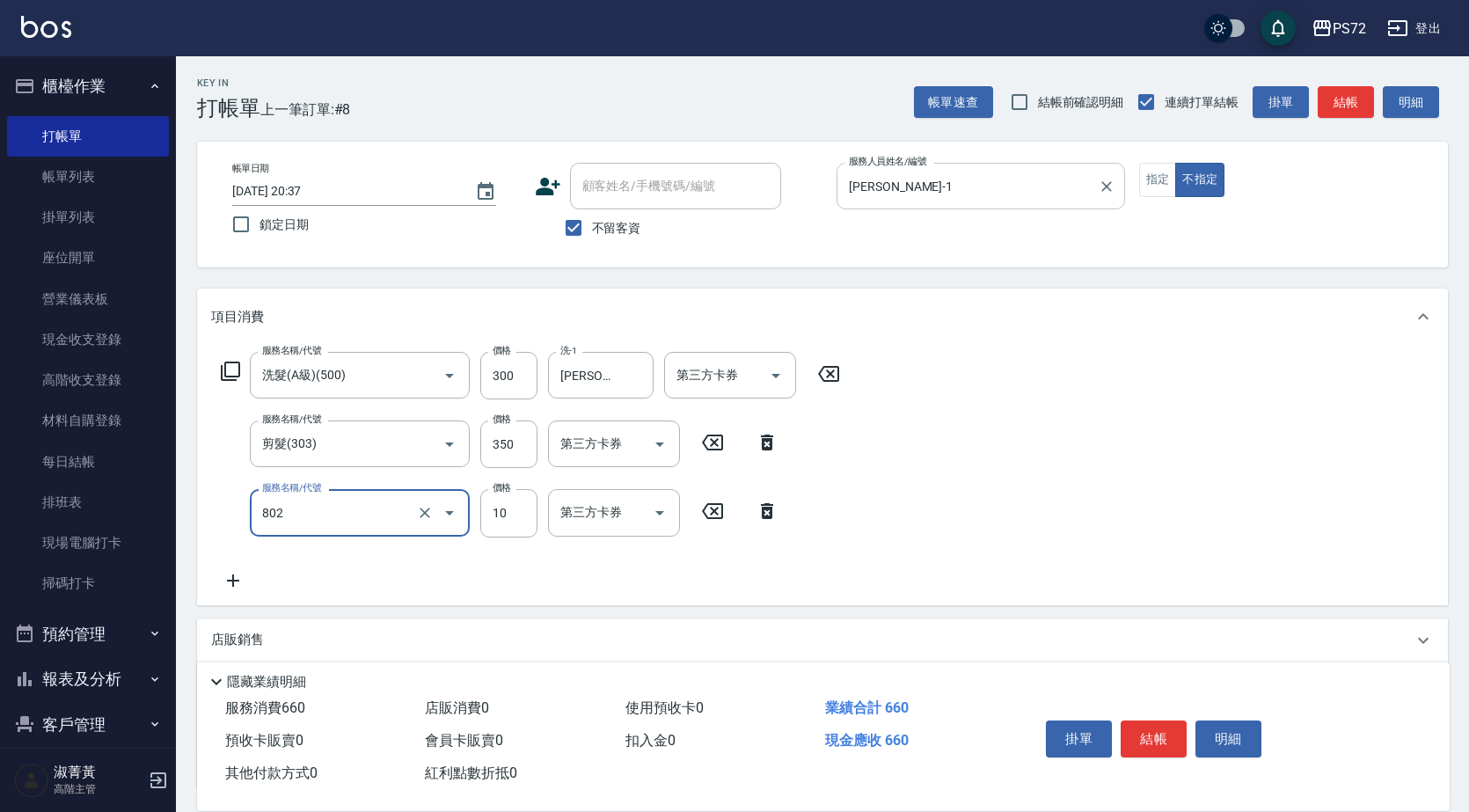
type input "潤絲(802)"
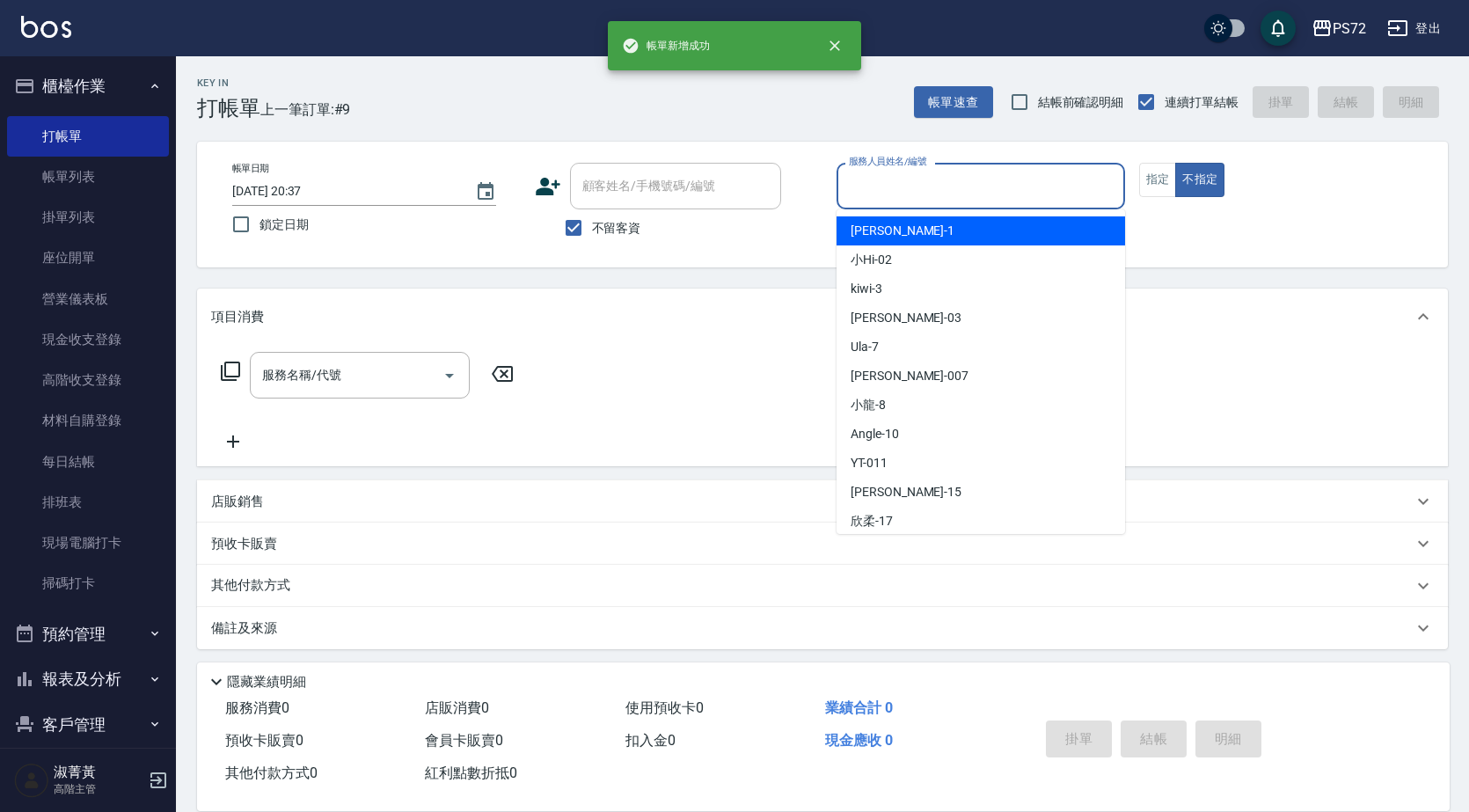
click at [1021, 191] on input "服務人員姓名/編號" at bounding box center [981, 185] width 273 height 30
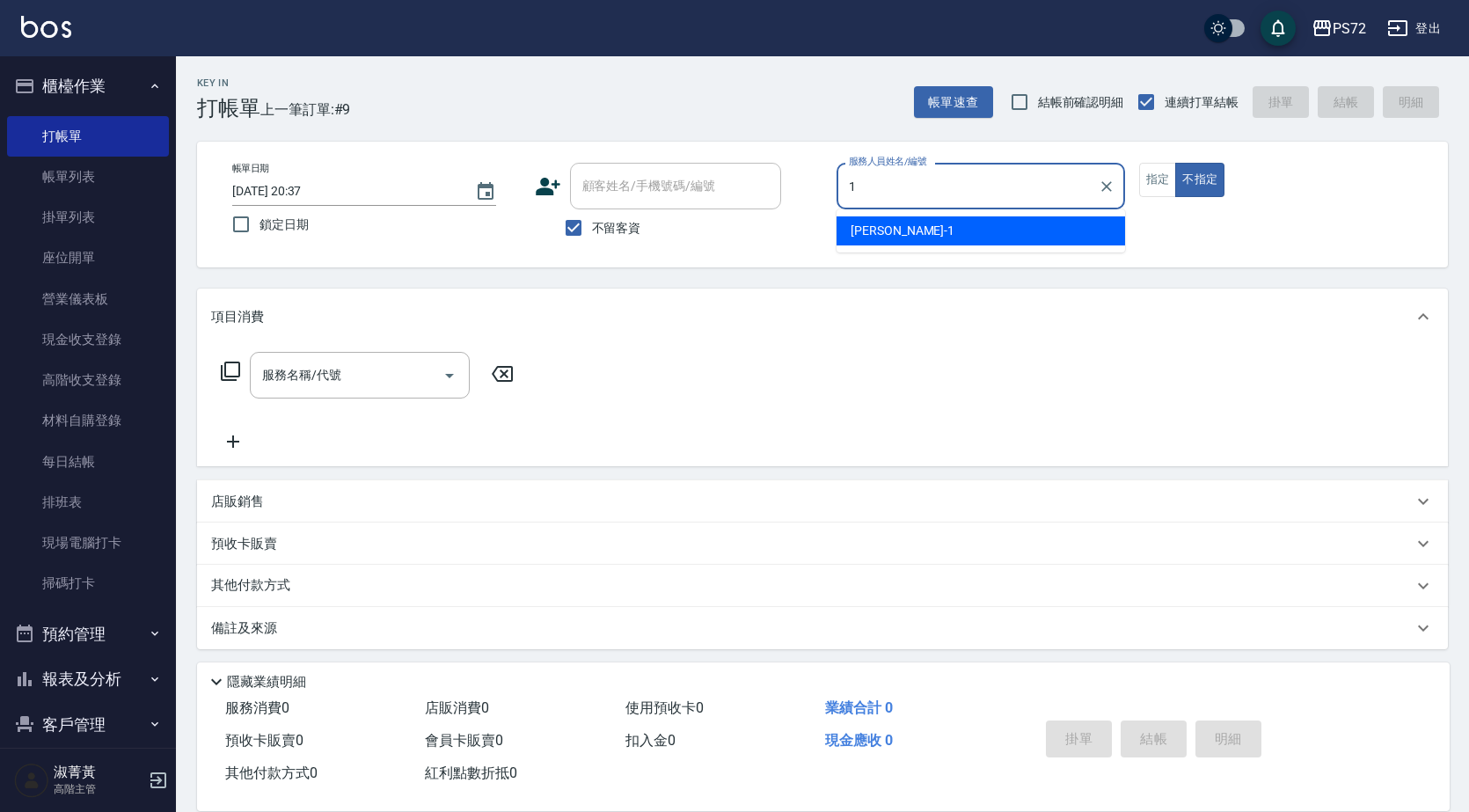
type input "[PERSON_NAME]-1"
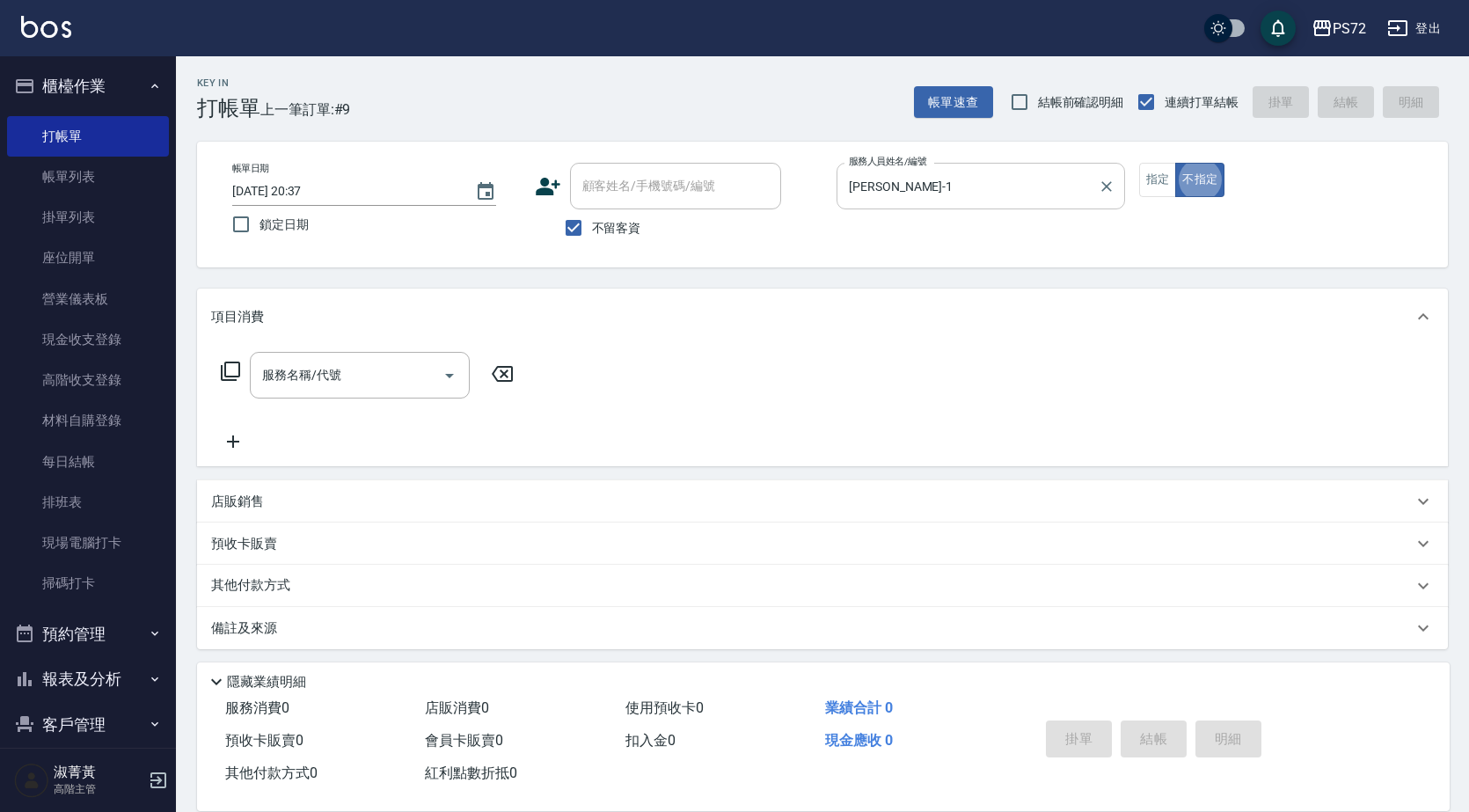
scroll to position [6, 0]
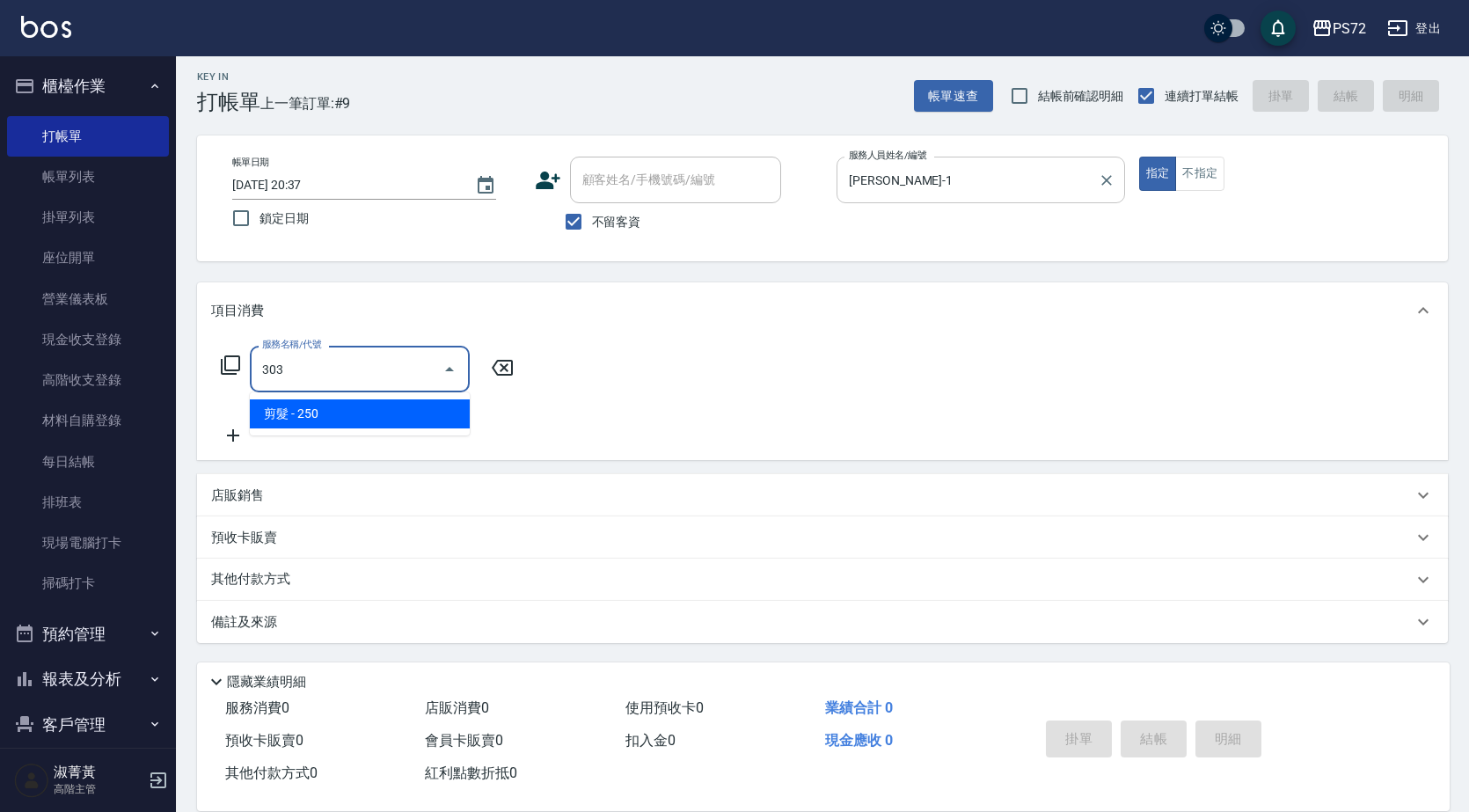
type input "剪髮(303)"
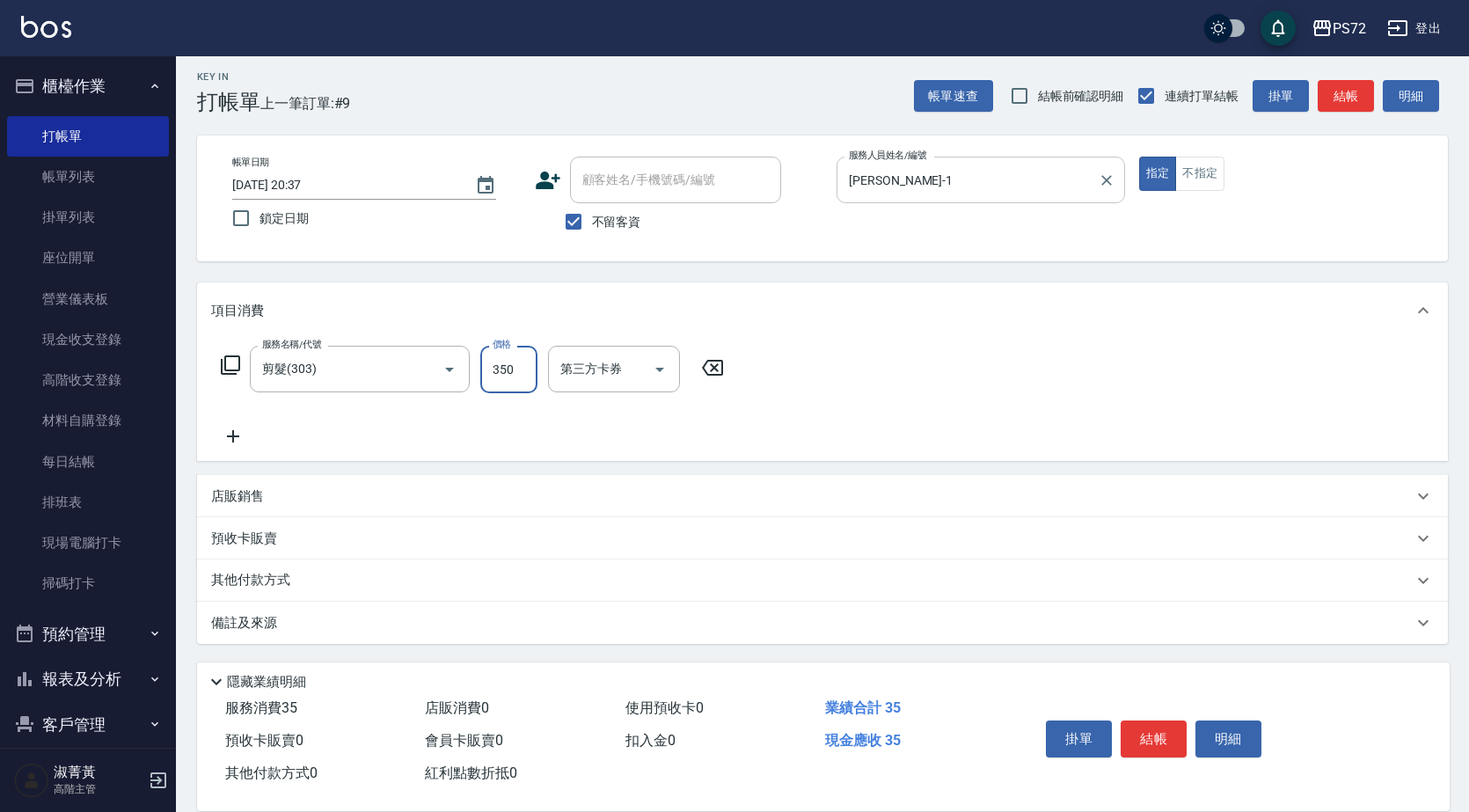
type input "350"
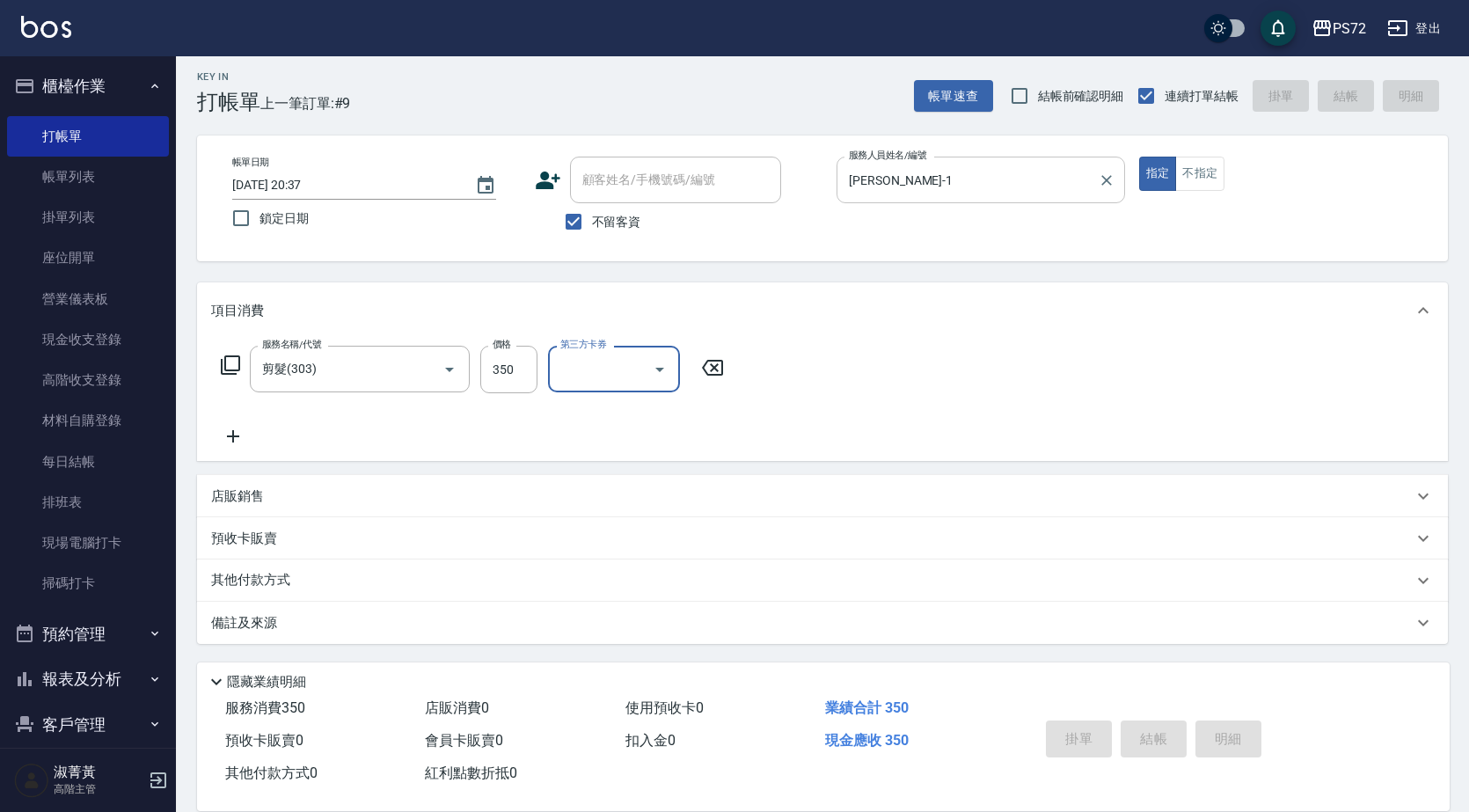
type input "[DATE] 20:38"
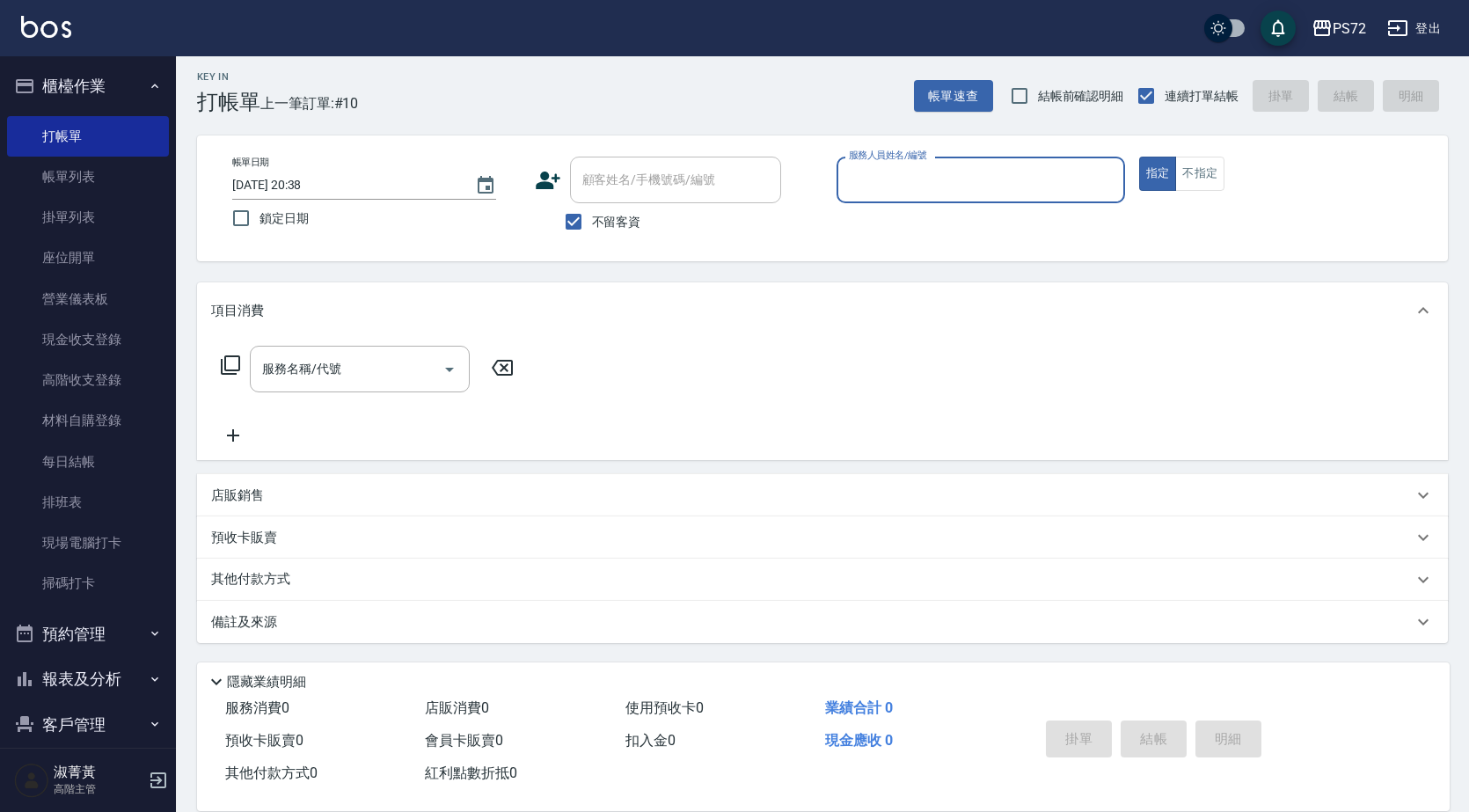
click at [1079, 165] on input "服務人員姓名/編號" at bounding box center [981, 179] width 273 height 30
type input "[PERSON_NAME]-1"
type button "true"
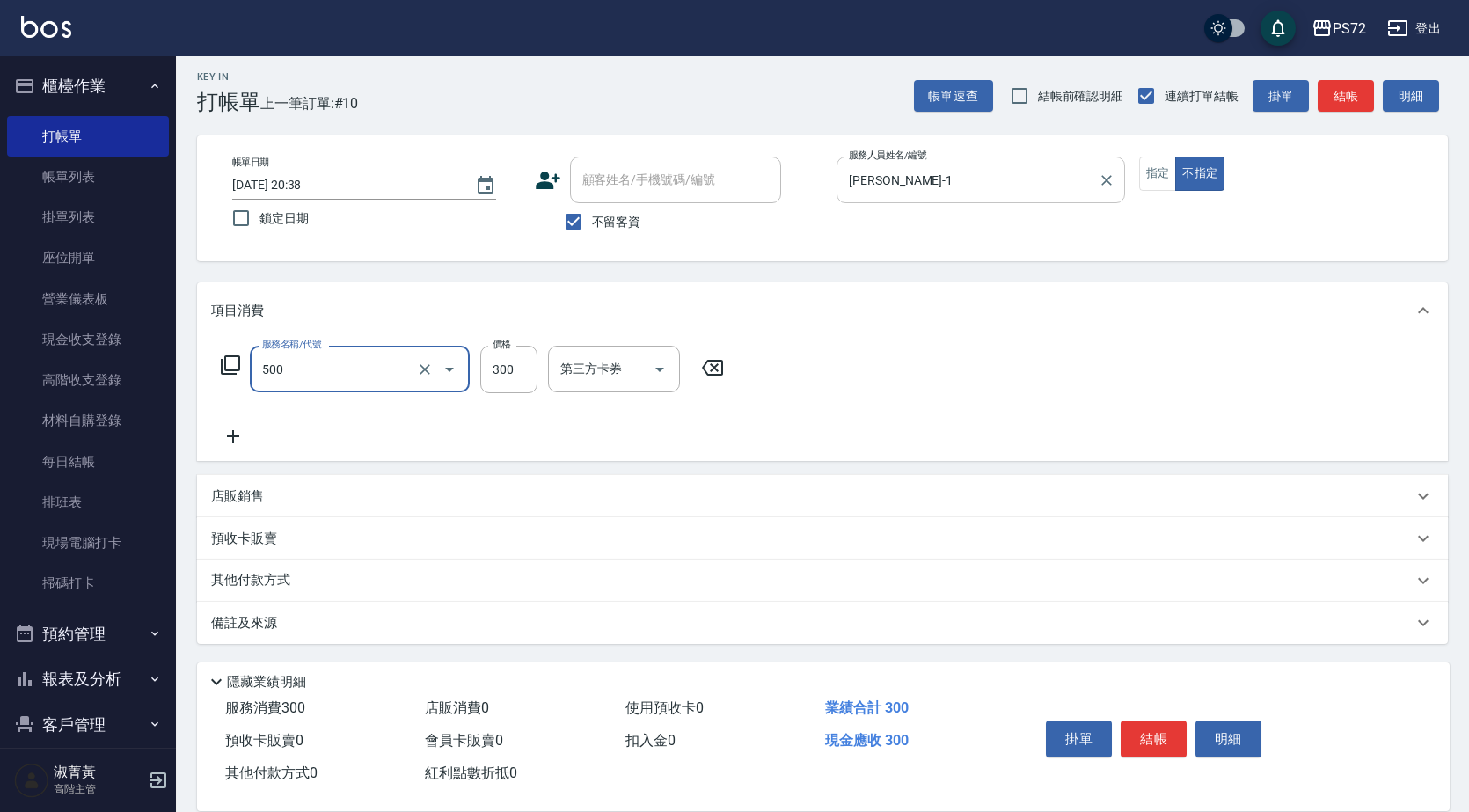
type input "洗髮(A級)(500)"
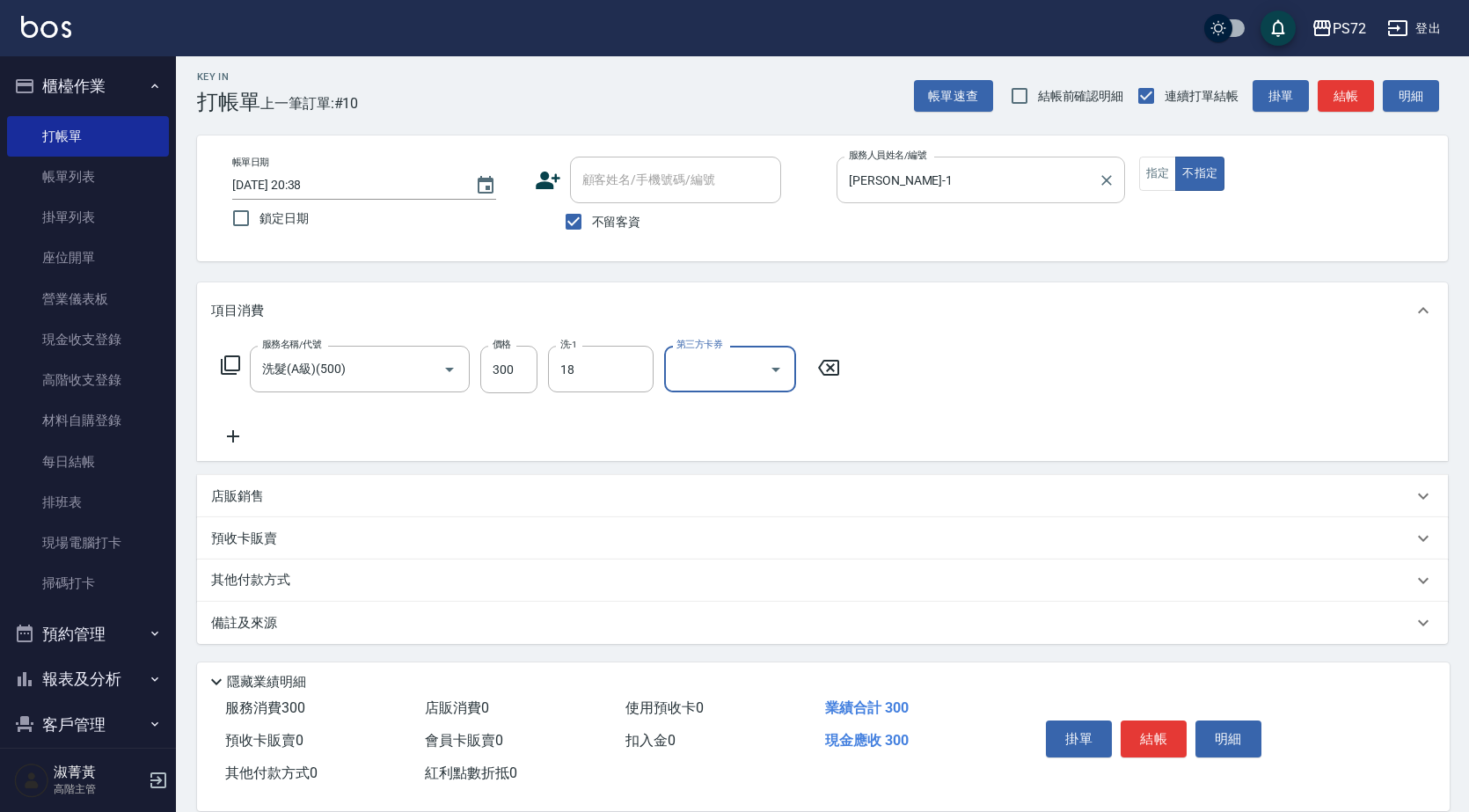
type input "[PERSON_NAME]-18"
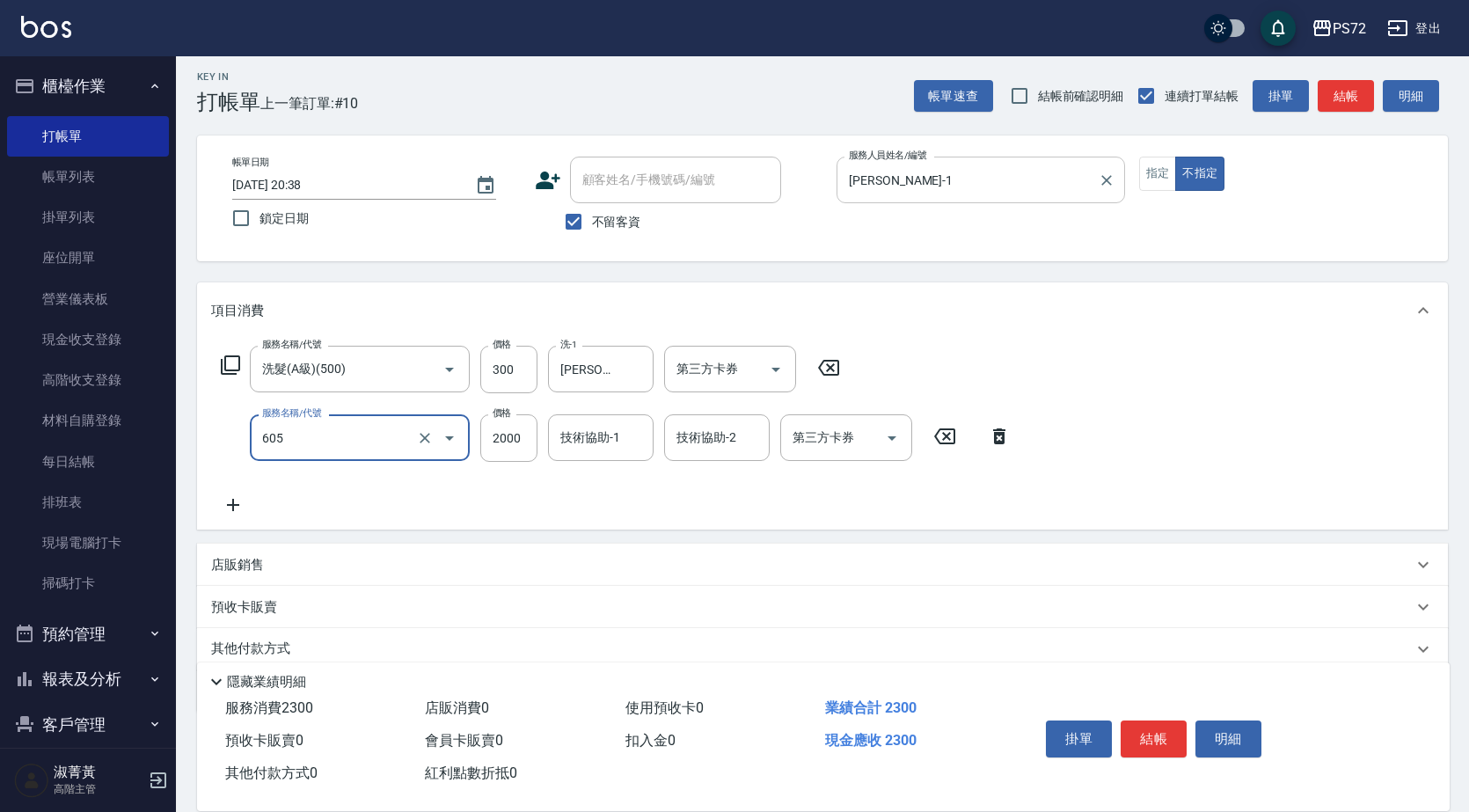
type input "結構式護髮單次(605)"
type input "1400"
click at [632, 375] on icon "Clear" at bounding box center [635, 370] width 18 height 18
drag, startPoint x: 608, startPoint y: 439, endPoint x: 633, endPoint y: 449, distance: 26.9
click at [633, 449] on input "技術協助-1" at bounding box center [600, 436] width 89 height 30
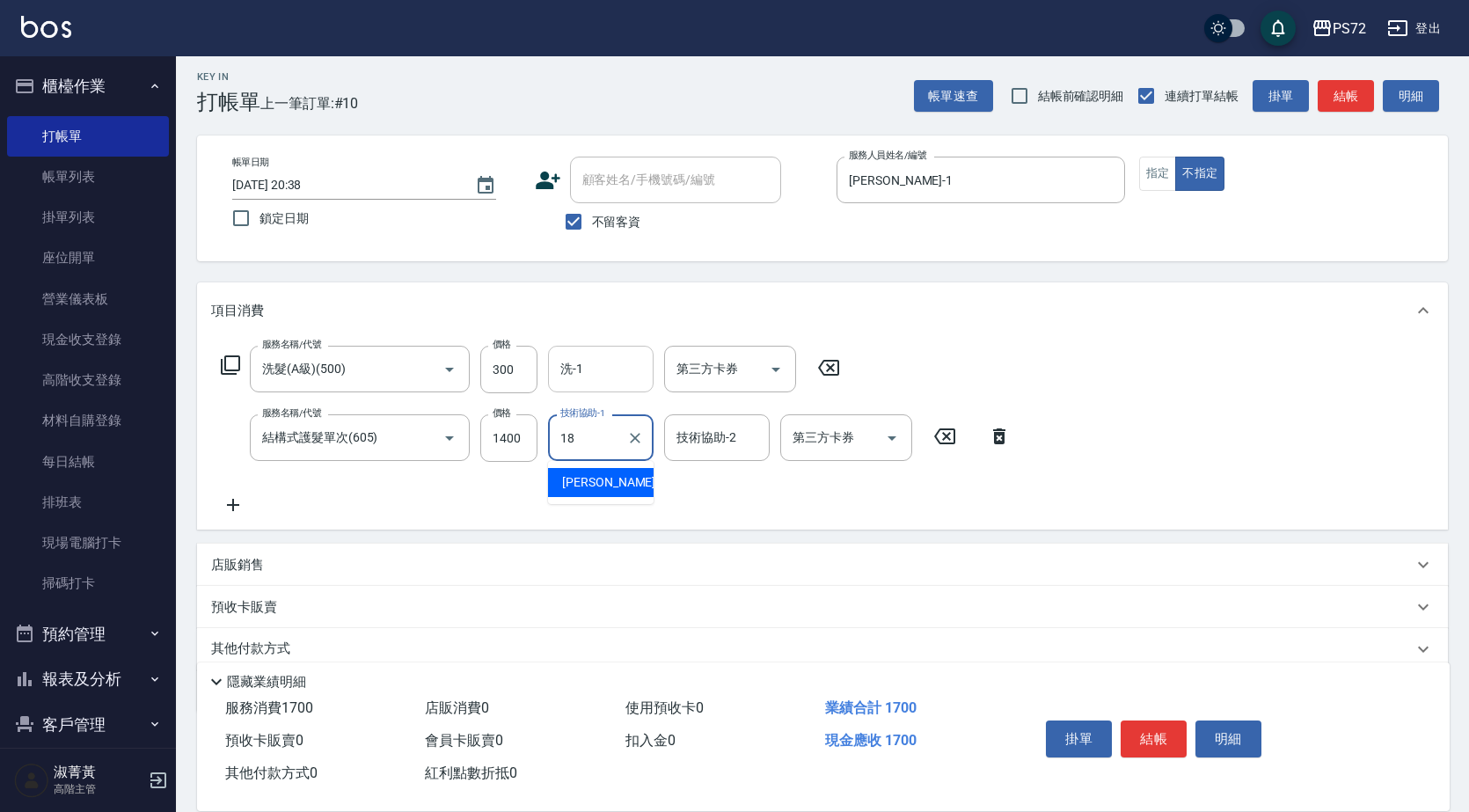
type input "[PERSON_NAME]-18"
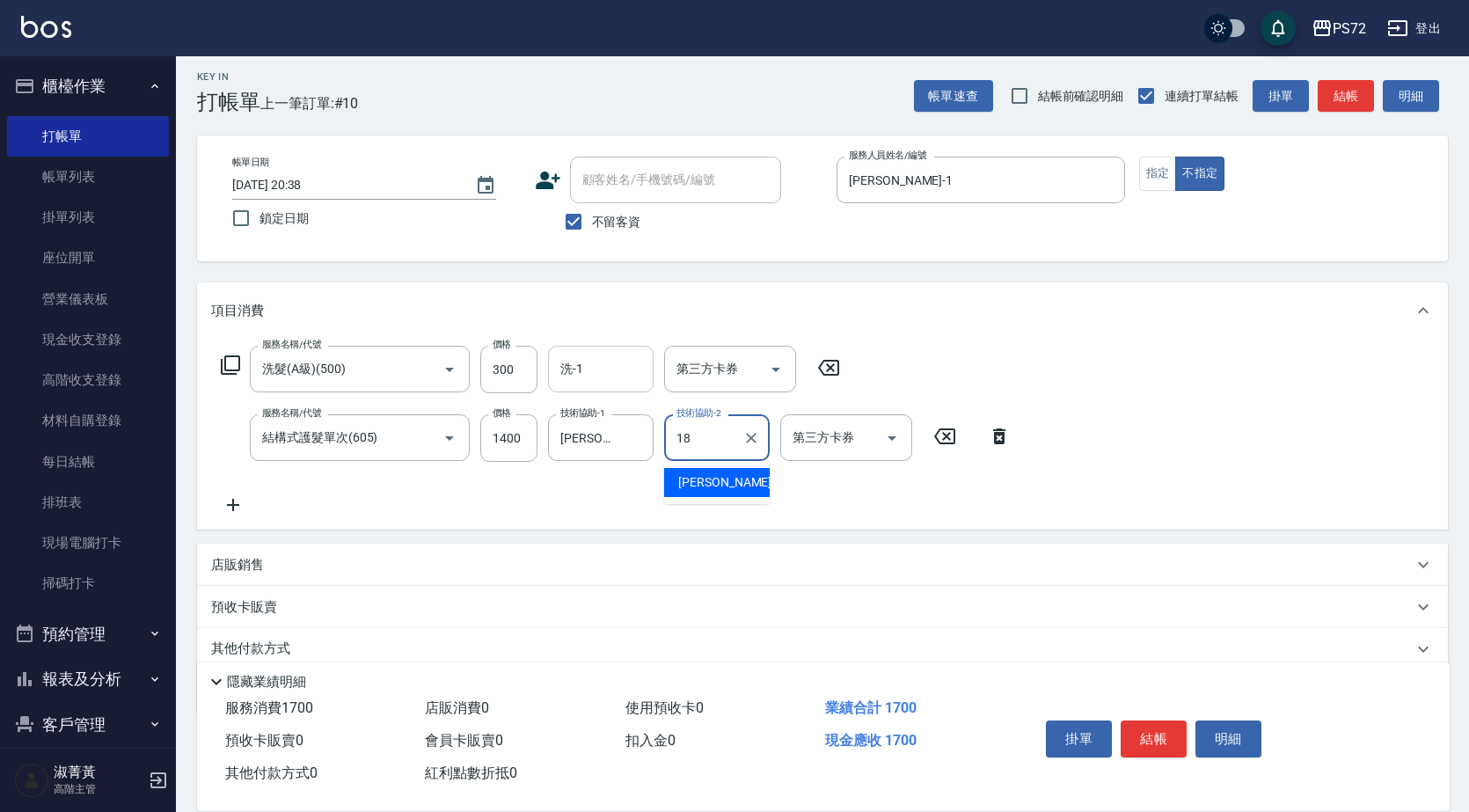
type input "[PERSON_NAME]-18"
click at [1146, 721] on button "結帳" at bounding box center [1153, 739] width 66 height 37
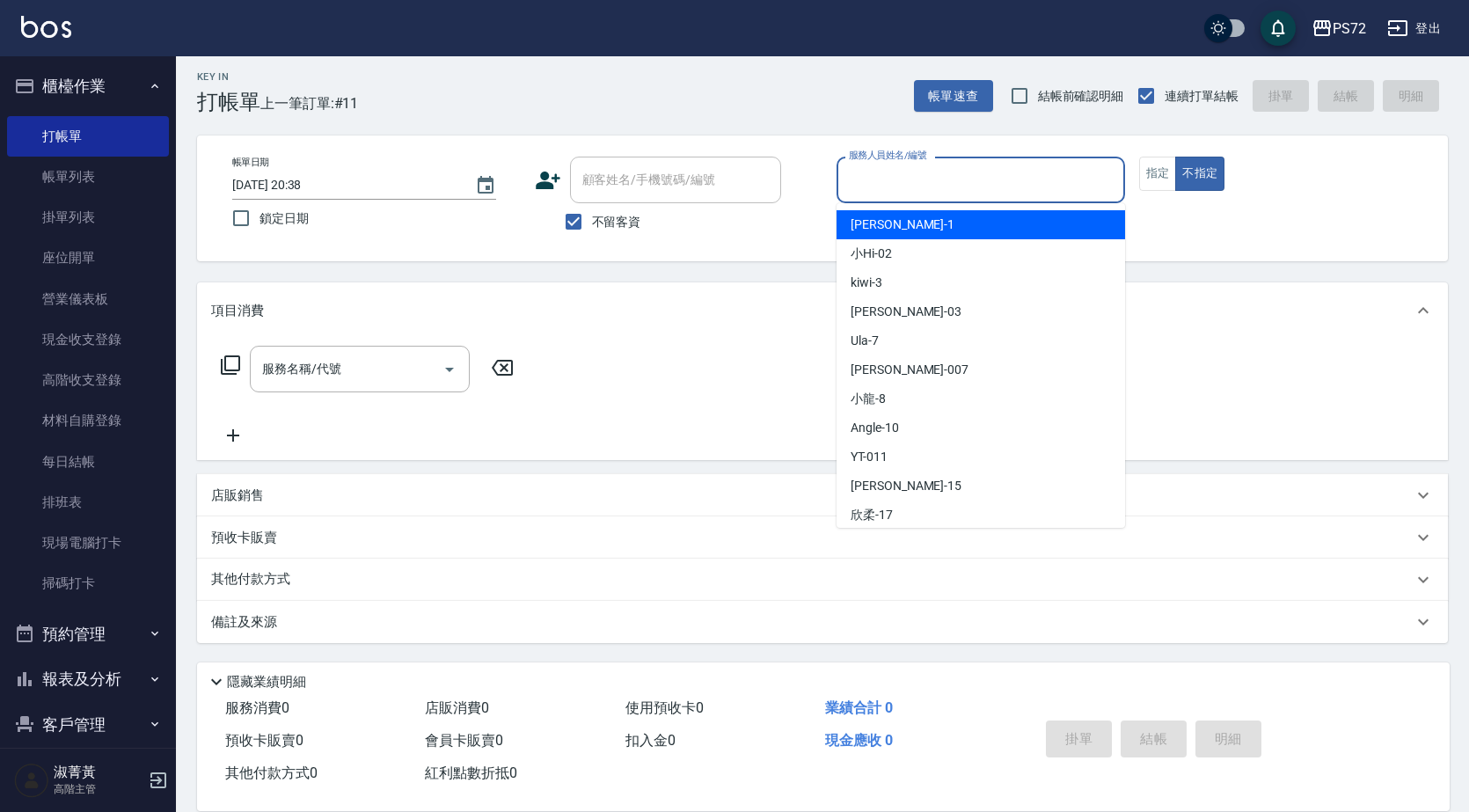
click at [929, 167] on input "服務人員姓名/編號" at bounding box center [981, 179] width 273 height 30
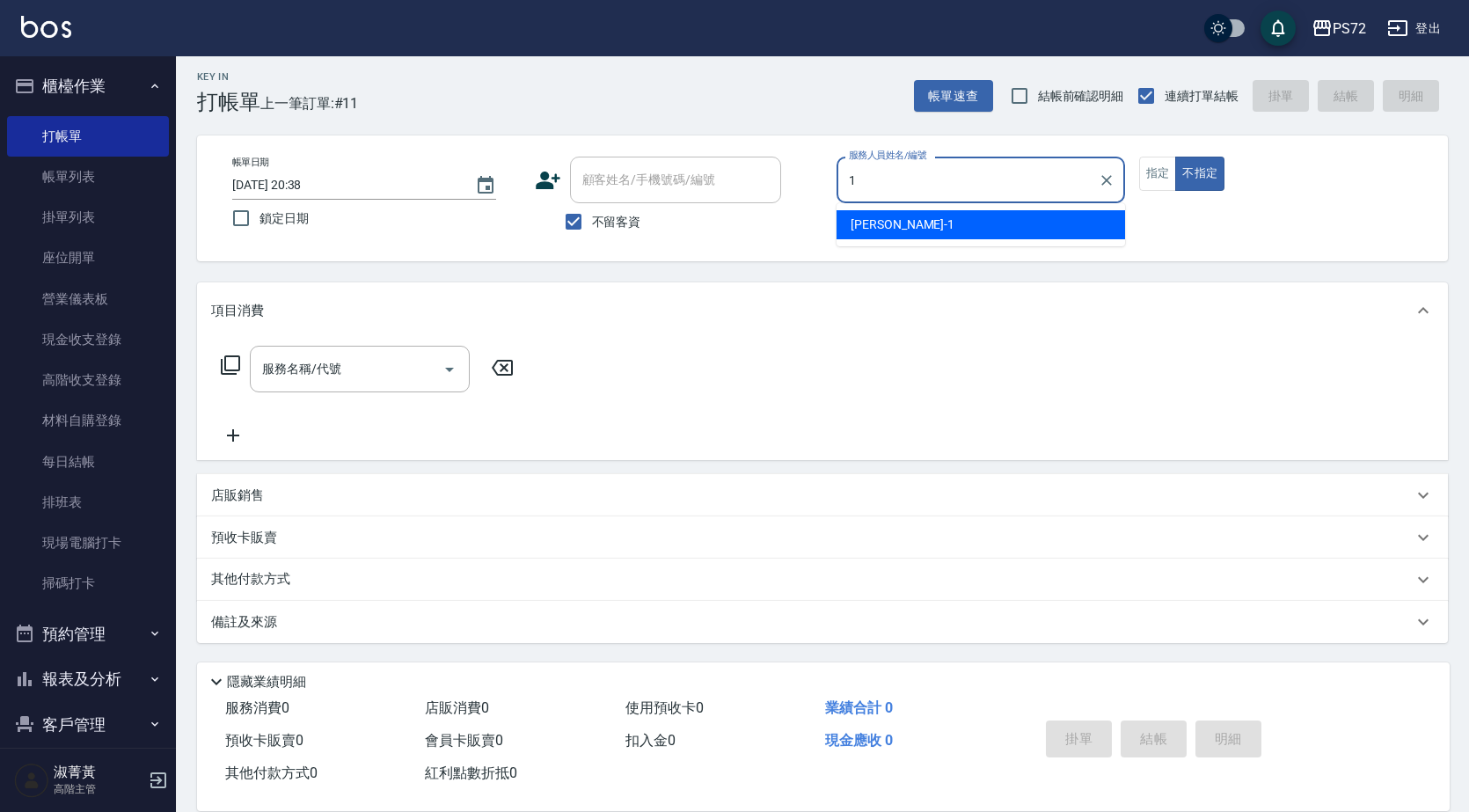
type input "[PERSON_NAME]-1"
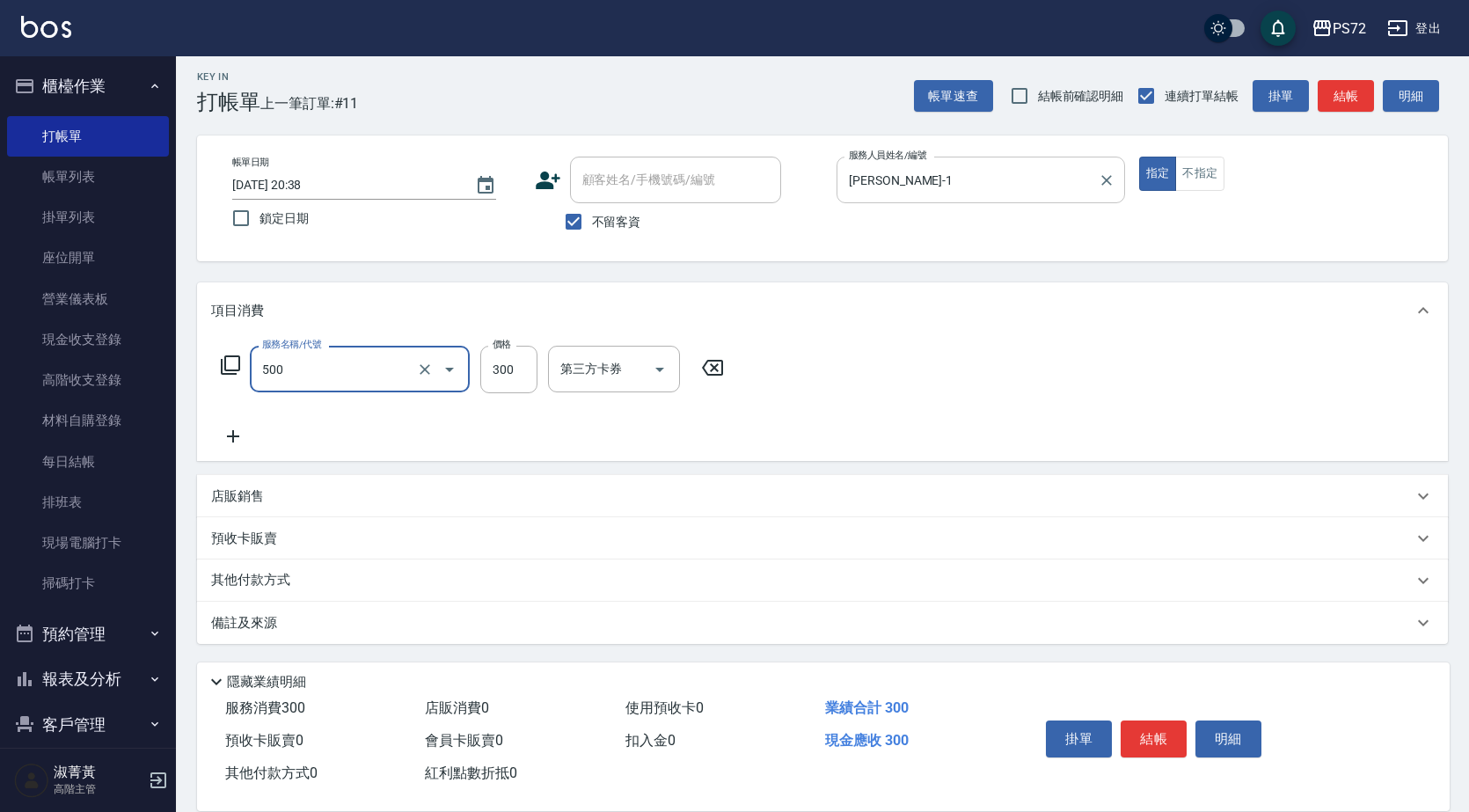
type input "洗髮(A級)(500)"
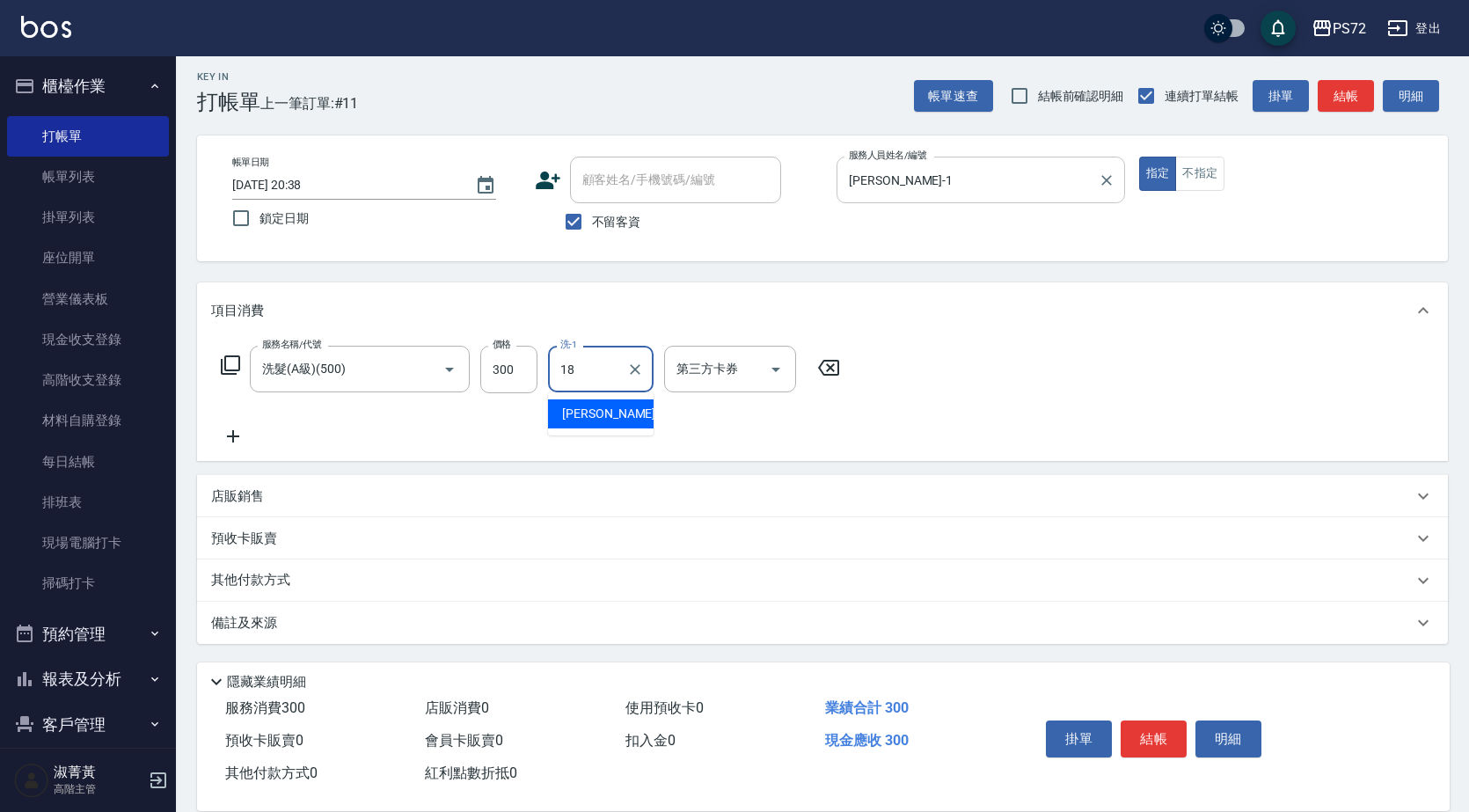
type input "[PERSON_NAME]-18"
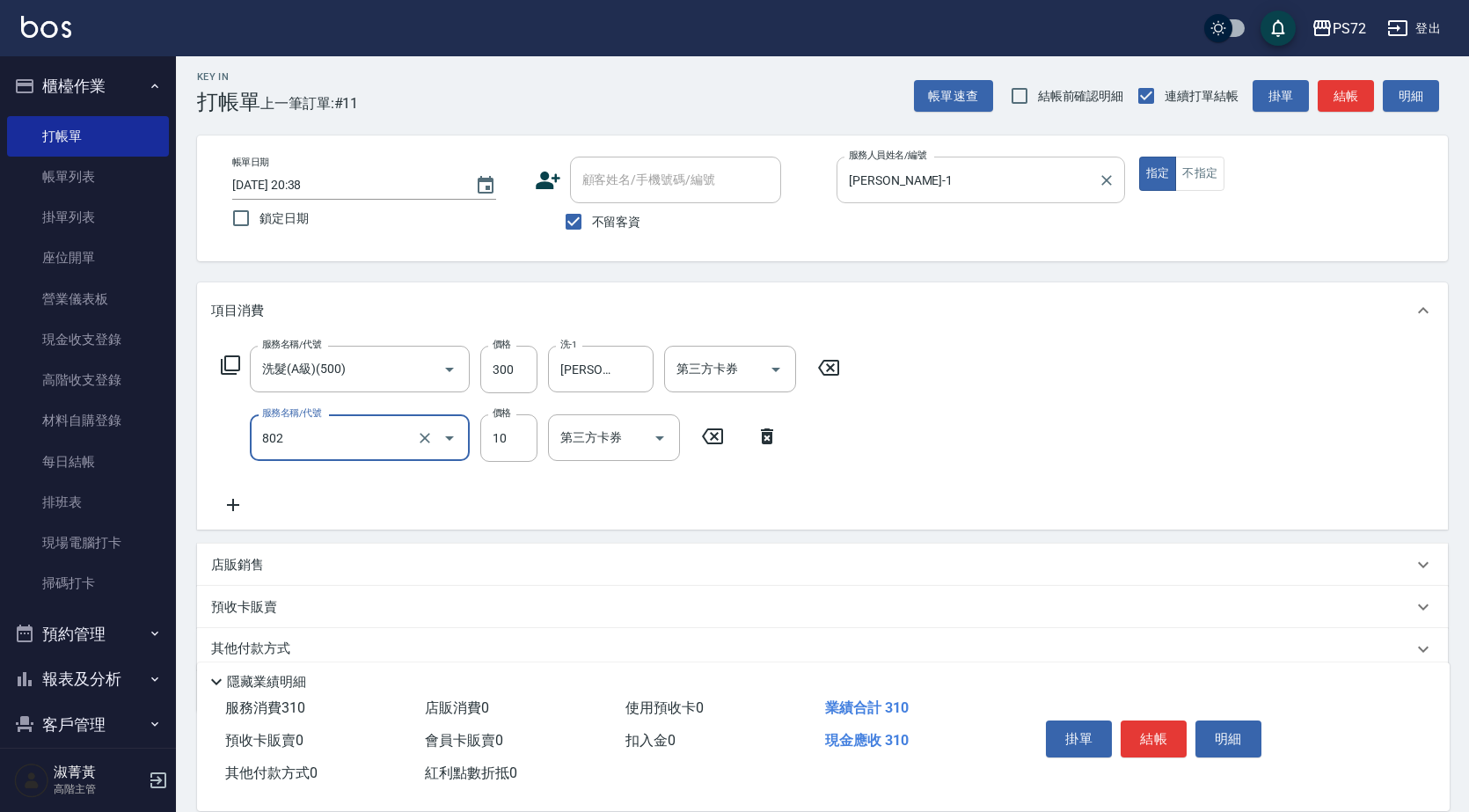
type input "潤絲(802)"
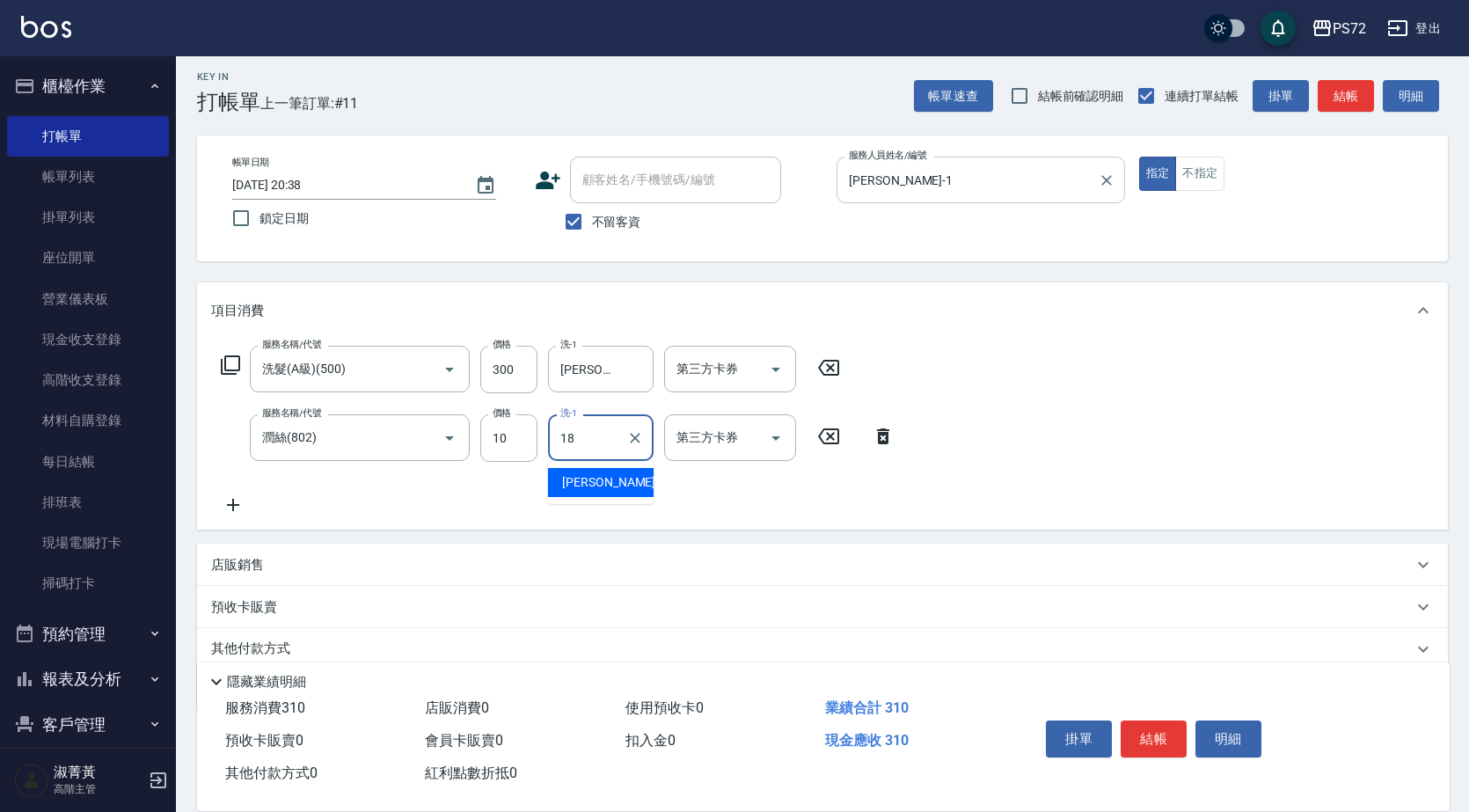
type input "[PERSON_NAME]-18"
click at [1167, 723] on button "結帳" at bounding box center [1153, 739] width 66 height 37
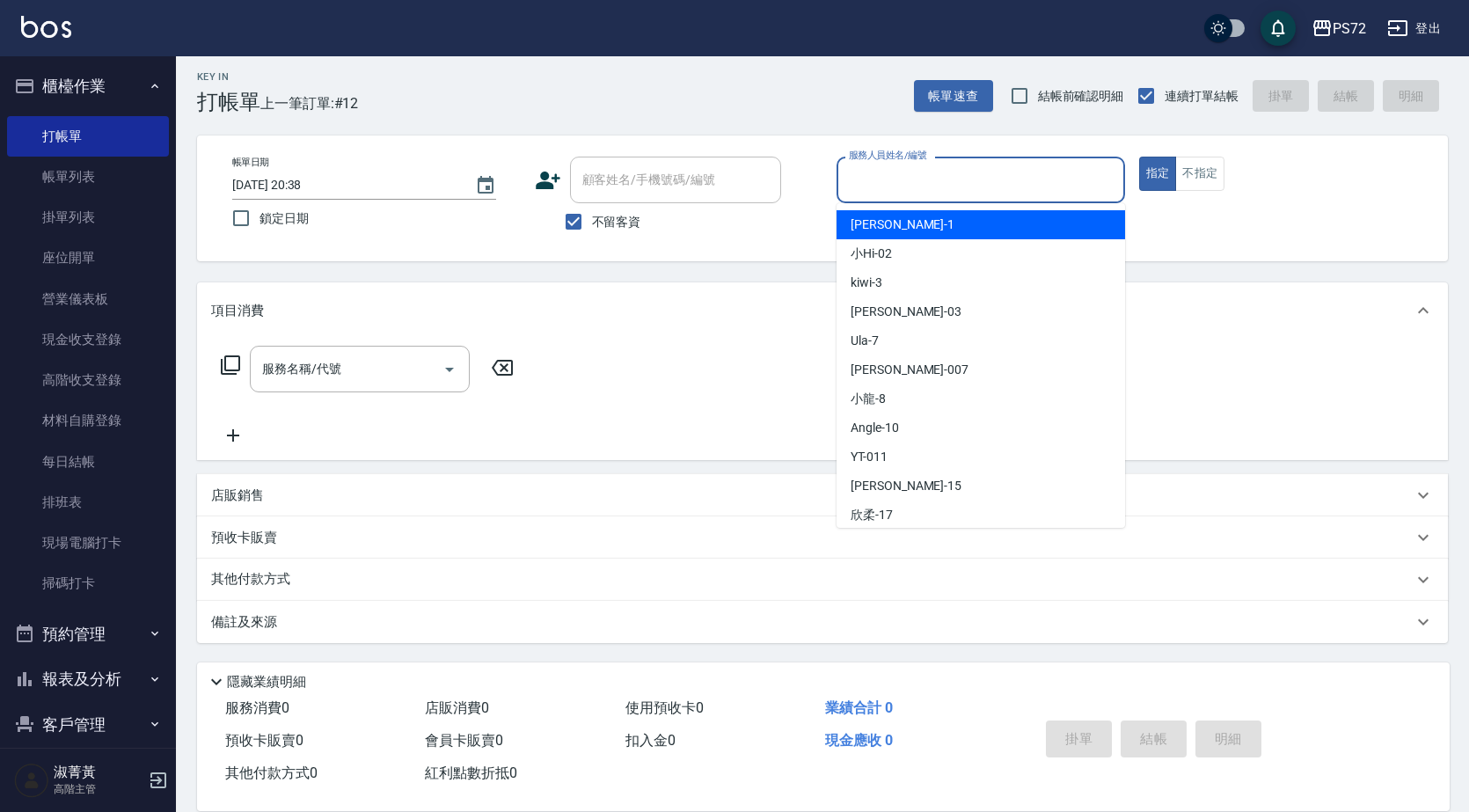
click at [995, 188] on input "服務人員姓名/編號" at bounding box center [981, 179] width 273 height 30
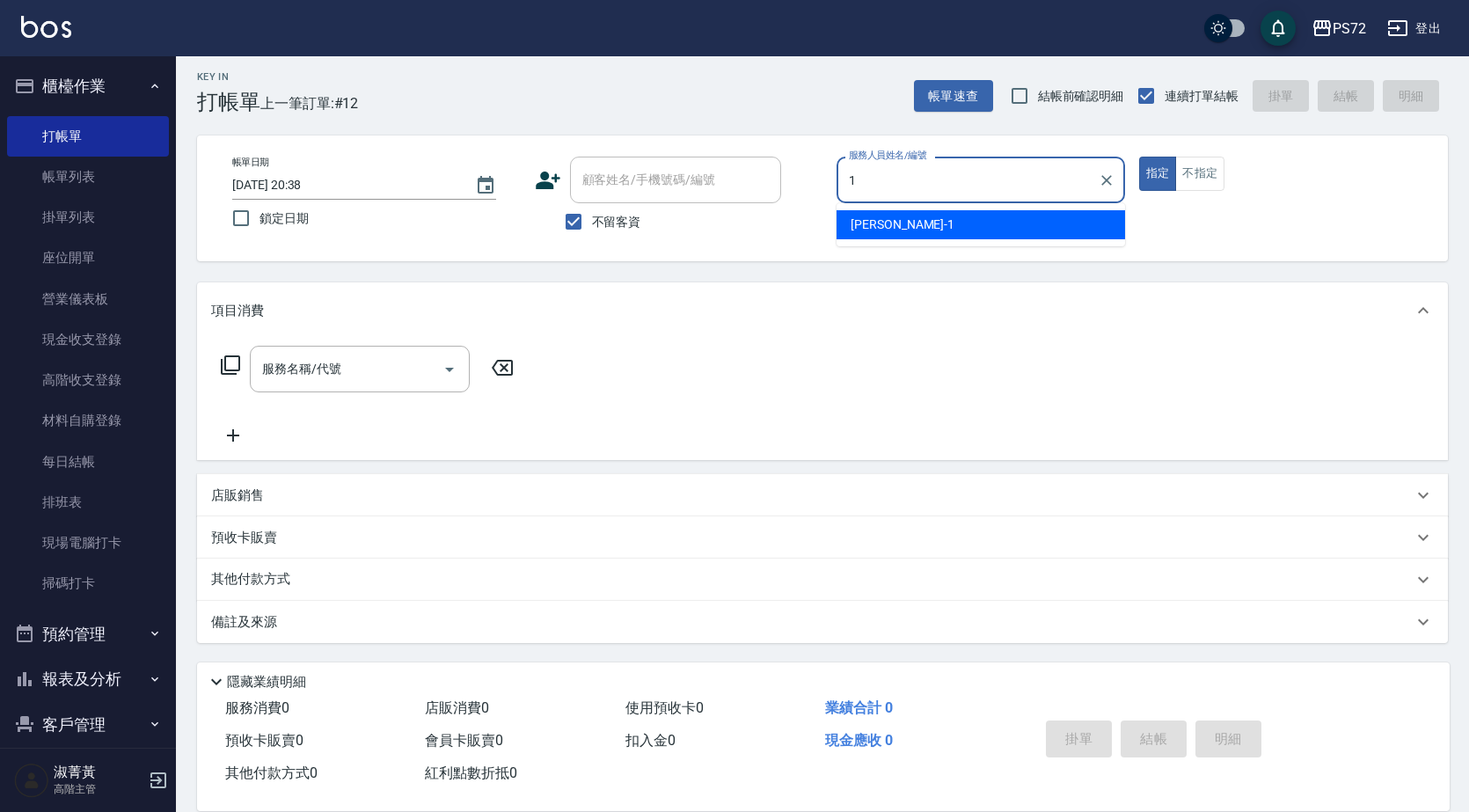
type input "[PERSON_NAME]-1"
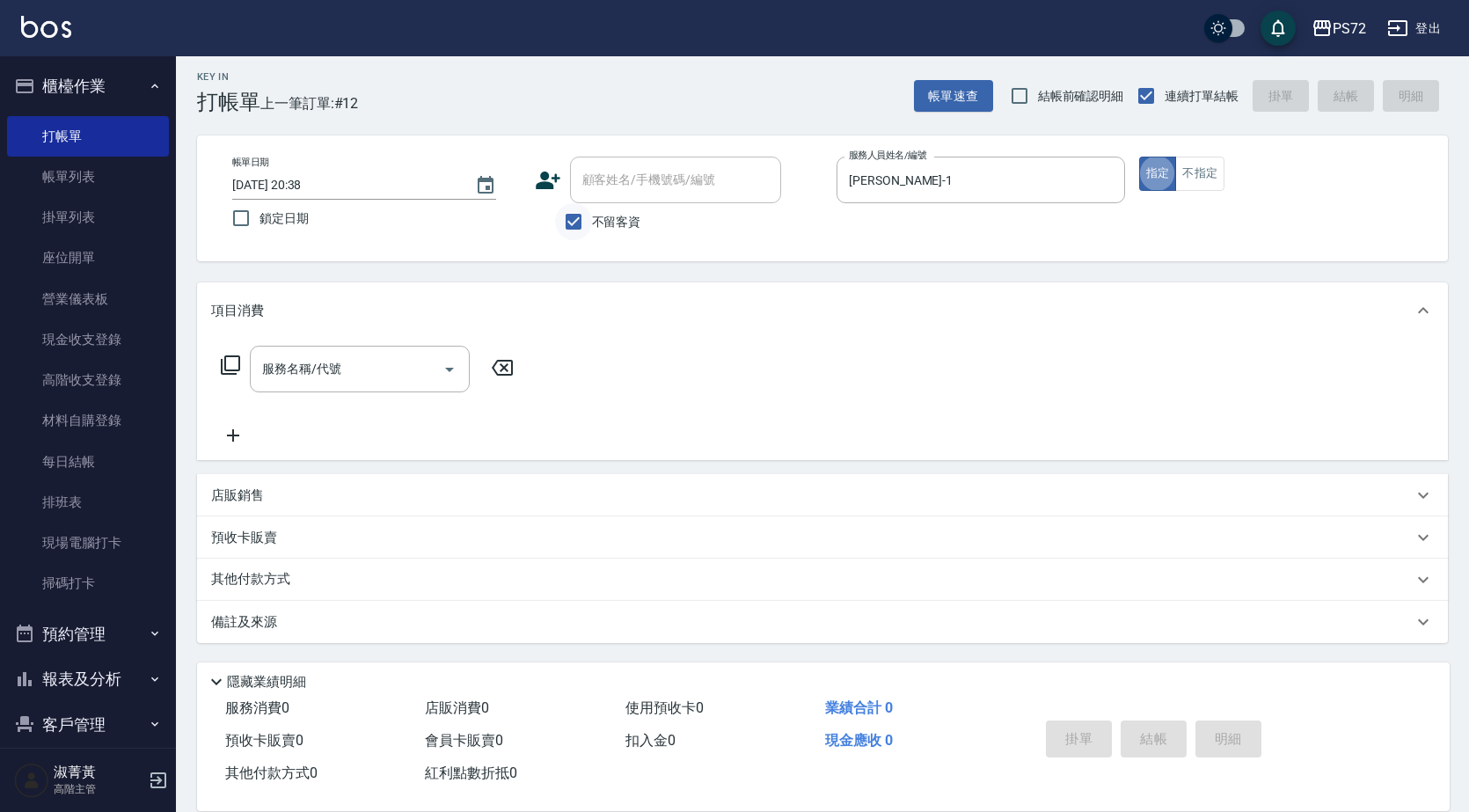
click at [571, 224] on input "不留客資" at bounding box center [574, 222] width 37 height 37
checkbox input "false"
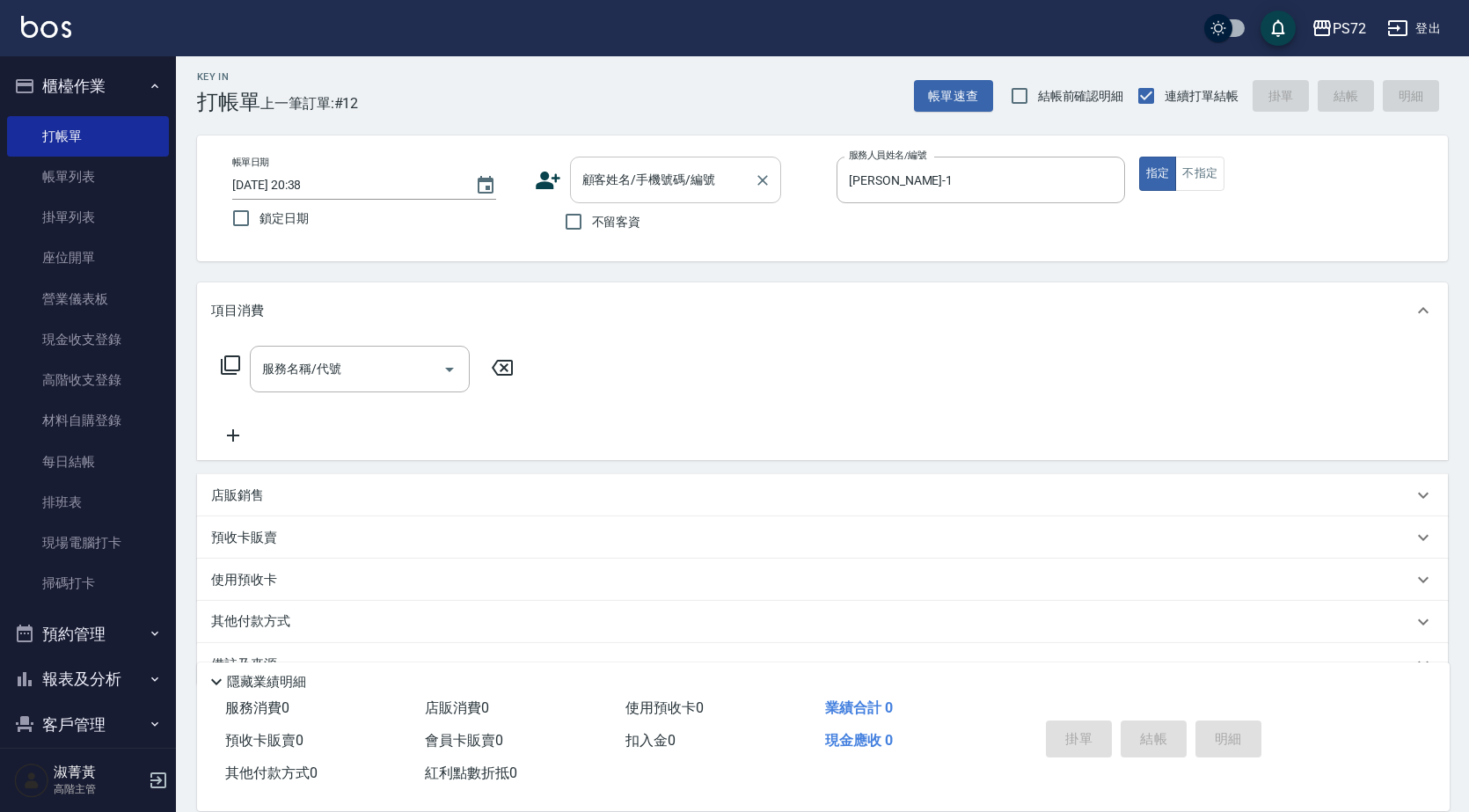
click at [616, 196] on div "顧客姓名/手機號碼/編號" at bounding box center [675, 180] width 211 height 47
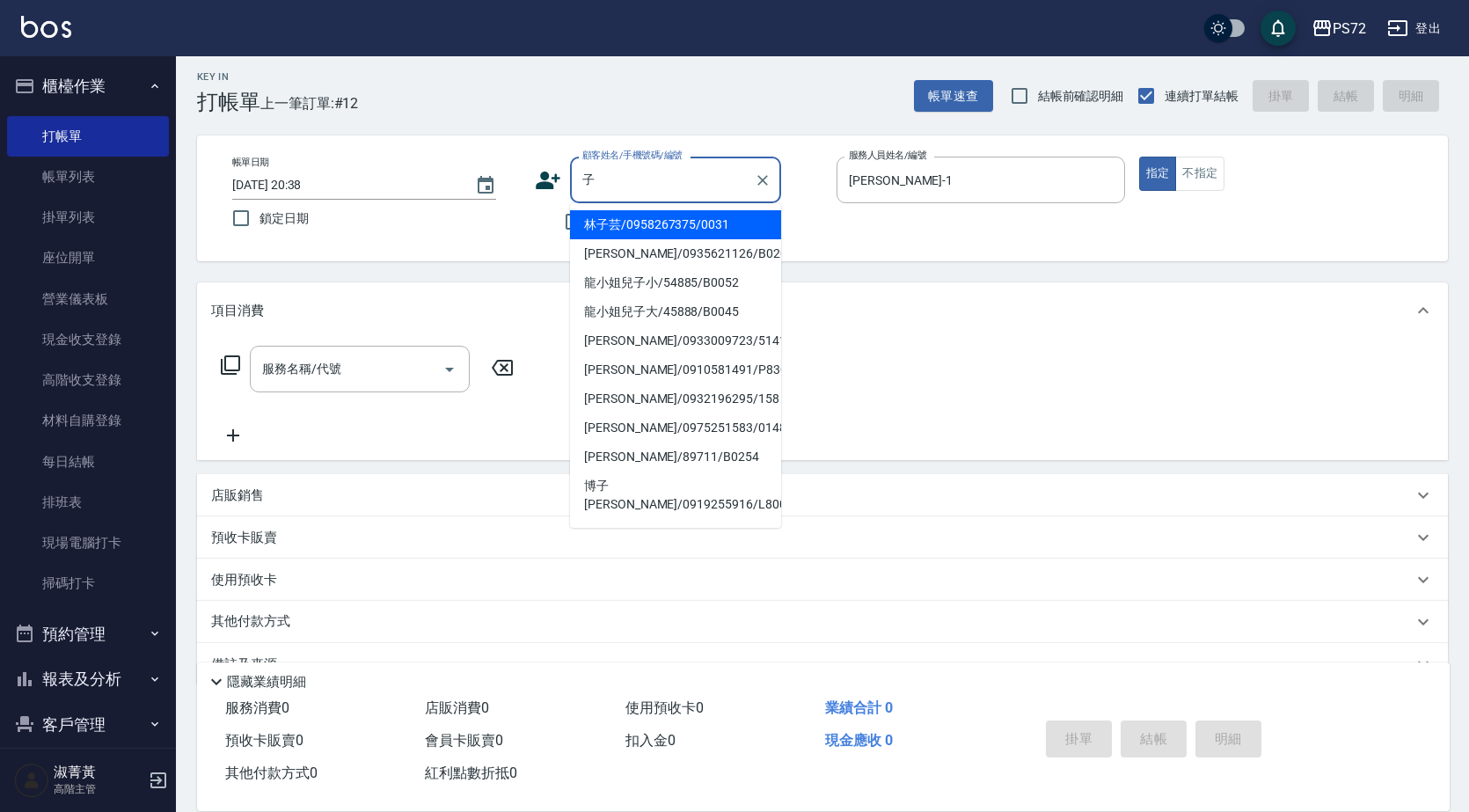
click at [664, 337] on li "[PERSON_NAME]/0933009723/5141" at bounding box center [675, 341] width 211 height 29
type input "[PERSON_NAME]/0933009723/5141"
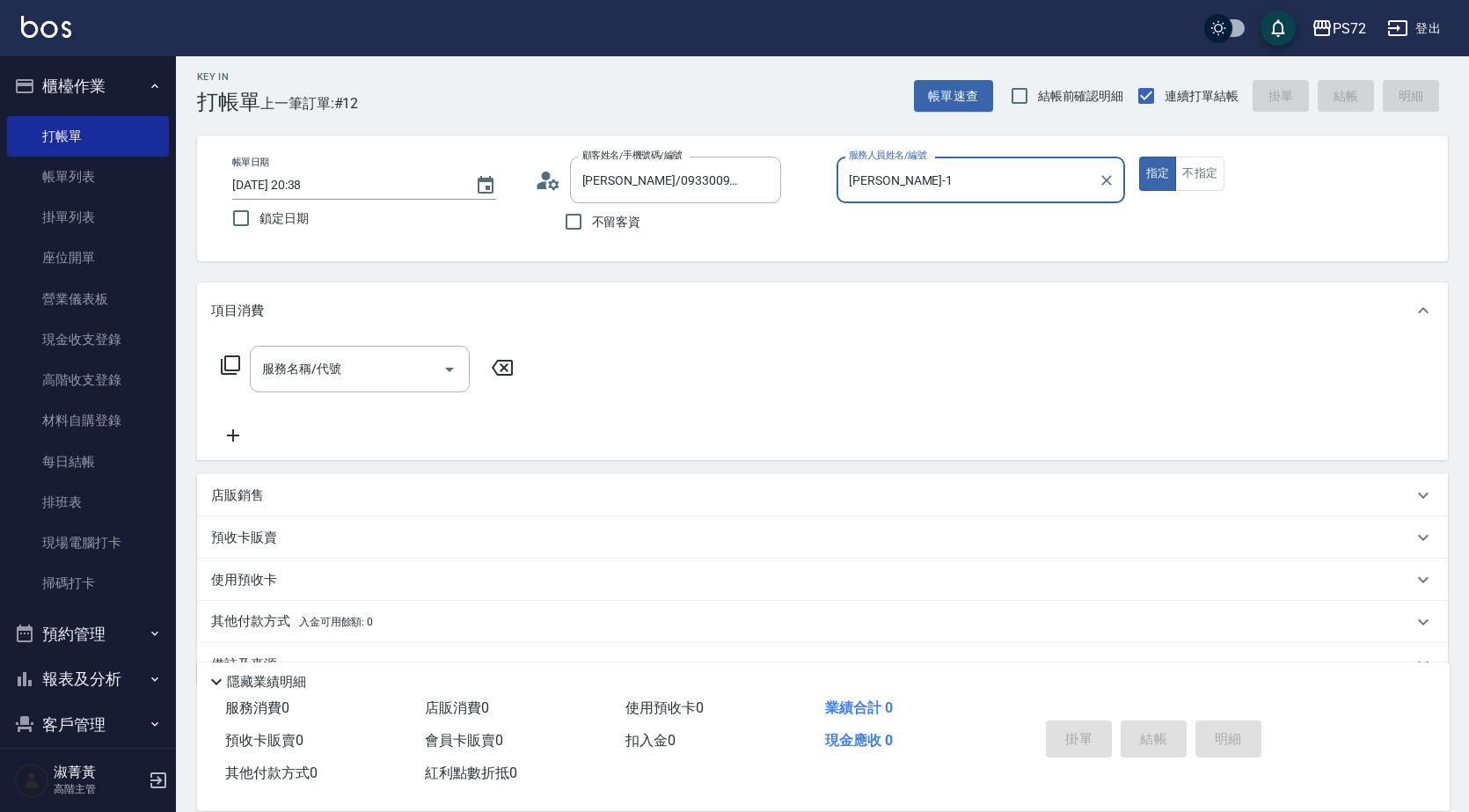
click at [388, 398] on div "服務名稱/代號 服務名稱/代號" at bounding box center [367, 395] width 313 height 100
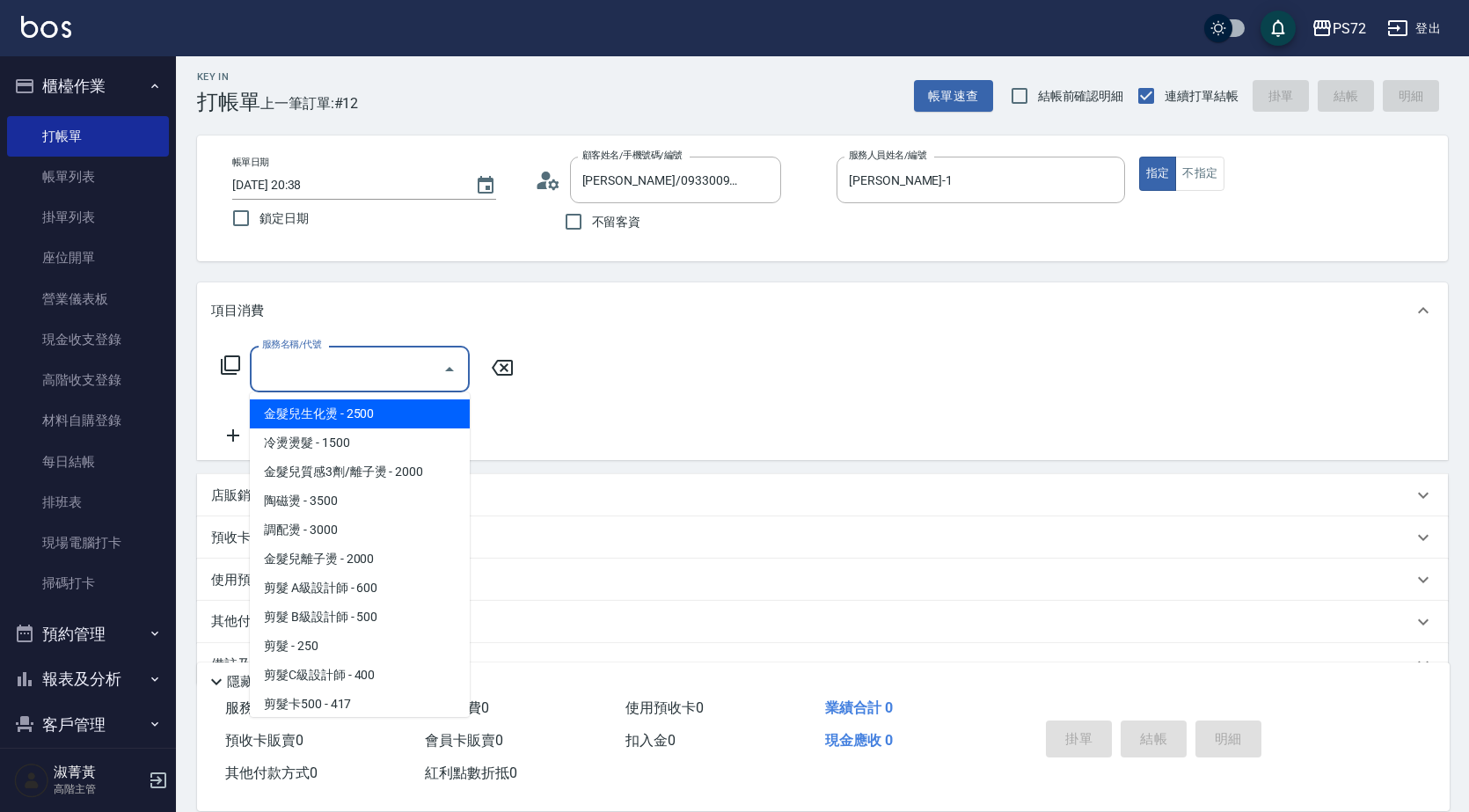
click at [388, 379] on input "服務名稱/代號" at bounding box center [346, 369] width 177 height 30
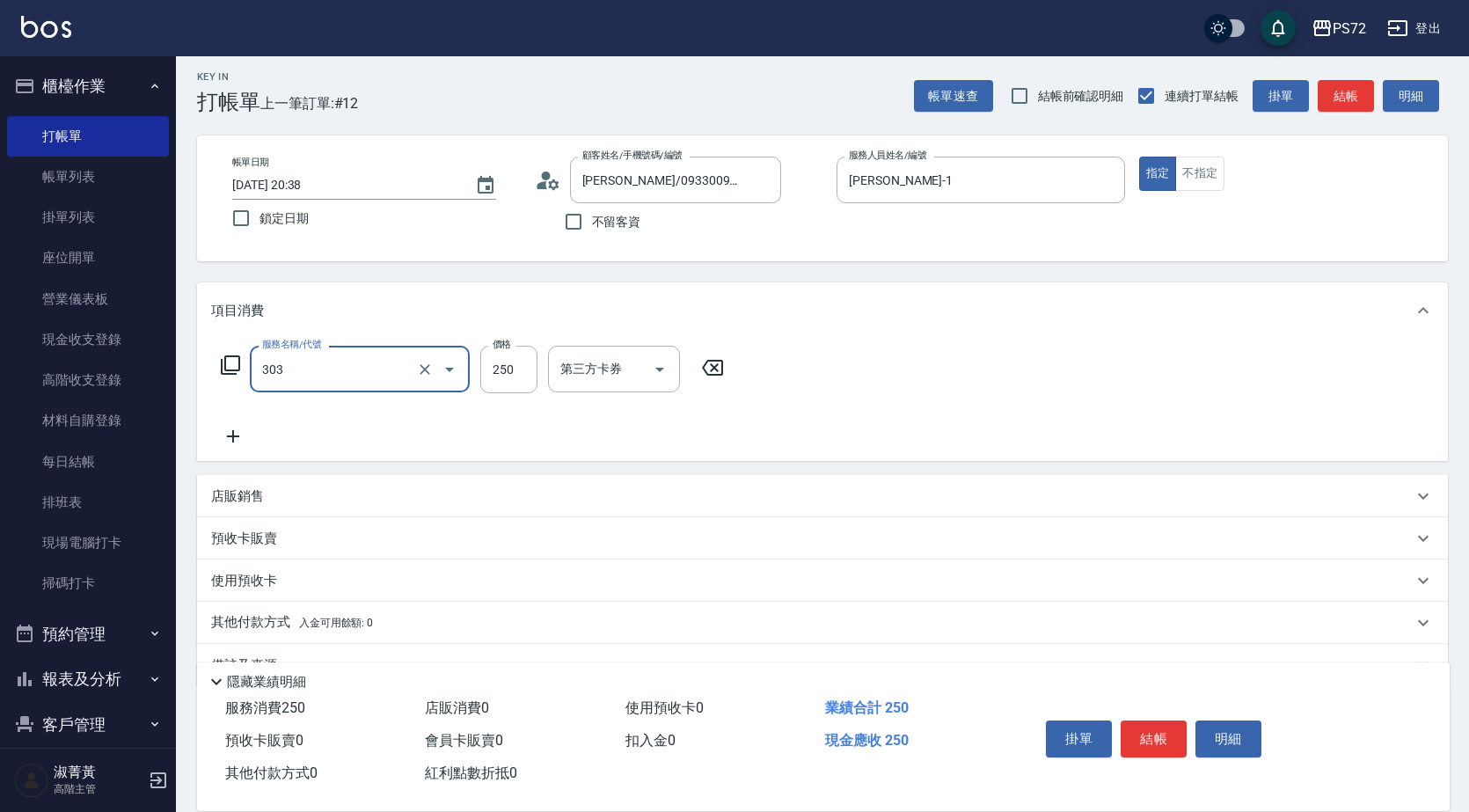
type input "剪髮(303)"
type input "600"
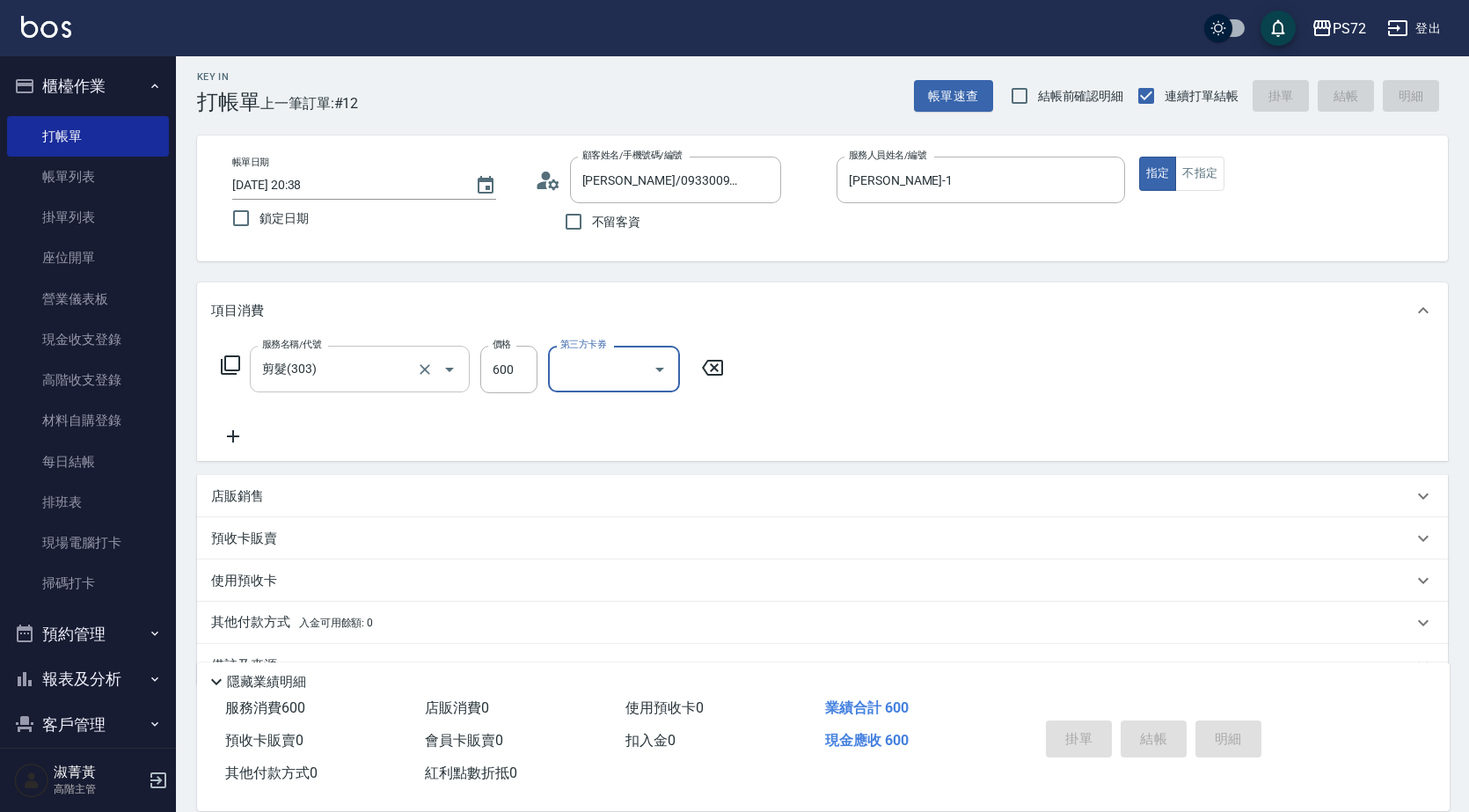
type input "[DATE] 20:39"
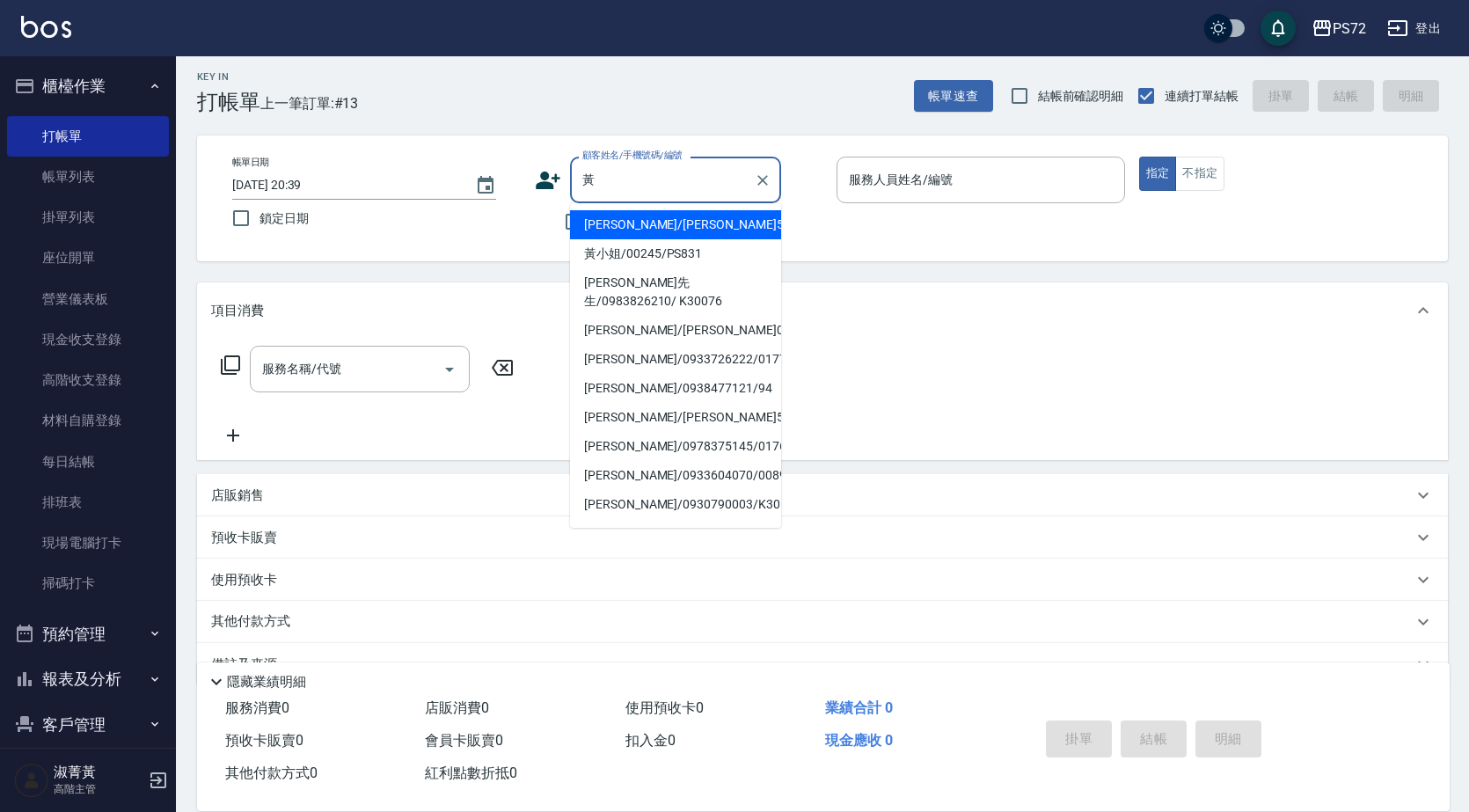
click at [684, 403] on li "[PERSON_NAME]/[PERSON_NAME]5/5" at bounding box center [675, 418] width 211 height 29
type input "[PERSON_NAME]/[PERSON_NAME]5/5"
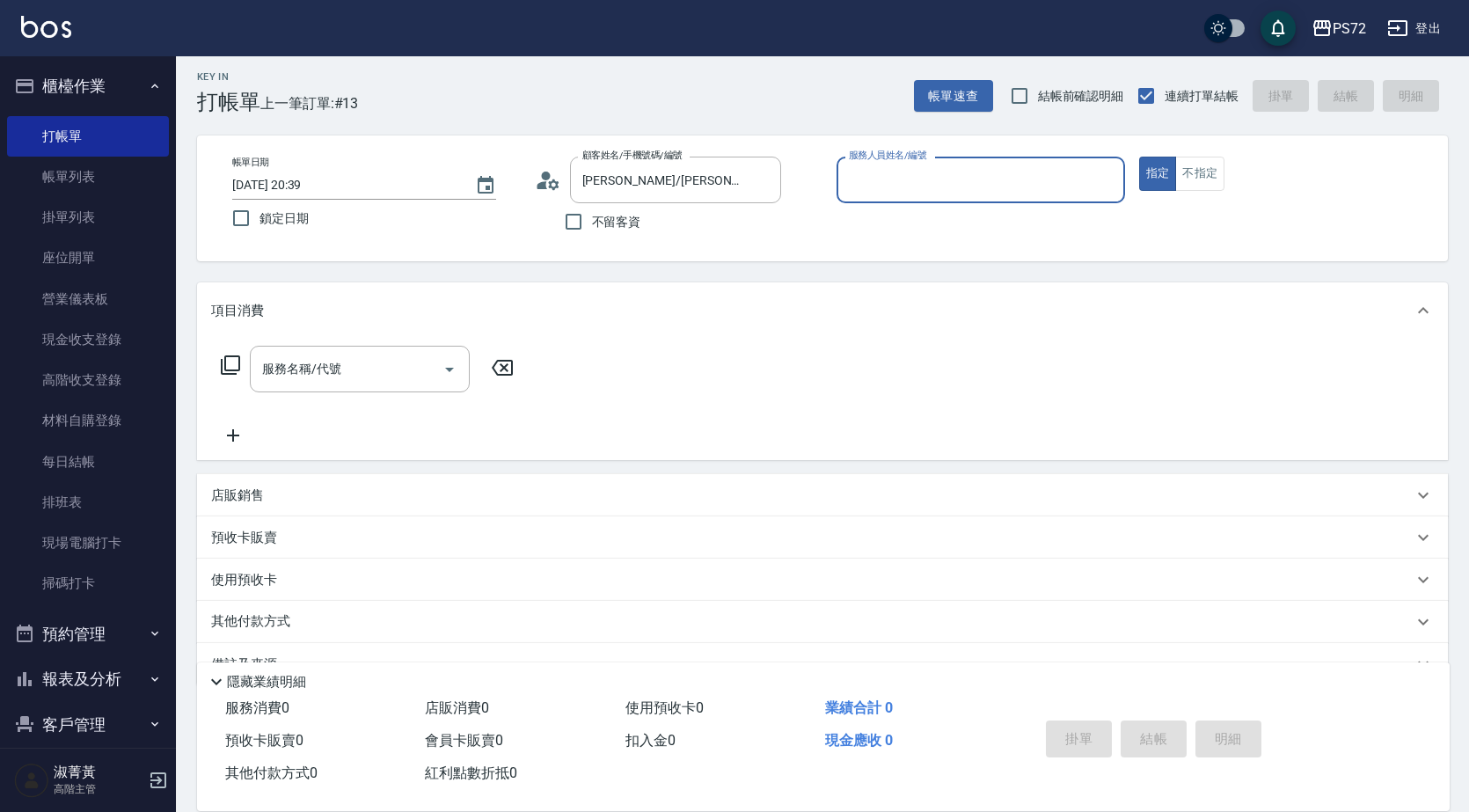
type input "[PERSON_NAME]-1"
click at [357, 371] on input "服務名稱/代號" at bounding box center [346, 369] width 177 height 30
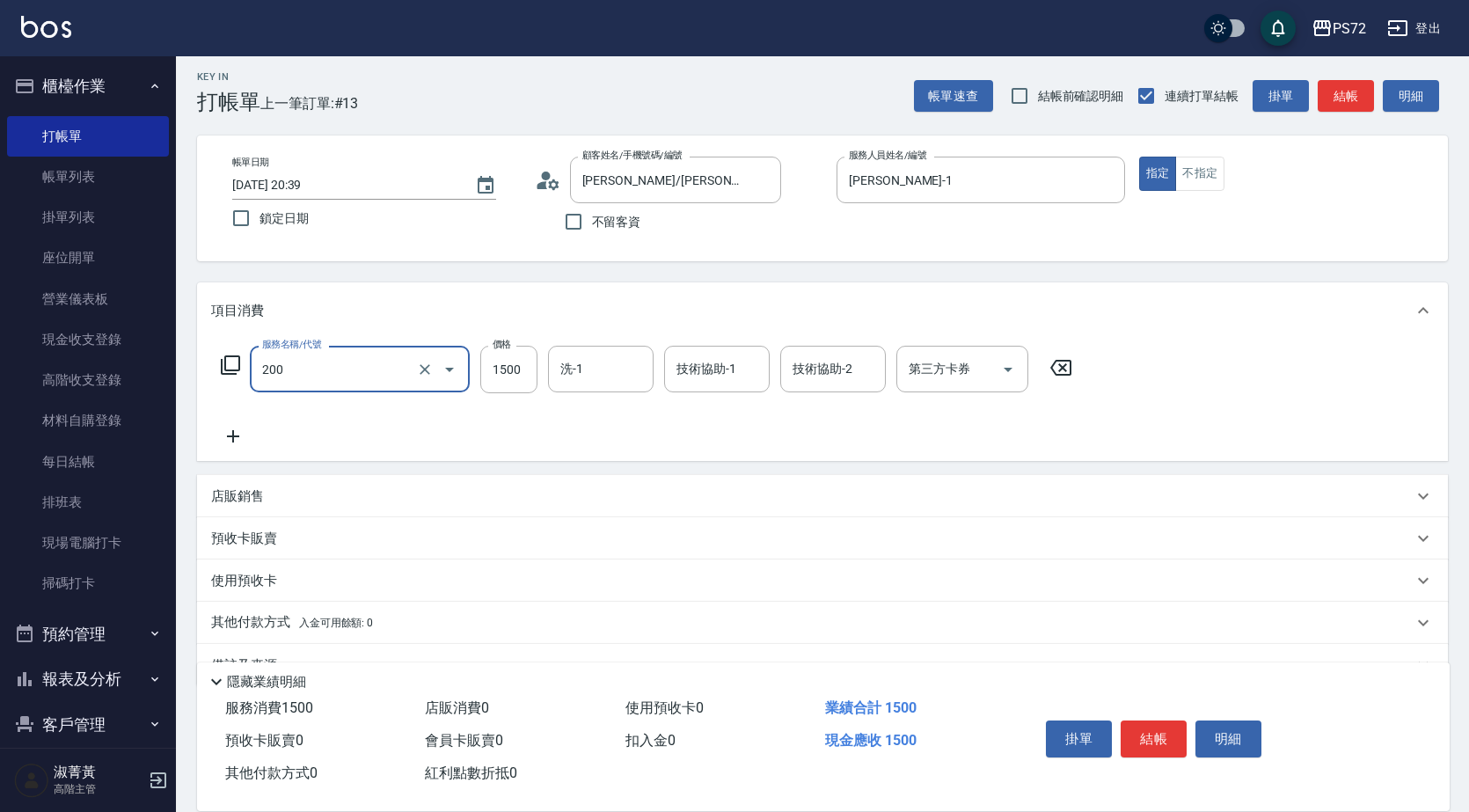
type input "冷燙燙髮(200)"
type input "1300"
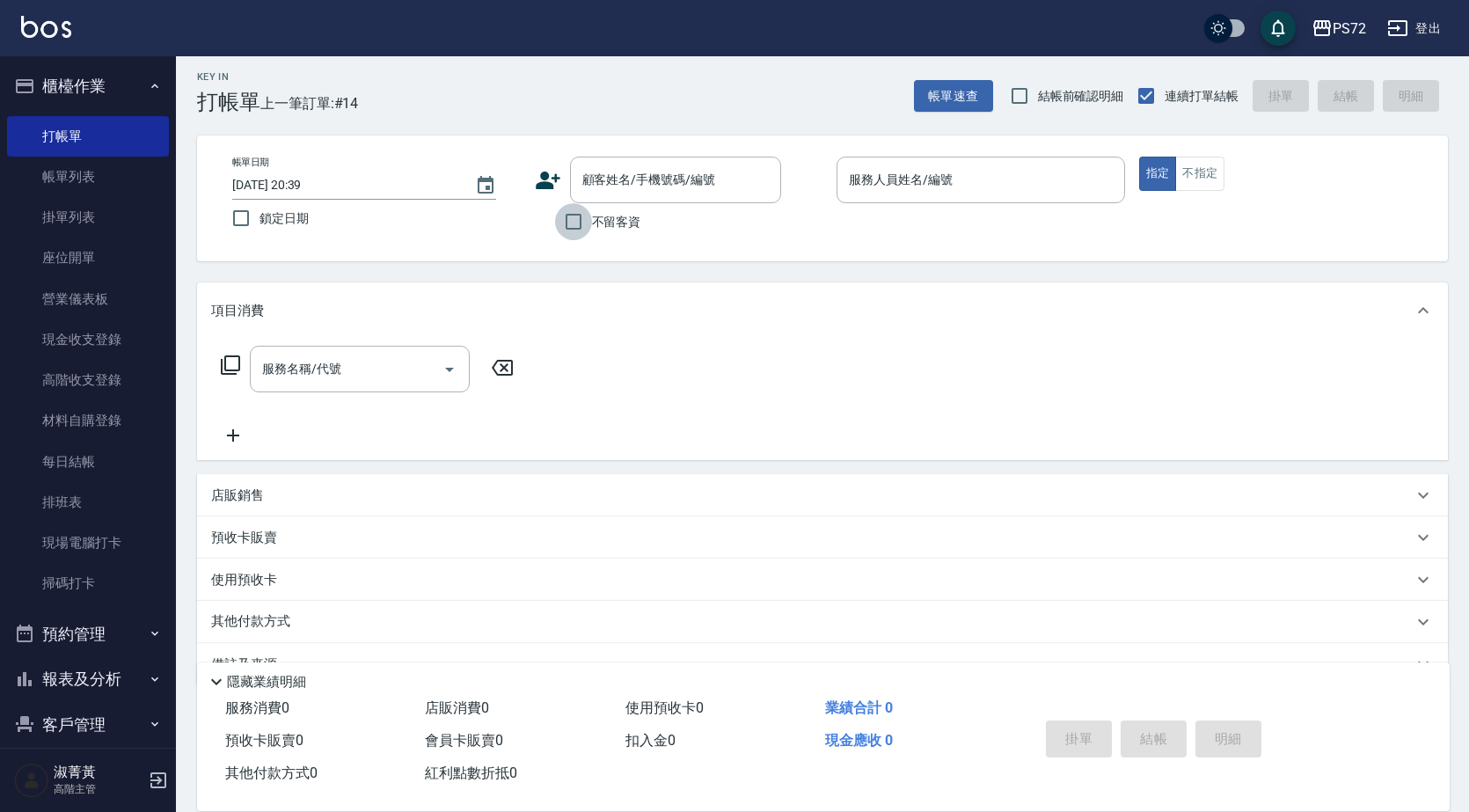
click at [555, 218] on input "不留客資" at bounding box center [574, 222] width 37 height 37
checkbox input "true"
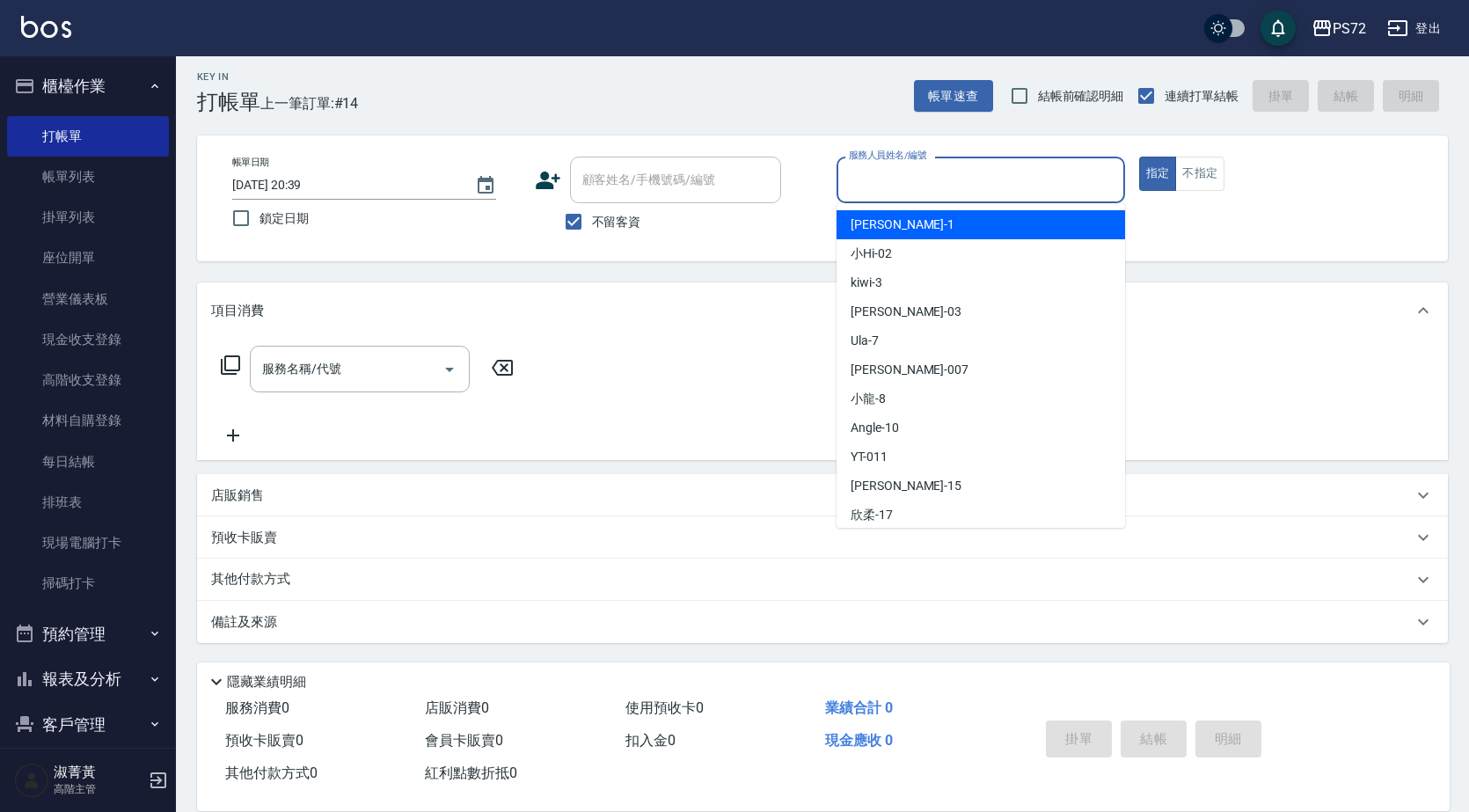
click at [874, 188] on input "服務人員姓名/編號" at bounding box center [981, 179] width 273 height 30
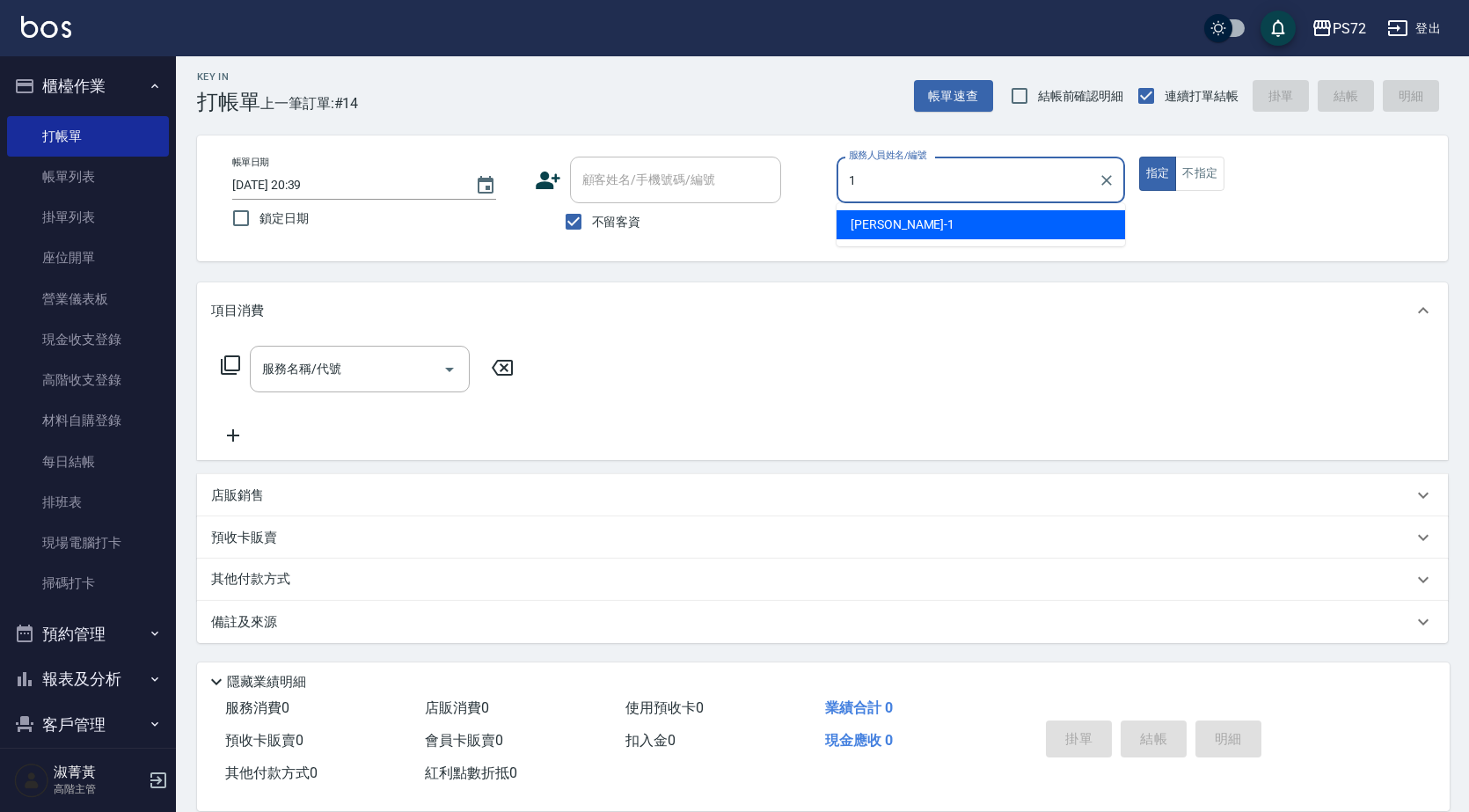
type input "[PERSON_NAME]-1"
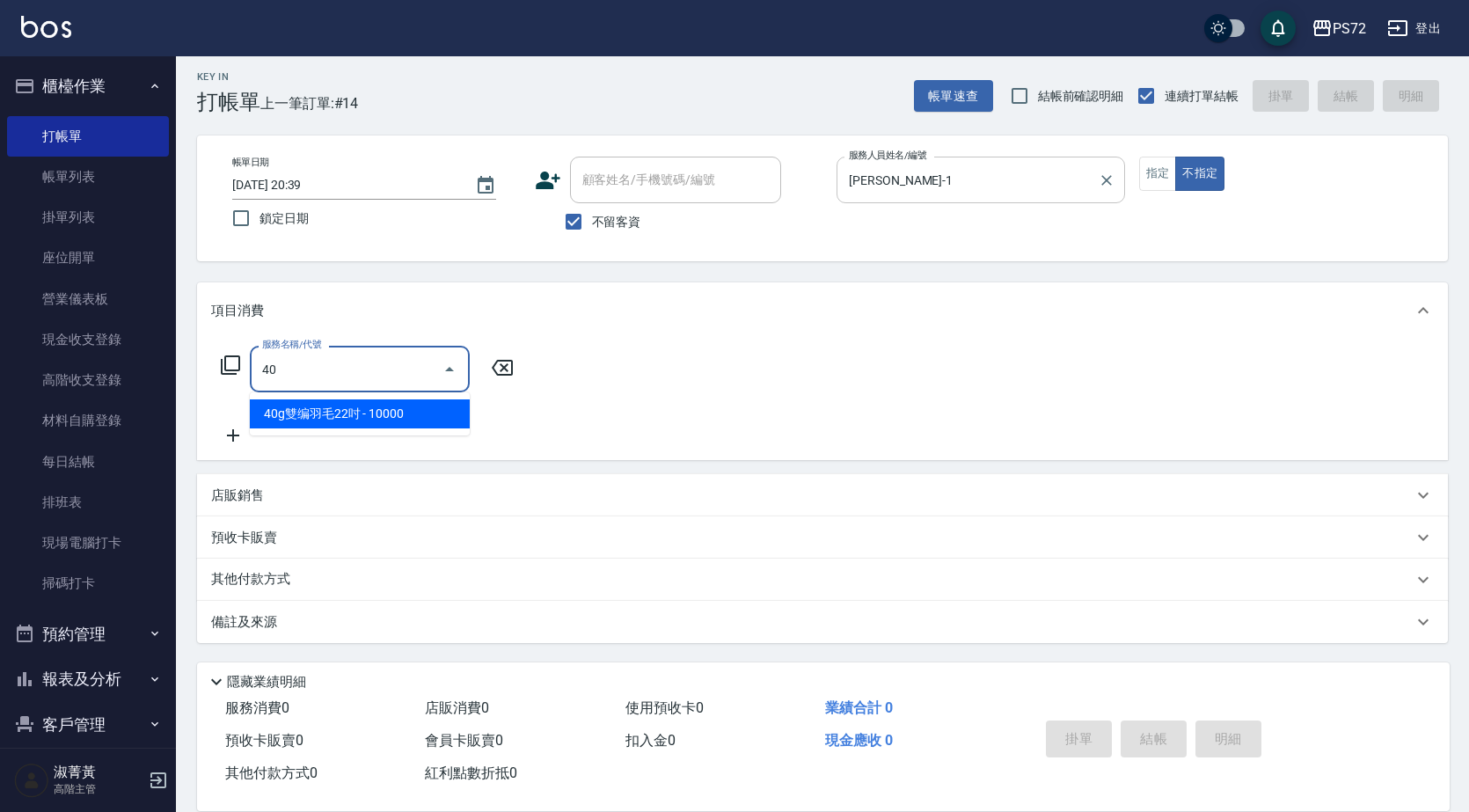
type input "4"
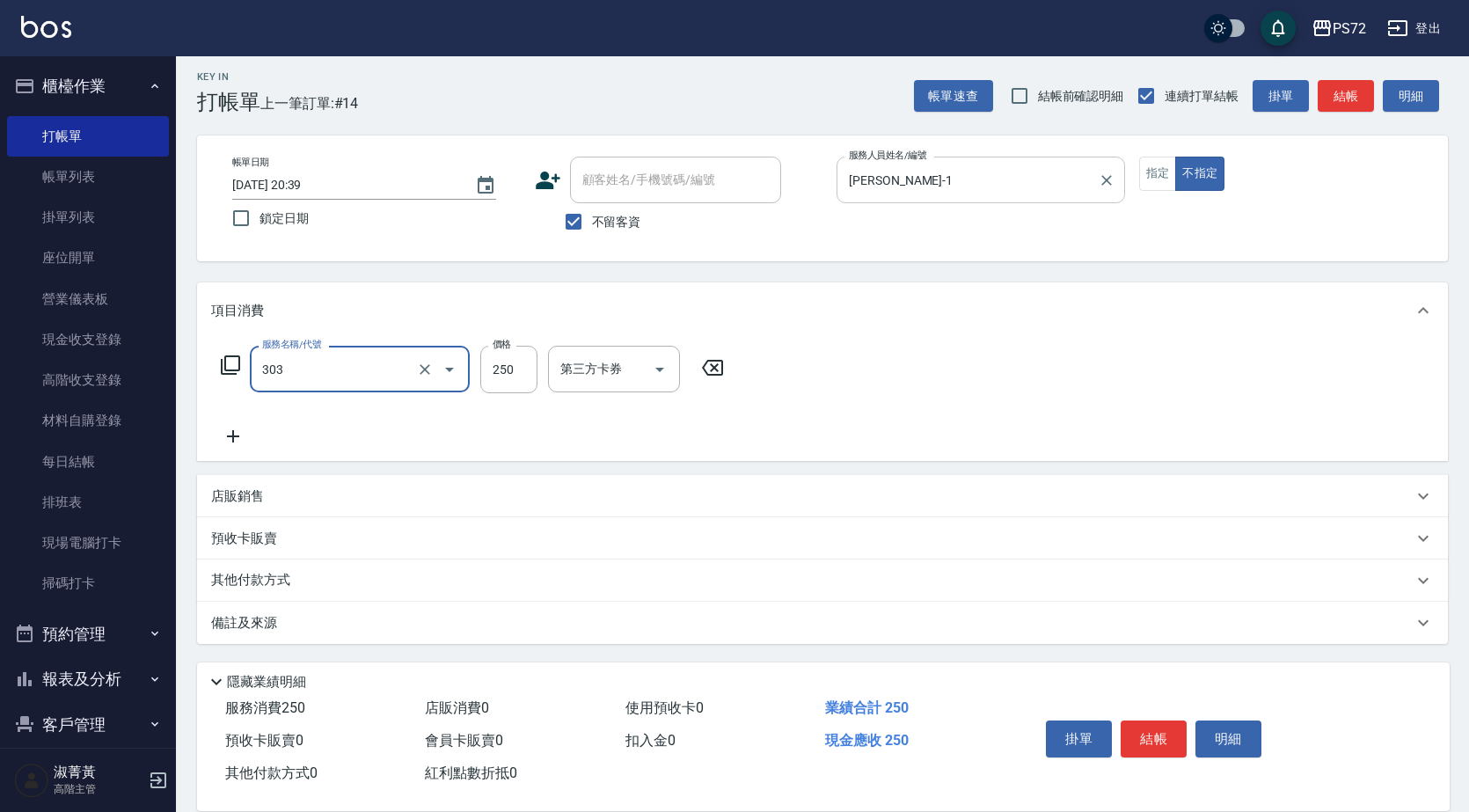
type input "剪髮(303)"
type input "300"
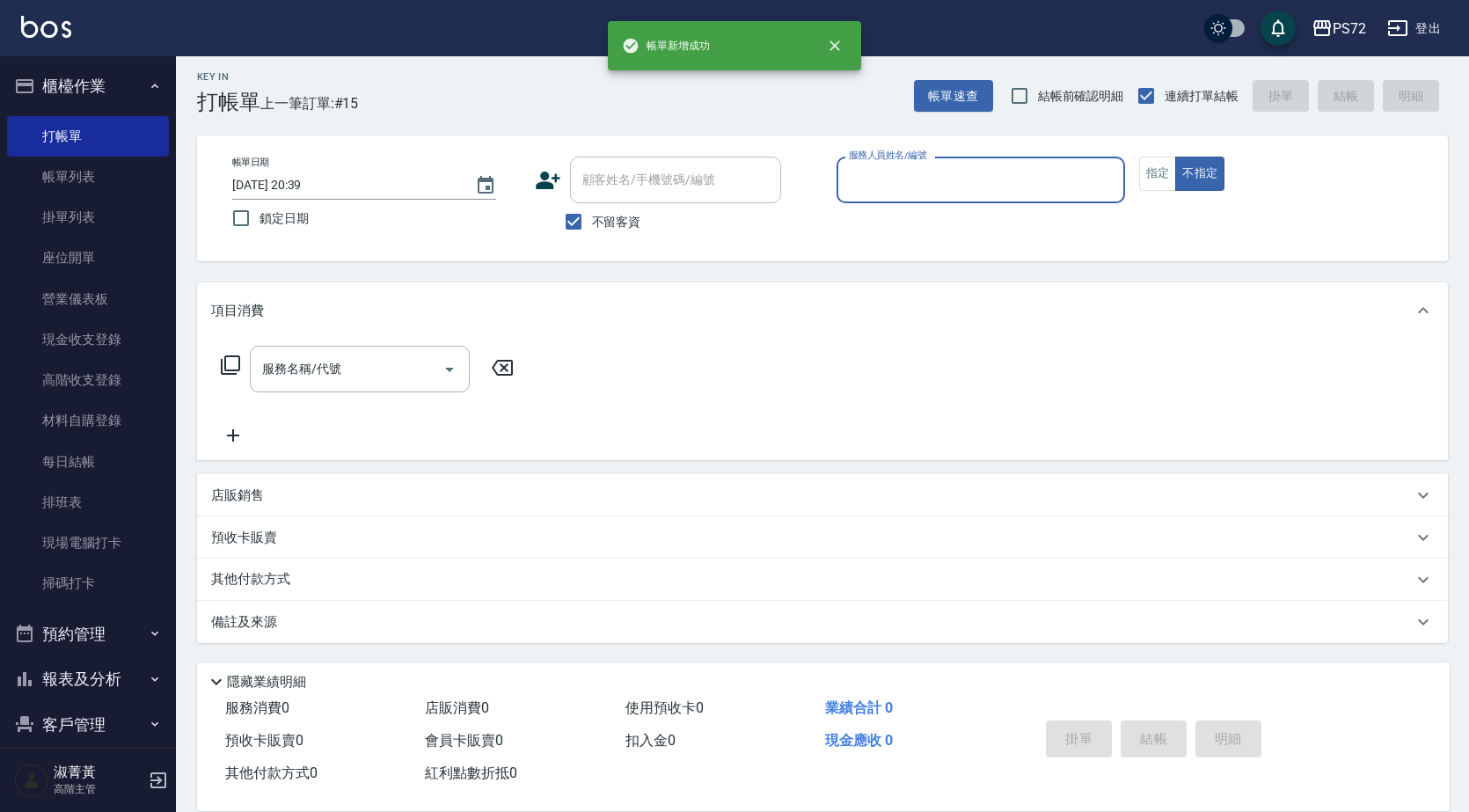
drag, startPoint x: 574, startPoint y: 226, endPoint x: 593, endPoint y: 196, distance: 35.5
click at [577, 222] on input "不留客資" at bounding box center [574, 222] width 37 height 37
checkbox input "false"
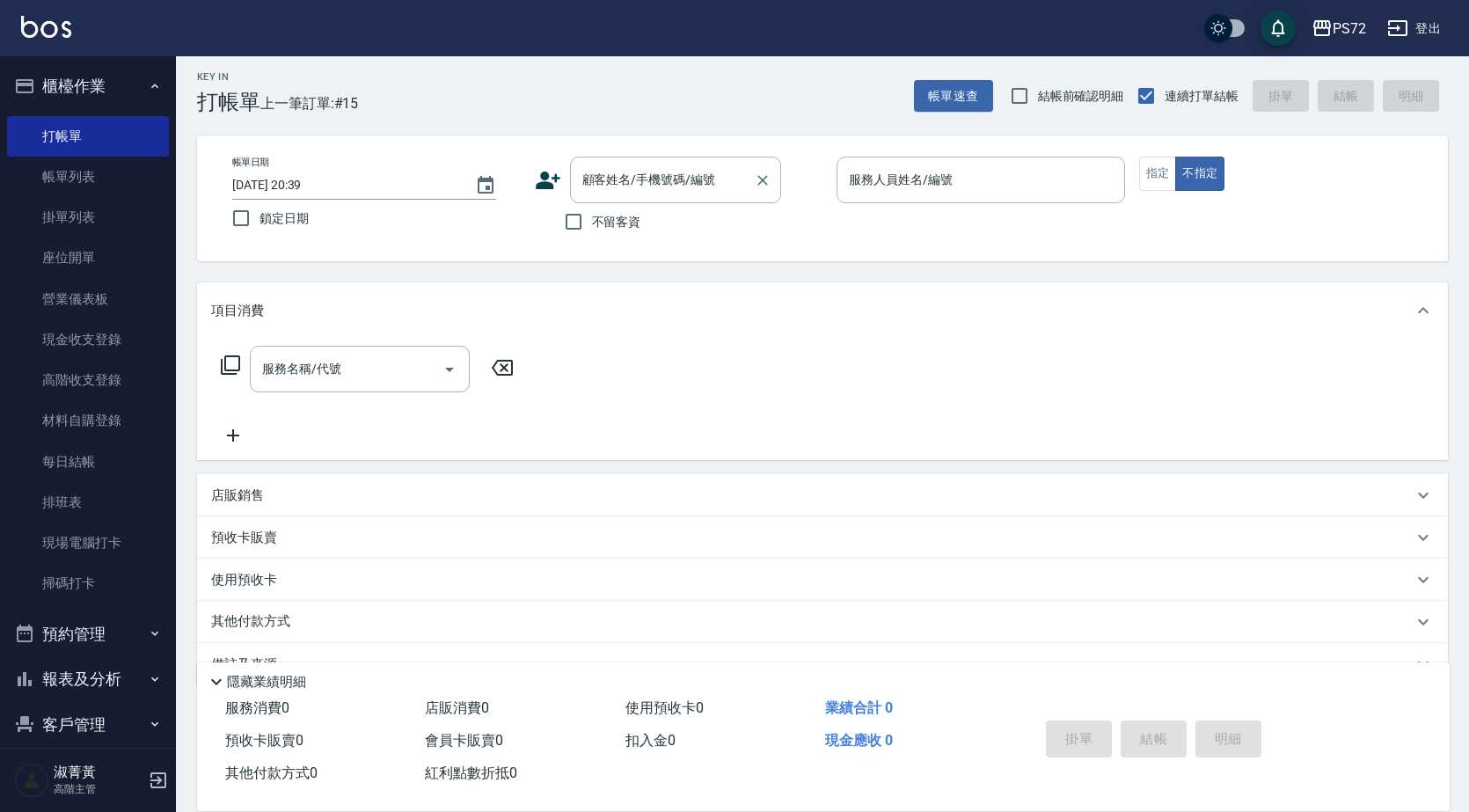
click at [603, 183] on input "顧客姓名/手機號碼/編號" at bounding box center [662, 179] width 169 height 30
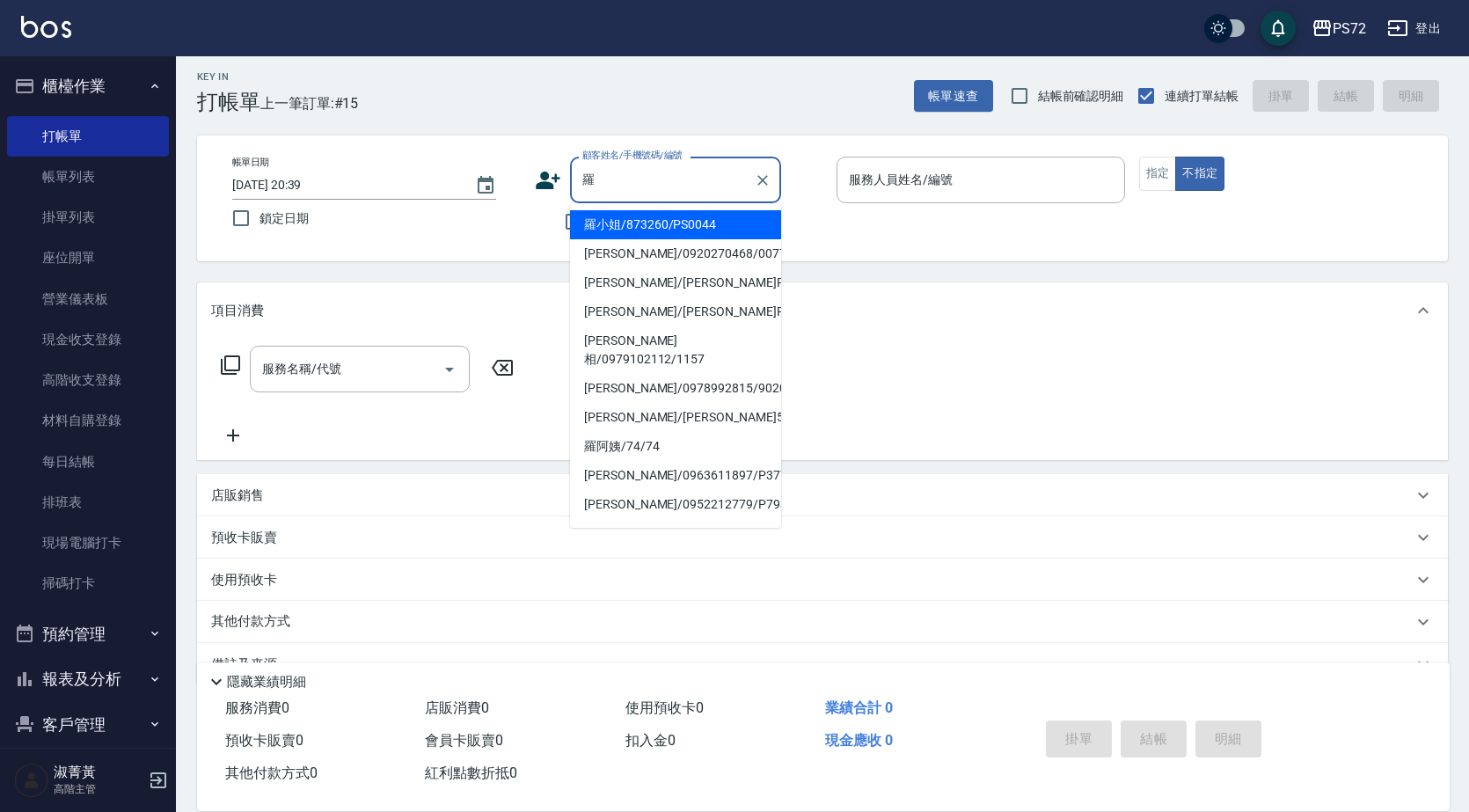
click at [596, 285] on li "[PERSON_NAME]/[PERSON_NAME]P94/P94" at bounding box center [675, 283] width 211 height 29
type input "[PERSON_NAME]/[PERSON_NAME]P94/P94"
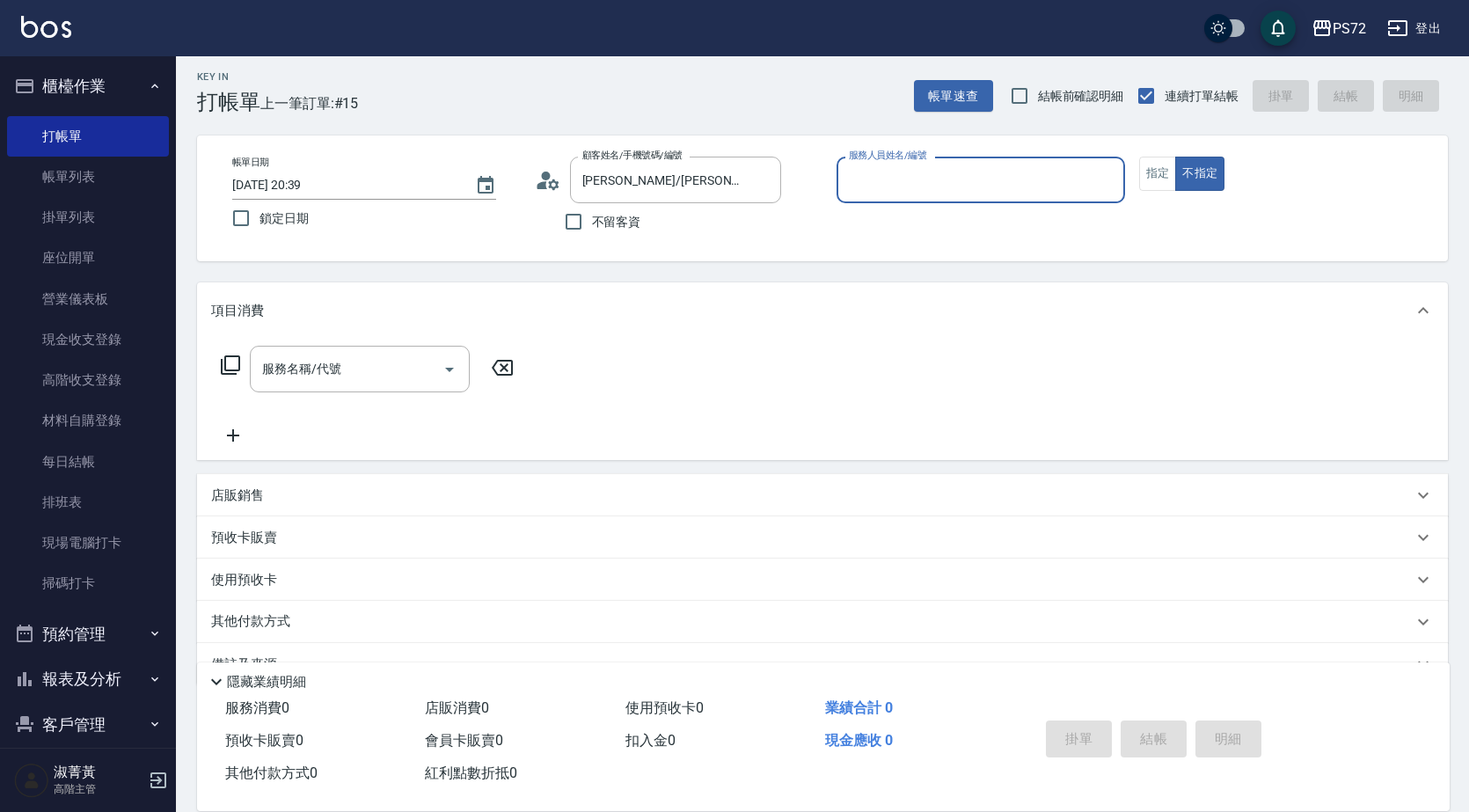
type input "[PERSON_NAME]-1"
click at [1158, 179] on button "指定" at bounding box center [1157, 174] width 38 height 34
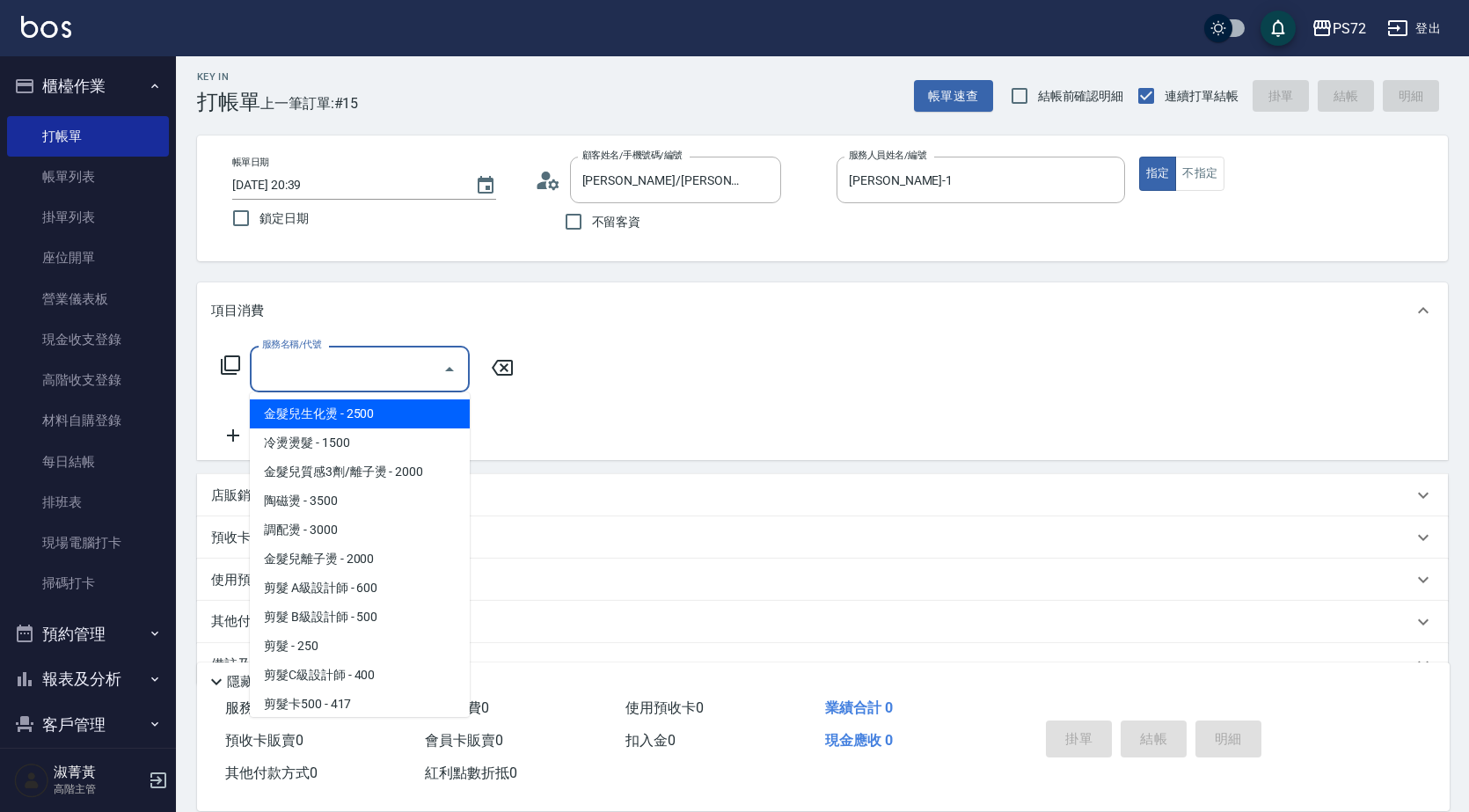
click at [372, 380] on input "服務名稱/代號" at bounding box center [346, 369] width 177 height 30
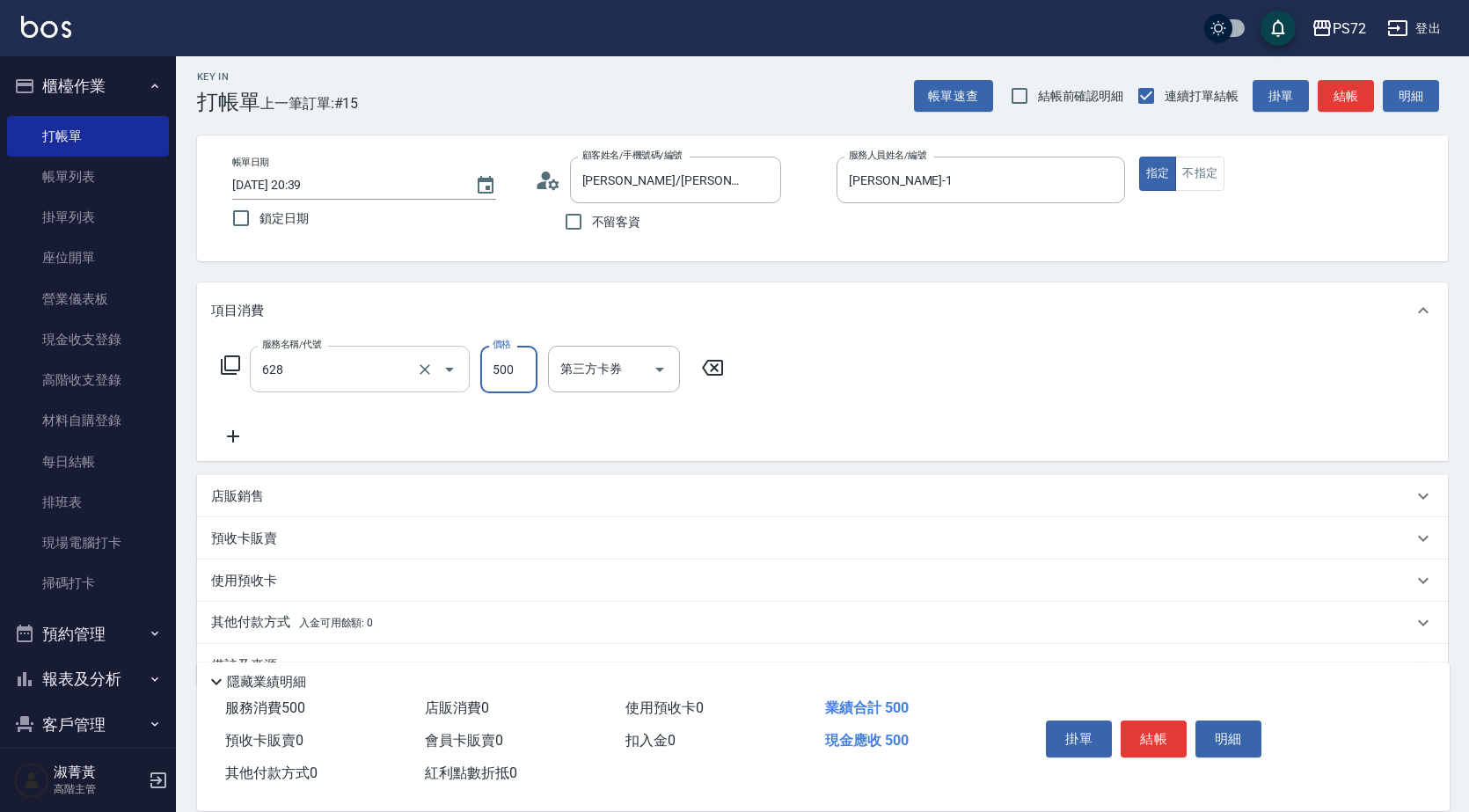
type input "寶齡舒醒清潔500(628)"
type input "600"
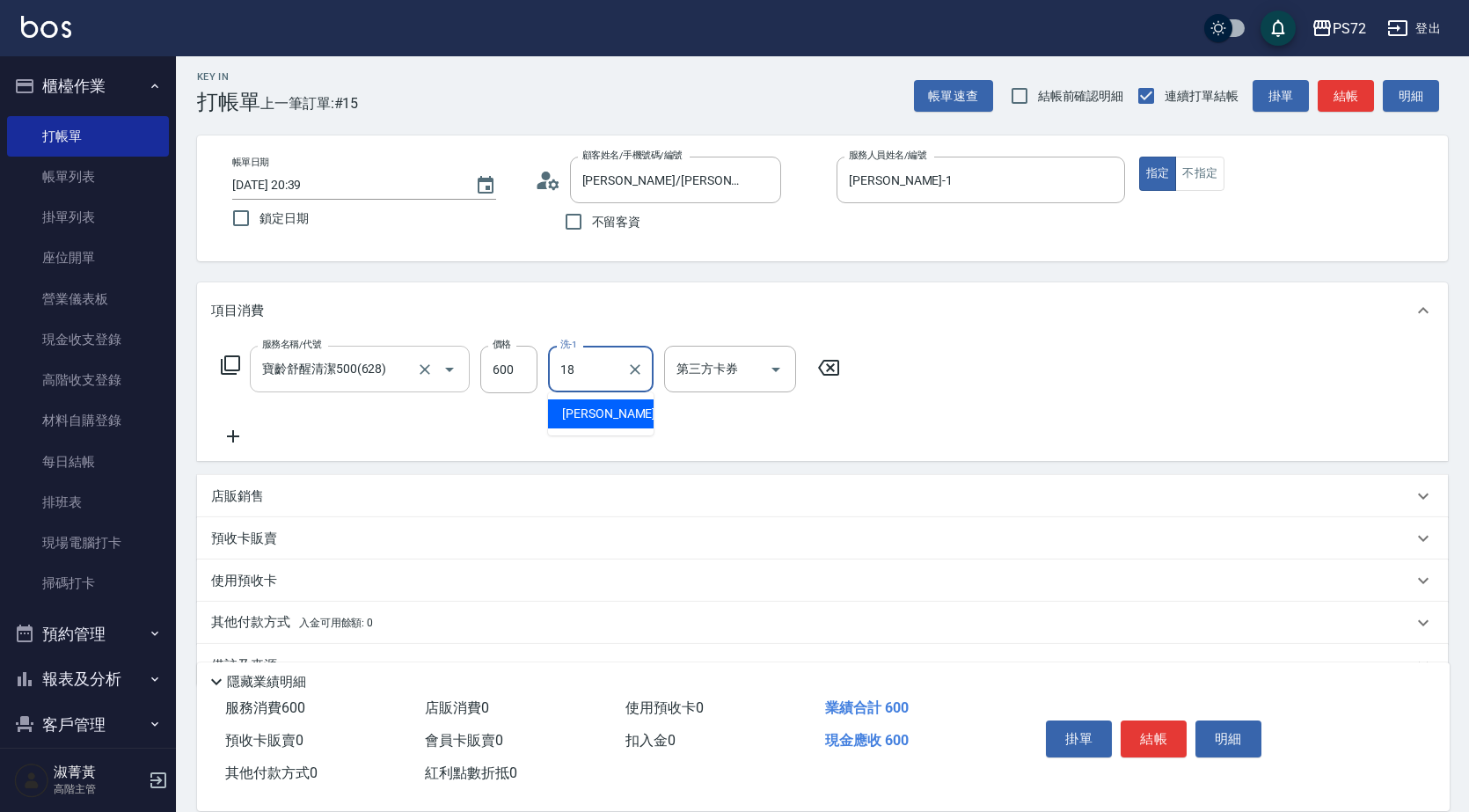
type input "[PERSON_NAME]-18"
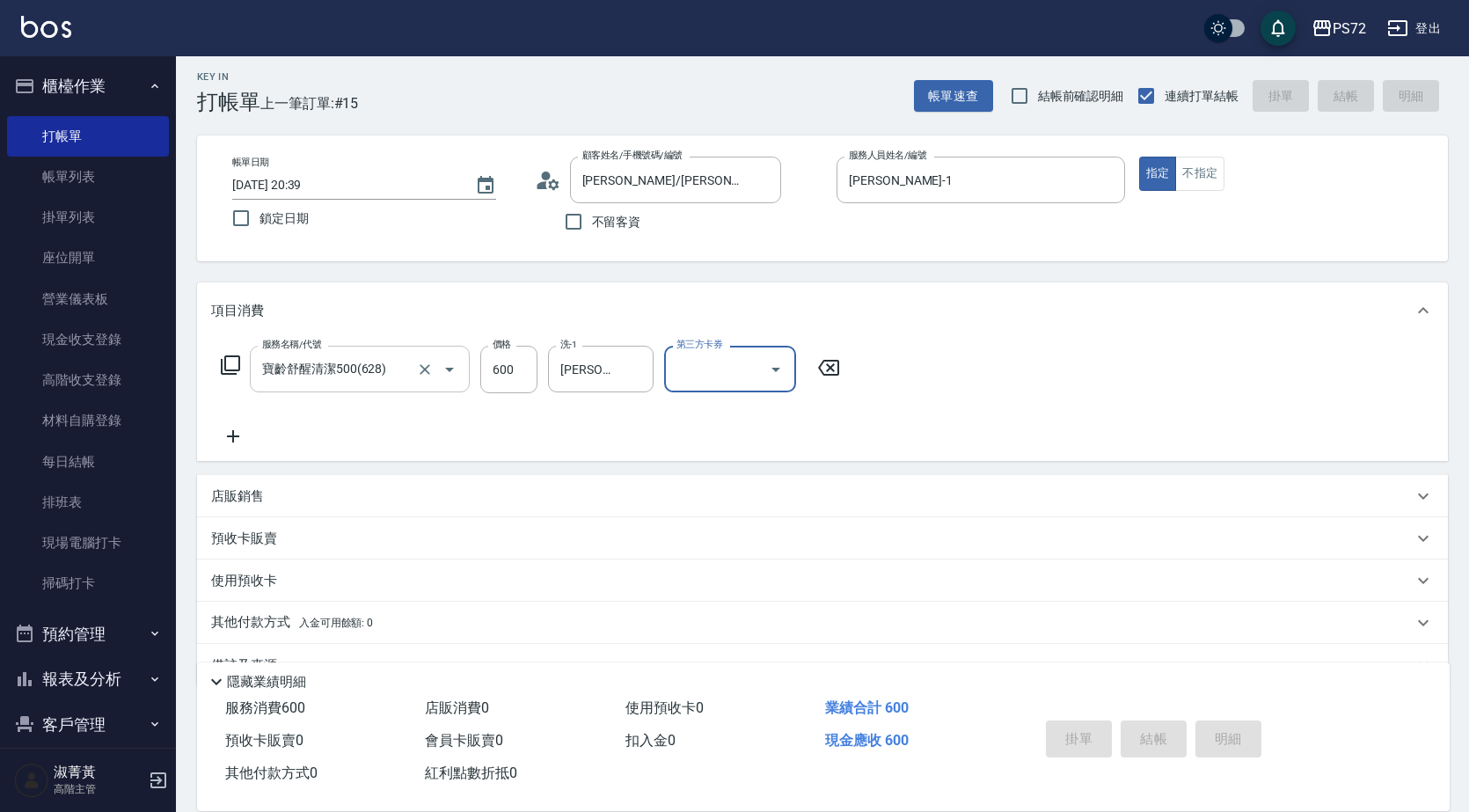
type input "[DATE] 20:40"
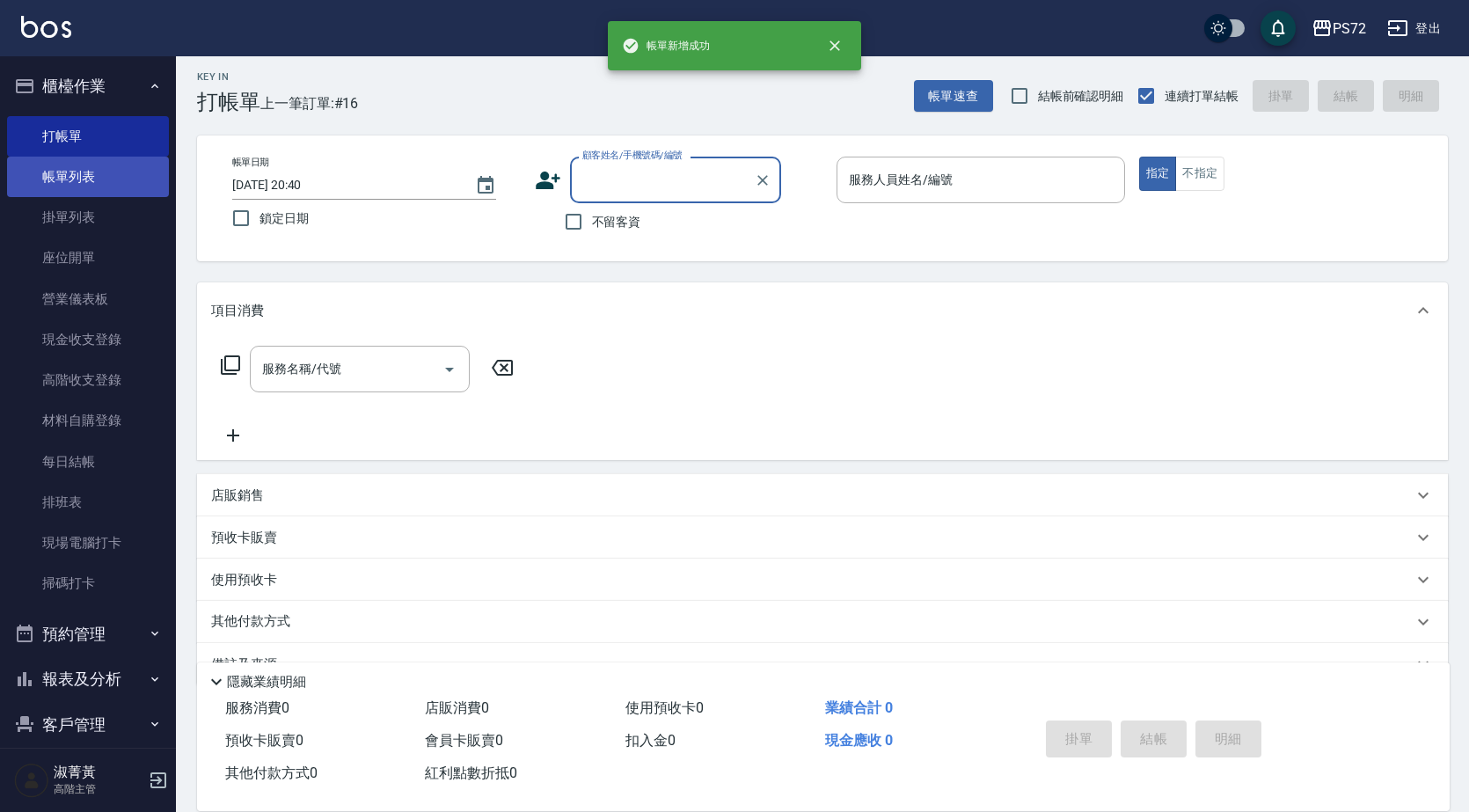
click at [149, 179] on link "帳單列表" at bounding box center [87, 177] width 162 height 40
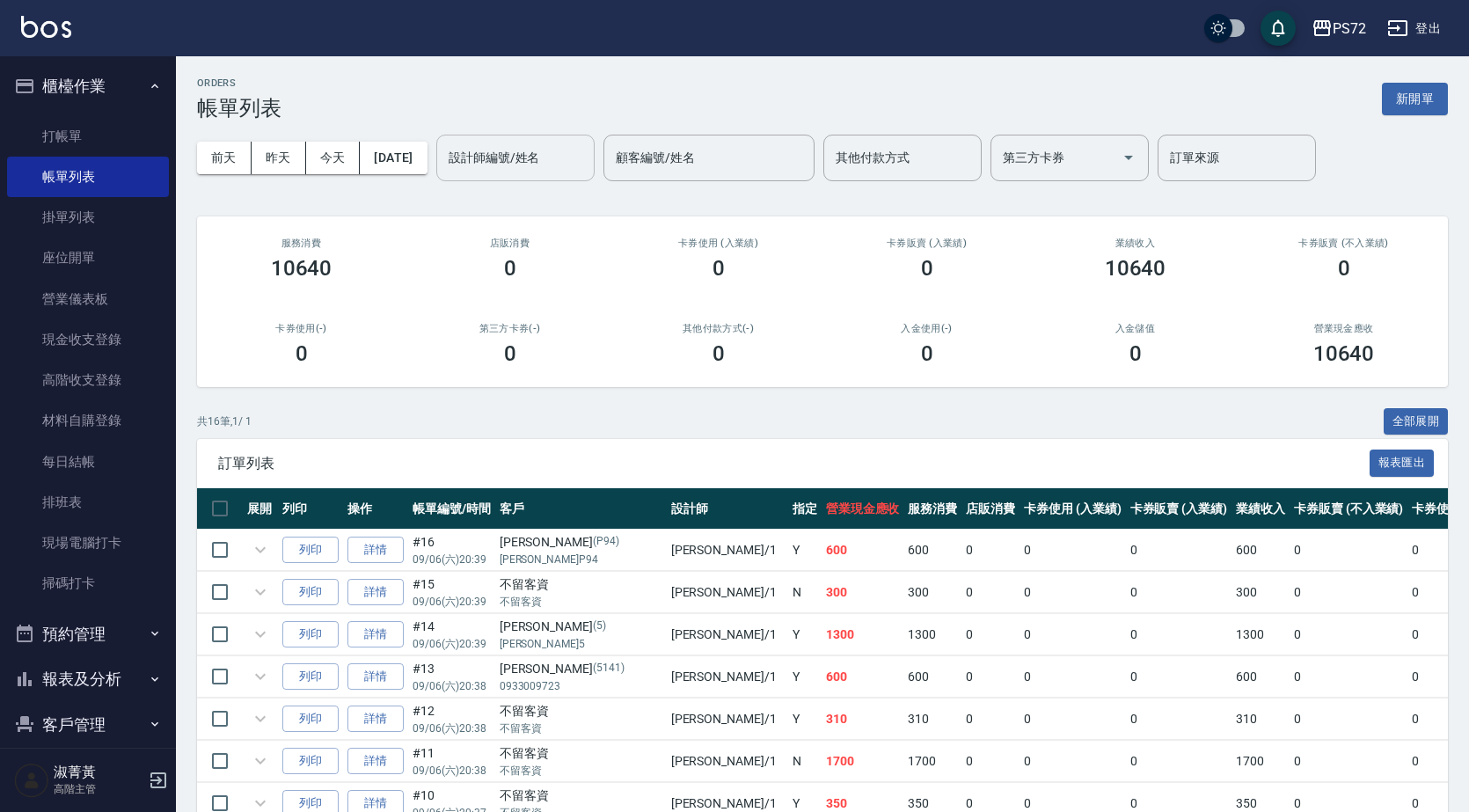
click at [581, 160] on input "設計師編號/姓名" at bounding box center [515, 157] width 142 height 30
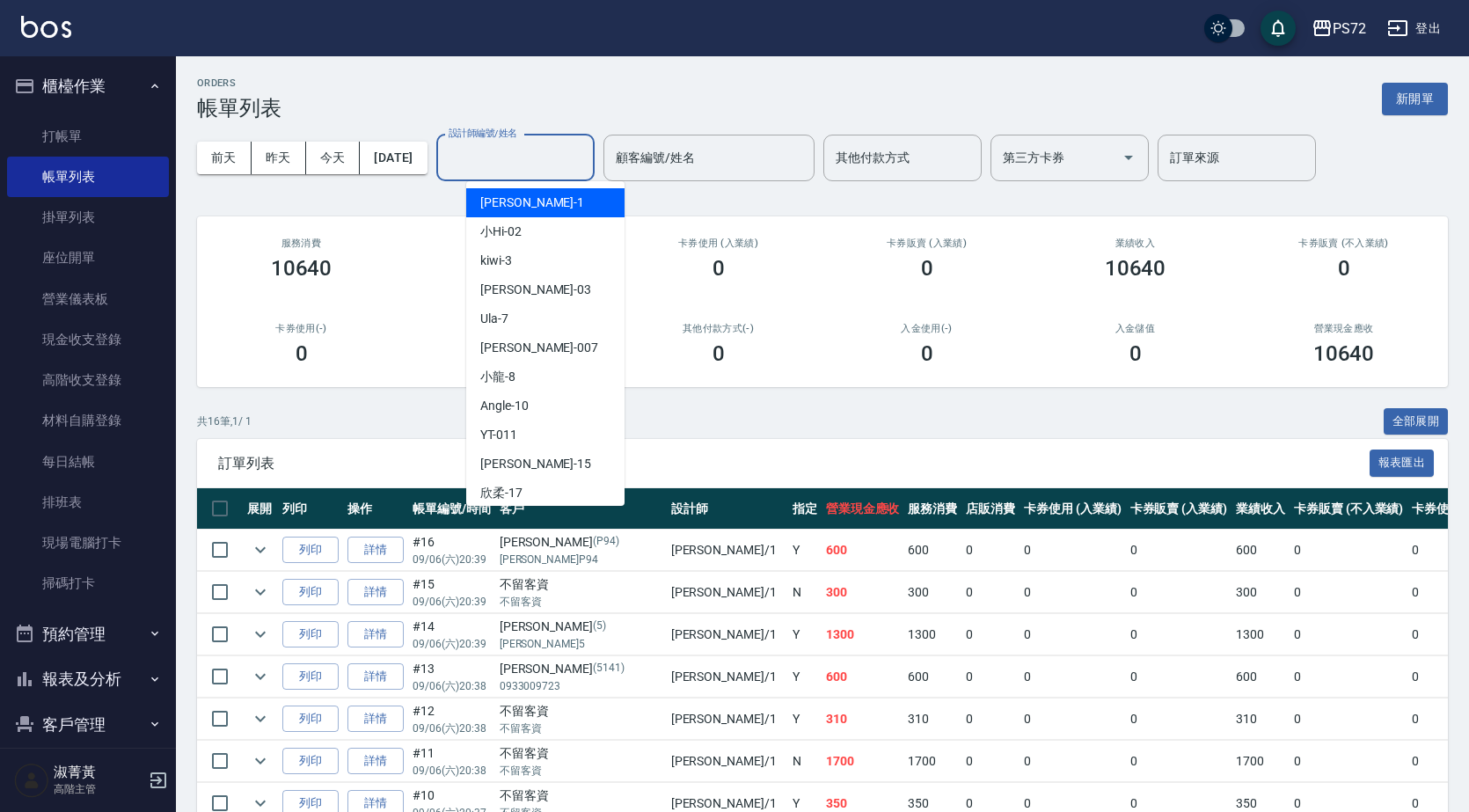
click at [569, 207] on div "[PERSON_NAME] -1" at bounding box center [544, 203] width 158 height 29
type input "[PERSON_NAME]-1"
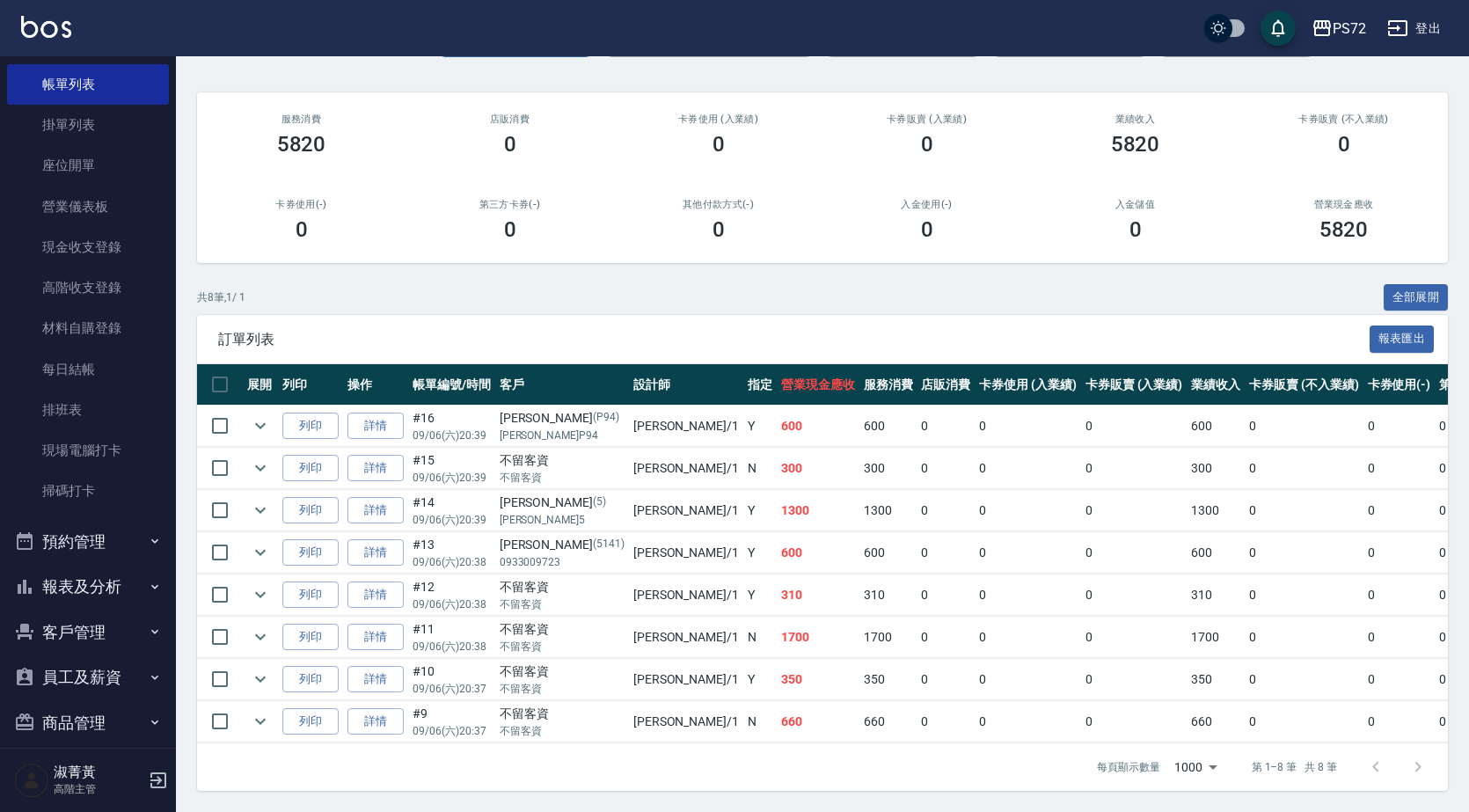
scroll to position [201, 0]
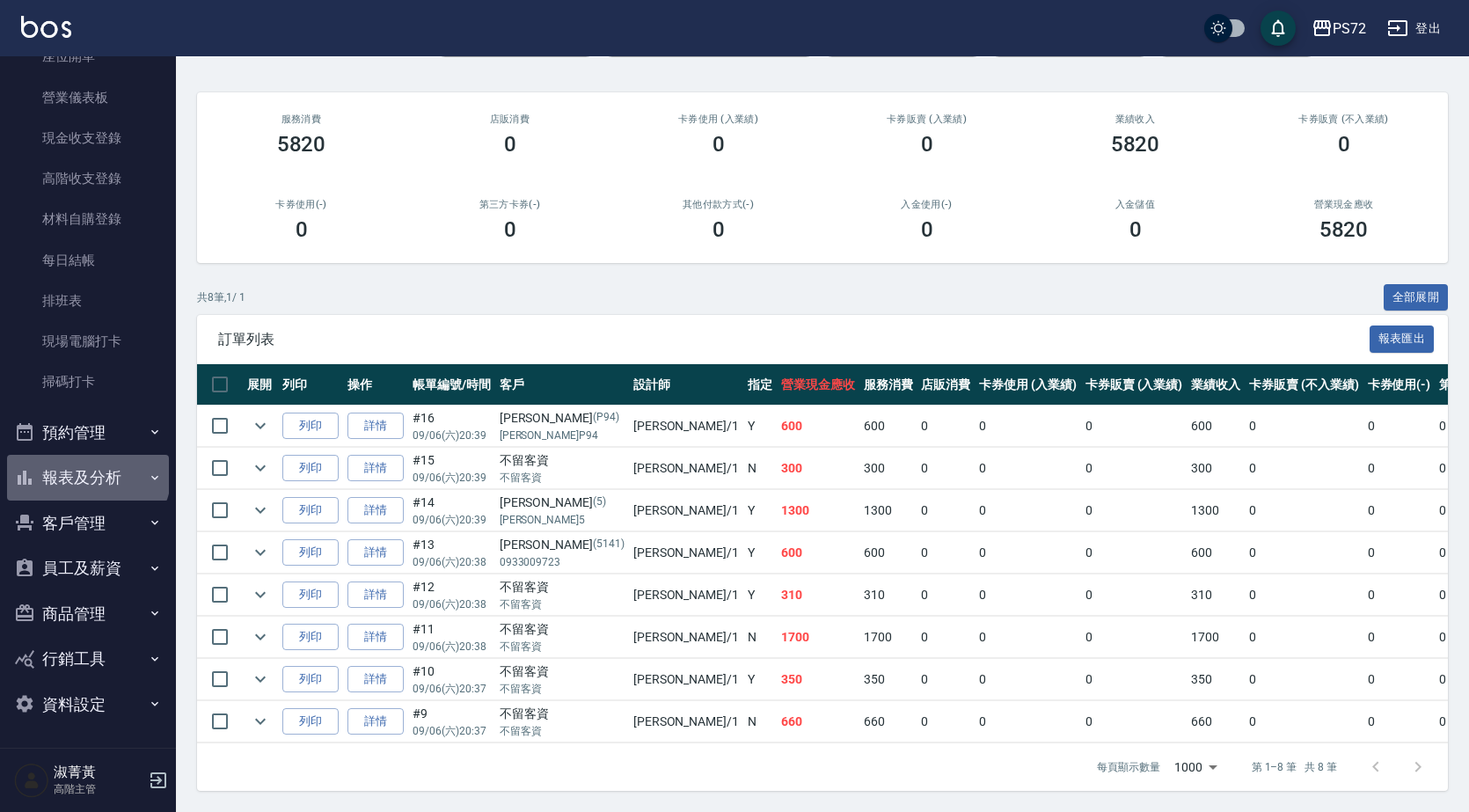
click at [85, 472] on button "報表及分析" at bounding box center [87, 478] width 162 height 46
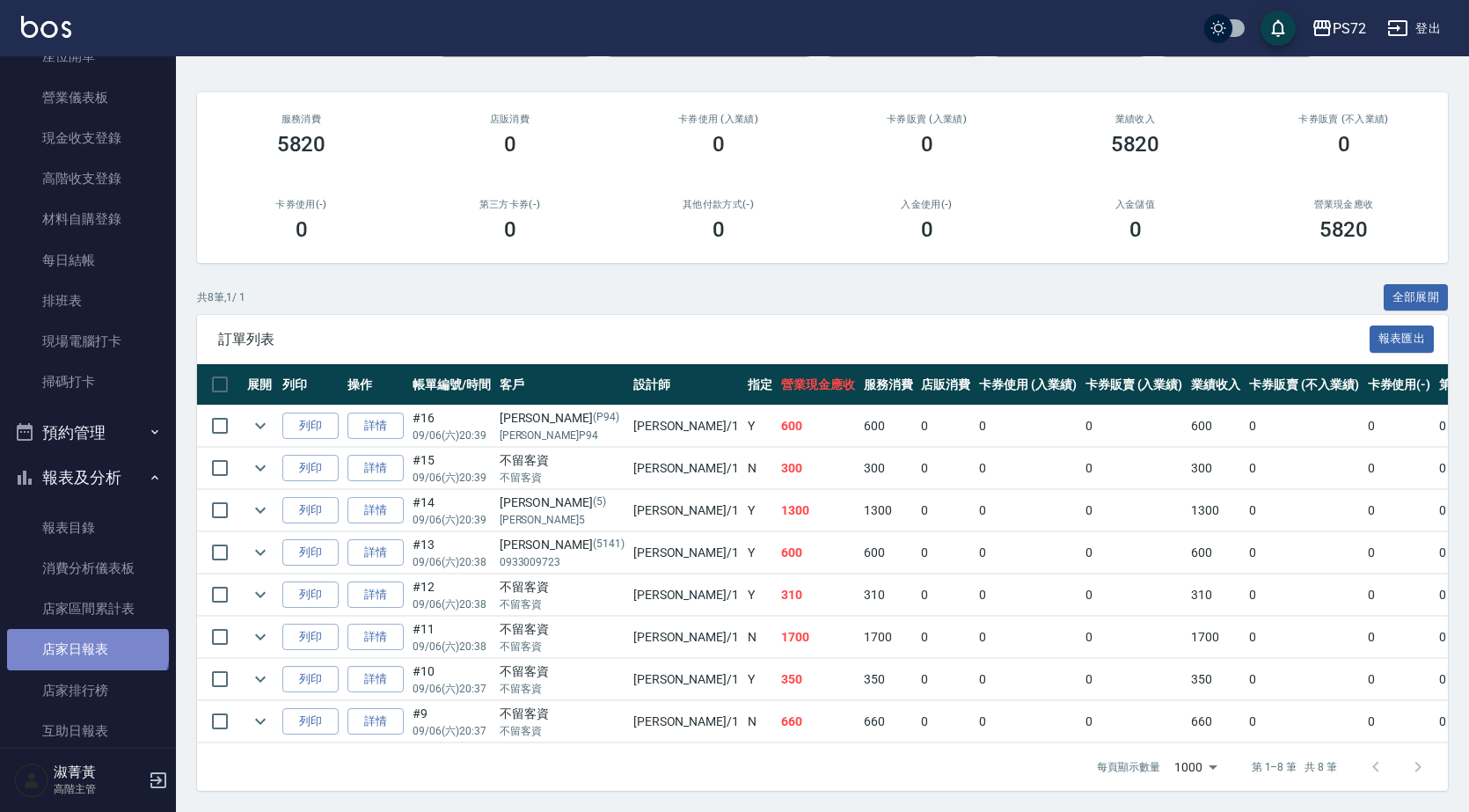
click at [86, 647] on link "店家日報表" at bounding box center [87, 648] width 162 height 40
